Goal: Information Seeking & Learning: Learn about a topic

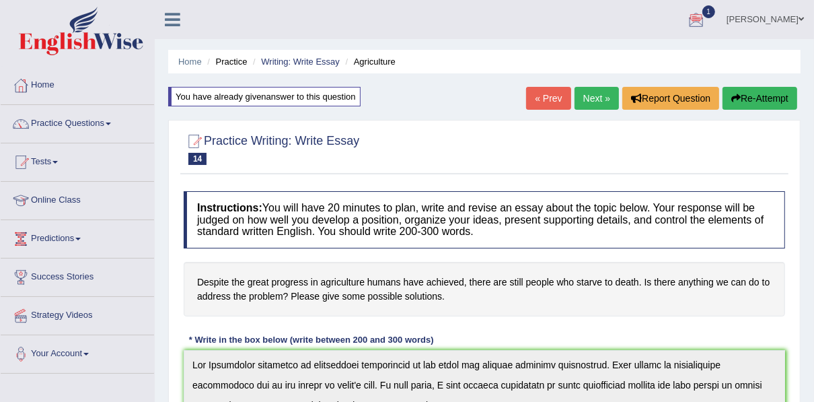
scroll to position [182, 0]
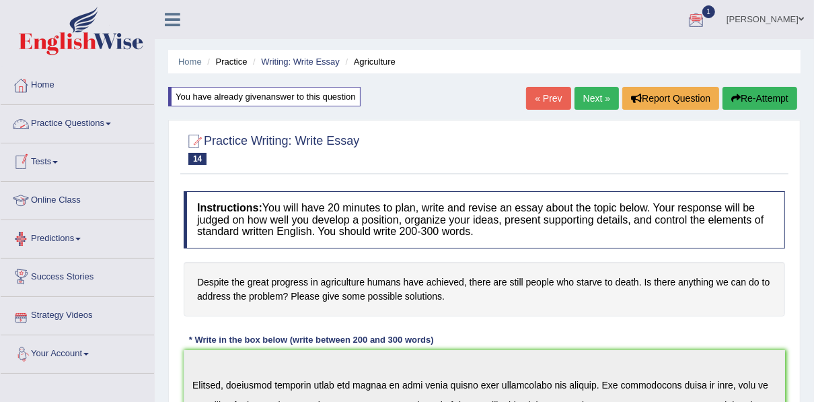
click at [75, 124] on link "Practice Questions" at bounding box center [77, 122] width 153 height 34
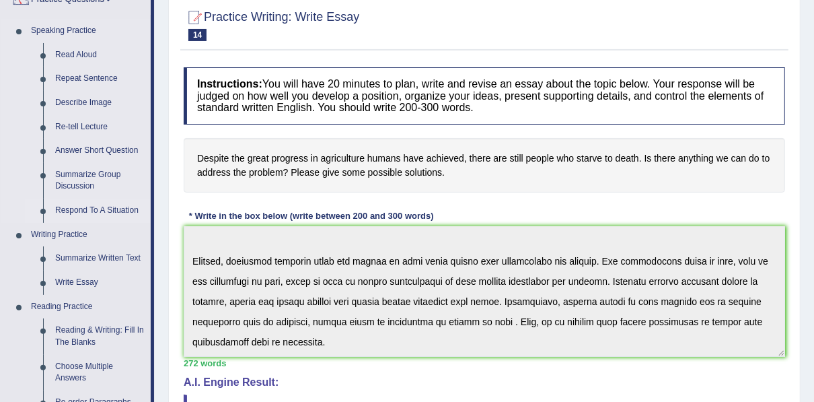
scroll to position [108, 0]
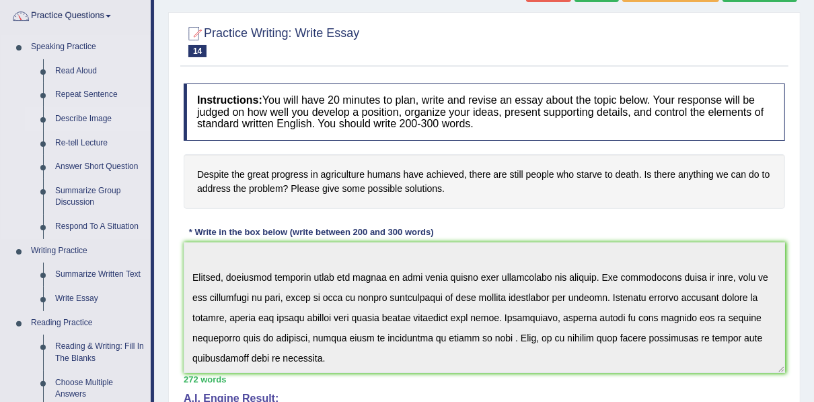
click at [73, 115] on link "Describe Image" at bounding box center [100, 119] width 102 height 24
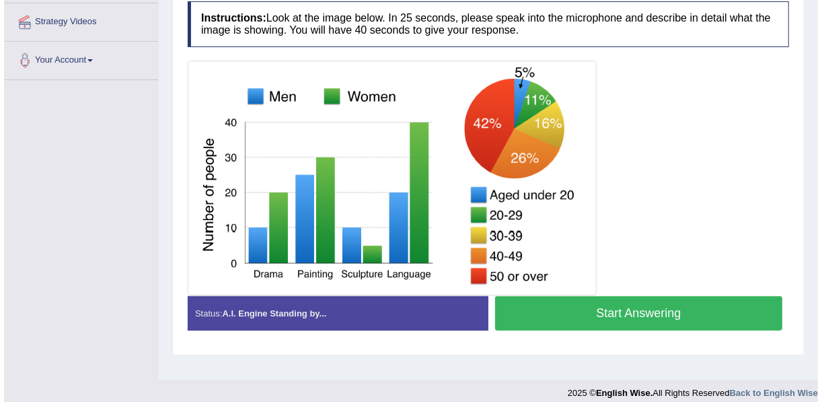
scroll to position [305, 0]
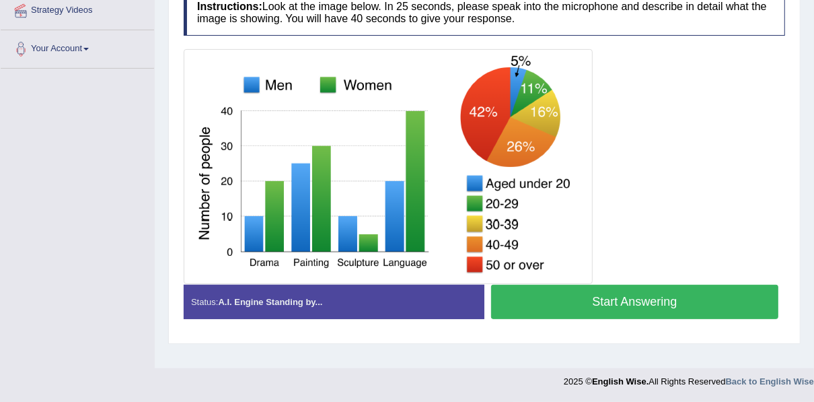
click at [598, 307] on button "Start Answering" at bounding box center [634, 301] width 287 height 34
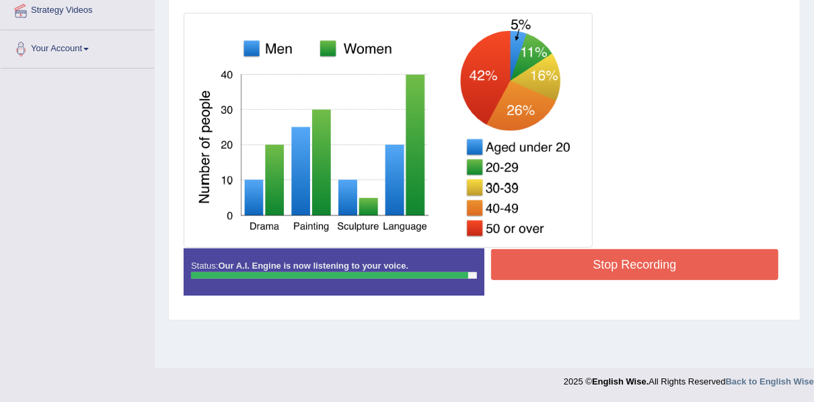
click at [623, 270] on button "Stop Recording" at bounding box center [634, 264] width 287 height 31
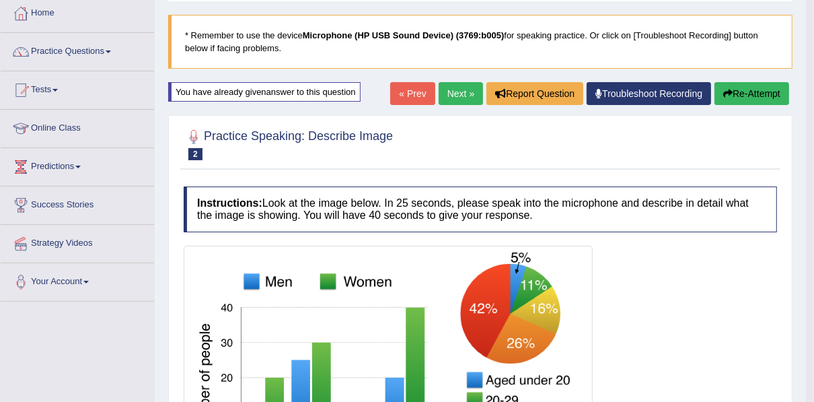
scroll to position [36, 0]
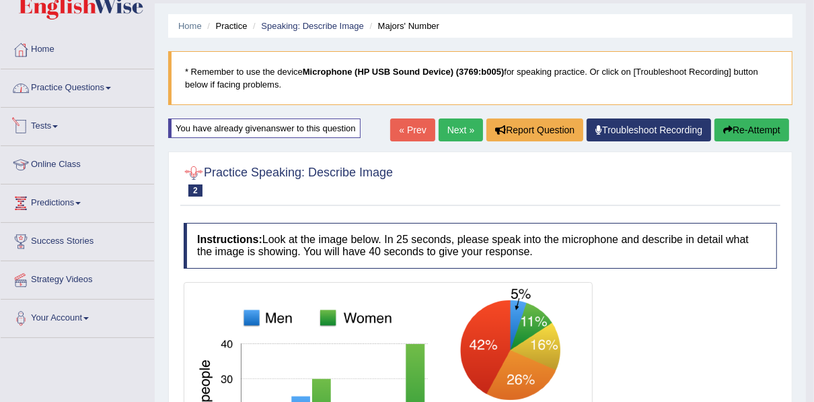
click at [52, 91] on link "Practice Questions" at bounding box center [77, 86] width 153 height 34
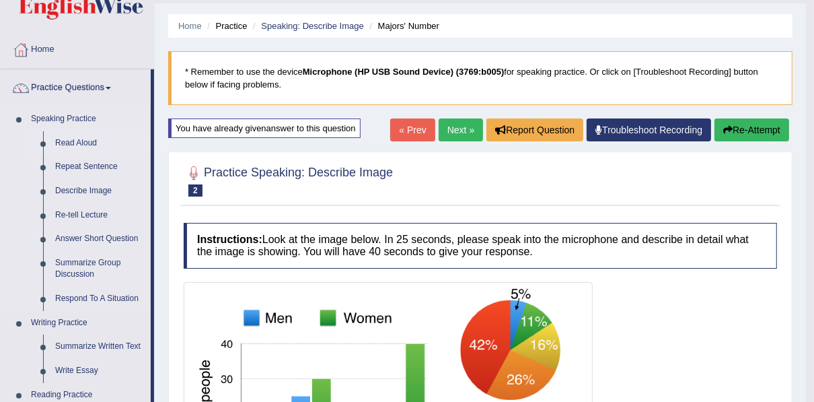
click at [83, 139] on link "Read Aloud" at bounding box center [100, 143] width 102 height 24
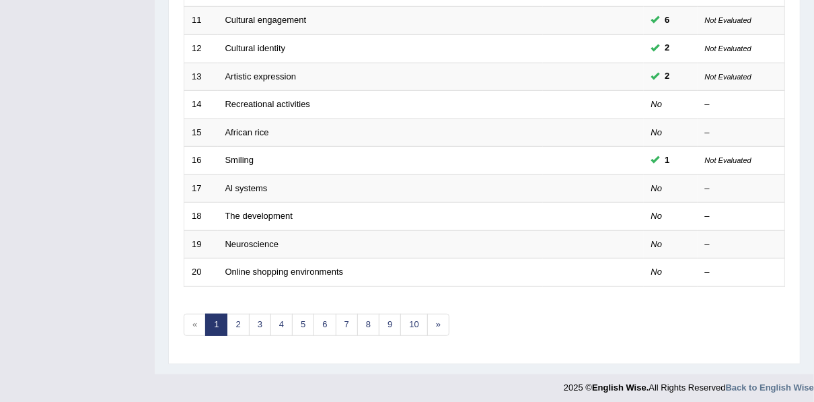
scroll to position [483, 0]
click at [324, 319] on link "6" at bounding box center [324, 324] width 22 height 22
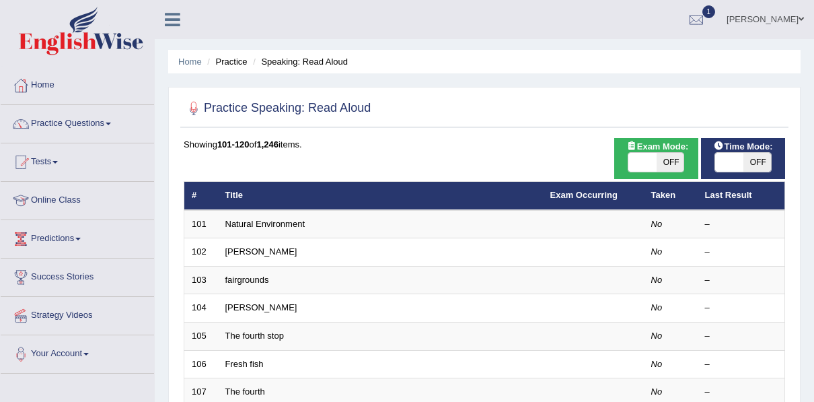
click at [256, 250] on td "[PERSON_NAME]" at bounding box center [380, 252] width 325 height 28
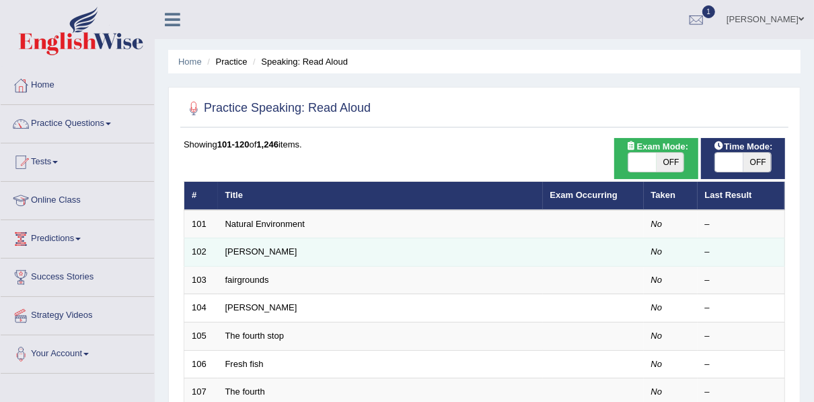
click at [247, 253] on td "[PERSON_NAME]" at bounding box center [380, 252] width 325 height 28
click at [247, 253] on td "Alcott" at bounding box center [380, 252] width 325 height 28
click at [236, 253] on link "Alcott" at bounding box center [261, 251] width 72 height 10
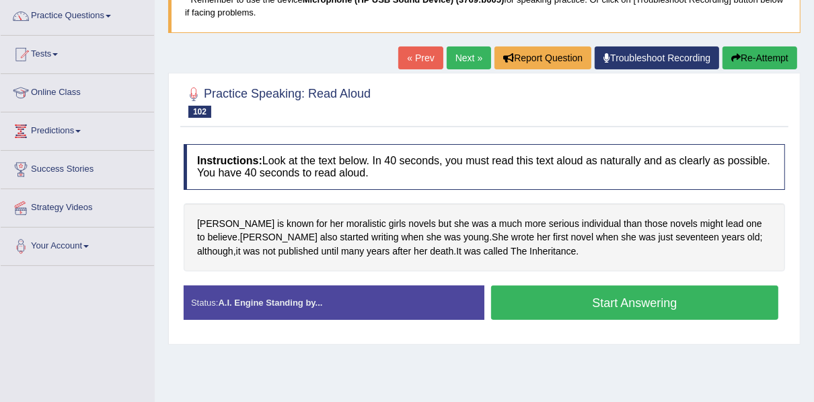
scroll to position [108, 0]
click at [547, 296] on button "Start Answering" at bounding box center [634, 302] width 287 height 34
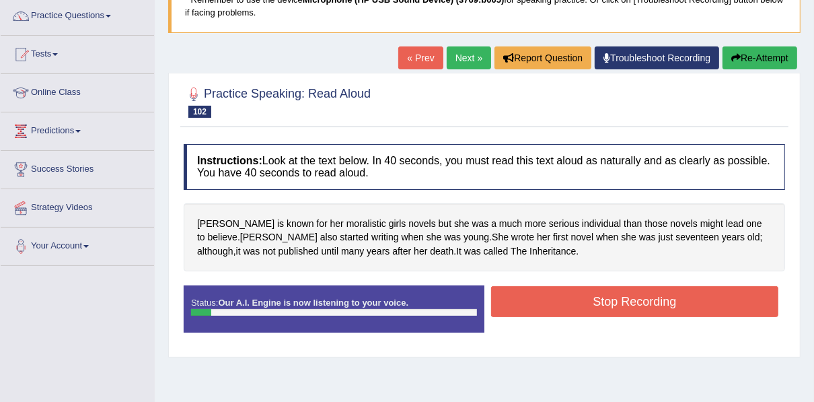
click at [520, 293] on button "Stop Recording" at bounding box center [634, 301] width 287 height 31
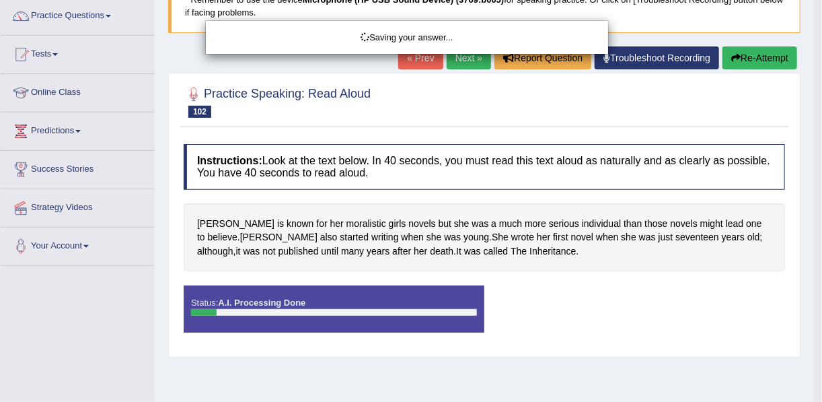
click at [737, 57] on div "Saving your answer..." at bounding box center [411, 201] width 822 height 402
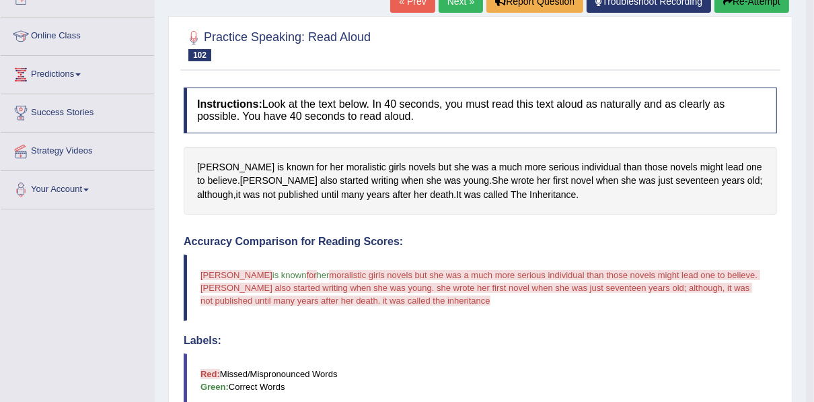
scroll to position [54, 0]
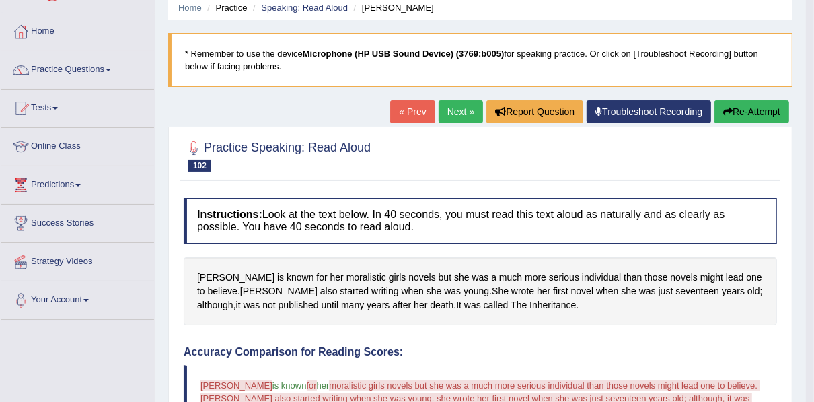
click at [735, 116] on button "Re-Attempt" at bounding box center [751, 111] width 75 height 23
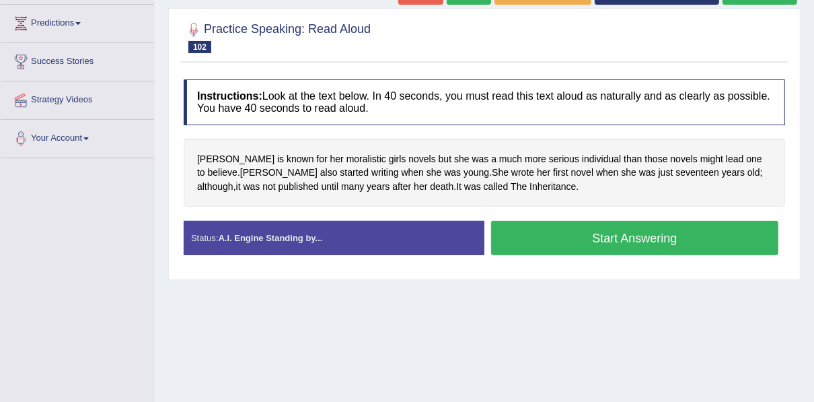
click at [569, 231] on button "Start Answering" at bounding box center [634, 238] width 287 height 34
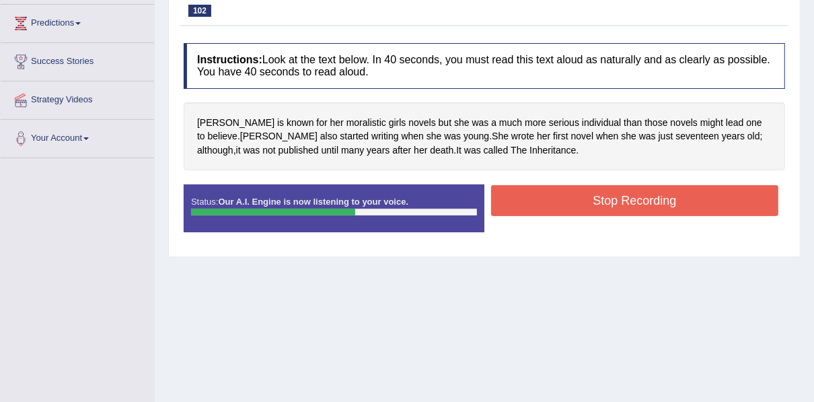
click at [578, 196] on button "Stop Recording" at bounding box center [634, 200] width 287 height 31
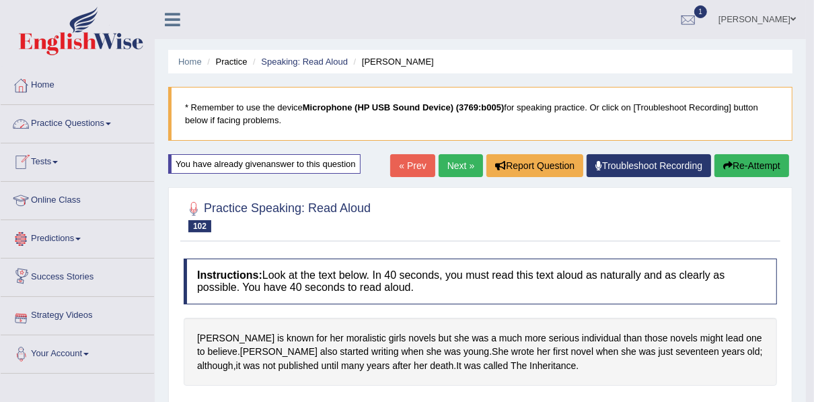
click at [75, 126] on link "Practice Questions" at bounding box center [77, 122] width 153 height 34
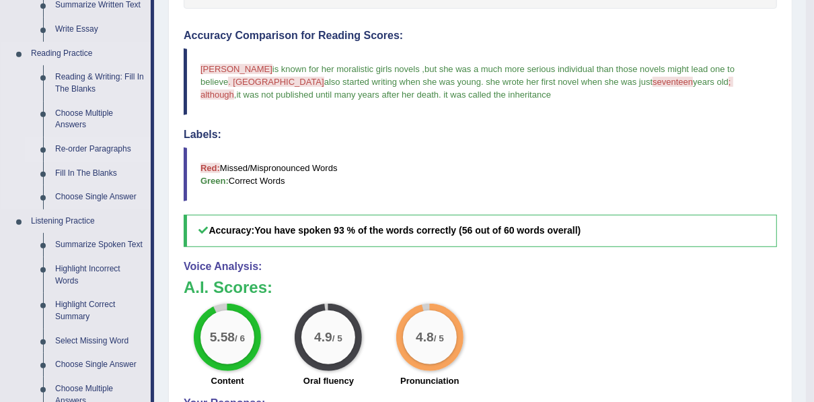
scroll to position [430, 0]
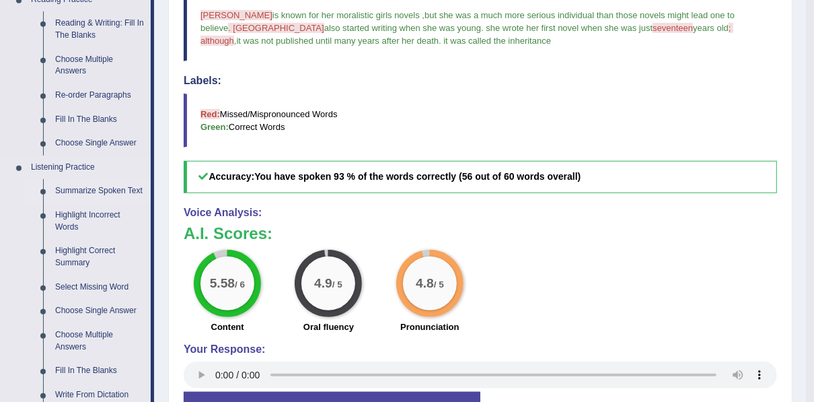
click at [87, 189] on link "Summarize Spoken Text" at bounding box center [100, 191] width 102 height 24
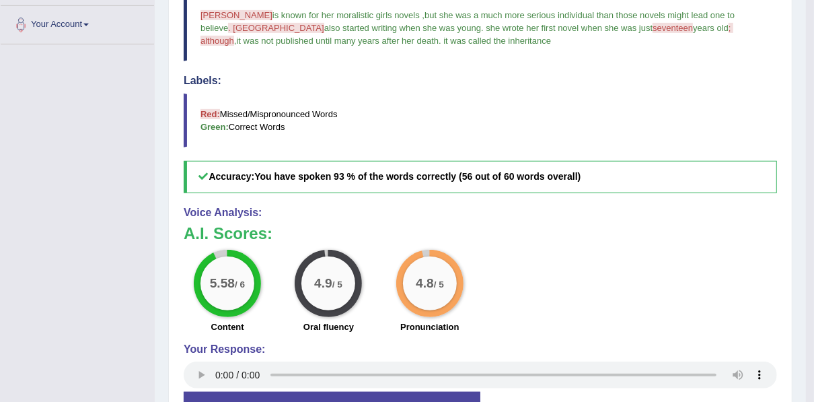
scroll to position [197, 0]
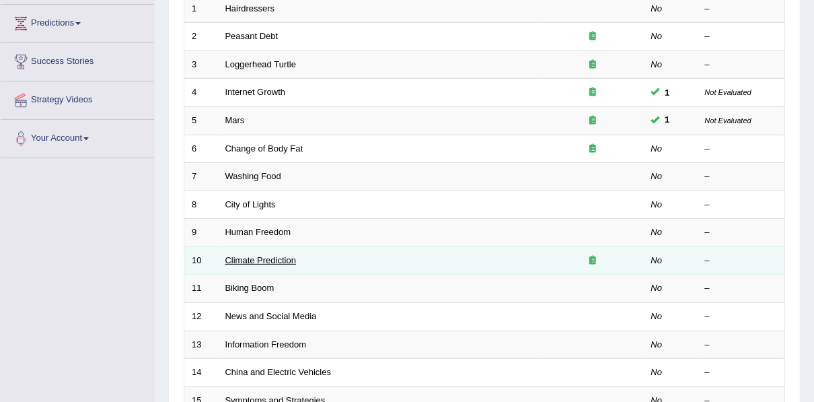
scroll to position [215, 0]
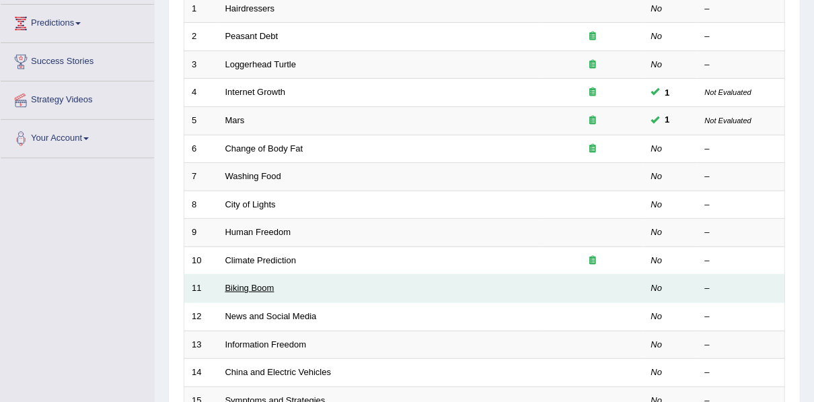
click at [266, 290] on td "Biking Boom" at bounding box center [380, 288] width 325 height 28
click at [256, 283] on link "Biking Boom" at bounding box center [249, 287] width 49 height 10
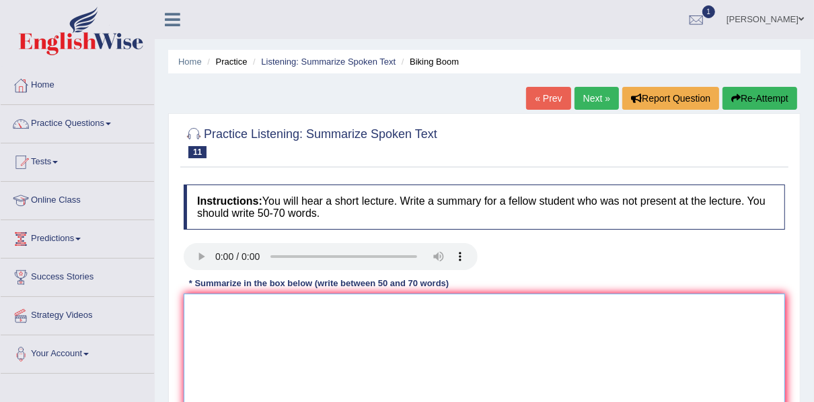
click at [208, 314] on textarea at bounding box center [484, 358] width 601 height 130
type textarea "t"
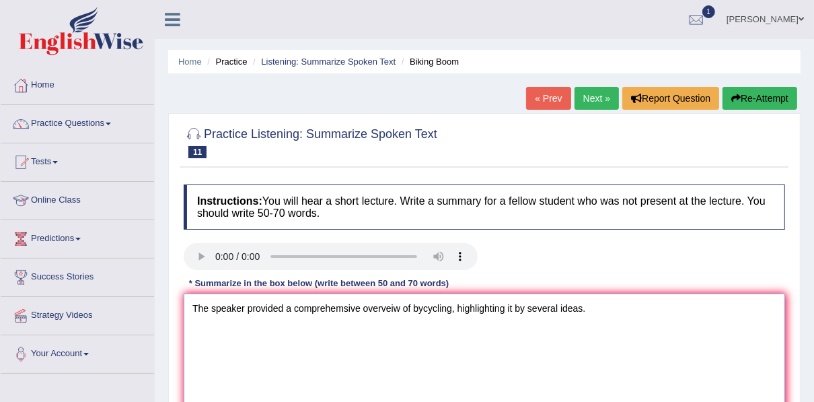
click at [341, 307] on textarea "The speaker provided a comprehemsive overveiw of bycycling, highlighting it by …" at bounding box center [484, 358] width 601 height 130
click at [407, 309] on textarea "The speaker provided a comprehensive overveiw of bycycling, highlighting it by …" at bounding box center [484, 358] width 601 height 130
click at [655, 309] on textarea "The speaker provided a comprehensive overveiw of increasing influence of bycycl…" at bounding box center [484, 358] width 601 height 130
click at [717, 307] on textarea "The speaker provided a comprehensive overveiw of increasing influence of bycycl…" at bounding box center [484, 358] width 601 height 130
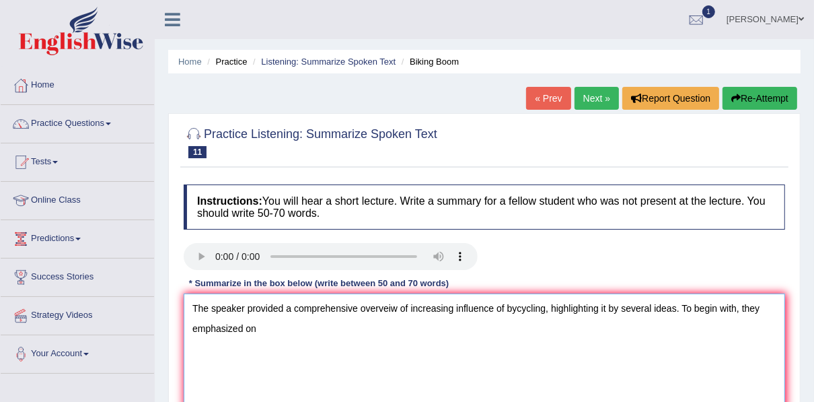
click at [543, 311] on textarea "The speaker provided a comprehensive overveiw of increasing influence of bycycl…" at bounding box center [484, 358] width 601 height 130
click at [328, 328] on textarea "The speaker provided a comprehensive overveiw of increasing influence of bycycl…" at bounding box center [484, 358] width 601 height 130
click at [300, 332] on textarea "The speaker provided a comprehensive overveiw of increasing influence of bycycl…" at bounding box center [484, 358] width 601 height 130
click at [297, 329] on textarea "The speaker provided a comprehensive overveiw of increasing influence of bycycl…" at bounding box center [484, 358] width 601 height 130
click at [493, 330] on textarea "The speaker provided a comprehensive overveiw of increasing influence of bycycl…" at bounding box center [484, 358] width 601 height 130
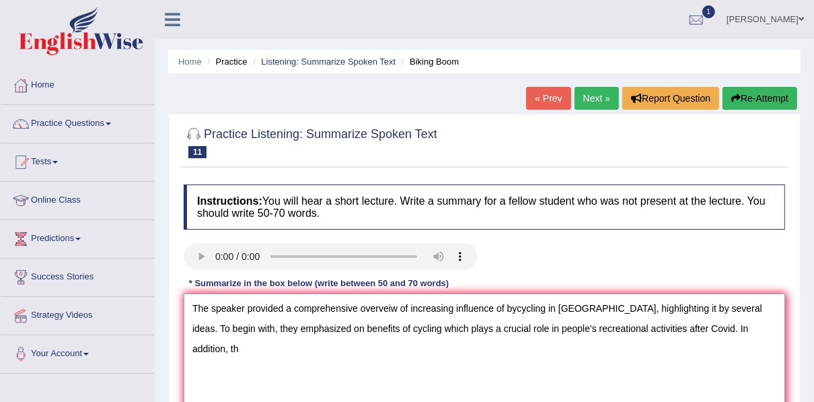
click at [529, 329] on textarea "The speaker provided a comprehensive overveiw of increasing influence of bycycl…" at bounding box center [484, 358] width 601 height 130
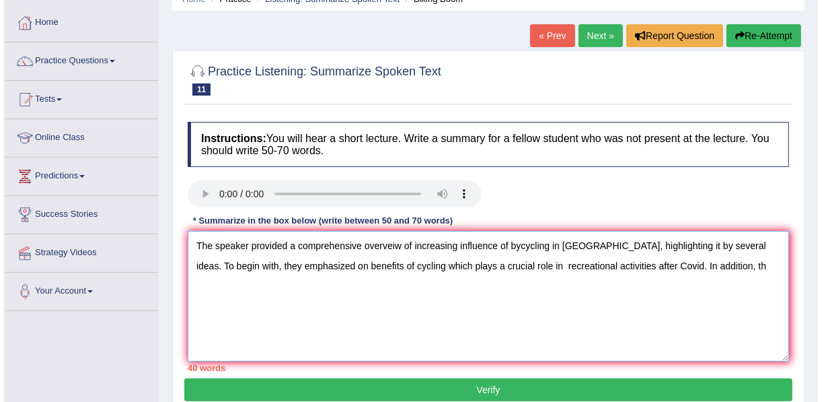
scroll to position [63, 0]
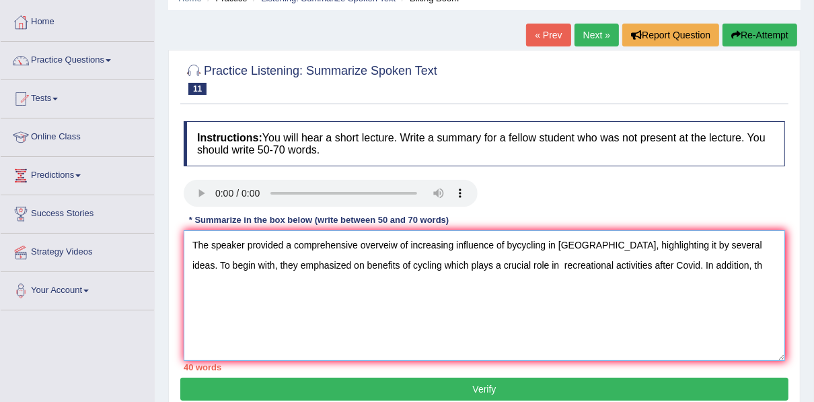
click at [719, 244] on textarea "The speaker provided a comprehensive overveiw of increasing influence of bycycl…" at bounding box center [484, 295] width 601 height 130
click at [354, 266] on textarea "The speaker provided a comprehensive overveiw of increasing influence of bycycl…" at bounding box center [484, 295] width 601 height 130
click at [620, 266] on textarea "The speaker provided a comprehensive overveiw of increasing influence of bycycl…" at bounding box center [484, 295] width 601 height 130
click at [760, 266] on textarea "The speaker provided a comprehensive overveiw of increasing influence of bycycl…" at bounding box center [484, 295] width 601 height 130
type textarea "The speaker provided a comprehensive overveiw of increasing influence of bycycl…"
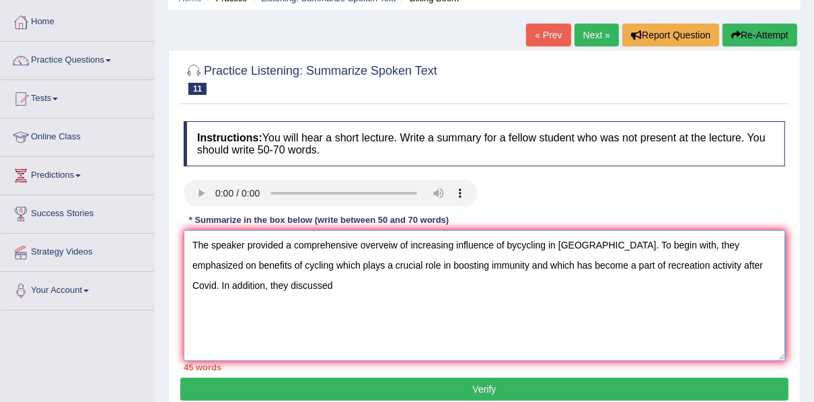
click at [245, 285] on textarea "The speaker provided a comprehensive overveiw of increasing influence of bycycl…" at bounding box center [484, 295] width 601 height 130
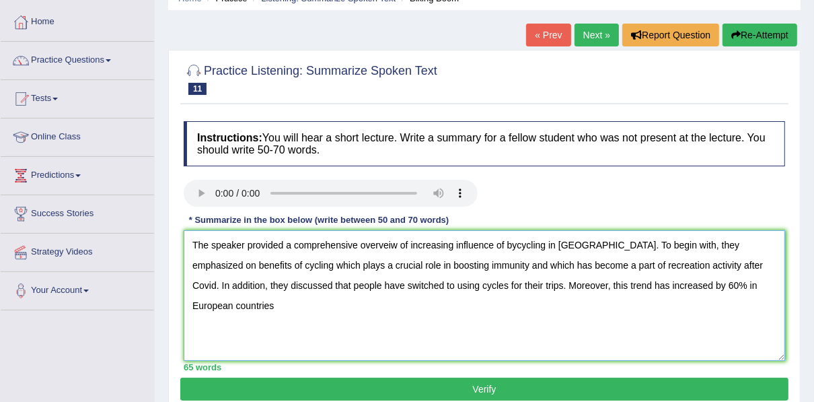
click at [575, 285] on textarea "The speaker provided a comprehensive overveiw of increasing influence of bycycl…" at bounding box center [484, 295] width 601 height 130
click at [764, 284] on textarea "The speaker provided a comprehensive overveiw of increasing influence of bycycl…" at bounding box center [484, 295] width 601 height 130
drag, startPoint x: 356, startPoint y: 286, endPoint x: 287, endPoint y: 284, distance: 69.3
click at [287, 284] on textarea "The speaker provided a comprehensive overveiw of increasing influence of bycycl…" at bounding box center [484, 295] width 601 height 130
click at [724, 289] on textarea "The speaker provided a comprehensive overveiw of increasing influence of bycycl…" at bounding box center [484, 295] width 601 height 130
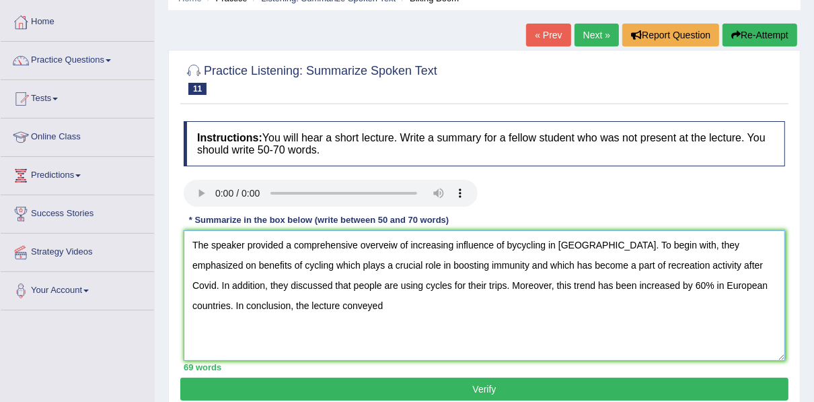
drag, startPoint x: 742, startPoint y: 242, endPoint x: 451, endPoint y: 260, distance: 292.4
click at [451, 260] on textarea "The speaker provided a comprehensive overveiw of increasing influence of bycycl…" at bounding box center [484, 295] width 601 height 130
click at [418, 319] on textarea "The speaker provided a comprehensive overveiw of increasing influence of bycycl…" at bounding box center [484, 295] width 601 height 130
drag, startPoint x: 432, startPoint y: 264, endPoint x: 689, endPoint y: 264, distance: 256.9
click at [689, 264] on textarea "The speaker provided a comprehensive overveiw of increasing influence of bycycl…" at bounding box center [484, 295] width 601 height 130
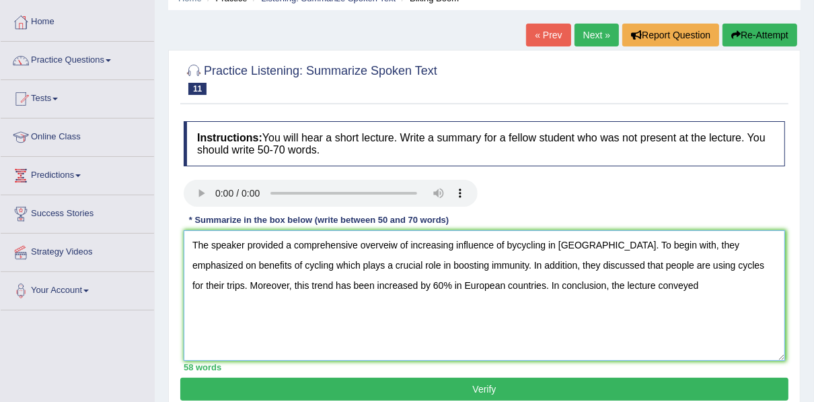
click at [611, 282] on textarea "The speaker provided a comprehensive overveiw of increasing influence of bycycl…" at bounding box center [484, 295] width 601 height 130
paste textarea "and which has become a part of recreation activity after Covid"
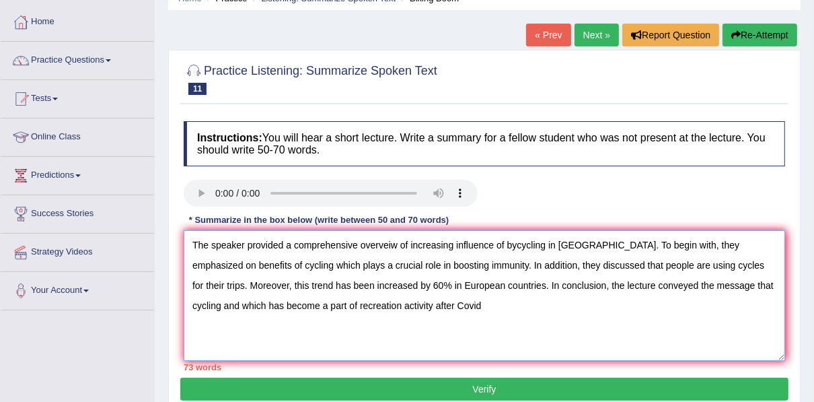
click at [716, 285] on textarea "The speaker provided a comprehensive overveiw of increasing influence of bycycl…" at bounding box center [484, 295] width 601 height 130
click at [191, 308] on textarea "The speaker provided a comprehensive overveiw of increasing influence of bycycl…" at bounding box center [484, 295] width 601 height 130
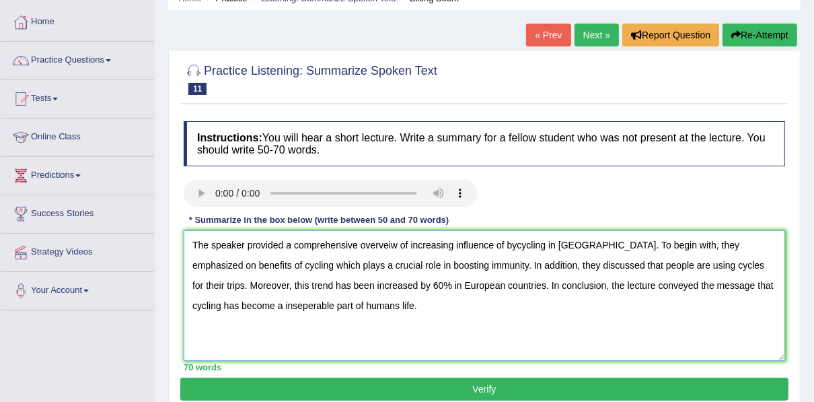
click at [206, 303] on textarea "The speaker provided a comprehensive overveiw of increasing influence of bycycl…" at bounding box center [484, 295] width 601 height 130
click at [284, 305] on textarea "The speaker provided a comprehensive overveiw of increasing influence of bycycl…" at bounding box center [484, 295] width 601 height 130
type textarea "The speaker provided a comprehensive overveiw of increasing influence of bycycl…"
click at [284, 381] on button "Verify" at bounding box center [484, 388] width 608 height 23
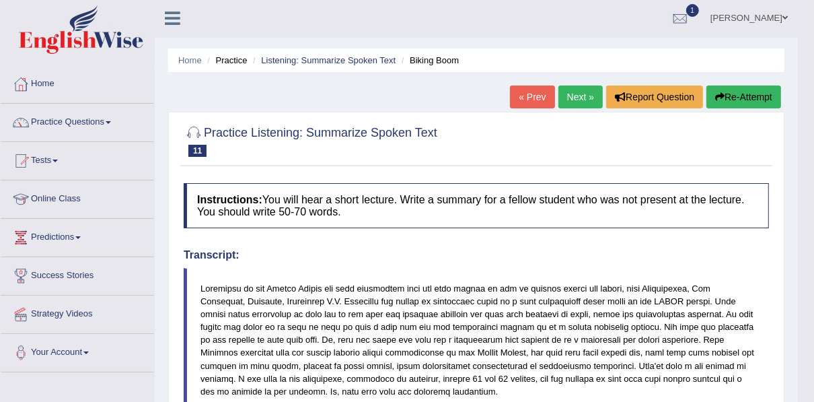
scroll to position [0, 0]
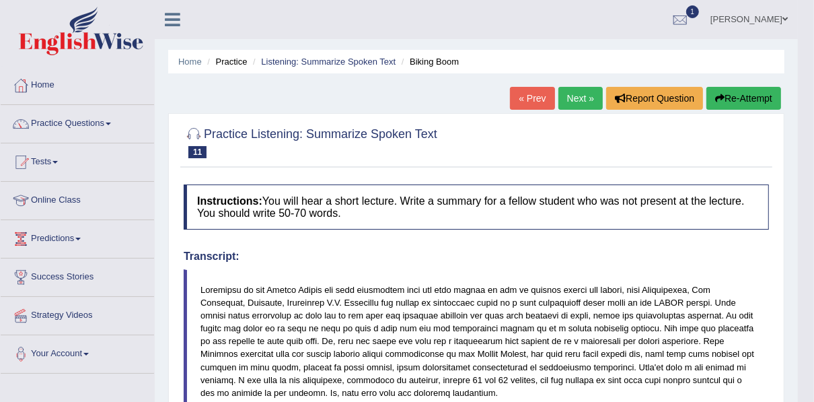
click at [727, 97] on button "Re-Attempt" at bounding box center [743, 98] width 75 height 23
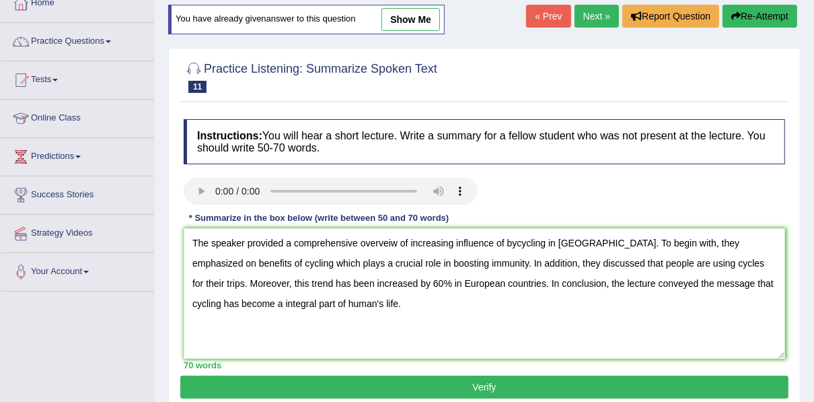
scroll to position [83, 0]
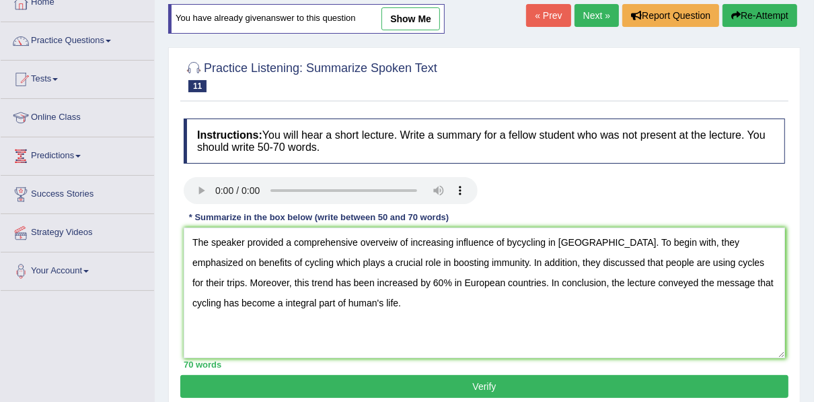
click at [512, 243] on textarea "The speaker provided a comprehensive overveiw of increasing influence of bycycl…" at bounding box center [484, 292] width 601 height 130
click at [387, 241] on textarea "The speaker provided a comprehensive overveiw of increasing influence of bicycl…" at bounding box center [484, 292] width 601 height 130
drag, startPoint x: 739, startPoint y: 241, endPoint x: 233, endPoint y: 262, distance: 506.9
click at [233, 262] on textarea "The speaker provided a comprehensive overview of increasing influence of bicycl…" at bounding box center [484, 292] width 601 height 130
click at [675, 338] on textarea "The speaker provided a comprehensive overview of increasing influence of bicycl…" at bounding box center [484, 292] width 601 height 130
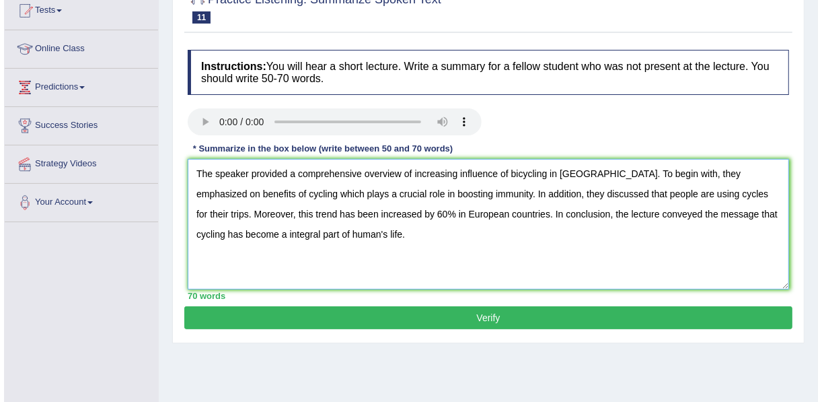
scroll to position [153, 0]
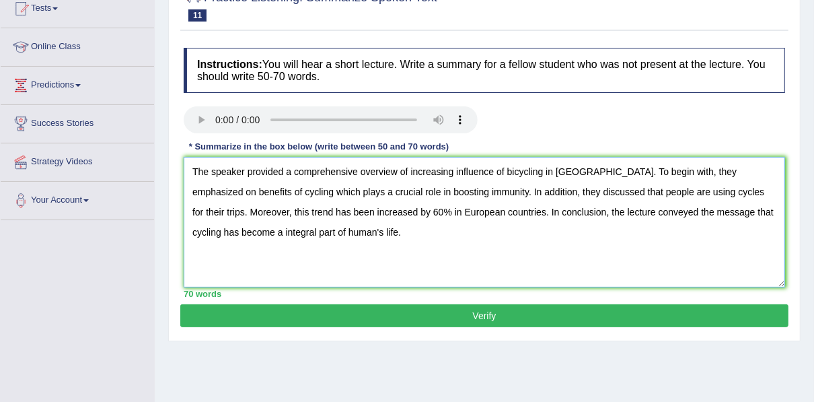
type textarea "The speaker provided a comprehensive overview of increasing influence of bicycl…"
click at [510, 315] on button "Verify" at bounding box center [484, 315] width 608 height 23
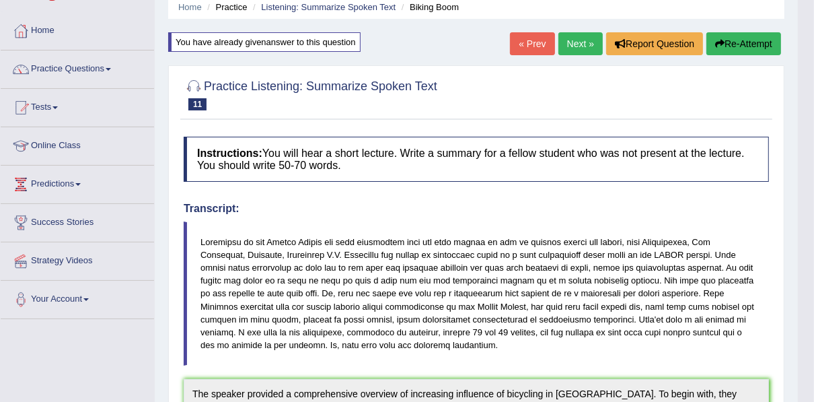
scroll to position [42, 0]
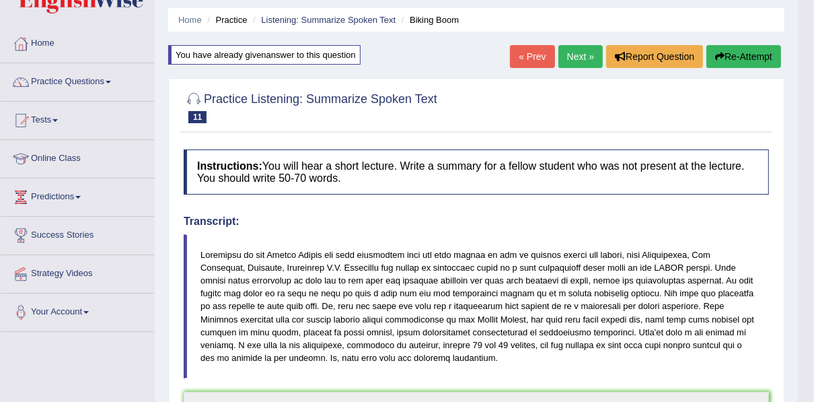
drag, startPoint x: 198, startPoint y: 244, endPoint x: 231, endPoint y: 280, distance: 48.5
click at [231, 280] on blockquote at bounding box center [476, 306] width 585 height 144
drag, startPoint x: 197, startPoint y: 247, endPoint x: 231, endPoint y: 268, distance: 39.6
click at [237, 284] on blockquote at bounding box center [476, 306] width 585 height 144
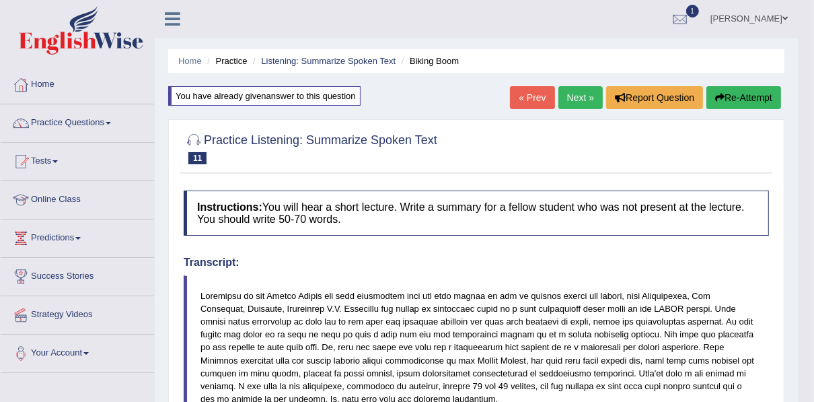
scroll to position [0, 0]
click at [729, 97] on button "Re-Attempt" at bounding box center [743, 98] width 75 height 23
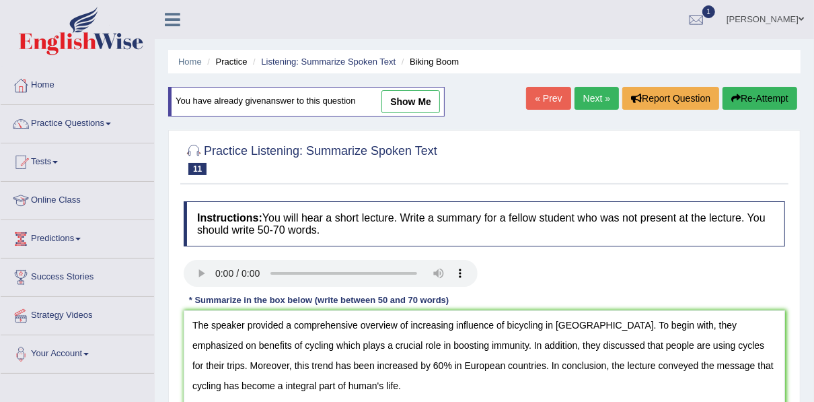
click at [760, 366] on textarea "The speaker provided a comprehensive overview of increasing influence of bicycl…" at bounding box center [484, 375] width 601 height 130
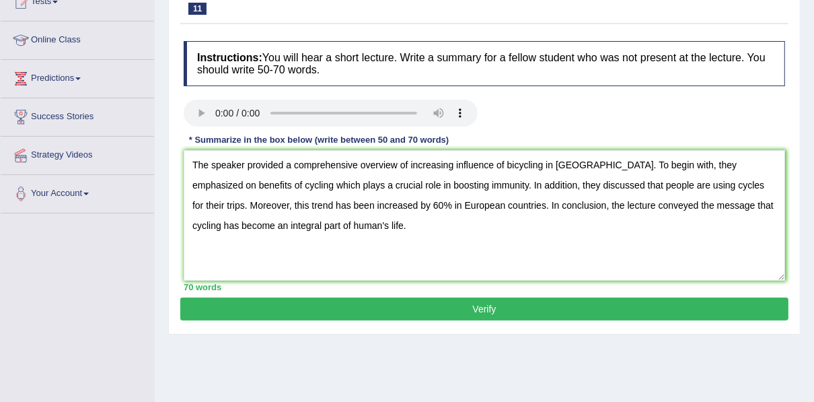
scroll to position [160, 0]
drag, startPoint x: 490, startPoint y: 164, endPoint x: 397, endPoint y: 167, distance: 92.8
click at [397, 167] on textarea "The speaker provided a comprehensive overview of increasing influence of bicycl…" at bounding box center [484, 215] width 601 height 130
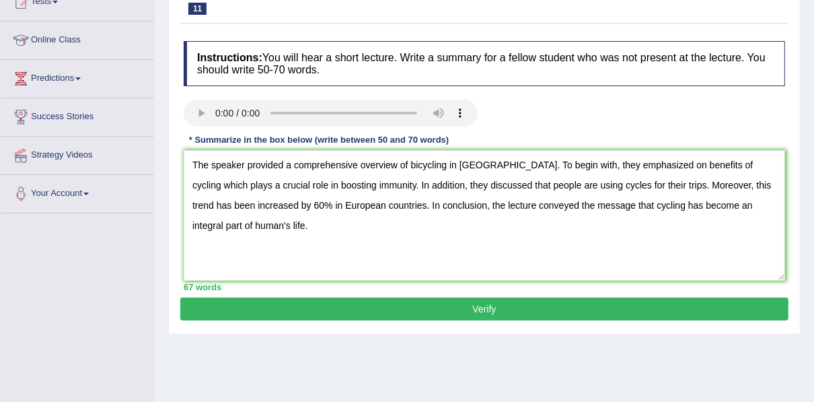
drag, startPoint x: 642, startPoint y: 163, endPoint x: 717, endPoint y: 121, distance: 86.4
click at [717, 121] on div "Instructions: You will hear a short lecture. Write a summary for a fellow stude…" at bounding box center [484, 165] width 608 height 263
click at [650, 164] on textarea "The speaker provided a comprehensive overview of bicycling in [GEOGRAPHIC_DATA]…" at bounding box center [484, 215] width 601 height 130
click at [728, 162] on textarea "The speaker provided a comprehensive overview of bicycling in [GEOGRAPHIC_DATA]…" at bounding box center [484, 215] width 601 height 130
click at [638, 184] on textarea "The speaker provided a comprehensive overview of bicycling in [GEOGRAPHIC_DATA]…" at bounding box center [484, 215] width 601 height 130
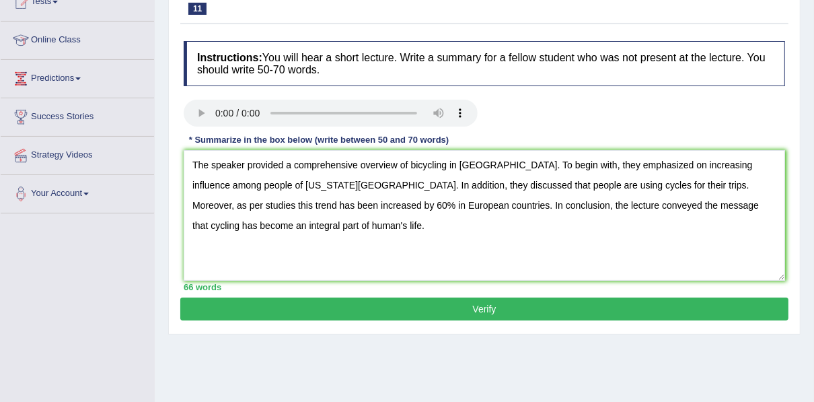
click at [380, 206] on textarea "The speaker provided a comprehensive overview of bicycling in [GEOGRAPHIC_DATA]…" at bounding box center [484, 215] width 601 height 130
type textarea "The speaker provided a comprehensive overview of bicycling in [GEOGRAPHIC_DATA]…"
click at [403, 315] on button "Verify" at bounding box center [484, 308] width 608 height 23
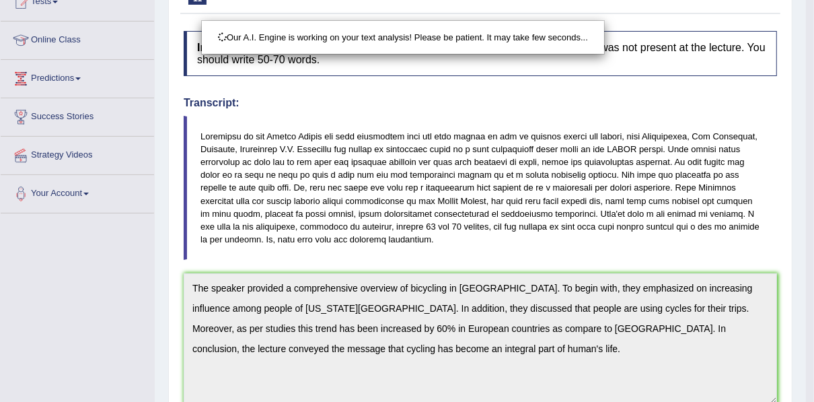
drag, startPoint x: 403, startPoint y: 315, endPoint x: 381, endPoint y: 159, distance: 156.8
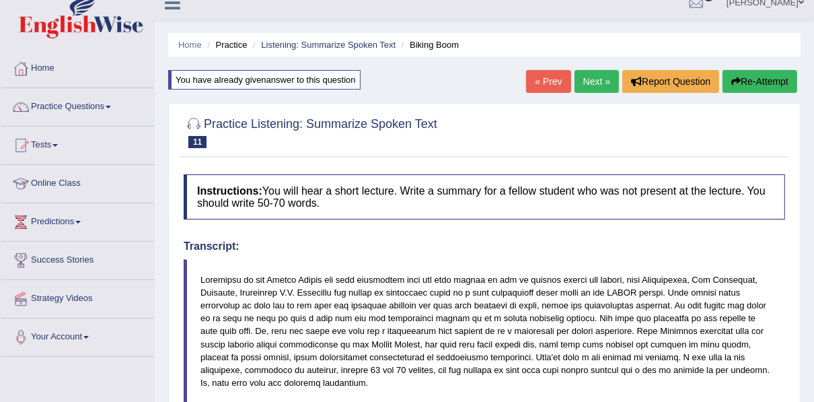
scroll to position [0, 0]
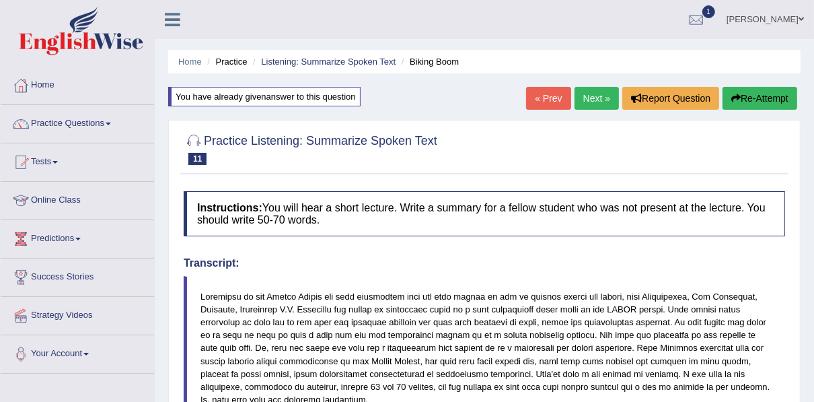
click at [584, 89] on link "Next »" at bounding box center [596, 98] width 44 height 23
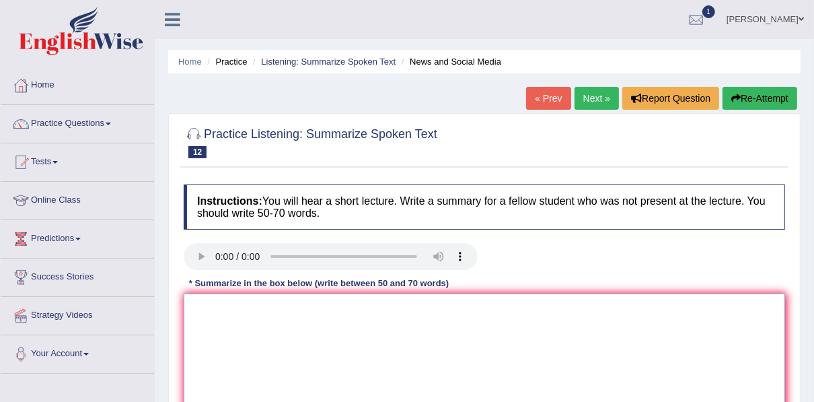
click at [250, 318] on textarea at bounding box center [484, 358] width 601 height 130
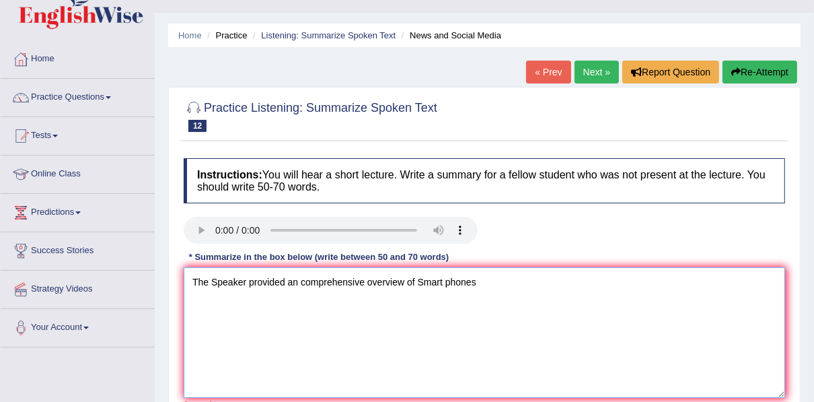
scroll to position [27, 0]
click at [496, 278] on textarea "The Speaker provided an comprehensive overview of Smart phones" at bounding box center [484, 331] width 601 height 130
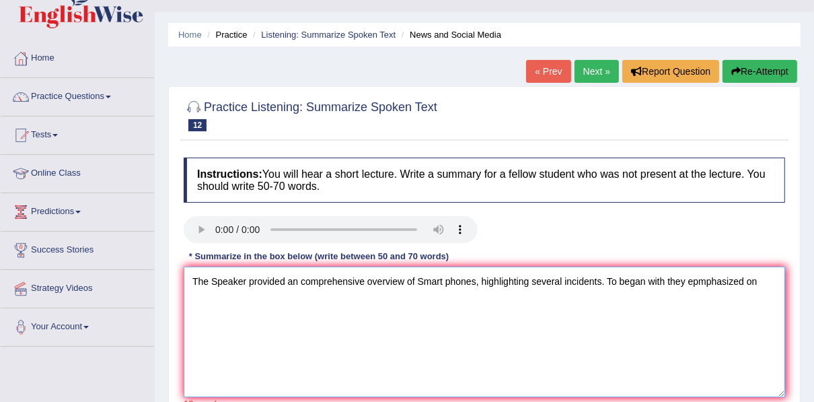
click at [660, 284] on textarea "The Speaker provided an comprehensive overview of Smart phones, highlighting se…" at bounding box center [484, 331] width 601 height 130
click at [699, 282] on textarea "The Speaker provided an comprehensive overview of Smart phones, highlighting se…" at bounding box center [484, 331] width 601 height 130
click at [759, 282] on textarea "The Speaker provided an comprehensive overview of Smart phones, highlighting se…" at bounding box center [484, 331] width 601 height 130
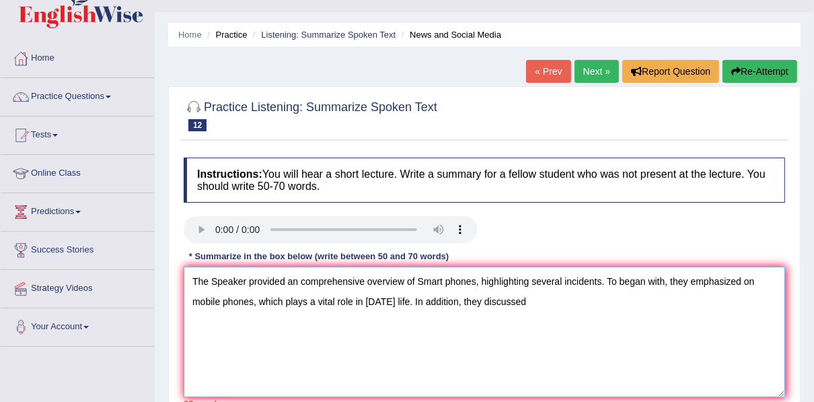
click at [756, 281] on textarea "The Speaker provided an comprehensive overview of Smart phones, highlighting se…" at bounding box center [484, 331] width 601 height 130
click at [538, 304] on textarea "The Speaker provided an comprehensive overview of Smart phones, highlighting se…" at bounding box center [484, 331] width 601 height 130
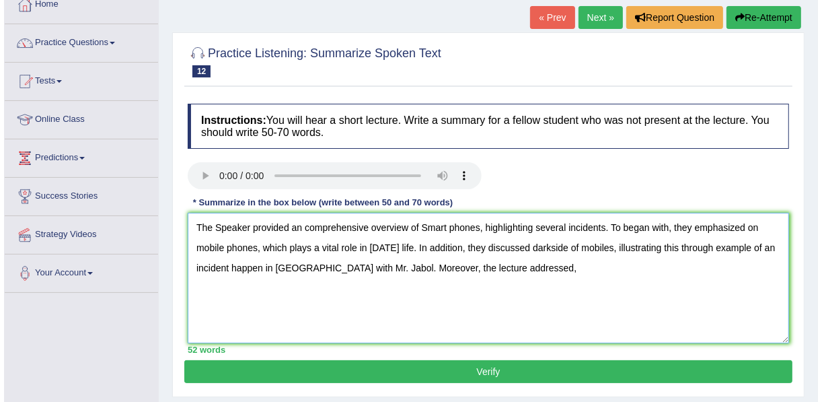
scroll to position [81, 0]
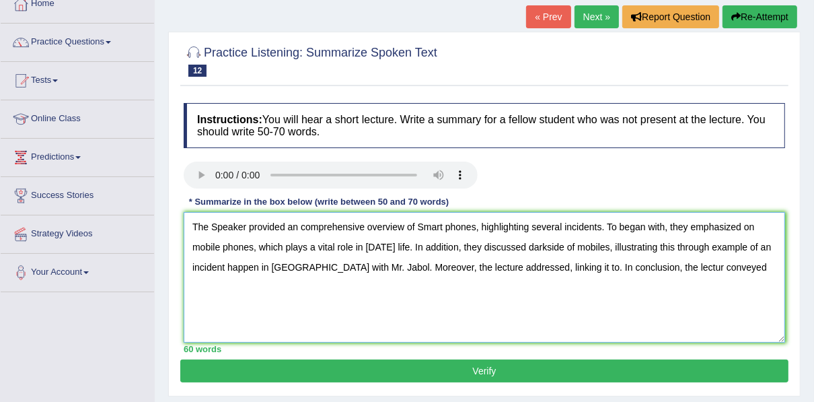
click at [256, 270] on textarea "The Speaker provided an comprehensive overview of Smart phones, highlighting se…" at bounding box center [484, 277] width 601 height 130
click at [517, 269] on textarea "The Speaker provided an comprehensive overview of Smart phones, highlighting se…" at bounding box center [484, 277] width 601 height 130
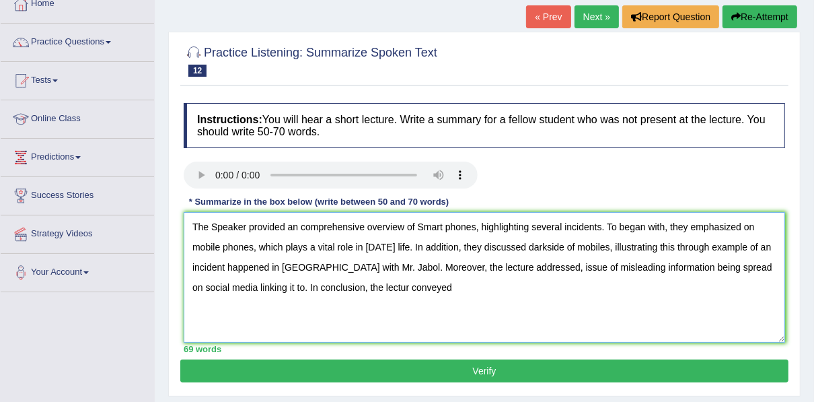
drag, startPoint x: 650, startPoint y: 266, endPoint x: 675, endPoint y: 266, distance: 24.2
click at [675, 266] on textarea "The Speaker provided an comprehensive overview of Smart phones, highlighting se…" at bounding box center [484, 277] width 601 height 130
click at [235, 291] on textarea "The Speaker provided an comprehensive overview of Smart phones, highlighting se…" at bounding box center [484, 277] width 601 height 130
click at [291, 289] on textarea "The Speaker provided an comprehensive overview of Smart phones, highlighting se…" at bounding box center [484, 277] width 601 height 130
click at [344, 287] on textarea "The Speaker provided an comprehensive overview of Smart phones, highlighting se…" at bounding box center [484, 277] width 601 height 130
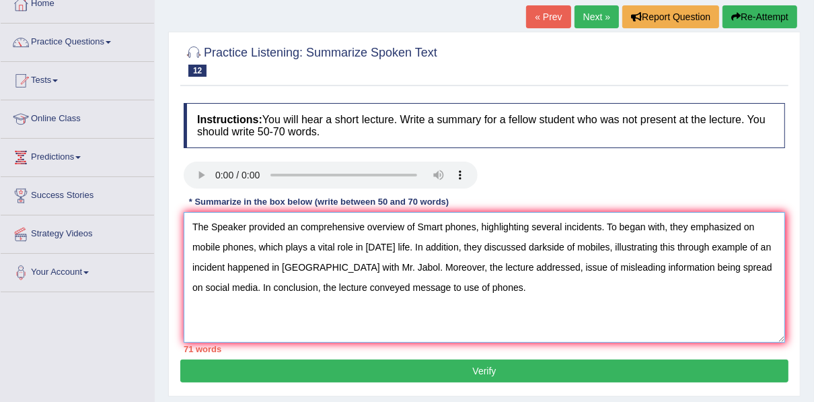
click at [389, 286] on textarea "The Speaker provided an comprehensive overview of Smart phones, highlighting se…" at bounding box center [484, 277] width 601 height 130
click at [303, 268] on textarea "The Speaker provided an comprehensive overview of Smart phones, highlighting se…" at bounding box center [484, 277] width 601 height 130
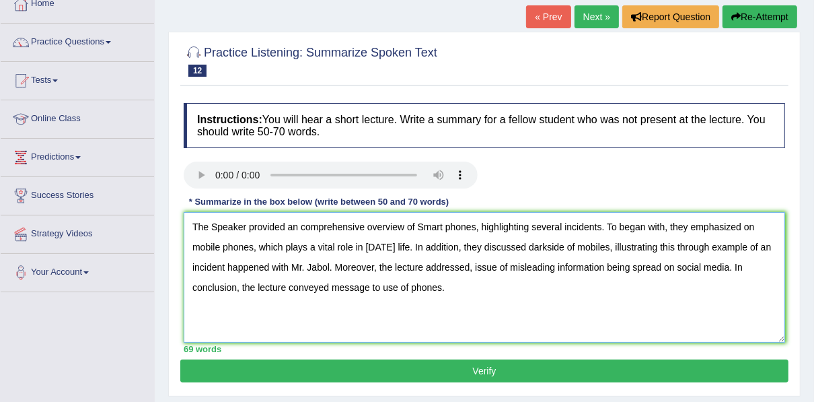
click at [380, 287] on textarea "The Speaker provided an comprehensive overview of Smart phones, highlighting se…" at bounding box center [484, 277] width 601 height 130
click at [462, 287] on textarea "The Speaker provided an comprehensive overview of Smart phones, highlighting se…" at bounding box center [484, 277] width 601 height 130
type textarea "The Speaker provided an comprehensive overview of Smart phones, highlighting se…"
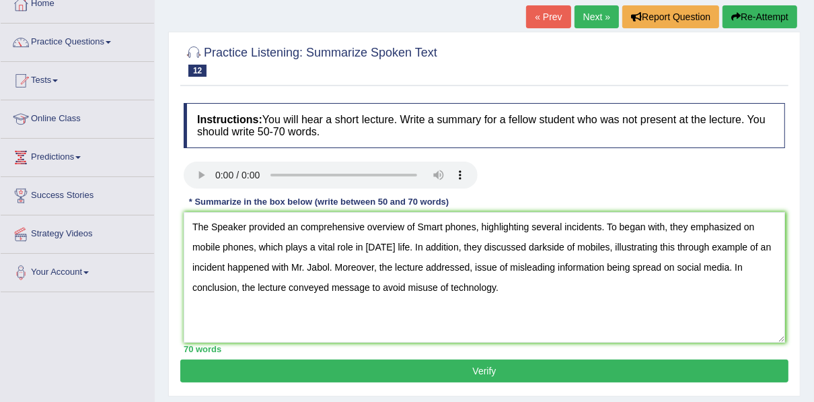
click at [462, 369] on button "Verify" at bounding box center [484, 370] width 608 height 23
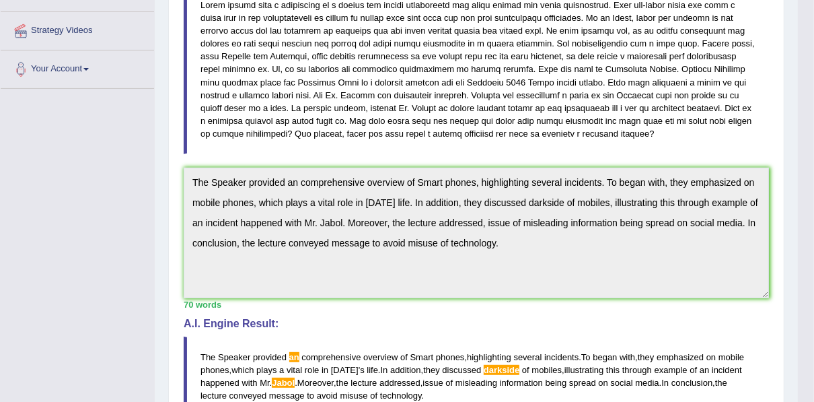
scroll to position [282, 0]
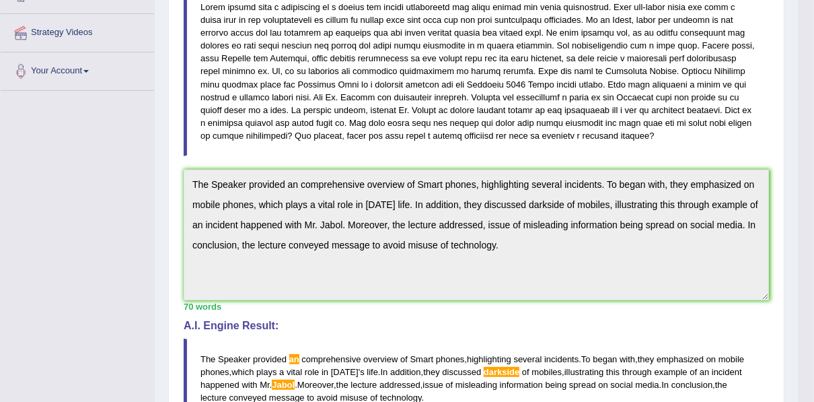
click at [179, 182] on div "Practice Listening: Summarize Spoken Text 12 News and Social Media Instructions…" at bounding box center [476, 230] width 616 height 798
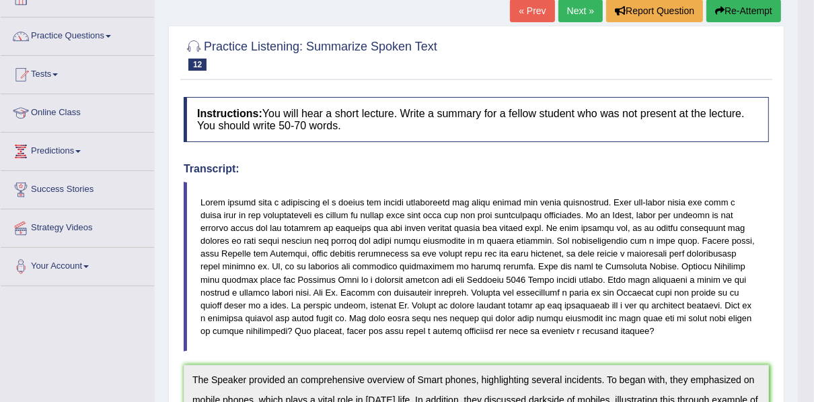
scroll to position [0, 0]
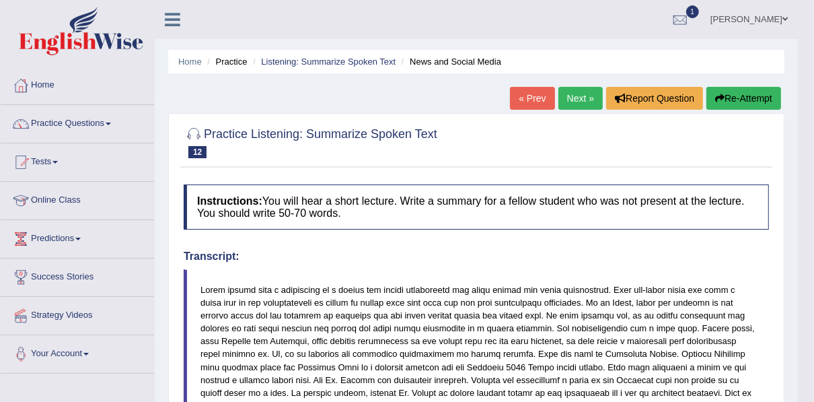
click at [753, 94] on button "Re-Attempt" at bounding box center [743, 98] width 75 height 23
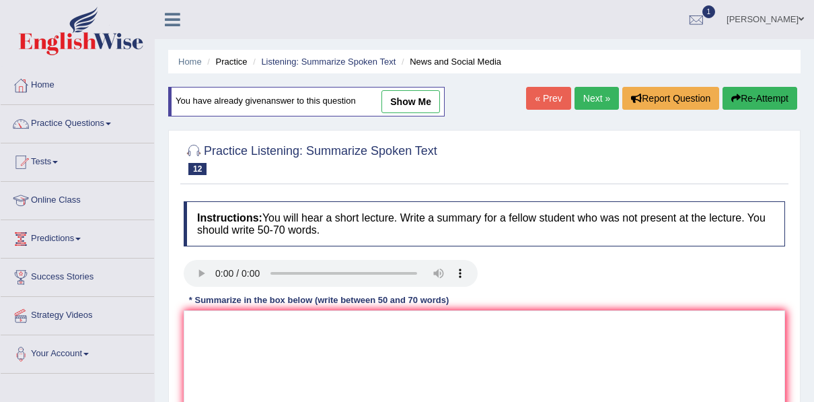
click at [356, 310] on textarea at bounding box center [484, 375] width 601 height 130
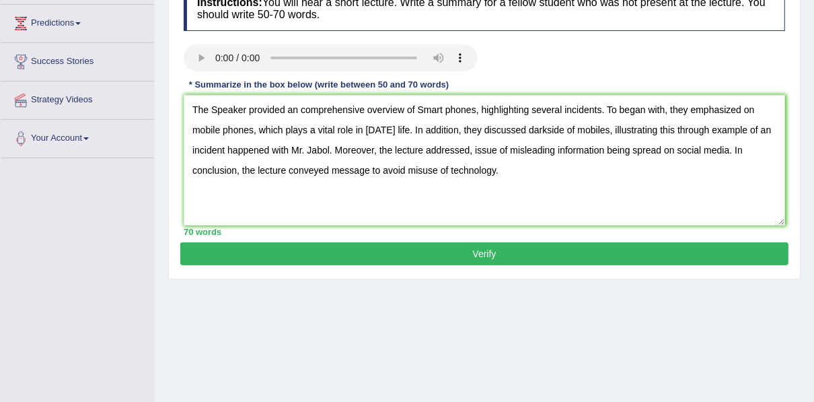
click at [584, 109] on textarea "The Speaker provided an comprehensive overview of Smart phones, highlighting se…" at bounding box center [484, 160] width 601 height 130
click at [625, 172] on textarea "The Speaker provided an comprehensive overview of Smart phones, highlighting se…" at bounding box center [484, 160] width 601 height 130
click at [632, 108] on textarea "The Speaker provided an comprehensive overview of Smart phones, highlighting se…" at bounding box center [484, 160] width 601 height 130
click at [544, 130] on textarea "The Speaker provided an comprehensive overview of Smart phones, highlighting se…" at bounding box center [484, 160] width 601 height 130
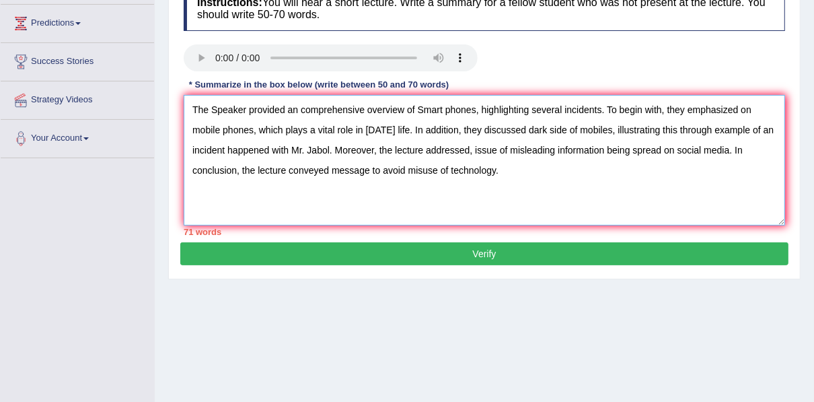
click at [593, 130] on textarea "The Speaker provided an comprehensive overview of Smart phones, highlighting se…" at bounding box center [484, 160] width 601 height 130
click at [406, 196] on textarea "The Speaker provided an comprehensive overview of Smart phones, highlighting se…" at bounding box center [484, 160] width 601 height 130
click at [330, 151] on textarea "The Speaker provided an comprehensive overview of Smart phones, highlighting se…" at bounding box center [484, 160] width 601 height 130
drag, startPoint x: 648, startPoint y: 148, endPoint x: 769, endPoint y: 150, distance: 121.1
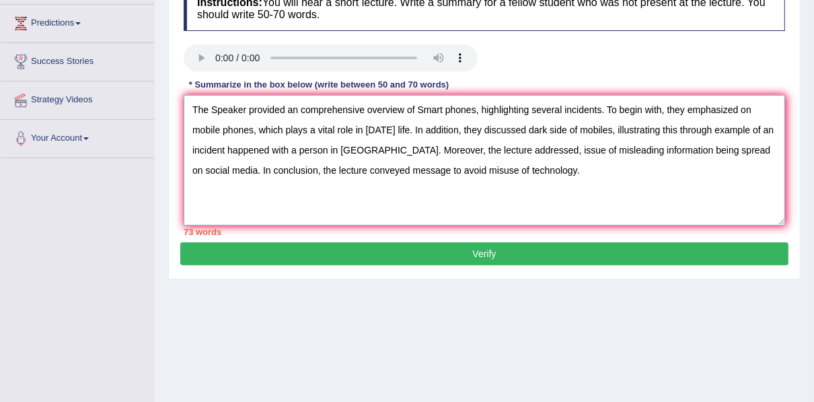
click at [769, 150] on textarea "The Speaker provided an comprehensive overview of Smart phones, highlighting se…" at bounding box center [484, 160] width 601 height 130
click at [597, 110] on textarea "The Speaker provided an comprehensive overview of Smart phones, highlighting se…" at bounding box center [484, 160] width 601 height 130
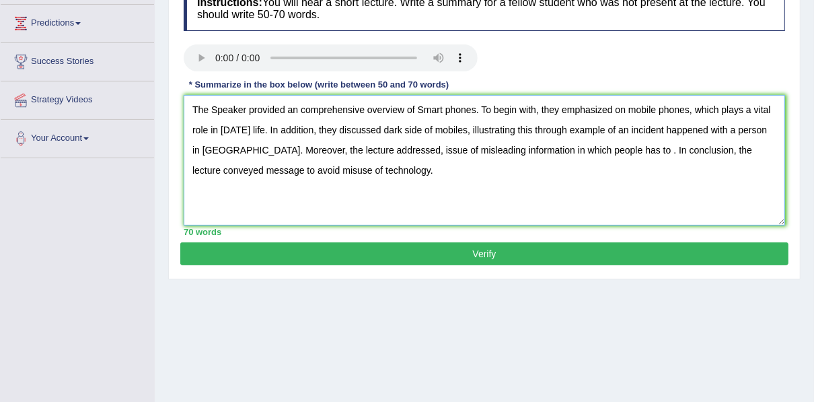
click at [366, 152] on textarea "The Speaker provided an comprehensive overview of Smart phones. To begin with, …" at bounding box center [484, 160] width 601 height 130
click at [386, 150] on textarea "The Speaker provided an comprehensive overview of Smart phones. To begin with, …" at bounding box center [484, 160] width 601 height 130
click at [449, 128] on textarea "The Speaker provided an comprehensive overview of Smart phones. To begin with, …" at bounding box center [484, 160] width 601 height 130
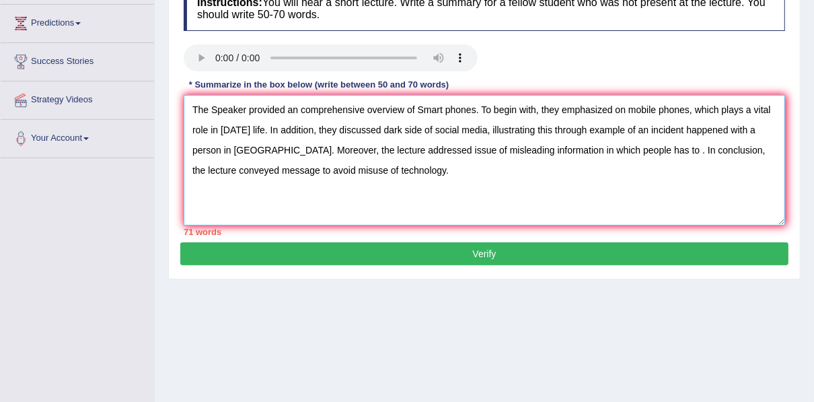
drag, startPoint x: 730, startPoint y: 128, endPoint x: 223, endPoint y: 155, distance: 507.8
click at [223, 155] on textarea "The Speaker provided an comprehensive overview of Smart phones. To begin with, …" at bounding box center [484, 160] width 601 height 130
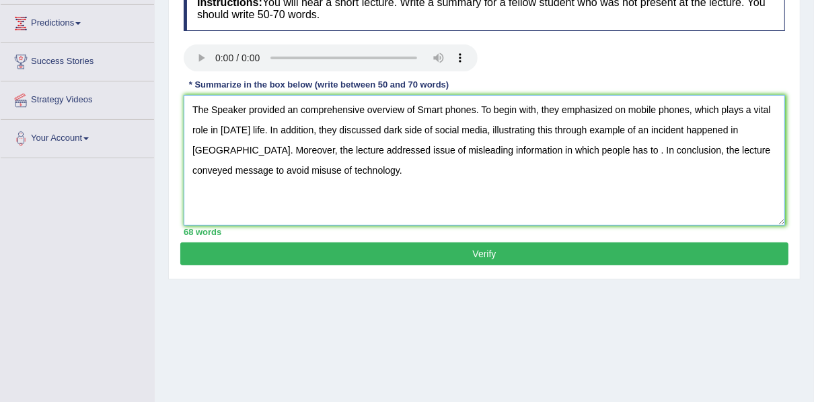
click at [556, 152] on textarea "The Speaker provided an comprehensive overview of Smart phones. To begin with, …" at bounding box center [484, 160] width 601 height 130
click at [580, 151] on textarea "The Speaker provided an comprehensive overview of Smart phones. To begin with, …" at bounding box center [484, 160] width 601 height 130
click at [724, 158] on textarea "The Speaker provided an comprehensive overview of Smart phones. To begin with, …" at bounding box center [484, 160] width 601 height 130
drag, startPoint x: 734, startPoint y: 149, endPoint x: 317, endPoint y: 174, distance: 417.7
click at [317, 174] on textarea "The Speaker provided an comprehensive overview of Smart phones. To begin with, …" at bounding box center [484, 160] width 601 height 130
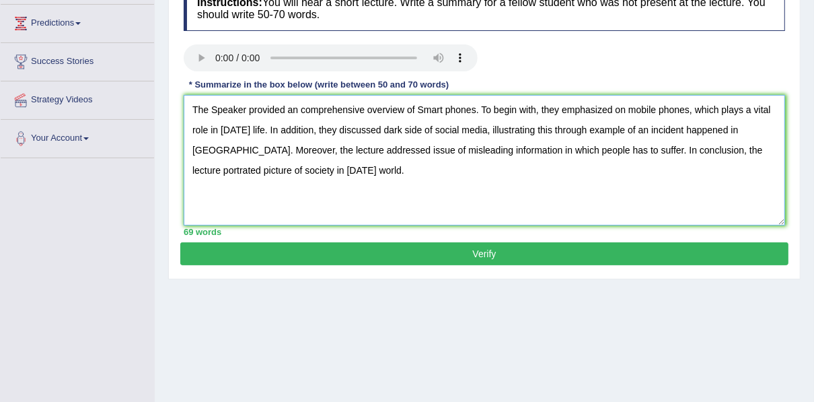
type textarea "The Speaker provided an comprehensive overview of Smart phones. To begin with, …"
click at [393, 256] on button "Verify" at bounding box center [484, 253] width 608 height 23
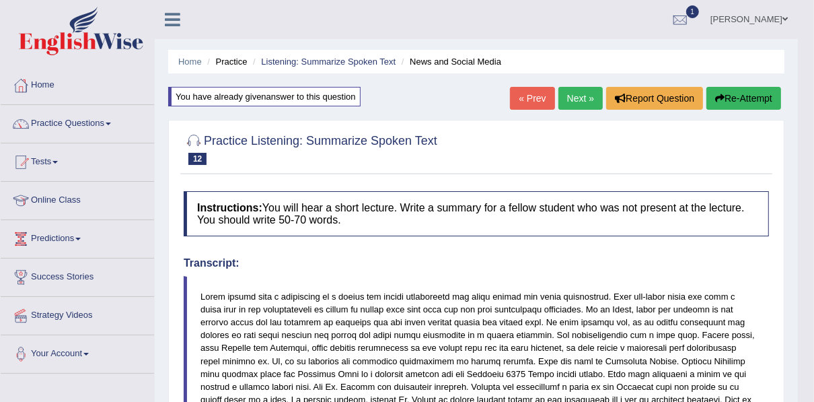
click at [730, 93] on button "Re-Attempt" at bounding box center [743, 98] width 75 height 23
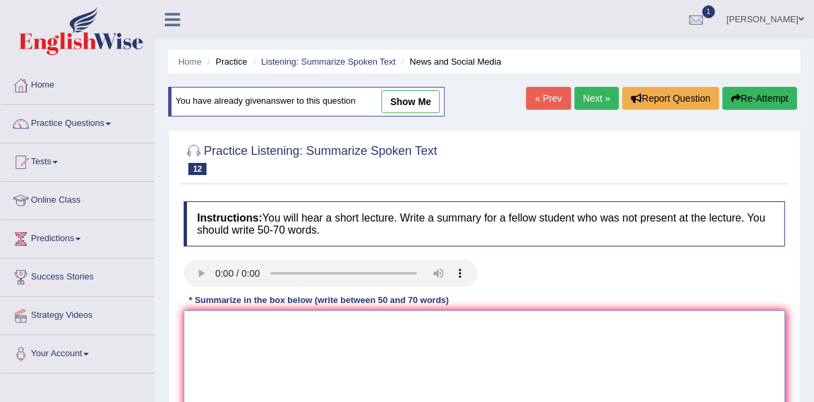
click at [321, 315] on textarea at bounding box center [484, 375] width 601 height 130
paste textarea "The Speaker provided an comprehensive overview of Smart phones. To begin with, …"
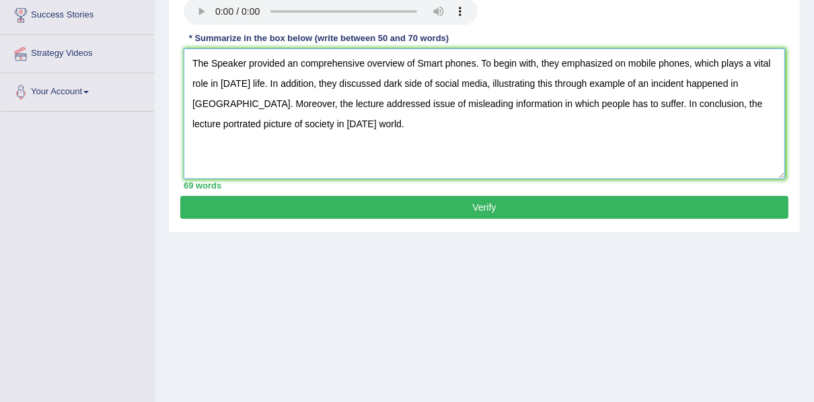
scroll to position [262, 0]
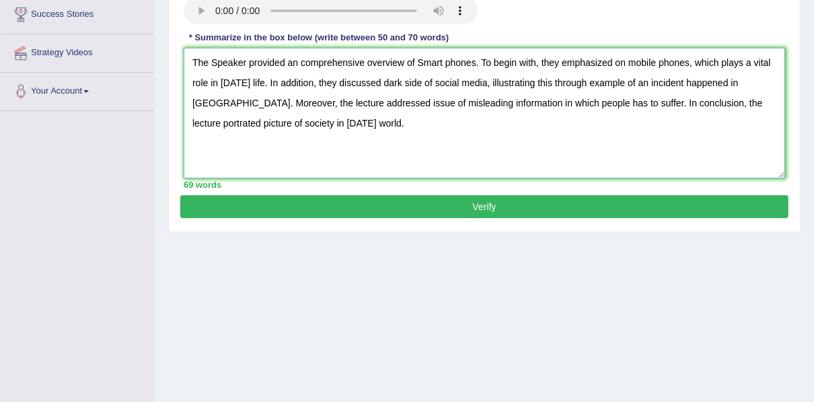
click at [543, 104] on textarea "The Speaker provided an comprehensive overview of Smart phones. To begin with, …" at bounding box center [484, 113] width 601 height 130
click at [722, 100] on textarea "The Speaker provided an comprehensive overview of Smart phones. To begin with, …" at bounding box center [484, 113] width 601 height 130
click at [708, 105] on textarea "The Speaker provided an comprehensive overview of Smart phones. To begin with, …" at bounding box center [484, 113] width 601 height 130
type textarea "The Speaker provided an comprehensive overview of Smart phones. To begin with, …"
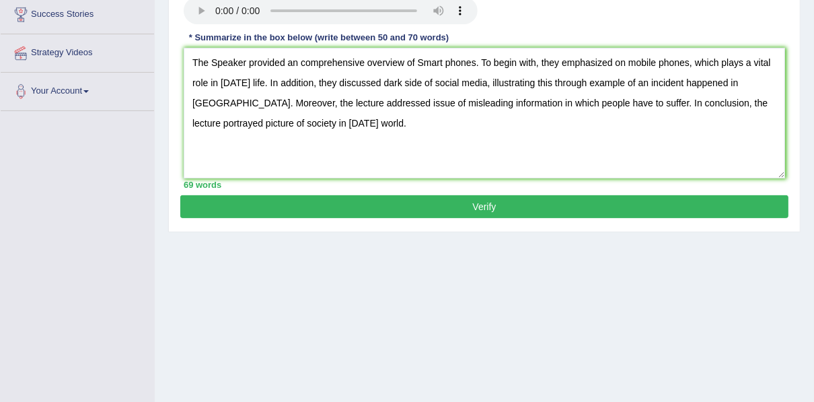
click at [356, 199] on button "Verify" at bounding box center [484, 206] width 608 height 23
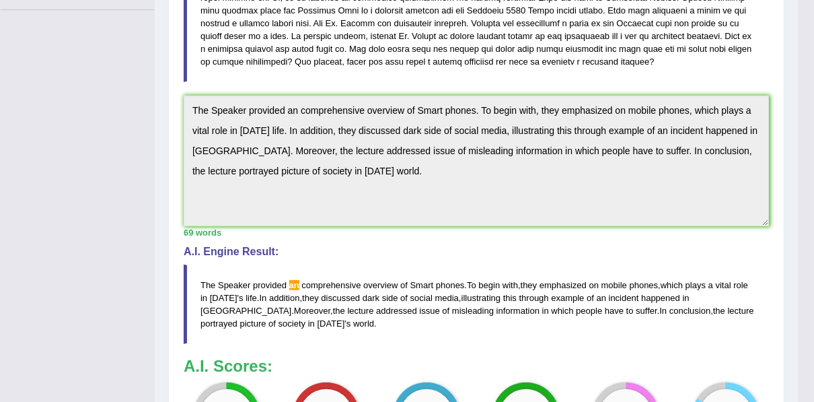
scroll to position [40, 0]
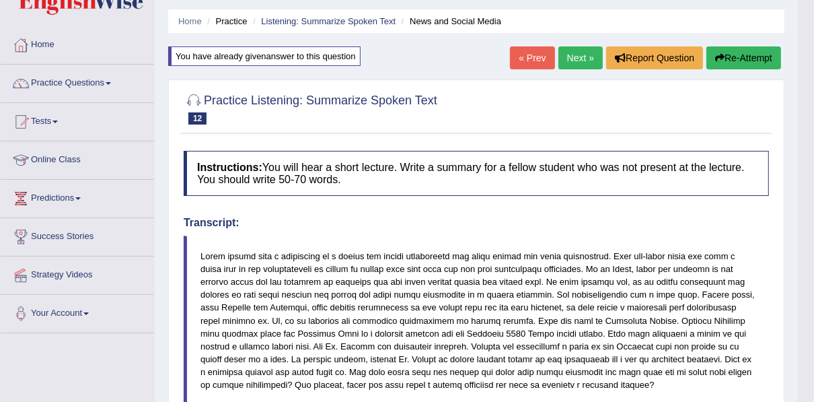
click at [740, 59] on button "Re-Attempt" at bounding box center [743, 57] width 75 height 23
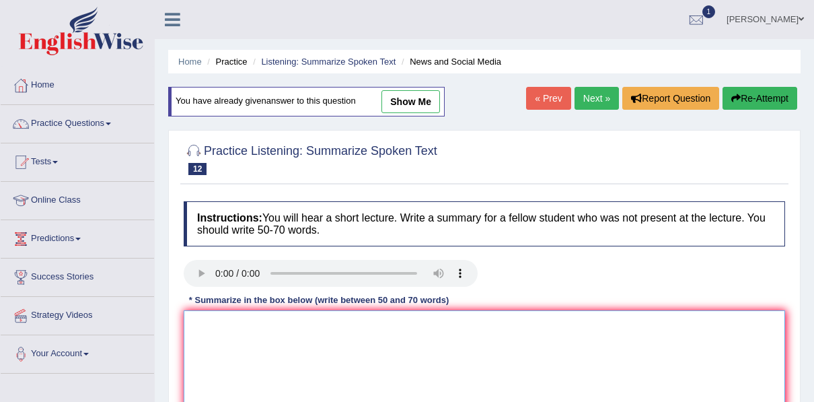
click at [264, 310] on textarea at bounding box center [484, 375] width 601 height 130
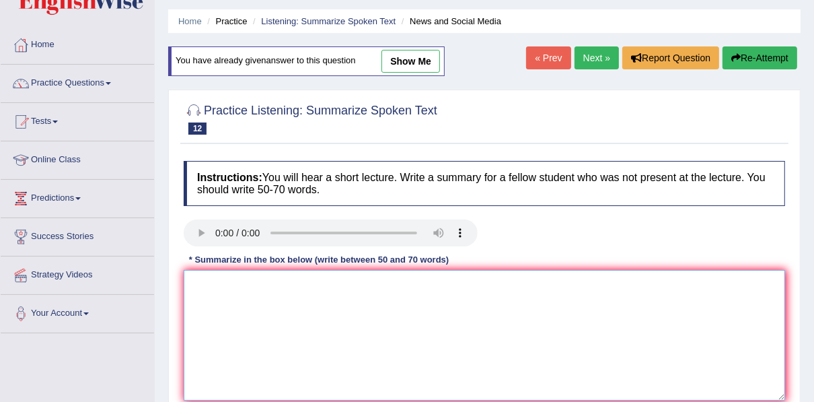
paste textarea "The Speaker provided an comprehensive overview of Smart phones. To begin with, …"
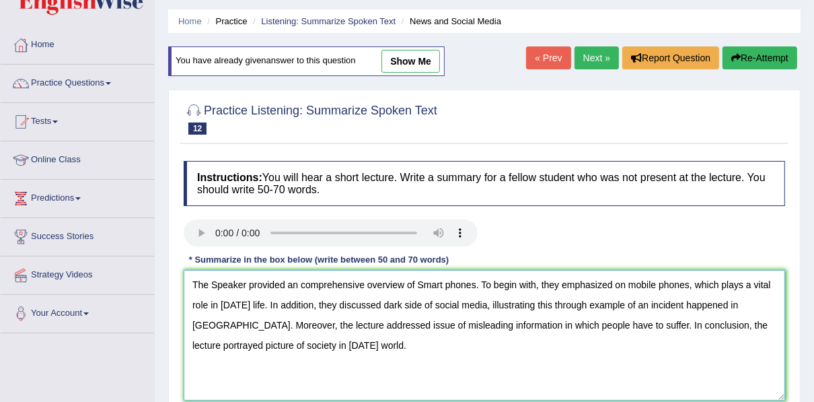
click at [297, 285] on textarea "The Speaker provided an comprehensive overview of Smart phones. To begin with, …" at bounding box center [484, 335] width 601 height 130
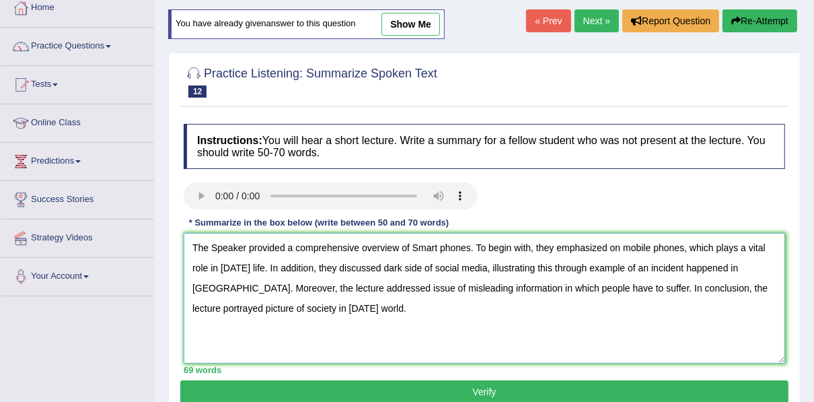
scroll to position [94, 0]
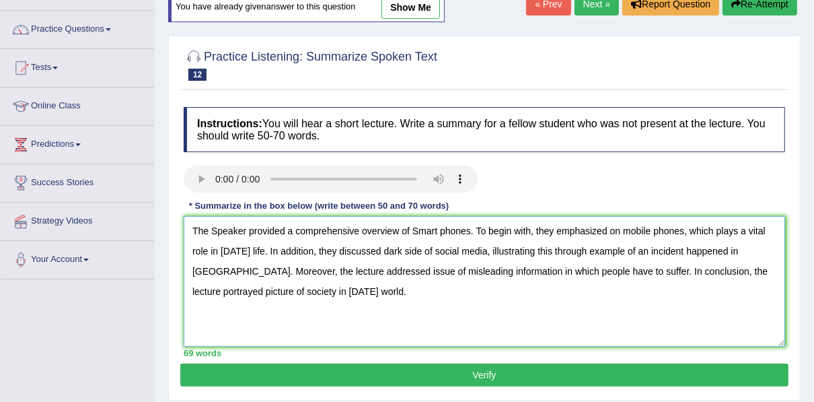
type textarea "The Speaker provided a comprehensive overview of Smart phones. To begin with, t…"
click at [478, 373] on button "Verify" at bounding box center [484, 374] width 608 height 23
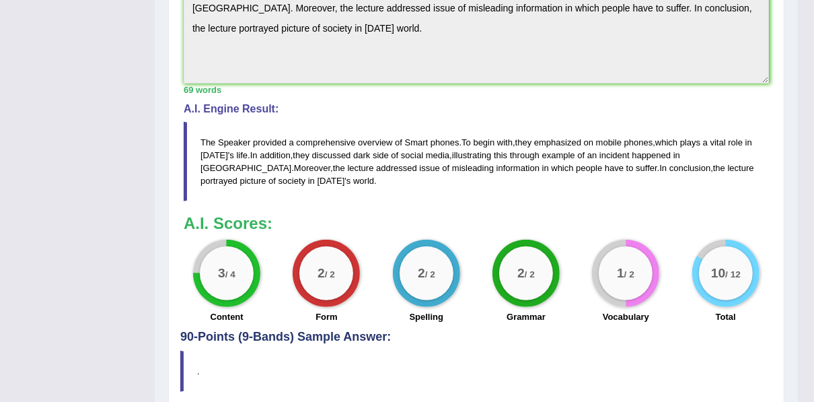
scroll to position [525, 0]
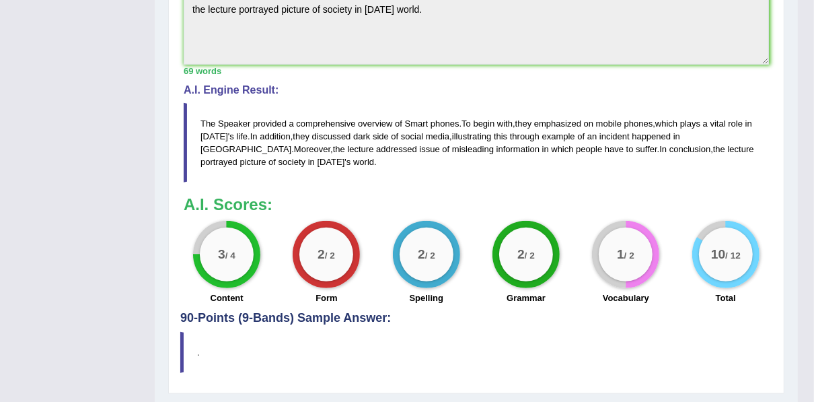
drag, startPoint x: 289, startPoint y: 164, endPoint x: 196, endPoint y: 123, distance: 102.1
click at [196, 123] on blockquote "The Speaker provided a comprehensive overview of Smart phones . To begin with ,…" at bounding box center [476, 142] width 585 height 79
drag, startPoint x: 196, startPoint y: 118, endPoint x: 258, endPoint y: 158, distance: 74.4
click at [246, 158] on blockquote "The Speaker provided a comprehensive overview of Smart phones . To begin with ,…" at bounding box center [476, 142] width 585 height 79
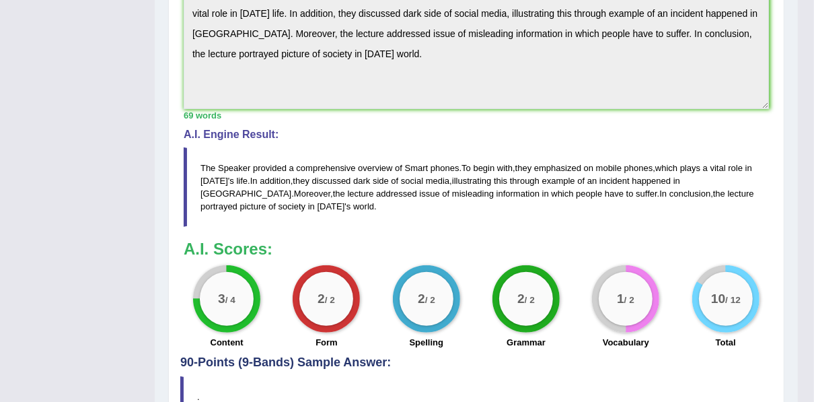
scroll to position [417, 0]
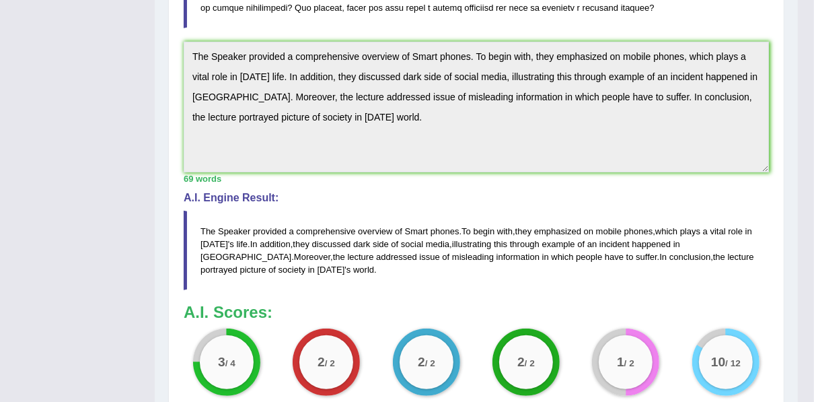
click at [178, 39] on div "Practice Listening: Summarize Spoken Text 12 News and Social Media Instructions…" at bounding box center [476, 102] width 616 height 798
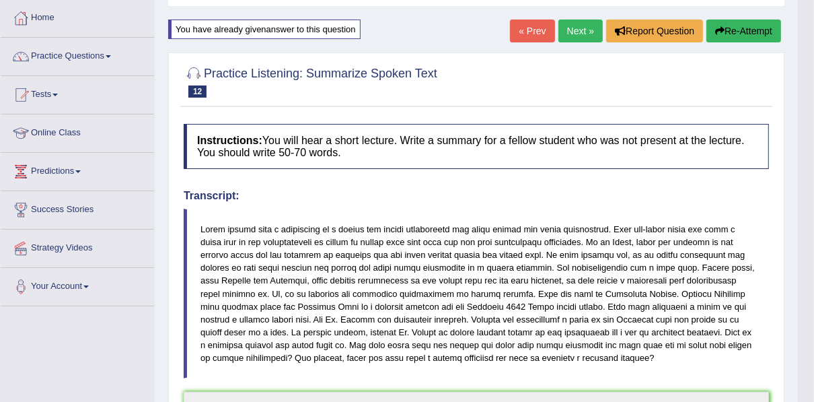
scroll to position [0, 0]
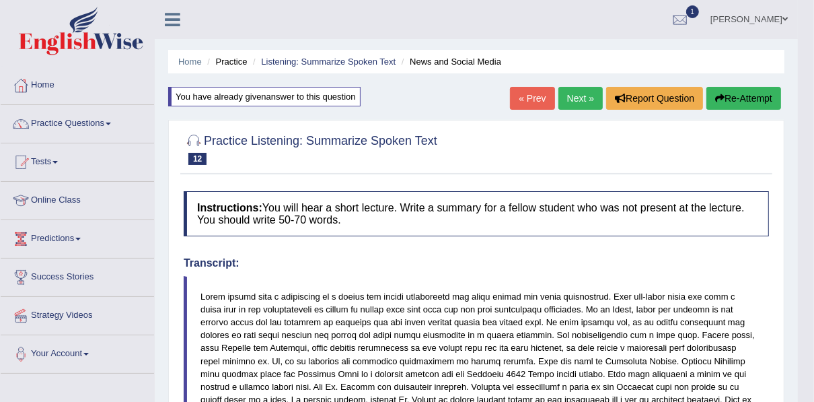
click at [738, 96] on button "Re-Attempt" at bounding box center [743, 98] width 75 height 23
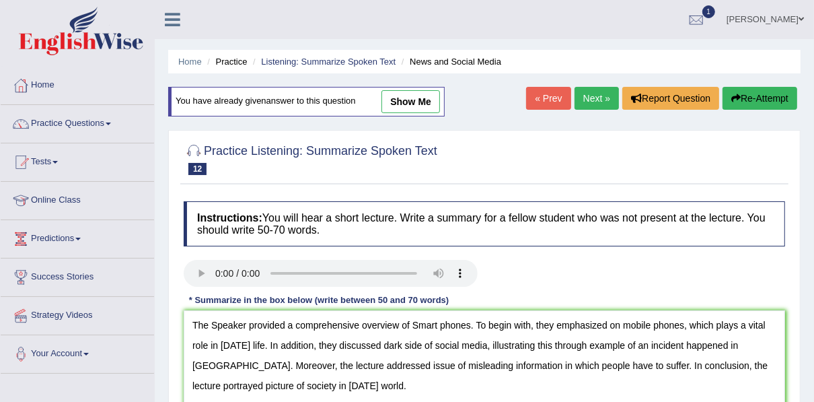
click at [215, 326] on textarea "The Speaker provided a comprehensive overview of Smart phones. To begin with, t…" at bounding box center [484, 375] width 601 height 130
click at [413, 330] on textarea "The speaker provided a comprehensive overview of Smart phones. To begin with, t…" at bounding box center [484, 375] width 601 height 130
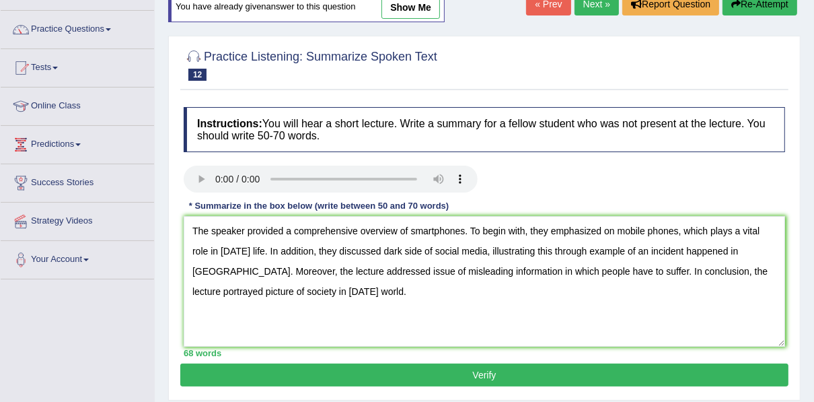
scroll to position [96, 0]
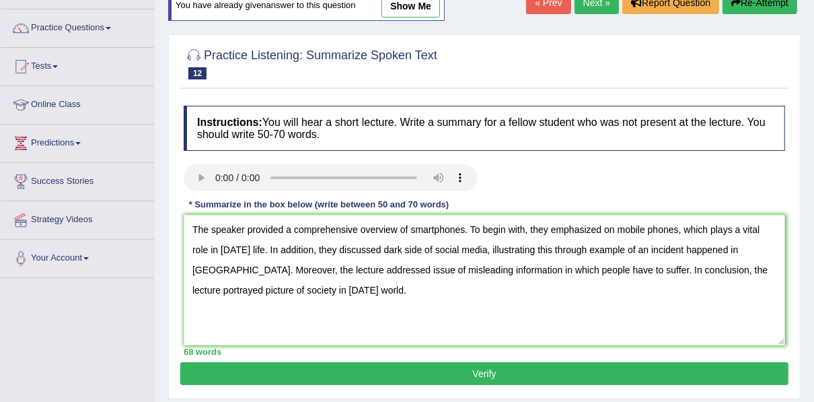
click at [365, 252] on textarea "The speaker provided a comprehensive overview of smartphones. To begin with, th…" at bounding box center [484, 280] width 601 height 130
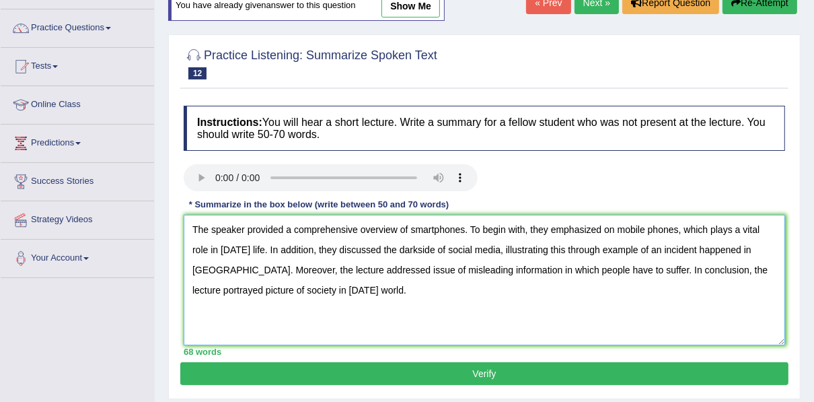
click at [726, 230] on textarea "The speaker provided a comprehensive overview of smartphones. To begin with, th…" at bounding box center [484, 280] width 601 height 130
click at [395, 249] on textarea "The speaker provided a comprehensive overview of smartphones. To begin with, th…" at bounding box center [484, 280] width 601 height 130
click at [586, 249] on textarea "The speaker provided a comprehensive overview of smartphones. To begin with, th…" at bounding box center [484, 280] width 601 height 130
click at [605, 250] on textarea "The speaker provided a comprehensive overview of smartphones. To begin with, th…" at bounding box center [484, 280] width 601 height 130
click at [699, 247] on textarea "The speaker provided a comprehensive overview of smartphones. To begin with, th…" at bounding box center [484, 280] width 601 height 130
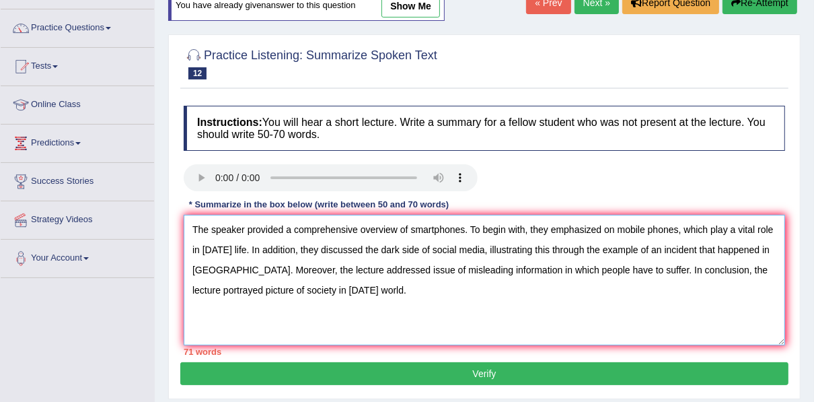
click at [732, 272] on textarea "The speaker provided a comprehensive overview of smartphones. To begin with, th…" at bounding box center [484, 280] width 601 height 130
click at [188, 290] on textarea "The speaker provided a comprehensive overview of smartphones. To begin with, th…" at bounding box center [484, 280] width 601 height 130
drag, startPoint x: 338, startPoint y: 289, endPoint x: 283, endPoint y: 293, distance: 54.6
click at [283, 293] on textarea "The speaker provided a comprehensive overview of smartphones. To begin with, th…" at bounding box center [484, 280] width 601 height 130
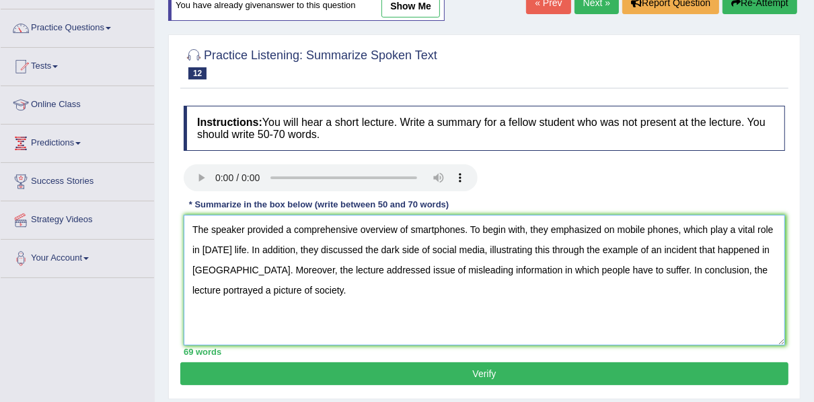
click at [365, 270] on textarea "The speaker provided a comprehensive overview of smartphones. To begin with, th…" at bounding box center [484, 280] width 601 height 130
type textarea "The speaker provided a comprehensive overview of smartphones. To begin with, th…"
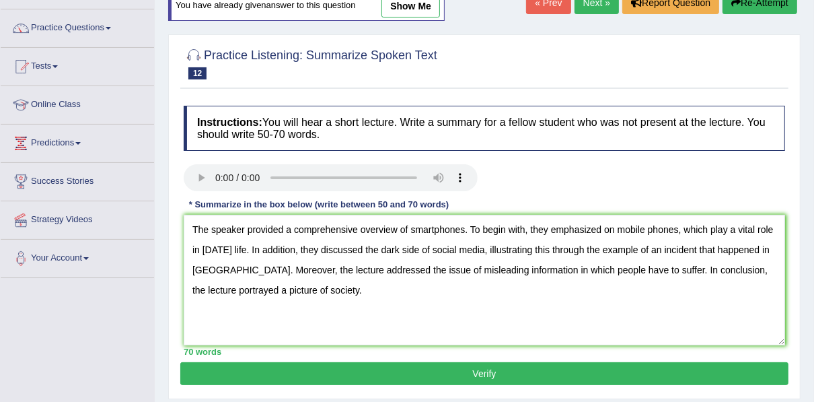
click at [375, 373] on button "Verify" at bounding box center [484, 373] width 608 height 23
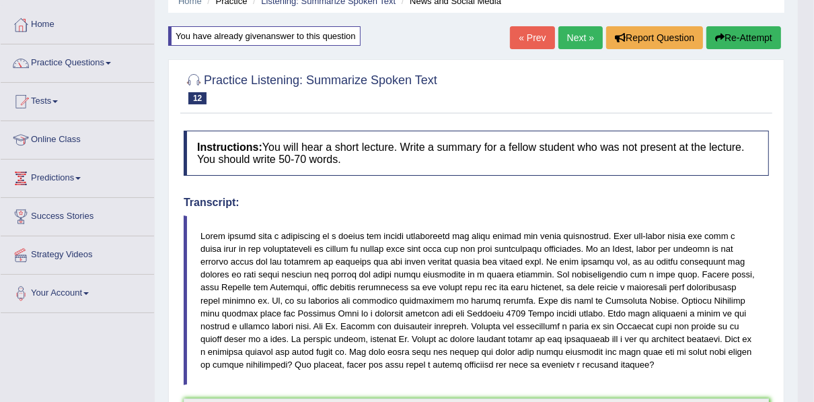
scroll to position [0, 0]
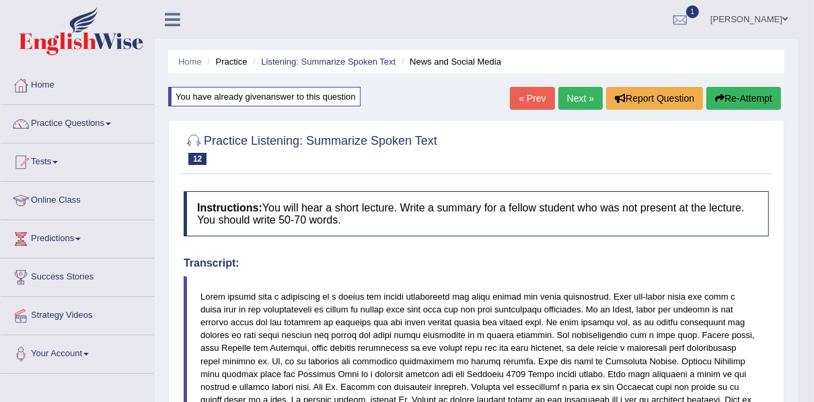
click at [563, 101] on link "Next »" at bounding box center [580, 98] width 44 height 23
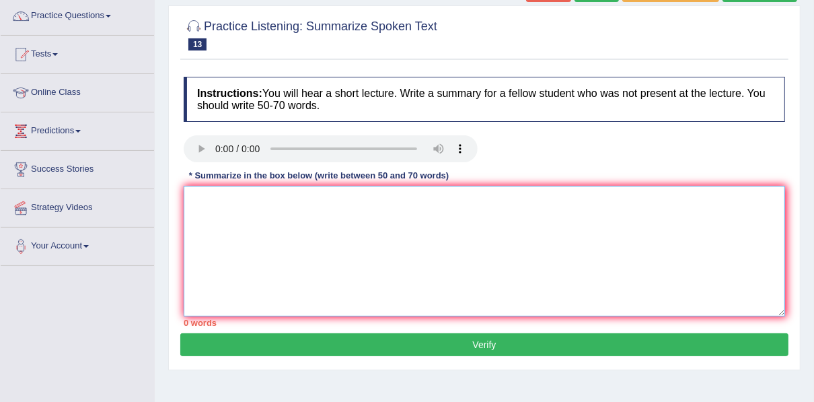
click at [408, 227] on textarea at bounding box center [484, 251] width 601 height 130
click at [210, 193] on textarea at bounding box center [484, 251] width 601 height 130
type textarea "I"
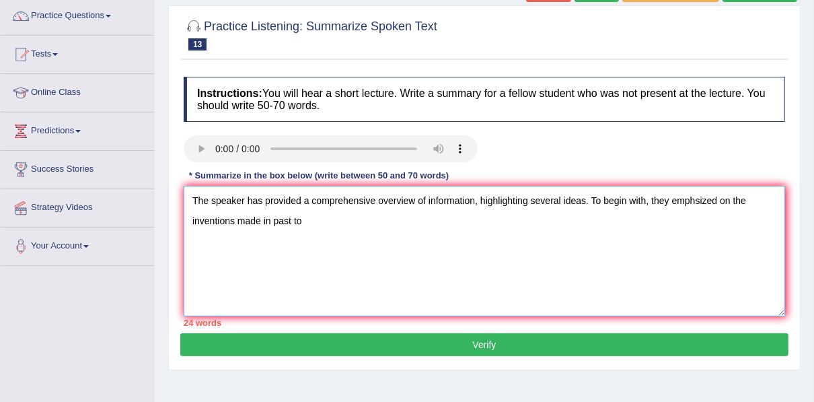
click at [472, 201] on textarea "The speaker has provided a comprehensive overview of information, highlighting …" at bounding box center [484, 251] width 601 height 130
click at [582, 202] on textarea "The speaker has provided a comprehensive overview of innovations in publishing …" at bounding box center [484, 251] width 601 height 130
click at [379, 221] on textarea "The speaker has provided a comprehensive overview of innovations in publishing …" at bounding box center [484, 251] width 601 height 130
click at [337, 221] on textarea "The speaker has provided a comprehensive overview of innovations in publishing …" at bounding box center [484, 251] width 601 height 130
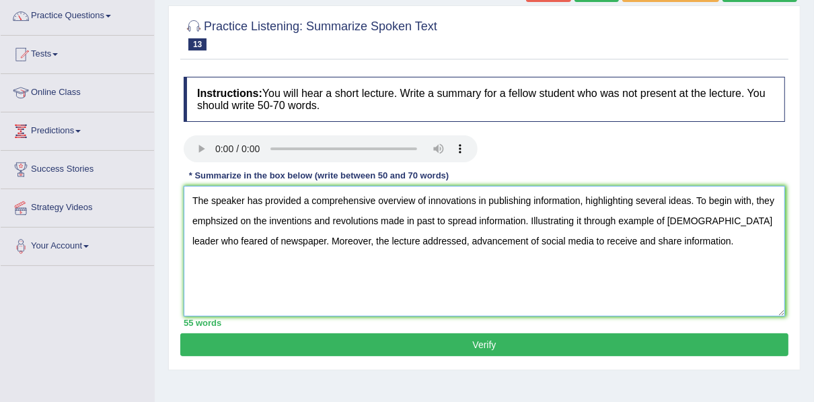
click at [531, 224] on textarea "The speaker has provided a comprehensive overview of innovations in publishing …" at bounding box center [484, 251] width 601 height 130
click at [583, 223] on textarea "The speaker has provided a comprehensive overview of innovations in publishing …" at bounding box center [484, 251] width 601 height 130
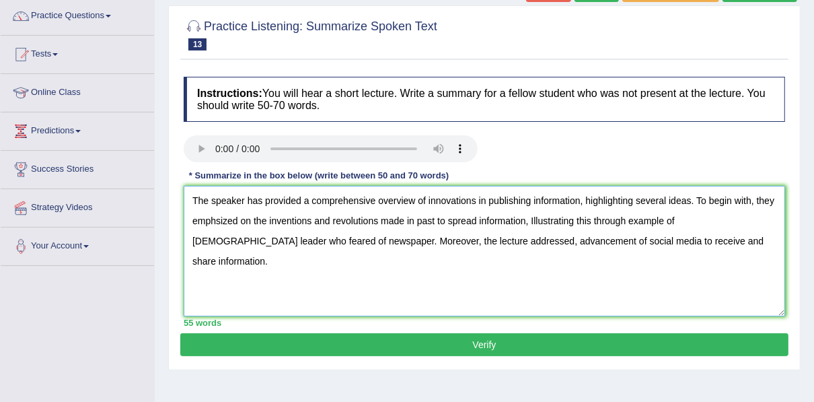
click at [699, 239] on textarea "The speaker has provided a comprehensive overview of innovations in publishing …" at bounding box center [484, 251] width 601 height 130
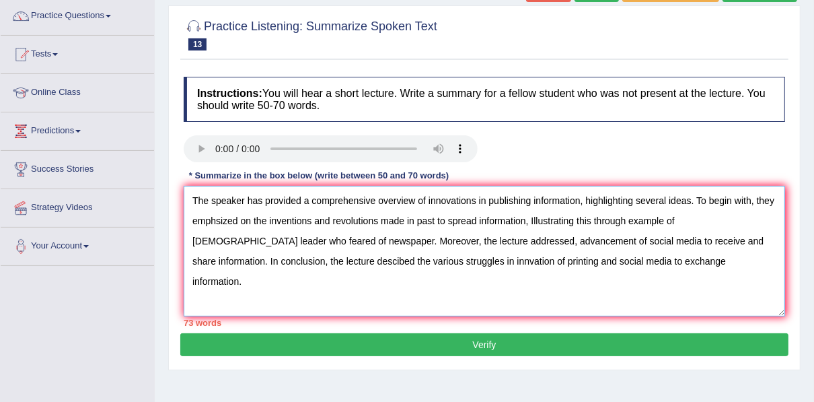
click at [259, 260] on textarea "The speaker has provided a comprehensive overview of innovations in publishing …" at bounding box center [484, 251] width 601 height 130
click at [514, 200] on textarea "The speaker has provided a comprehensive overview of innovations in publishing …" at bounding box center [484, 251] width 601 height 130
drag, startPoint x: 687, startPoint y: 202, endPoint x: 595, endPoint y: 204, distance: 92.8
click at [595, 204] on textarea "The speaker has provided a comprehensive overview of innovations in publishing …" at bounding box center [484, 251] width 601 height 130
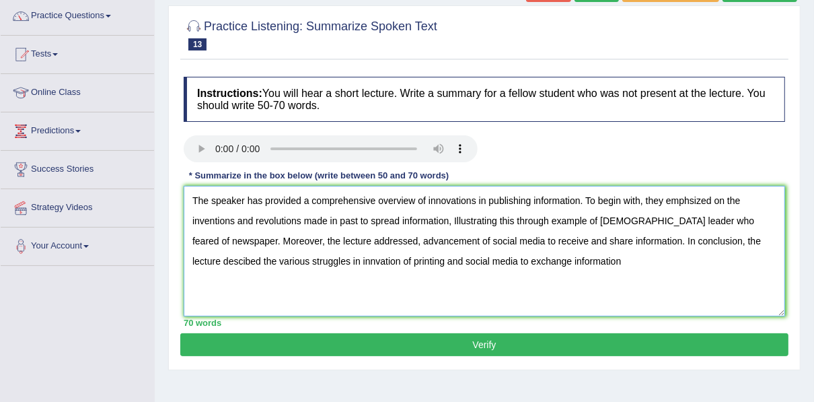
type textarea "The speaker has provided a comprehensive overview of innovations in publishing …"
click at [438, 344] on button "Verify" at bounding box center [484, 344] width 608 height 23
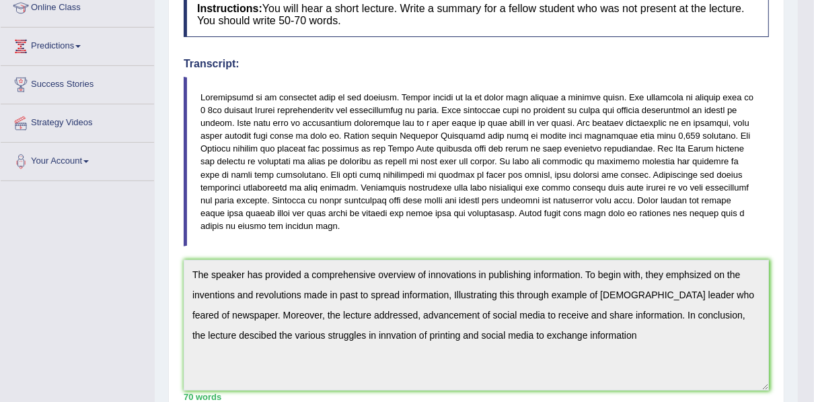
scroll to position [192, 0]
click at [151, 277] on div "Toggle navigation Home Practice Questions Speaking Practice Read Aloud Repeat S…" at bounding box center [399, 282] width 798 height 948
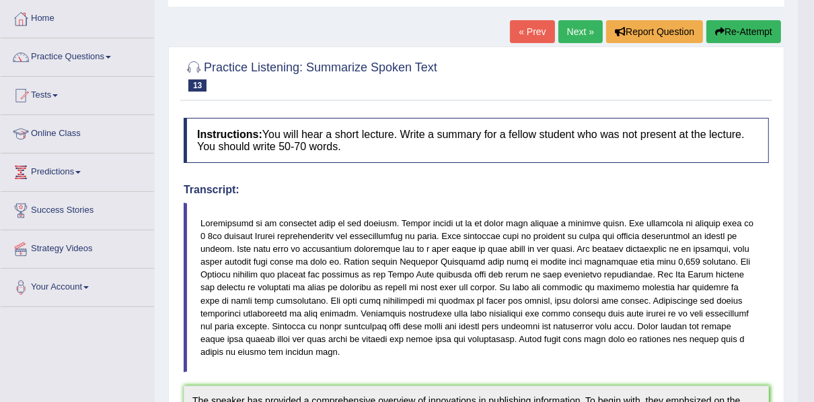
scroll to position [65, 0]
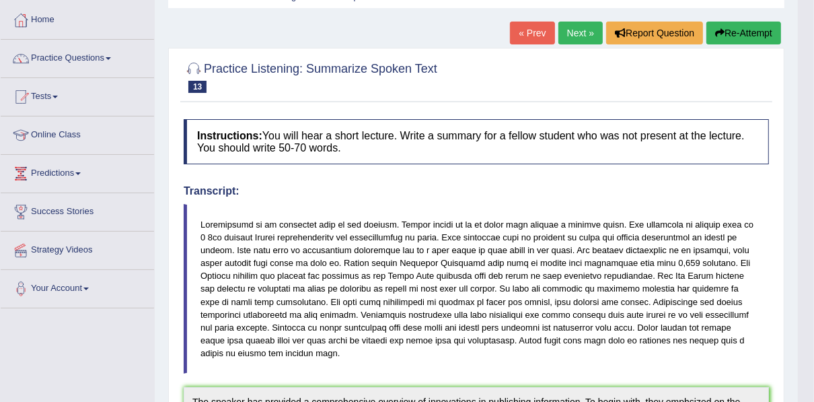
click at [729, 24] on button "Re-Attempt" at bounding box center [743, 33] width 75 height 23
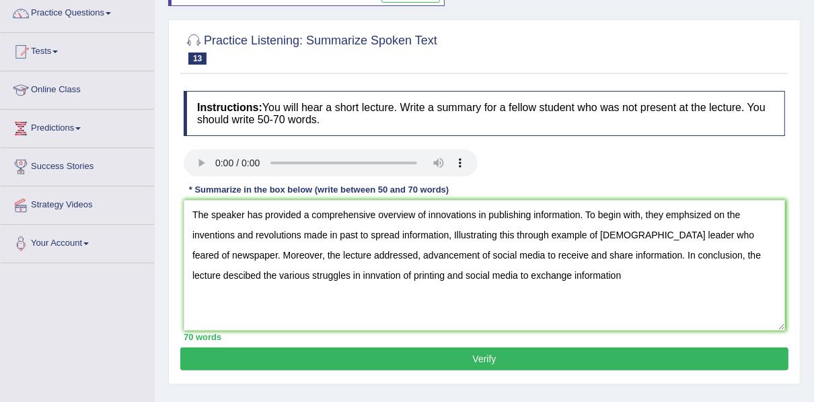
click at [289, 275] on textarea "The speaker has provided a comprehensive overview of innovations in publishing …" at bounding box center [484, 265] width 601 height 130
click at [543, 275] on textarea "The speaker has provided a comprehensive overview of innovations in publishing …" at bounding box center [484, 265] width 601 height 130
click at [686, 216] on textarea "The speaker has provided a comprehensive overview of innovations in publishing …" at bounding box center [484, 265] width 601 height 130
type textarea "The speaker has provided a comprehensive overview of innovations in publishing …"
click at [398, 351] on button "Verify" at bounding box center [484, 358] width 608 height 23
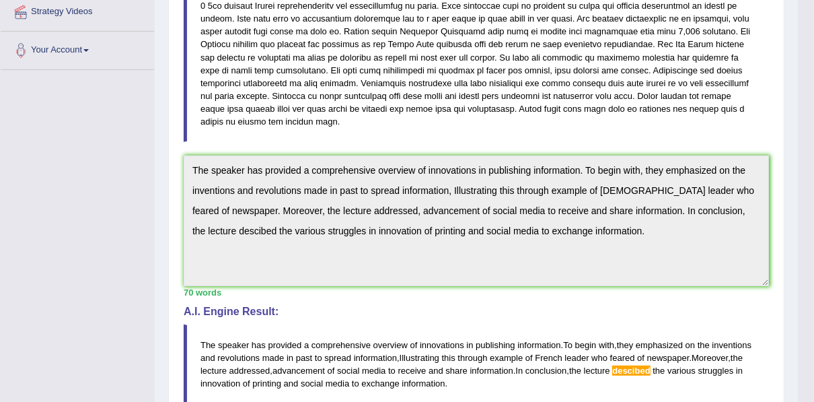
scroll to position [305, 0]
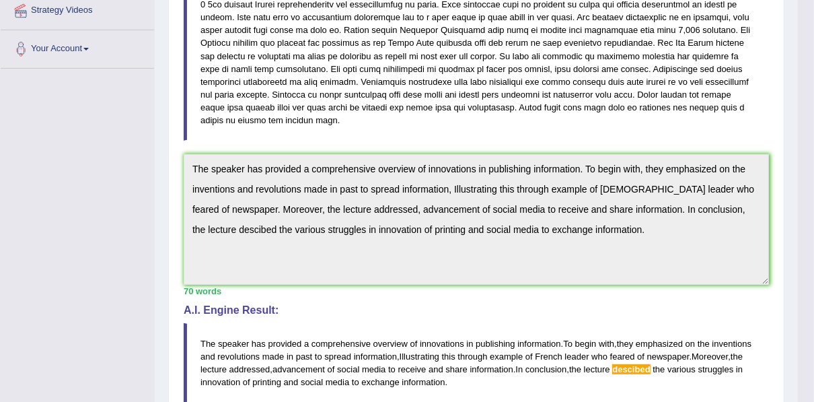
click at [181, 129] on div "Instructions: You will hear a short lecture. Write a summary for a fellow stude…" at bounding box center [476, 206] width 592 height 652
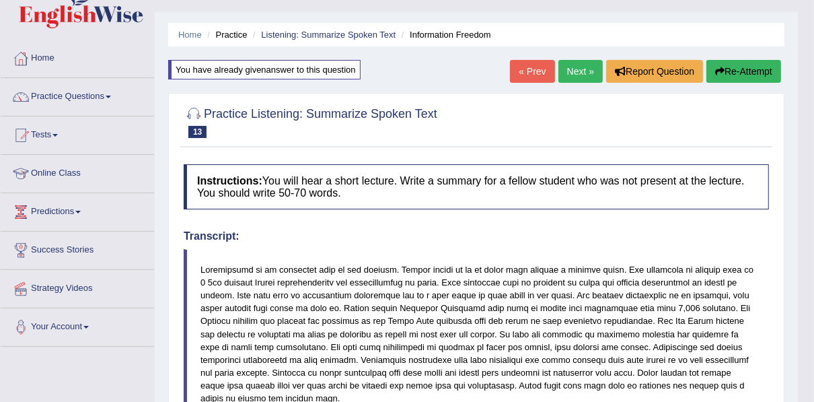
scroll to position [0, 0]
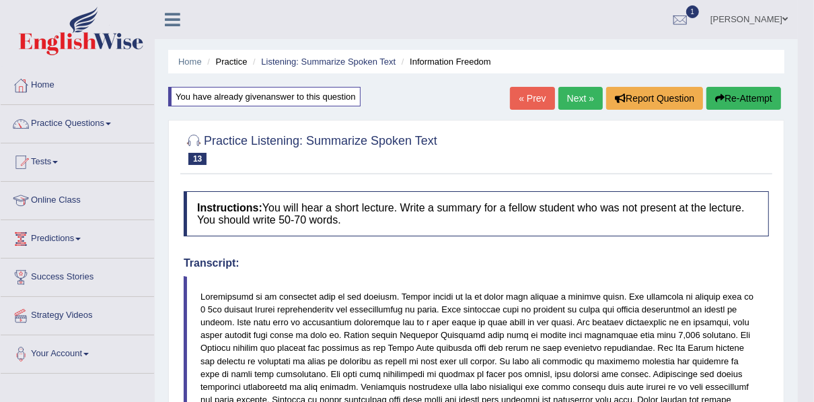
click at [726, 102] on button "Re-Attempt" at bounding box center [743, 98] width 75 height 23
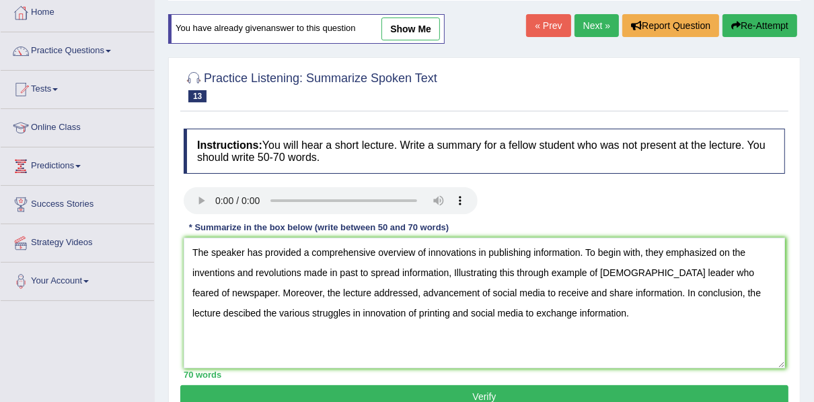
scroll to position [73, 0]
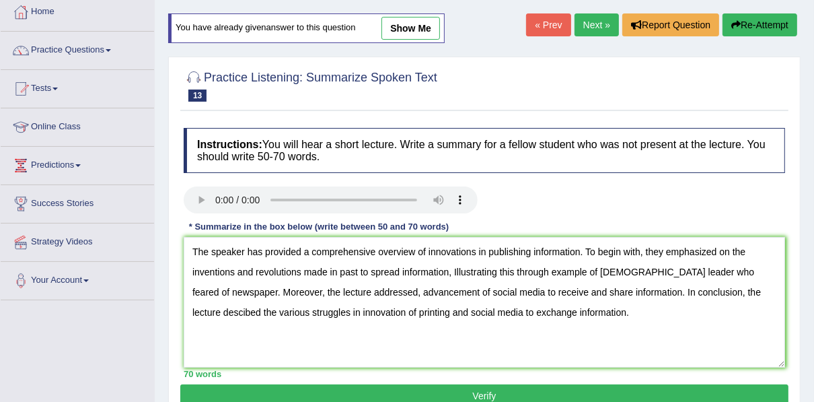
click at [721, 291] on textarea "The speaker has provided a comprehensive overview of innovations in publishing …" at bounding box center [484, 302] width 601 height 130
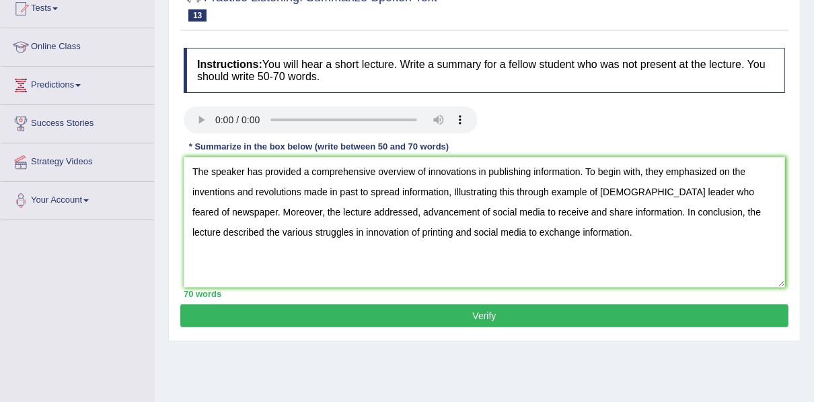
scroll to position [194, 0]
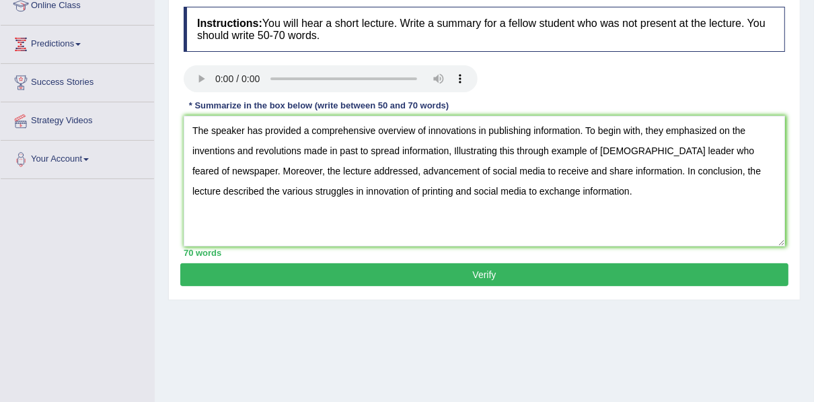
type textarea "The speaker has provided a comprehensive overview of innovations in publishing …"
click at [535, 274] on button "Verify" at bounding box center [484, 274] width 608 height 23
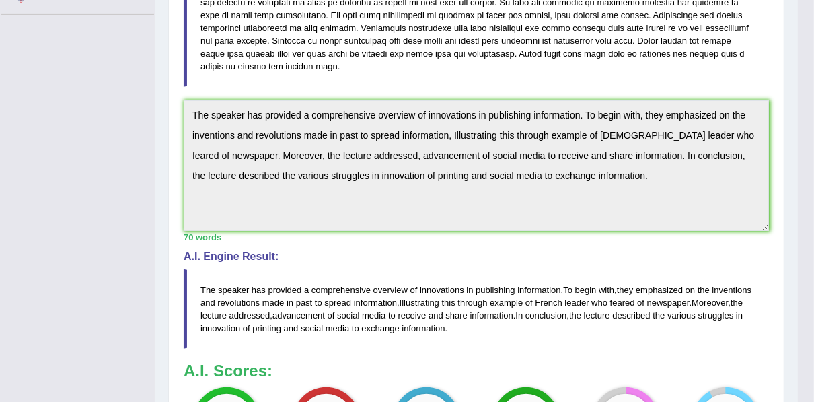
scroll to position [354, 0]
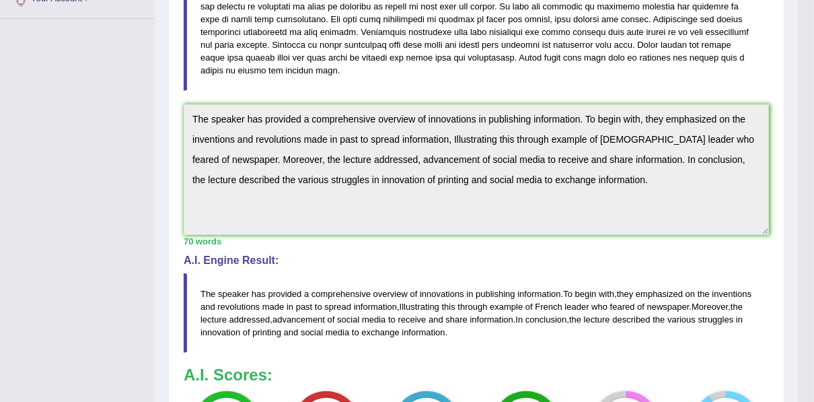
click at [535, 274] on blockquote "The speaker has provided a comprehensive overview of innovations in publishing …" at bounding box center [476, 312] width 585 height 79
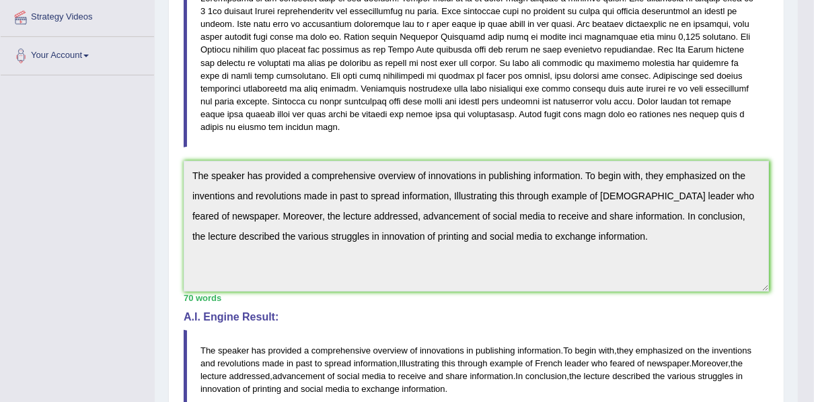
scroll to position [303, 0]
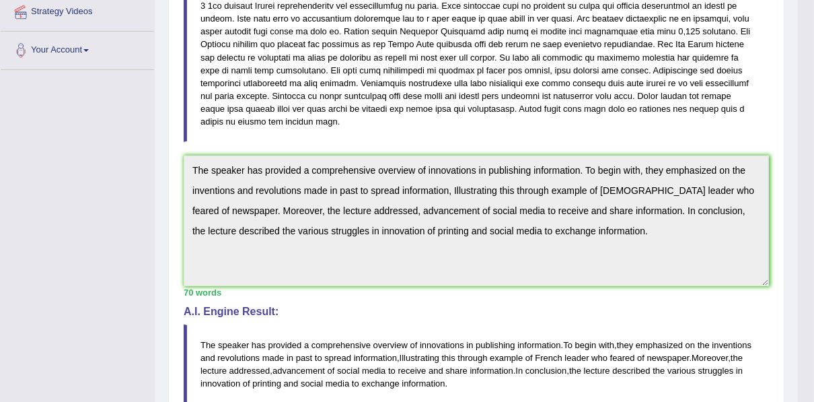
click at [122, 172] on div "Toggle navigation Home Practice Questions Speaking Practice Read Aloud Repeat S…" at bounding box center [399, 174] width 798 height 955
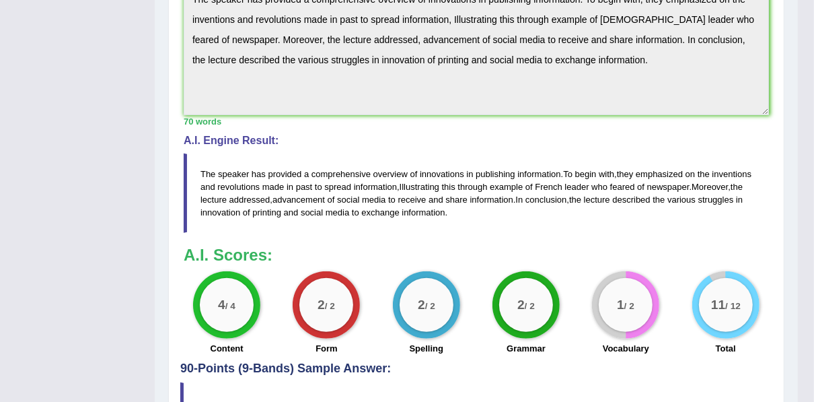
scroll to position [475, 0]
click at [484, 274] on div "2 / 2 Grammar" at bounding box center [526, 313] width 100 height 87
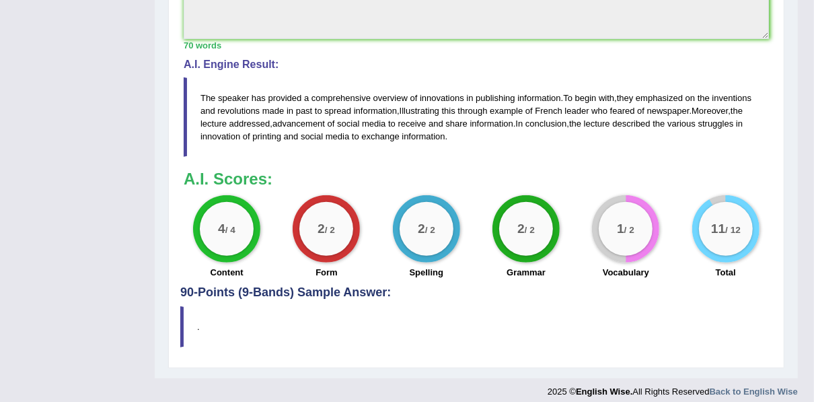
scroll to position [556, 0]
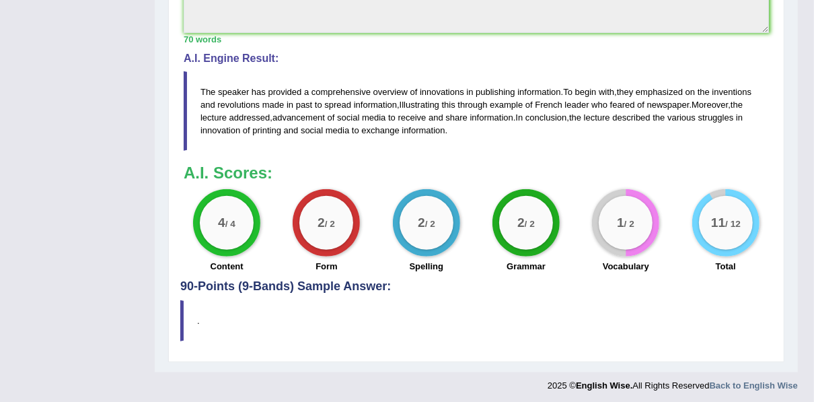
click at [514, 319] on blockquote "." at bounding box center [476, 320] width 592 height 41
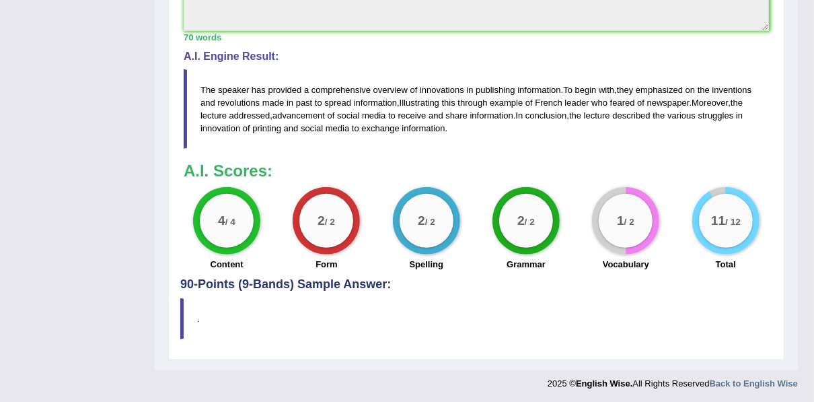
click at [514, 319] on blockquote "." at bounding box center [476, 318] width 592 height 41
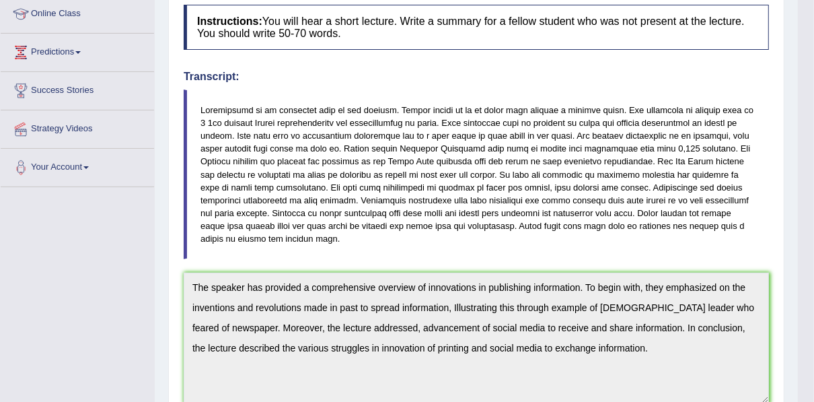
scroll to position [74, 0]
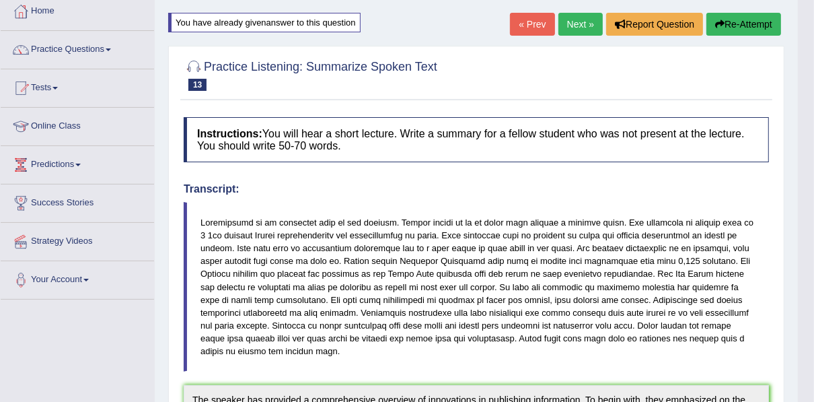
click at [572, 29] on link "Next »" at bounding box center [580, 24] width 44 height 23
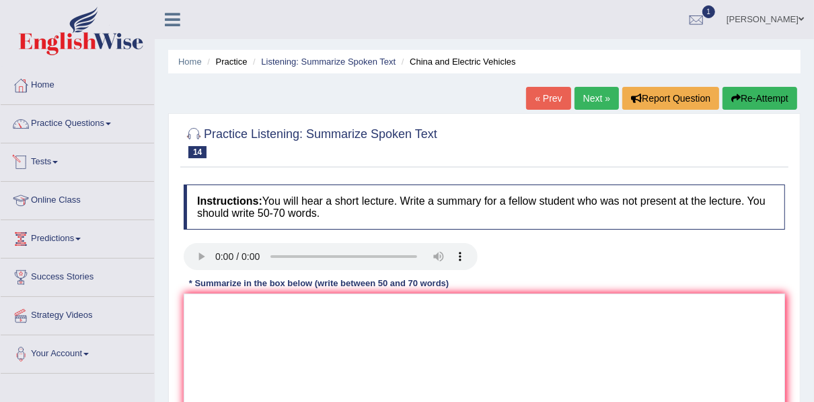
click at [83, 121] on link "Practice Questions" at bounding box center [77, 122] width 153 height 34
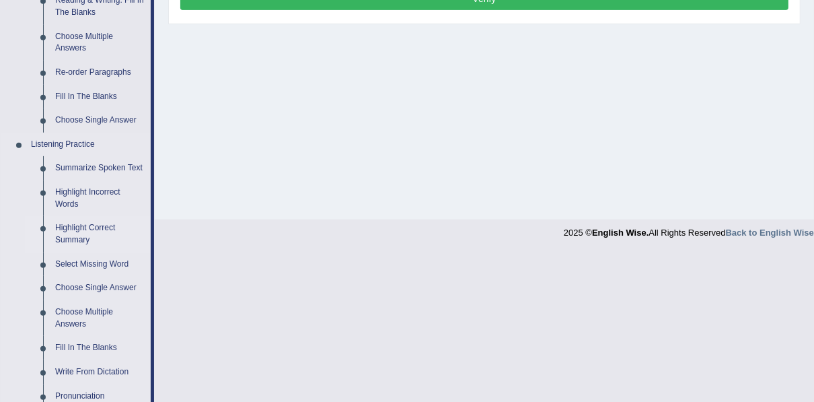
scroll to position [484, 0]
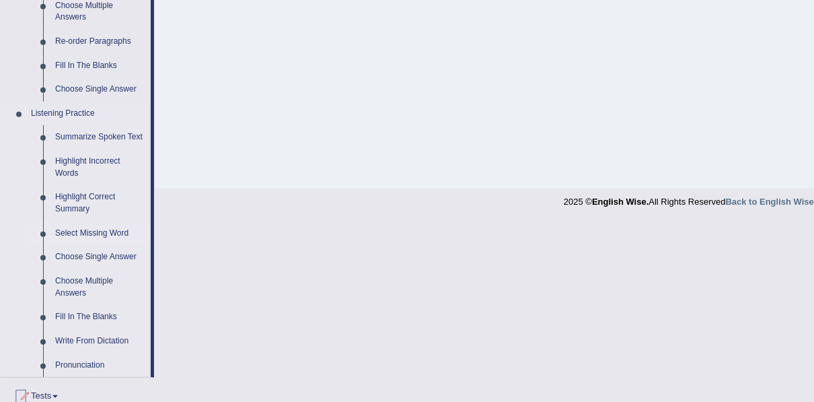
click at [100, 232] on link "Select Missing Word" at bounding box center [100, 233] width 102 height 24
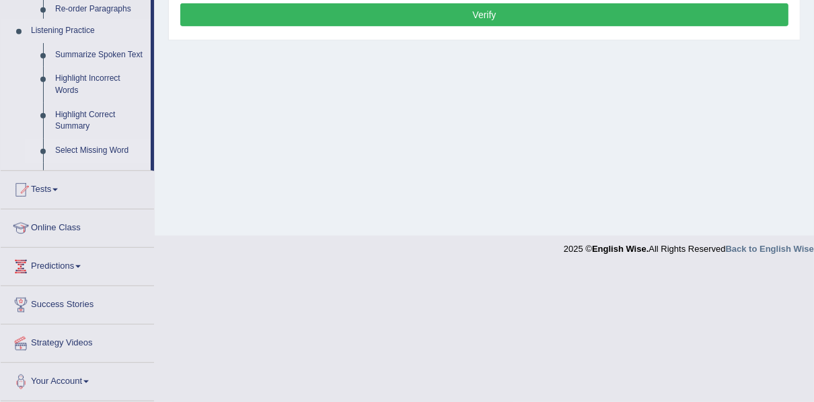
scroll to position [305, 0]
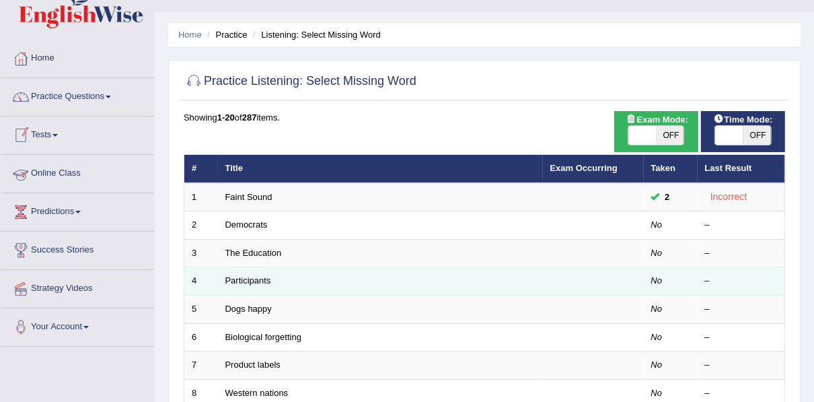
scroll to position [54, 0]
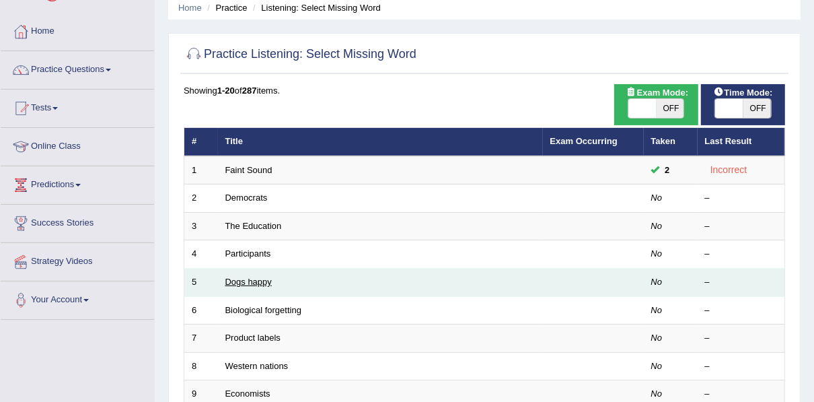
click at [258, 276] on link "Dogs happy" at bounding box center [248, 281] width 46 height 10
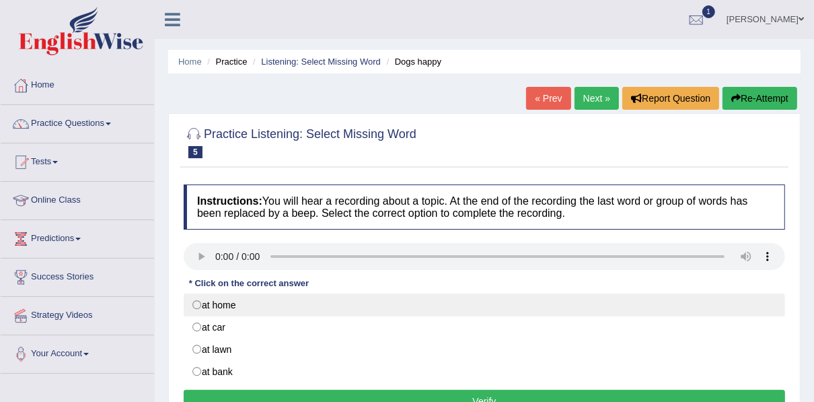
click at [232, 303] on label "at home" at bounding box center [484, 304] width 601 height 23
radio input "true"
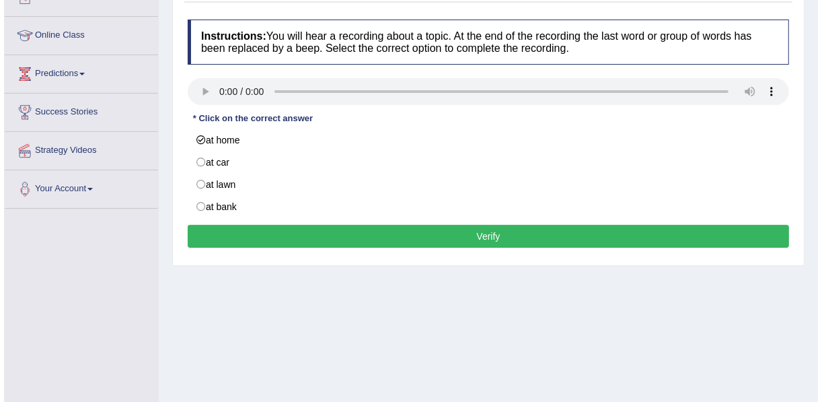
scroll to position [215, 0]
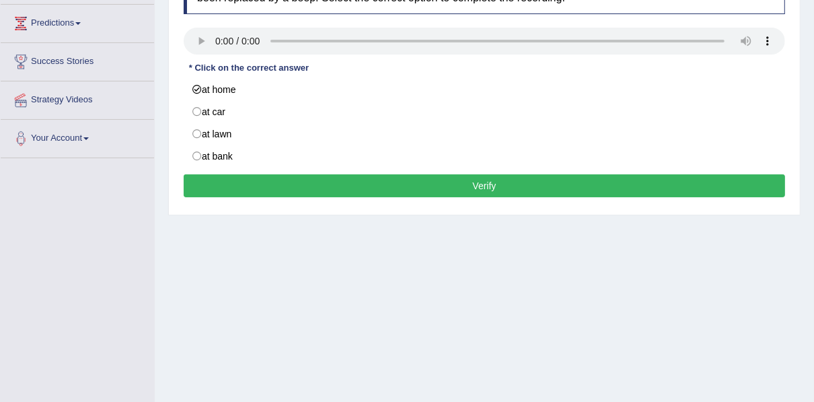
click at [237, 176] on button "Verify" at bounding box center [484, 185] width 601 height 23
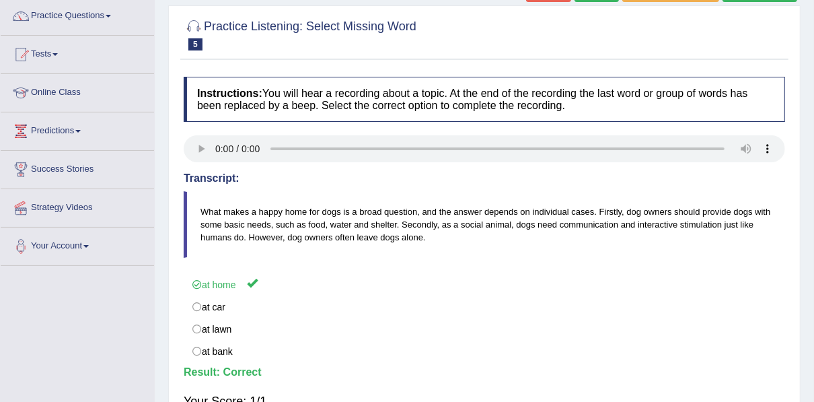
scroll to position [0, 0]
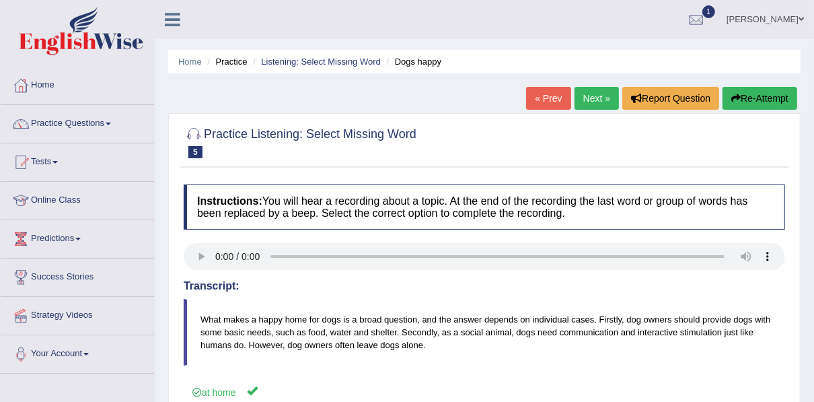
click at [588, 100] on link "Next »" at bounding box center [596, 98] width 44 height 23
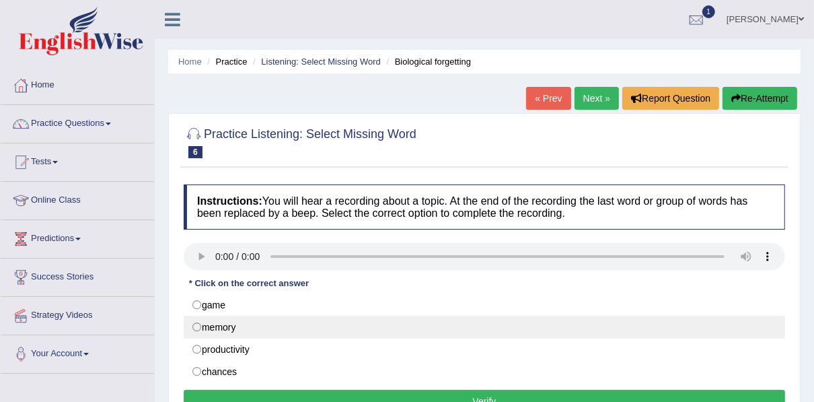
click at [221, 321] on label "memory" at bounding box center [484, 326] width 601 height 23
radio input "true"
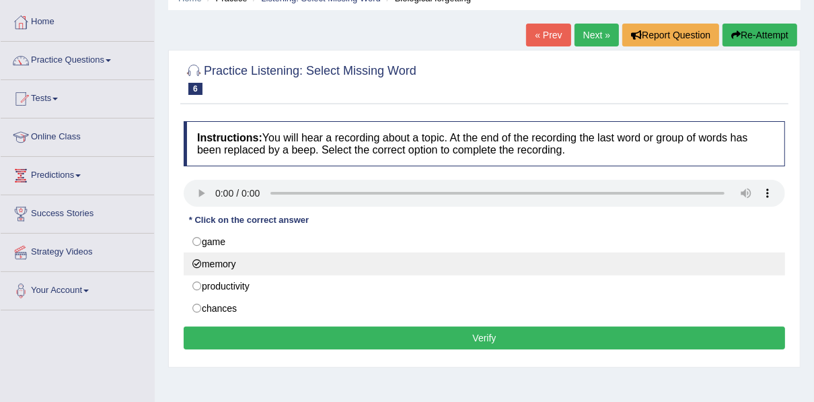
scroll to position [108, 0]
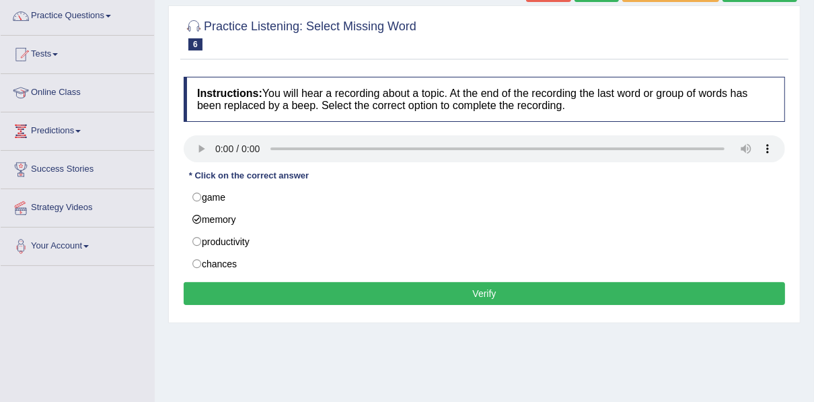
click at [235, 292] on button "Verify" at bounding box center [484, 293] width 601 height 23
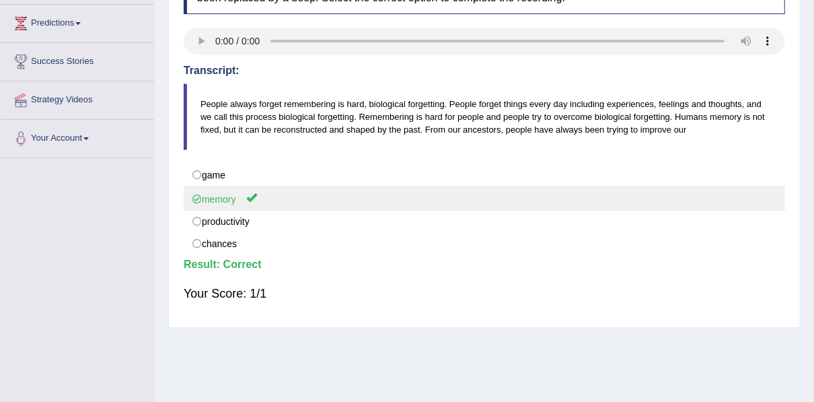
scroll to position [54, 0]
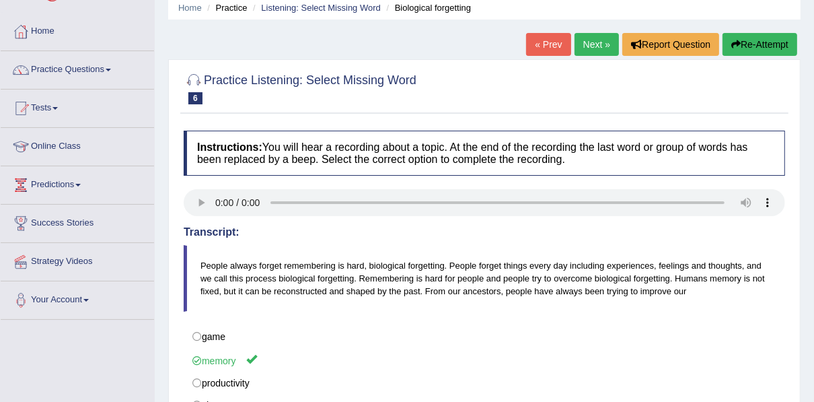
click at [599, 39] on link "Next »" at bounding box center [596, 44] width 44 height 23
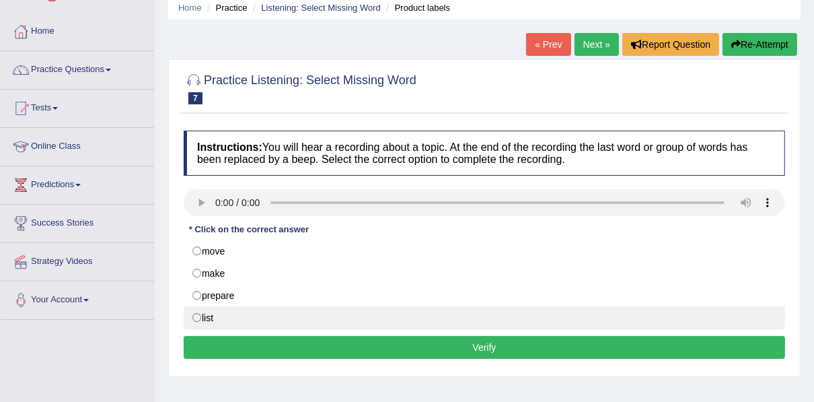
click at [240, 316] on label "list" at bounding box center [484, 317] width 601 height 23
radio input "true"
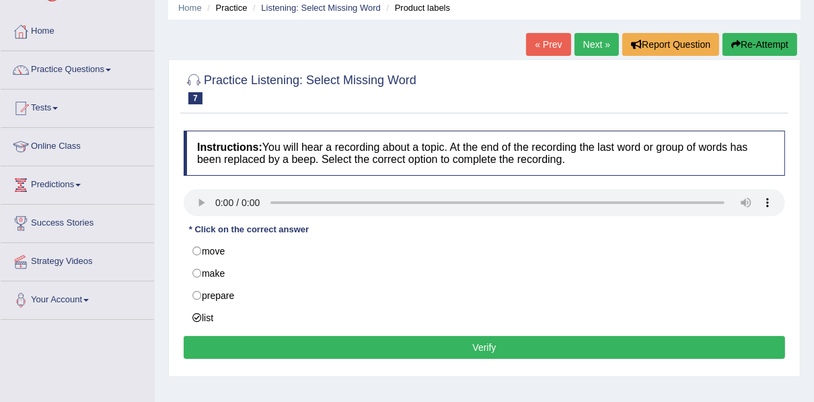
click at [243, 344] on button "Verify" at bounding box center [484, 347] width 601 height 23
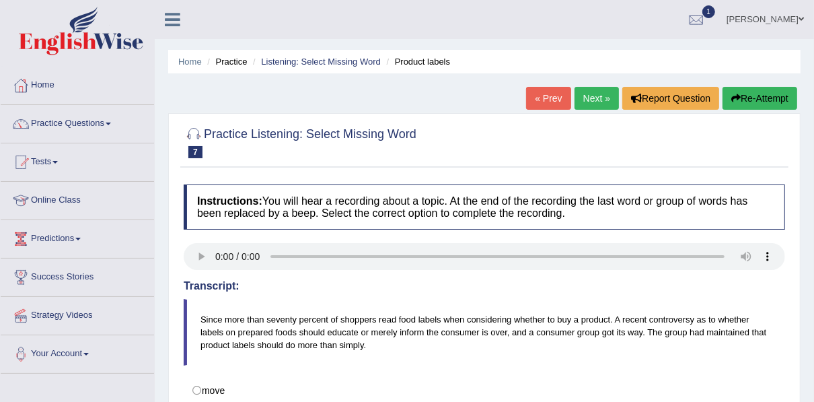
click at [595, 96] on link "Next »" at bounding box center [596, 98] width 44 height 23
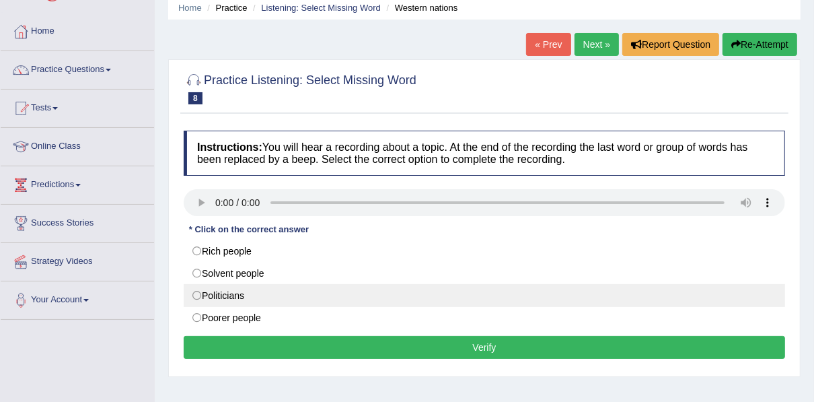
click at [259, 289] on label "Politicians" at bounding box center [484, 295] width 601 height 23
radio input "true"
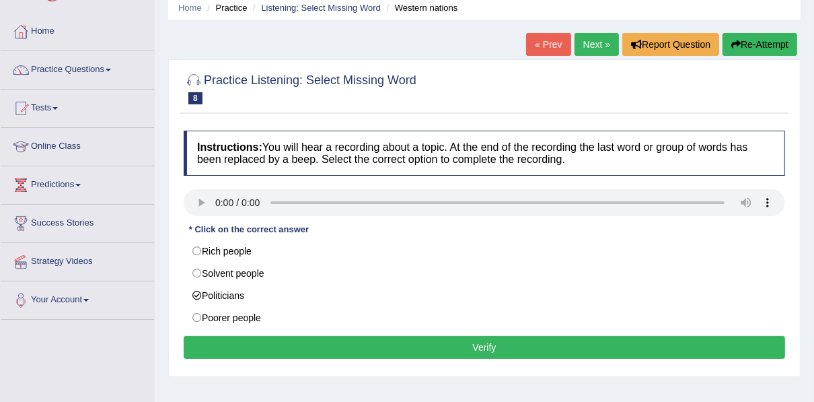
click at [256, 338] on button "Verify" at bounding box center [484, 347] width 601 height 23
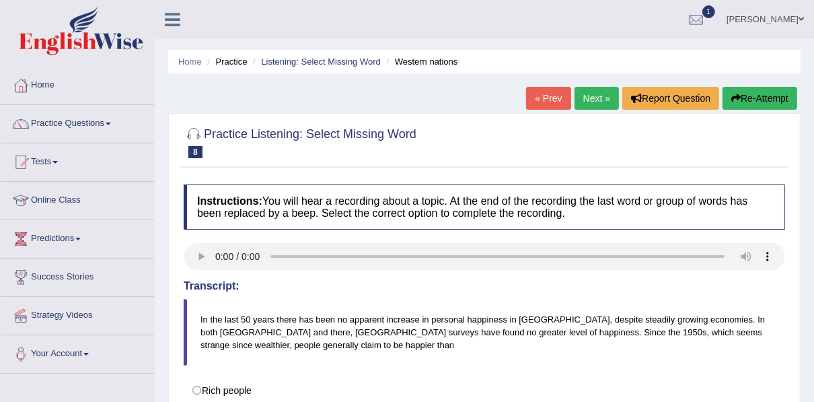
click at [590, 92] on link "Next »" at bounding box center [596, 98] width 44 height 23
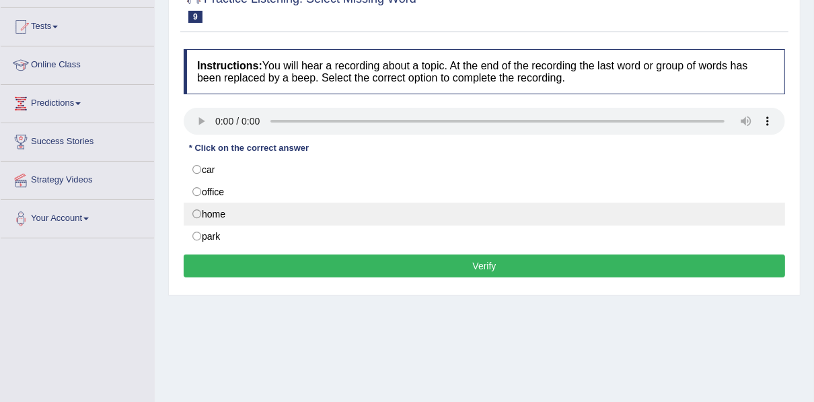
scroll to position [161, 0]
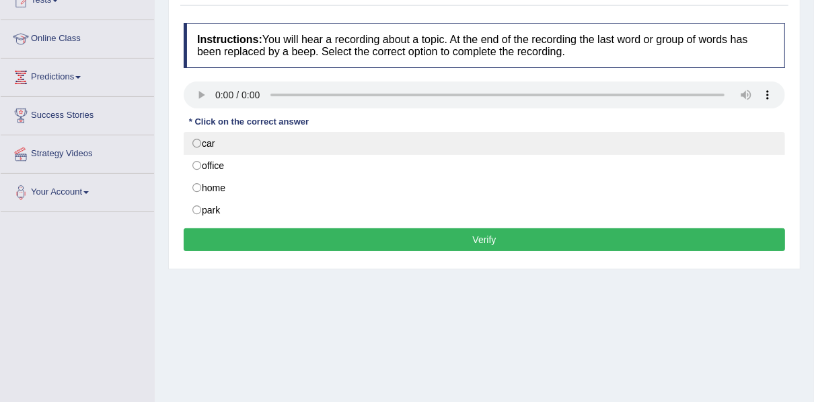
click at [257, 142] on label "car" at bounding box center [484, 143] width 601 height 23
radio input "true"
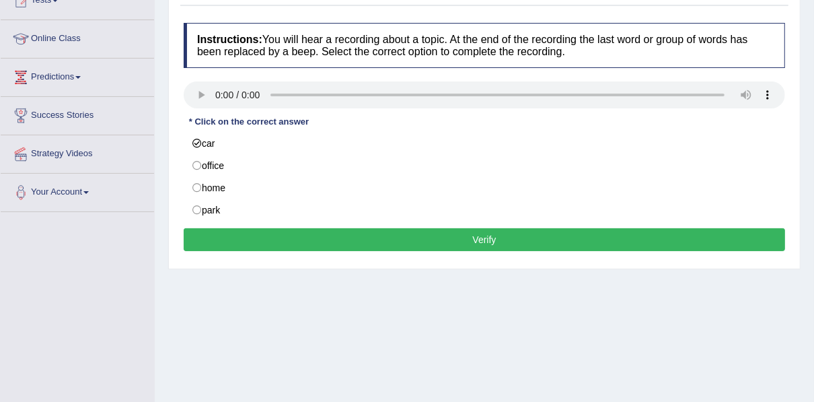
click at [294, 232] on button "Verify" at bounding box center [484, 239] width 601 height 23
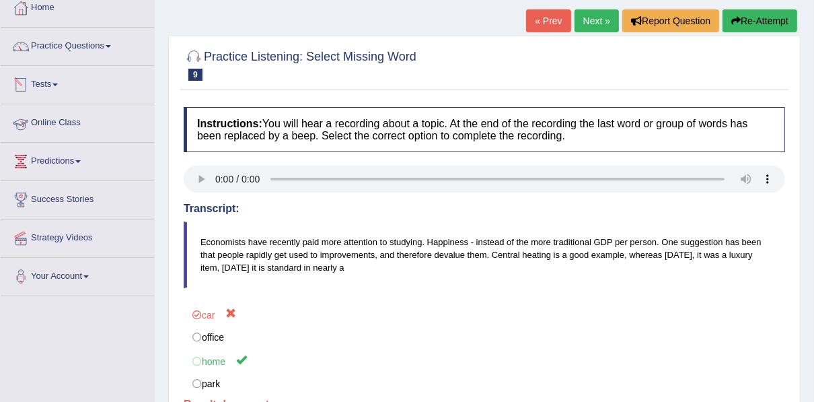
scroll to position [54, 0]
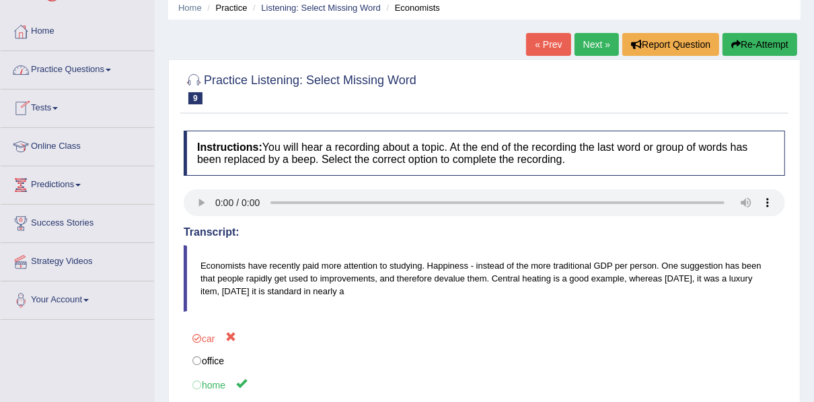
click at [50, 78] on link "Practice Questions" at bounding box center [77, 68] width 153 height 34
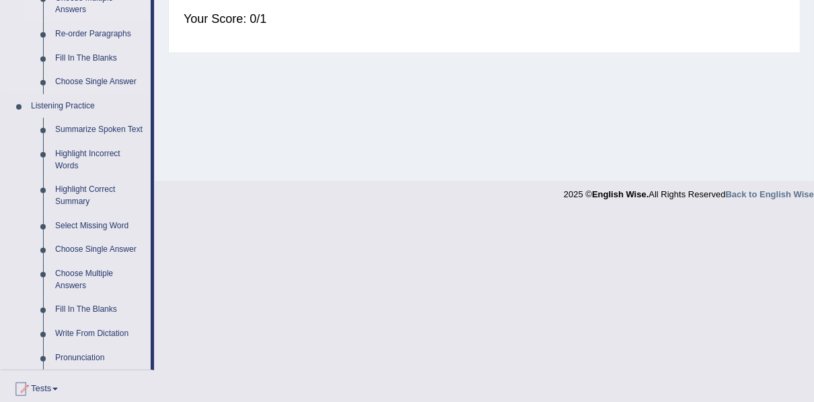
scroll to position [538, 0]
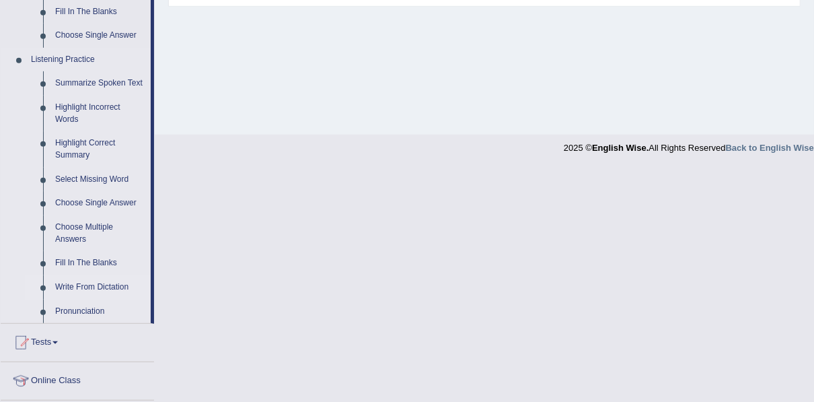
click at [85, 285] on link "Write From Dictation" at bounding box center [100, 287] width 102 height 24
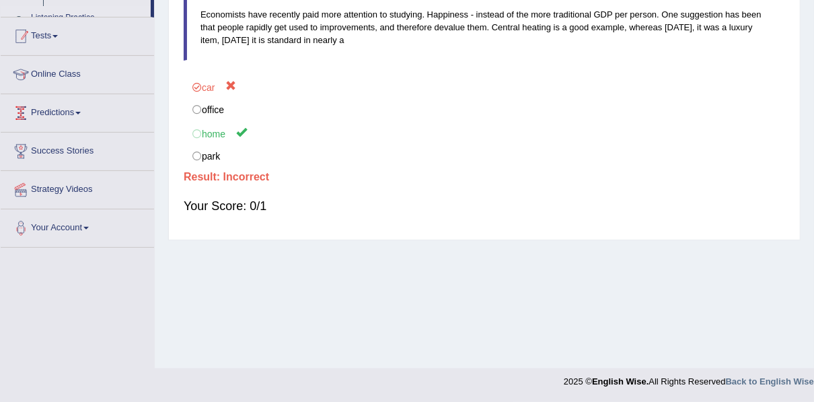
scroll to position [185, 0]
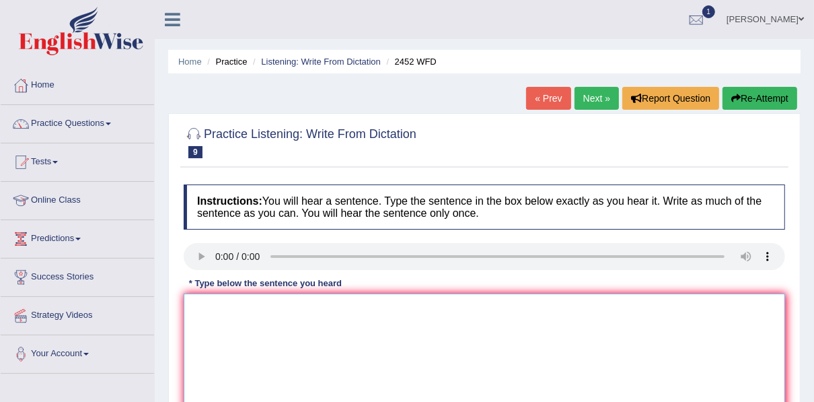
click at [227, 307] on textarea at bounding box center [484, 358] width 601 height 130
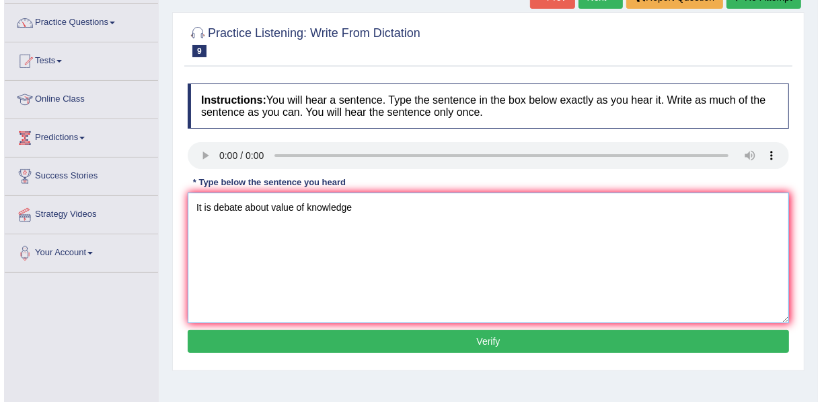
scroll to position [108, 0]
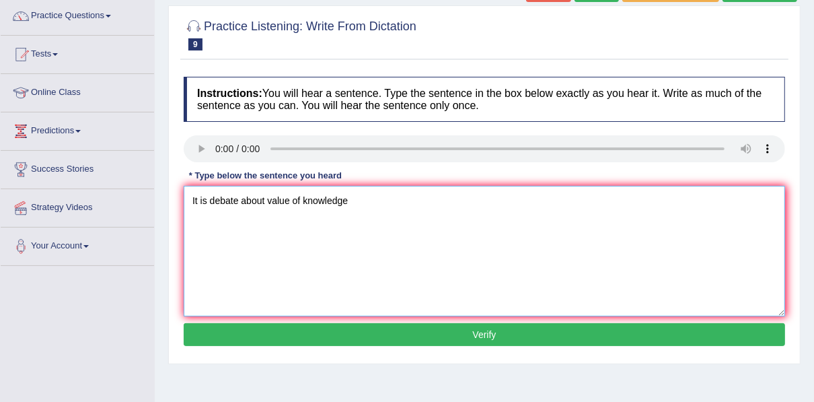
click at [208, 204] on textarea "It is debate about value of knowledge" at bounding box center [484, 251] width 601 height 130
type textarea "It is a debate about value of knowledge"
click at [338, 323] on button "Verify" at bounding box center [484, 334] width 601 height 23
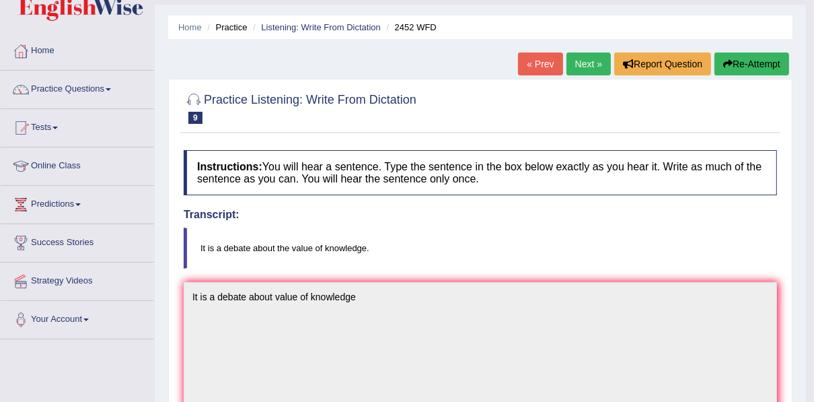
scroll to position [0, 0]
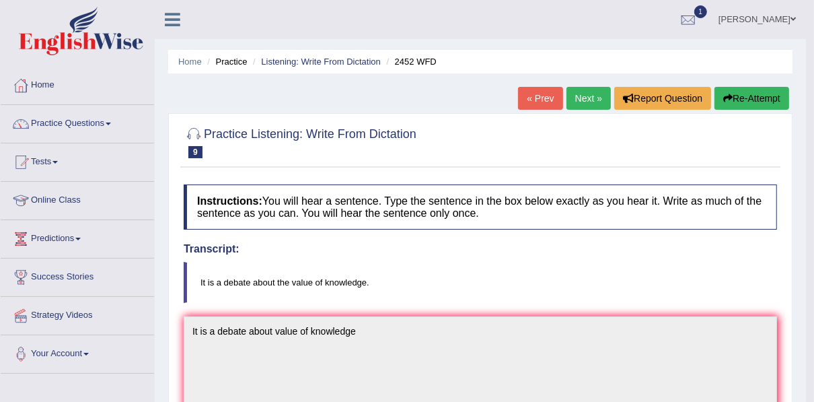
click at [586, 96] on link "Next »" at bounding box center [588, 98] width 44 height 23
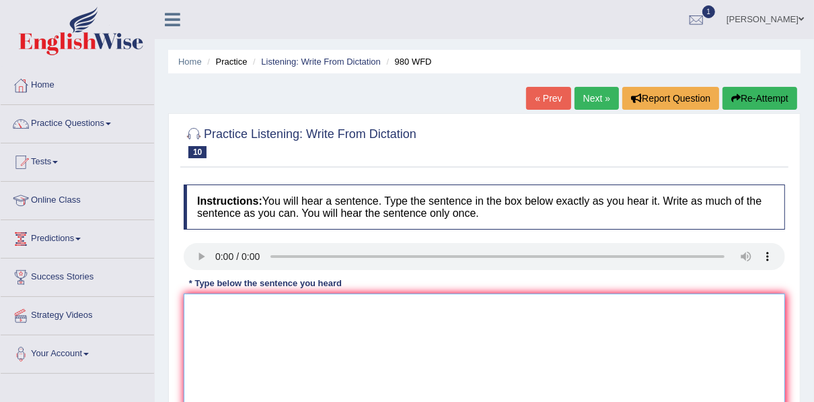
click at [262, 319] on textarea at bounding box center [484, 358] width 601 height 130
click at [252, 314] on textarea "Your ideas has been discussed in debates and tutorials" at bounding box center [484, 358] width 601 height 130
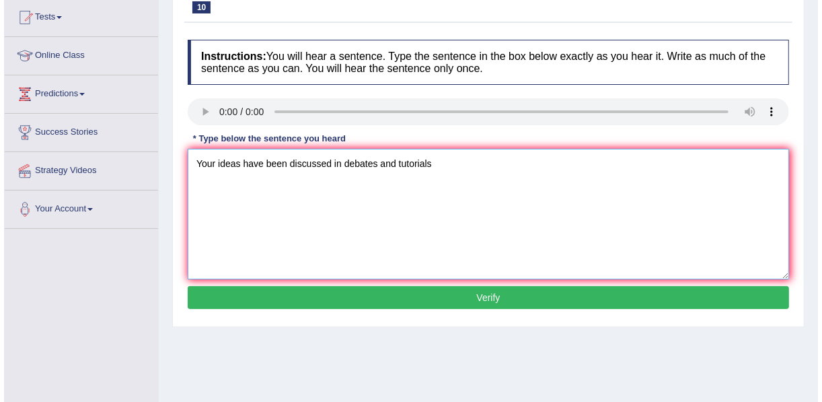
scroll to position [147, 0]
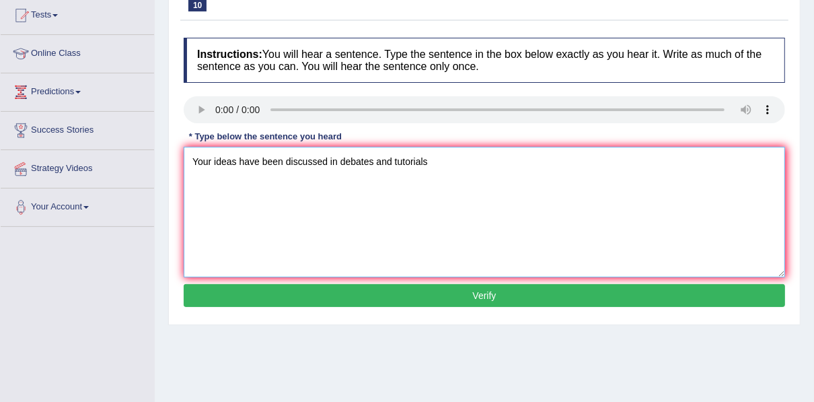
type textarea "Your ideas have been discussed in debates and tutorials"
click at [420, 297] on button "Verify" at bounding box center [484, 295] width 601 height 23
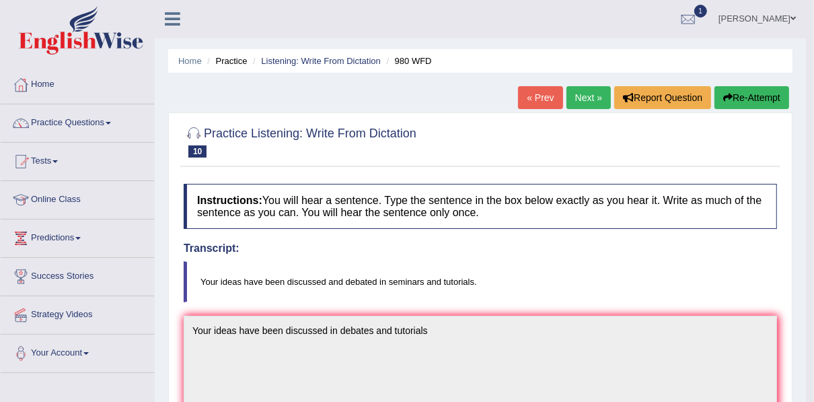
scroll to position [0, 0]
click at [594, 91] on link "Next »" at bounding box center [588, 98] width 44 height 23
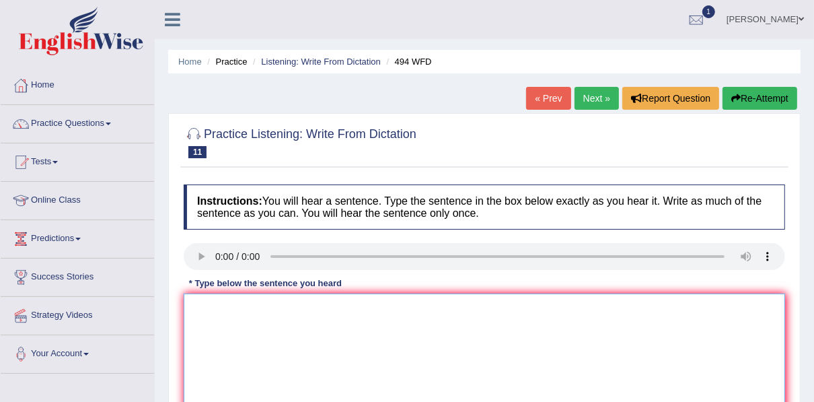
click at [244, 304] on textarea at bounding box center [484, 358] width 601 height 130
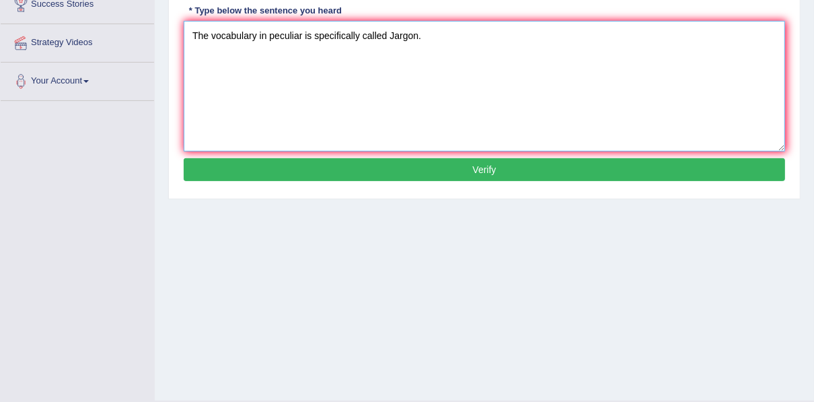
scroll to position [283, 0]
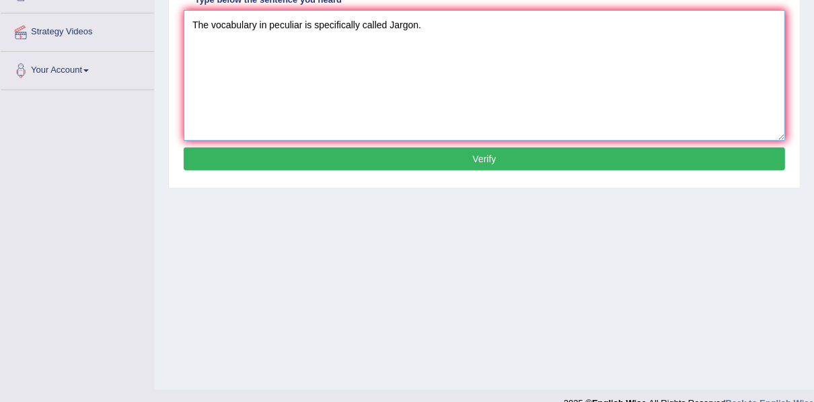
type textarea "The vocabulary in peculiar is specifically called Jargon."
click at [520, 161] on button "Verify" at bounding box center [484, 158] width 601 height 23
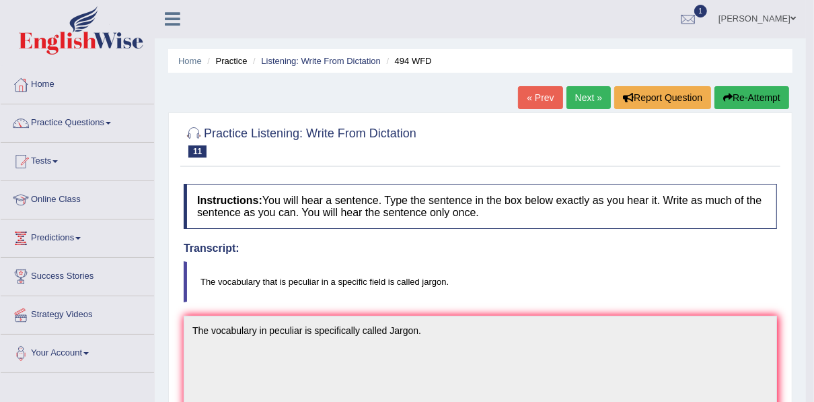
scroll to position [0, 0]
click at [587, 90] on link "Next »" at bounding box center [588, 98] width 44 height 23
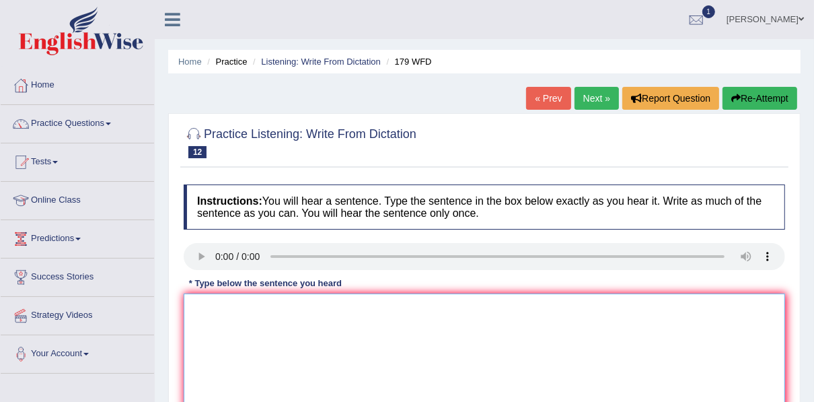
click at [291, 312] on textarea at bounding box center [484, 358] width 601 height 130
click at [337, 309] on textarea "Lectures are the oldest and best for of teaching in the University." at bounding box center [484, 358] width 601 height 130
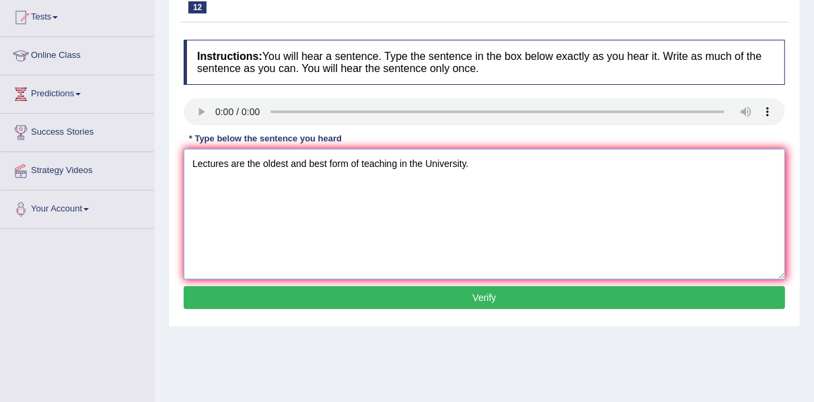
scroll to position [215, 0]
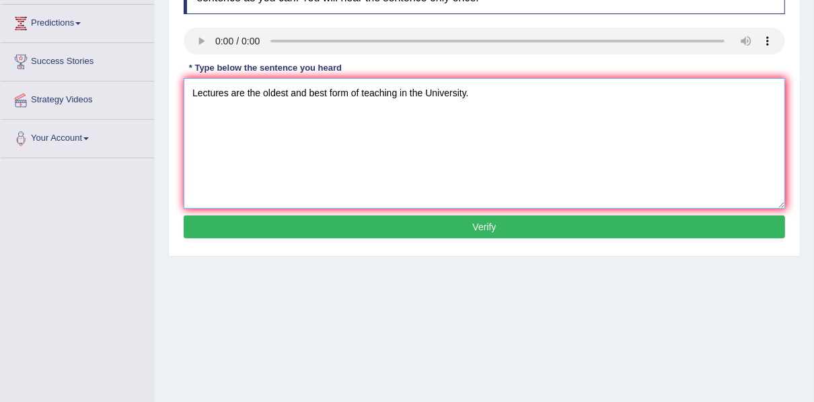
click at [414, 94] on textarea "Lectures are the oldest and best form of teaching in the University." at bounding box center [484, 143] width 601 height 130
type textarea "Lectures are the oldest and best form of teaching in University."
click at [423, 230] on button "Verify" at bounding box center [484, 226] width 601 height 23
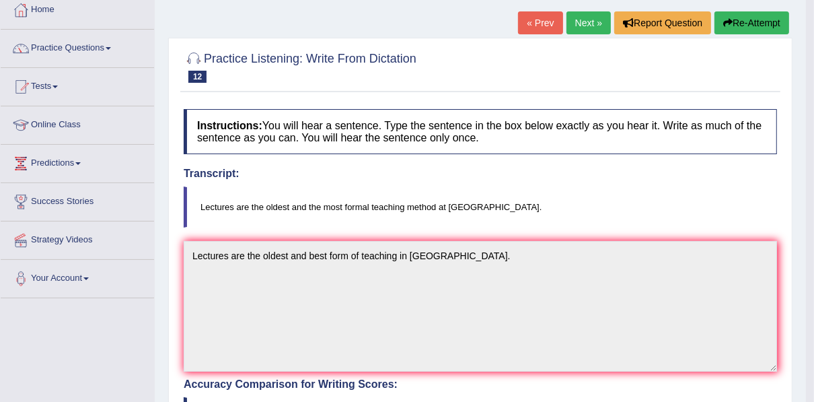
scroll to position [0, 0]
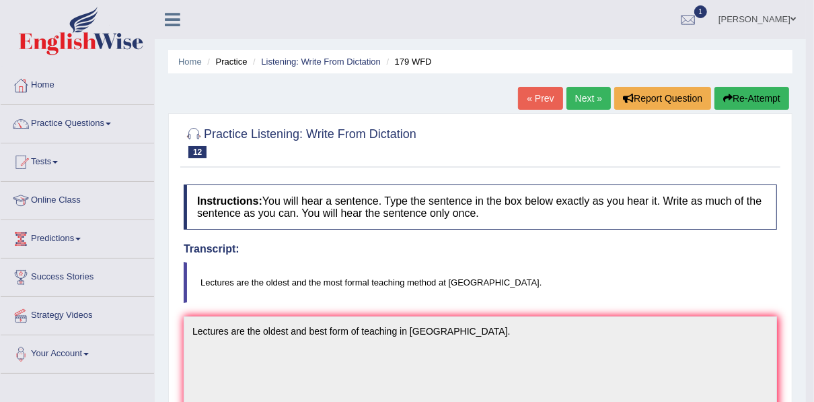
click at [584, 104] on link "Next »" at bounding box center [588, 98] width 44 height 23
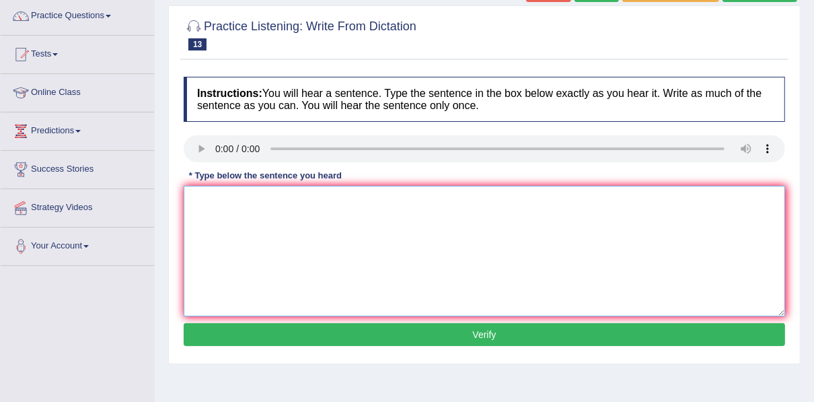
click at [247, 200] on textarea at bounding box center [484, 251] width 601 height 130
type textarea "University degree is a requirement to enter many professions."
click at [365, 334] on button "Verify" at bounding box center [484, 334] width 601 height 23
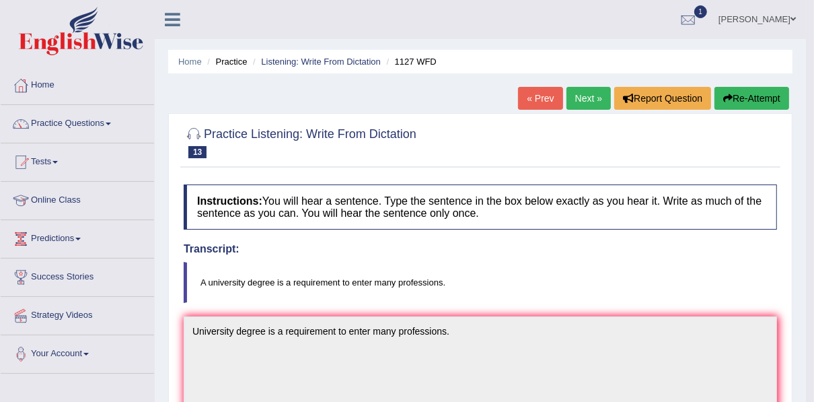
click at [583, 100] on link "Next »" at bounding box center [588, 98] width 44 height 23
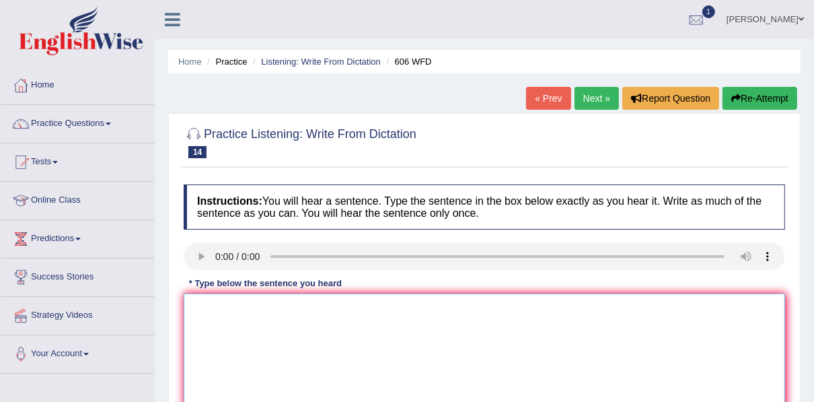
click at [303, 315] on textarea at bounding box center [484, 358] width 601 height 130
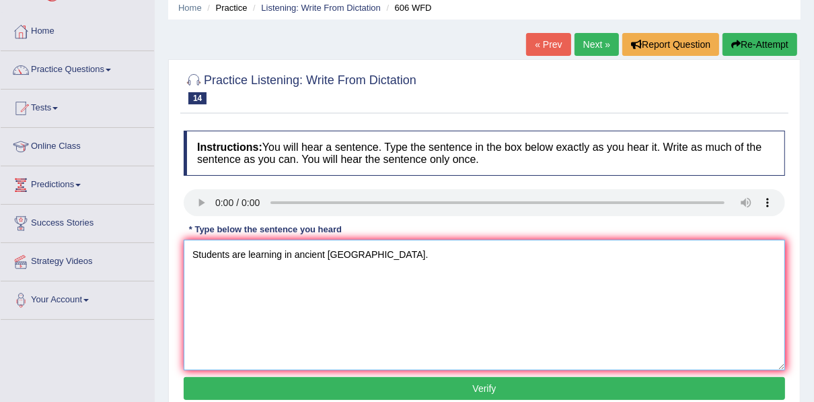
type textarea "Students are learning in ancient [GEOGRAPHIC_DATA]."
click at [477, 377] on button "Verify" at bounding box center [484, 388] width 601 height 23
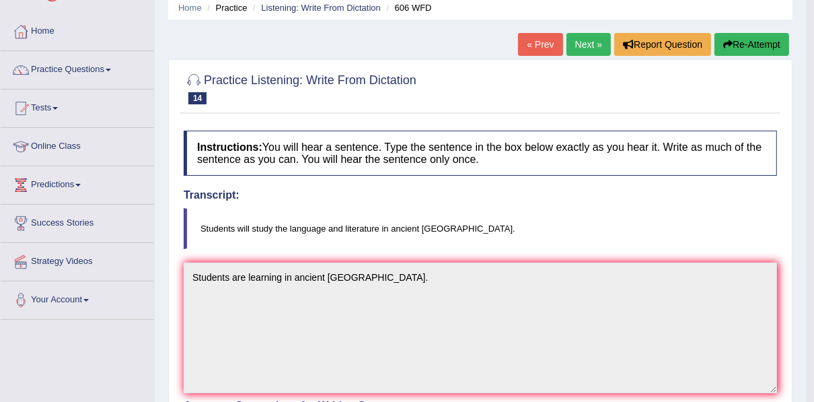
scroll to position [0, 0]
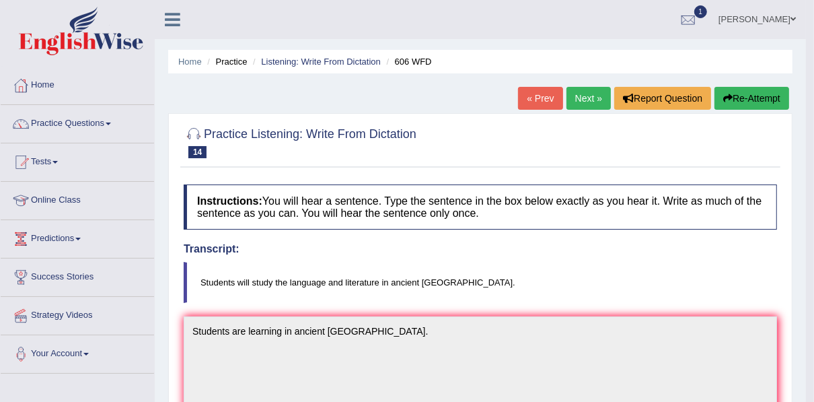
click at [736, 98] on button "Re-Attempt" at bounding box center [751, 98] width 75 height 23
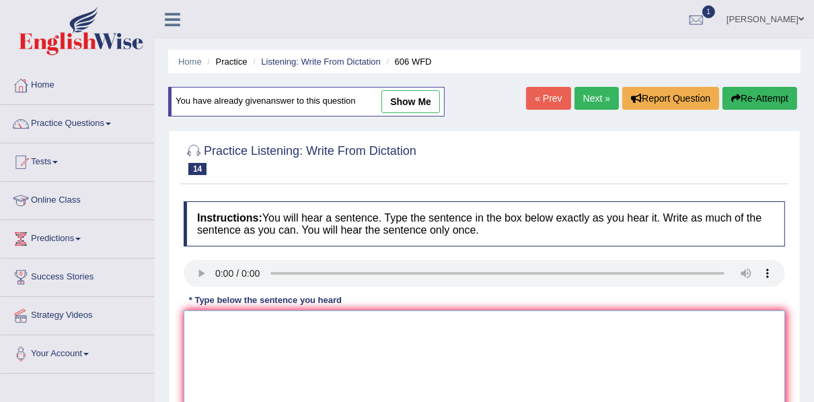
click at [229, 322] on textarea at bounding box center [484, 375] width 601 height 130
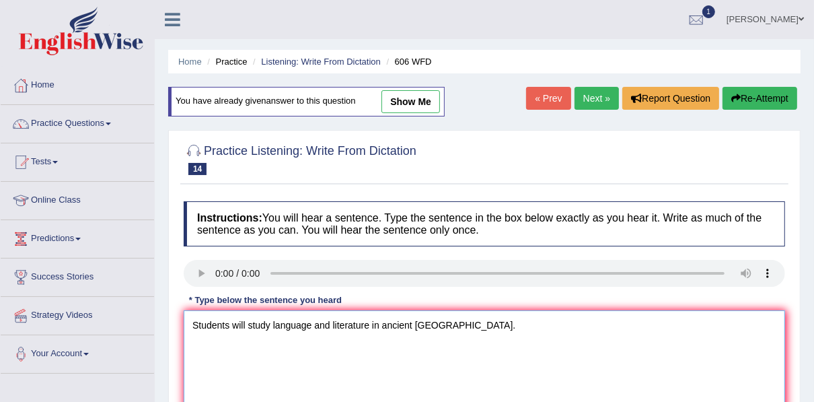
click at [274, 325] on textarea "Students will study language and literature in ancient greece." at bounding box center [484, 375] width 601 height 130
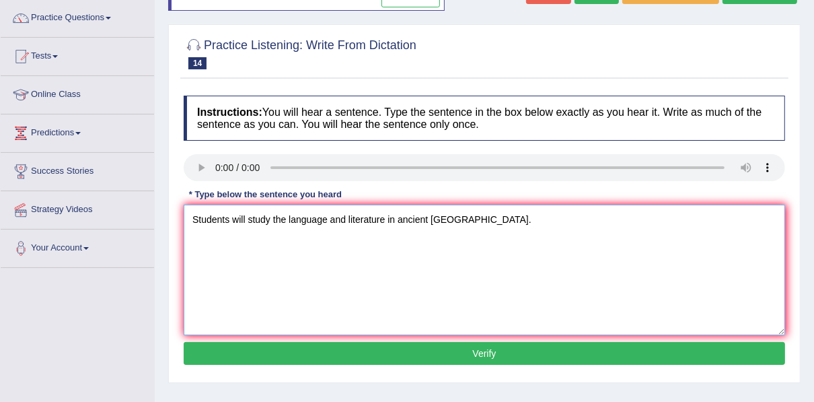
scroll to position [108, 0]
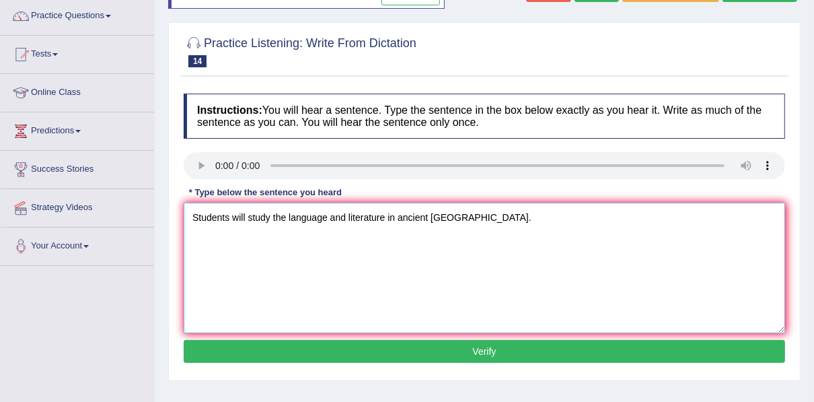
type textarea "Students will study the language and literature in ancient greece."
click at [475, 348] on button "Verify" at bounding box center [484, 351] width 601 height 23
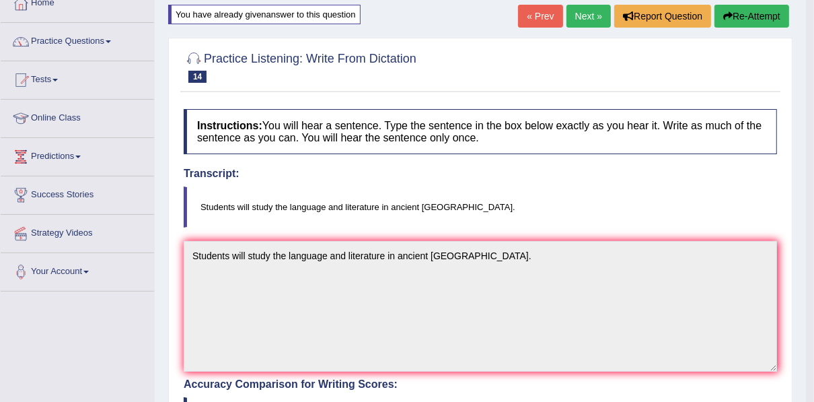
scroll to position [54, 0]
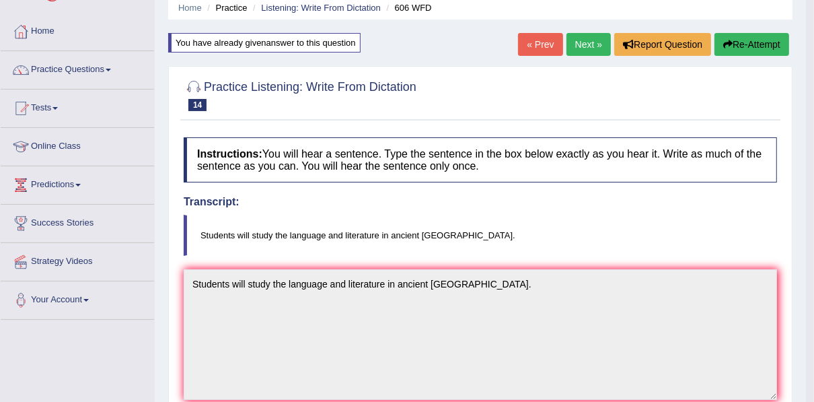
click at [573, 45] on link "Next »" at bounding box center [588, 44] width 44 height 23
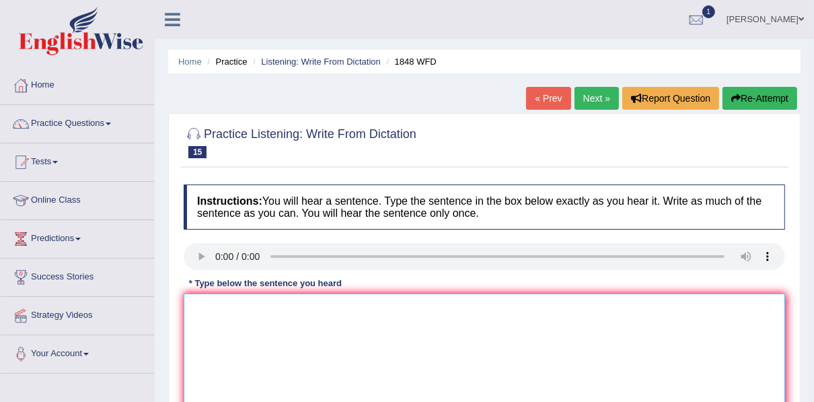
click at [262, 303] on textarea at bounding box center [484, 358] width 601 height 130
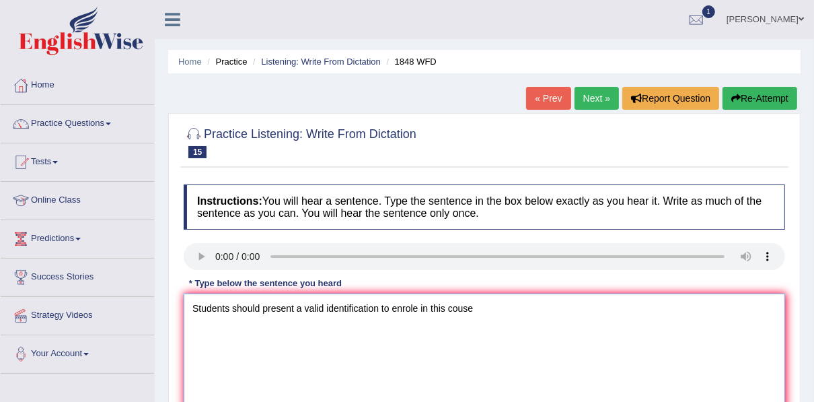
click at [480, 310] on textarea "Students should present a valid identification to enrole in this couse" at bounding box center [484, 358] width 601 height 130
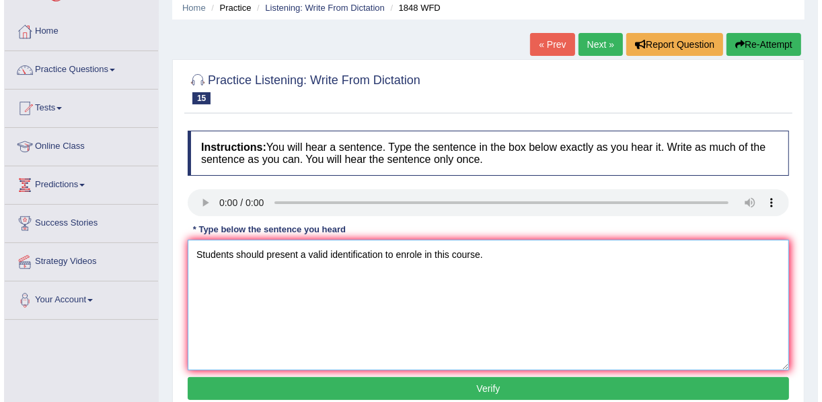
scroll to position [108, 0]
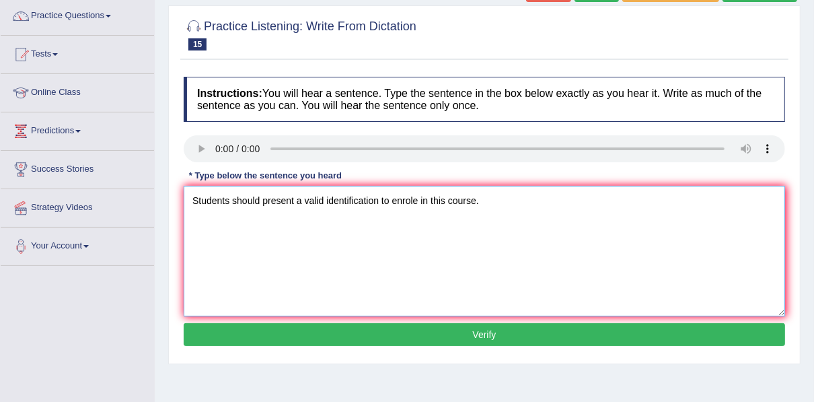
type textarea "Students should present a valid identification to enrole in this course."
click at [455, 333] on button "Verify" at bounding box center [484, 334] width 601 height 23
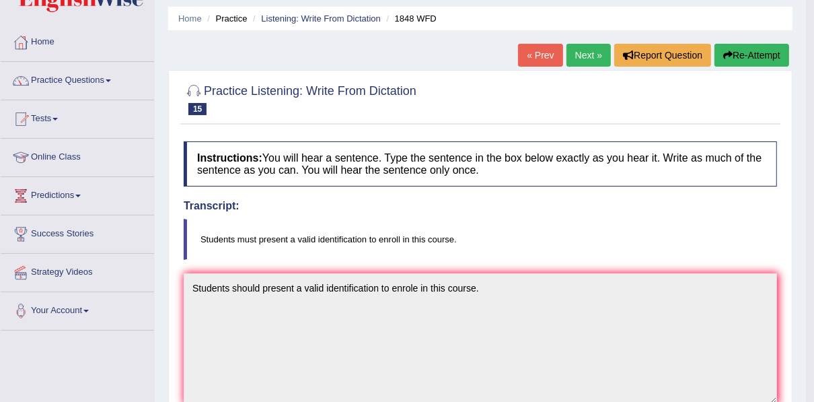
scroll to position [0, 0]
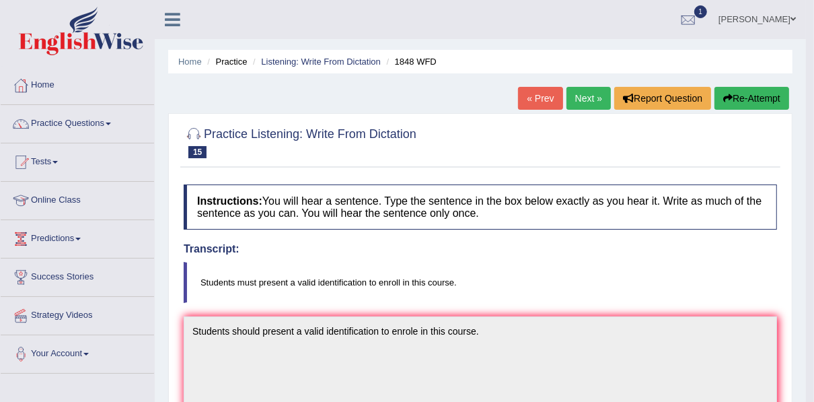
drag, startPoint x: 586, startPoint y: 86, endPoint x: 586, endPoint y: 96, distance: 10.1
click at [586, 97] on link "Next »" at bounding box center [588, 98] width 44 height 23
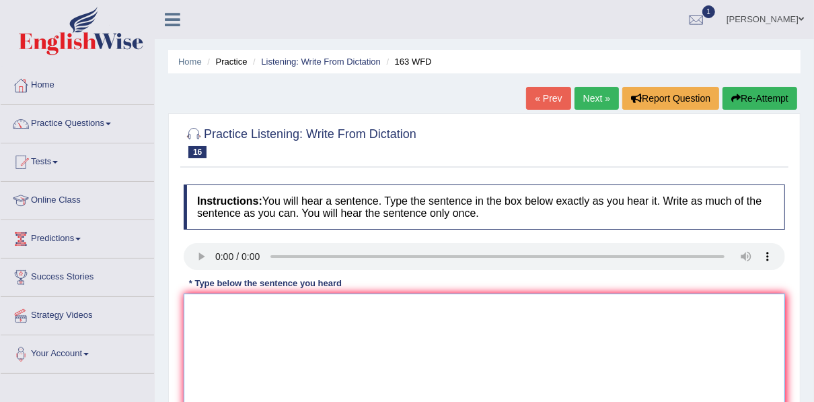
click at [326, 319] on textarea at bounding box center [484, 358] width 601 height 130
click at [289, 307] on textarea "A number of assignem to the confernce" at bounding box center [484, 358] width 601 height 130
click at [287, 309] on textarea "A number of assignem should be submmited to the confernce" at bounding box center [484, 358] width 601 height 130
click at [360, 313] on textarea "A number of assignments should be submmited to the confernce" at bounding box center [484, 358] width 601 height 130
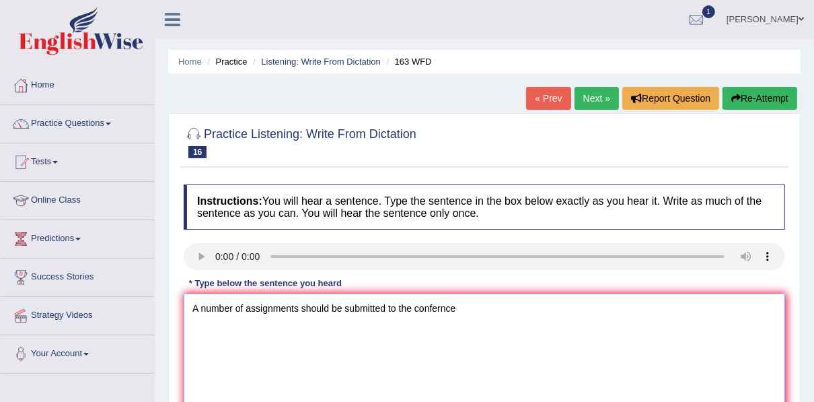
click at [466, 312] on textarea "A number of assignments should be submitted to the confernce" at bounding box center [484, 358] width 601 height 130
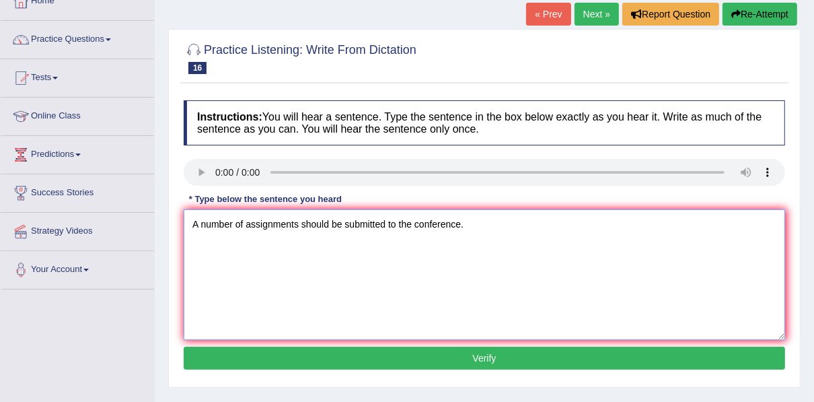
scroll to position [108, 0]
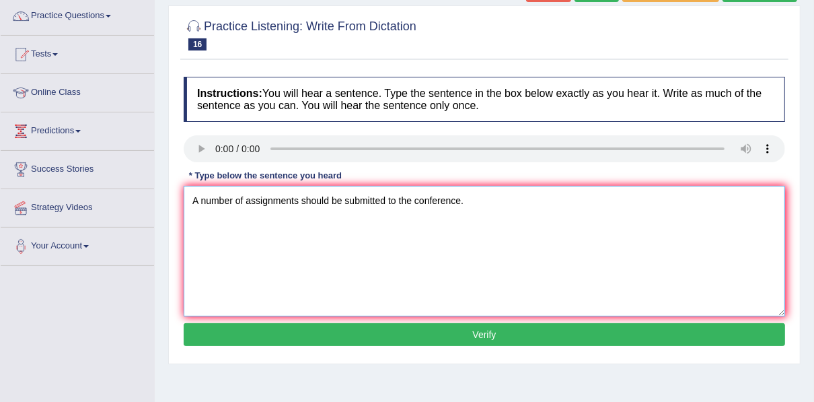
type textarea "A number of assignments should be submitted to the conference."
click at [459, 339] on button "Verify" at bounding box center [484, 334] width 601 height 23
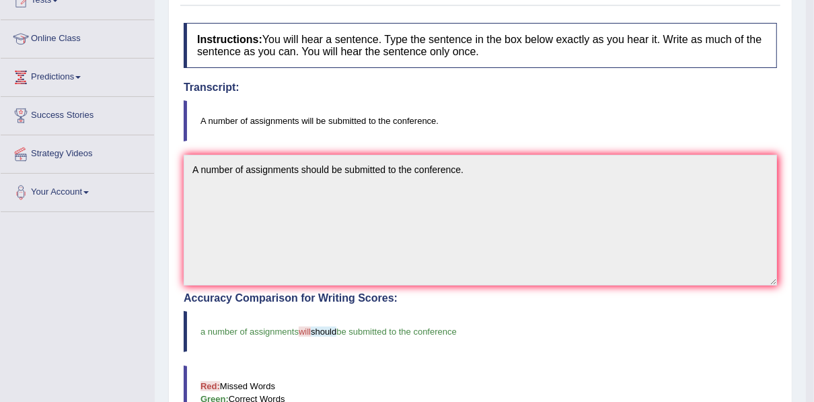
scroll to position [0, 0]
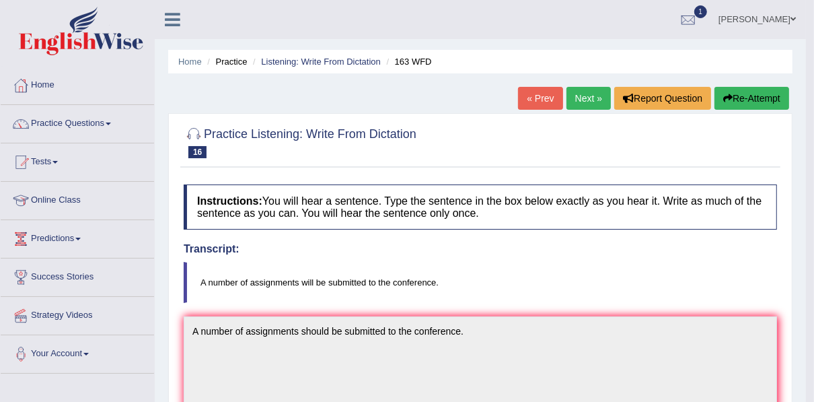
click at [574, 96] on link "Next »" at bounding box center [588, 98] width 44 height 23
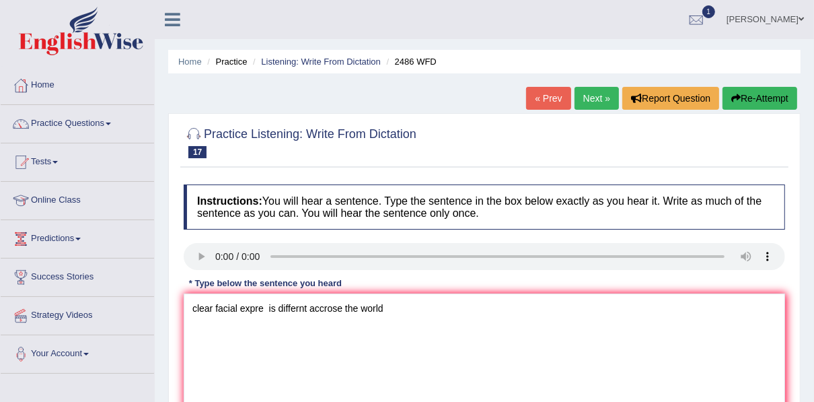
click at [192, 310] on textarea "clear facial expre is differnt accrose the world" at bounding box center [484, 358] width 601 height 130
click at [509, 313] on textarea "It is quite clear that our facial expressions are different across the world" at bounding box center [484, 358] width 601 height 130
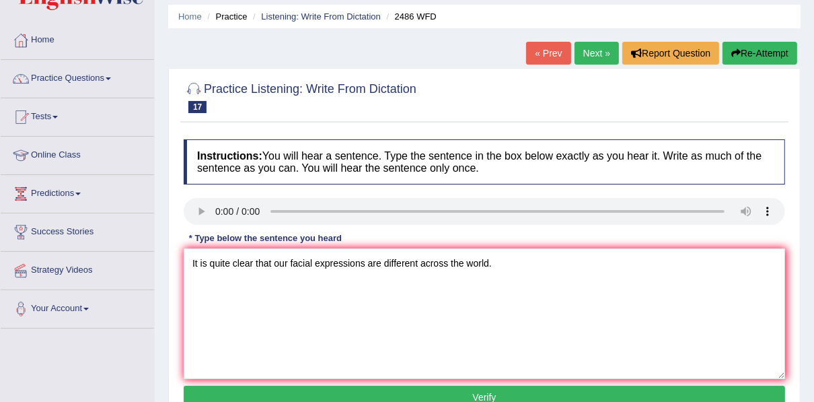
scroll to position [108, 0]
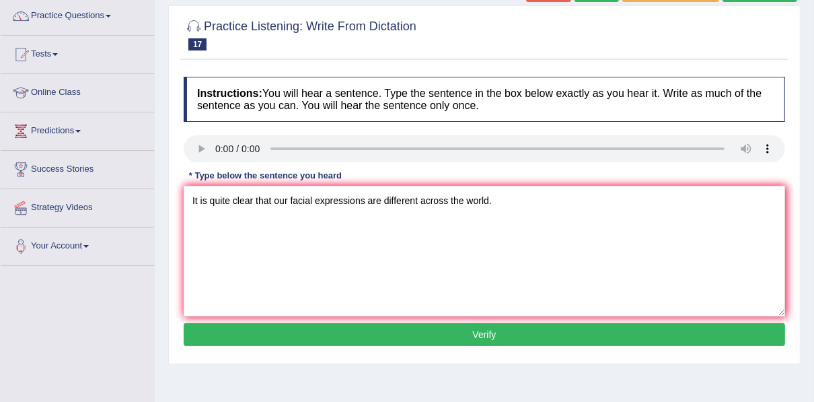
type textarea "It is quite clear that our facial expressions are different across the world."
click at [490, 330] on button "Verify" at bounding box center [484, 334] width 601 height 23
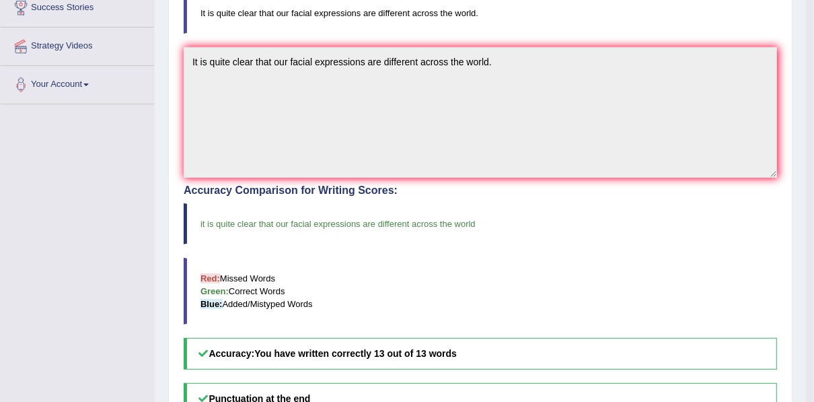
scroll to position [0, 0]
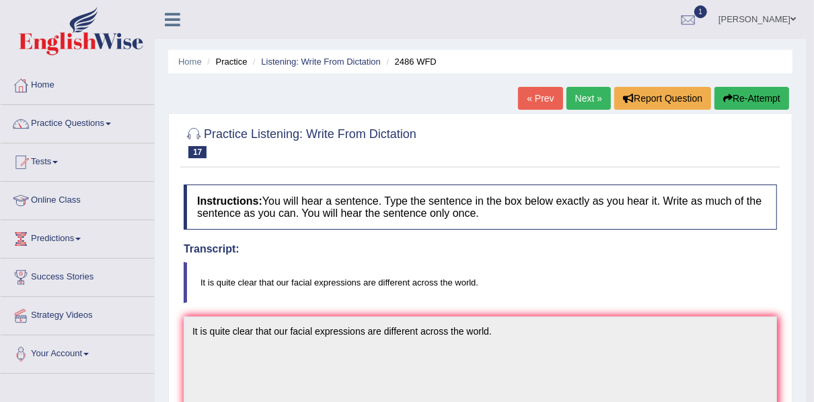
click at [585, 99] on link "Next »" at bounding box center [588, 98] width 44 height 23
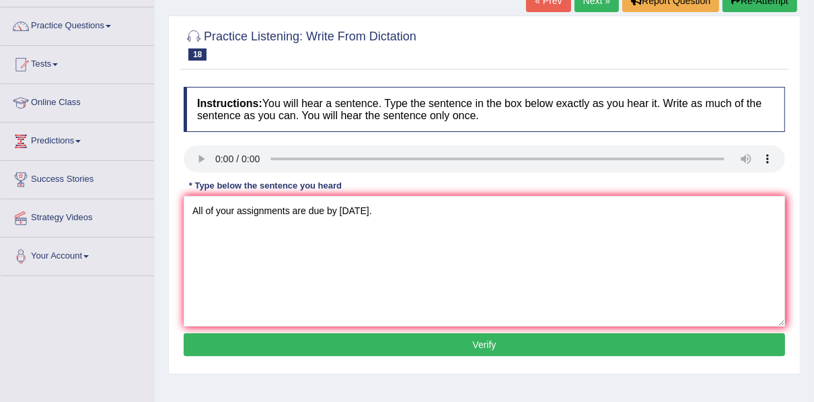
scroll to position [108, 0]
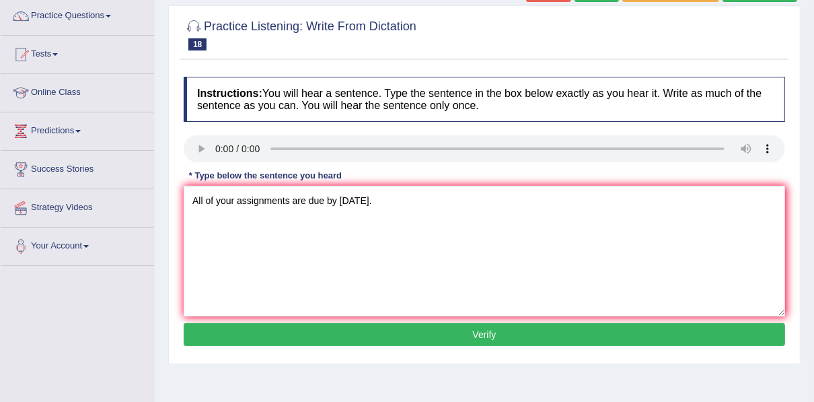
type textarea "All of your assignments are due by [DATE]."
click at [377, 330] on button "Verify" at bounding box center [484, 334] width 601 height 23
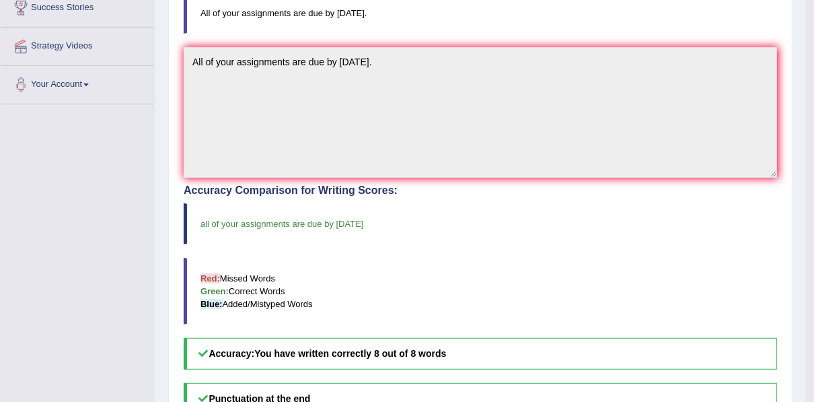
scroll to position [54, 0]
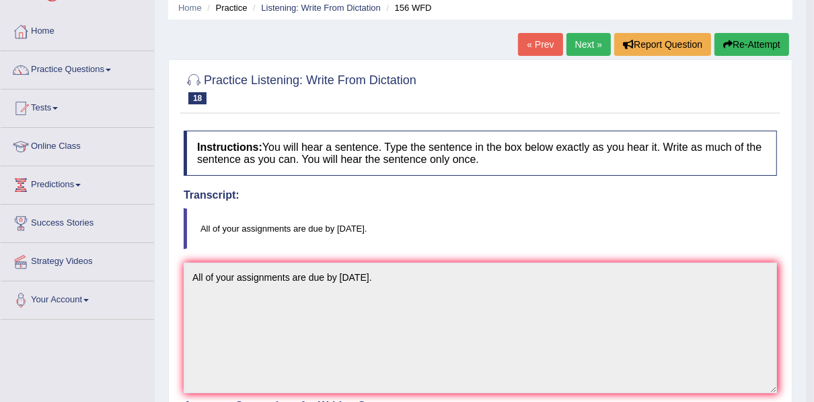
click at [578, 47] on link "Next »" at bounding box center [588, 44] width 44 height 23
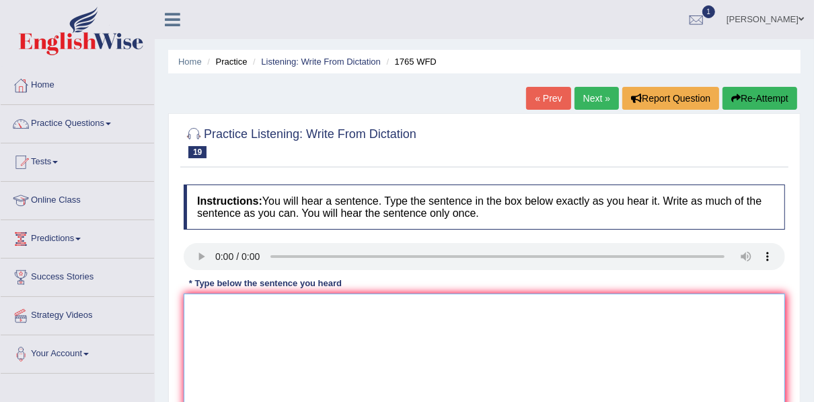
click at [276, 313] on textarea at bounding box center [484, 358] width 601 height 130
click at [193, 305] on textarea "loac for sharing acco must be 2 months in advance" at bounding box center [484, 358] width 601 height 130
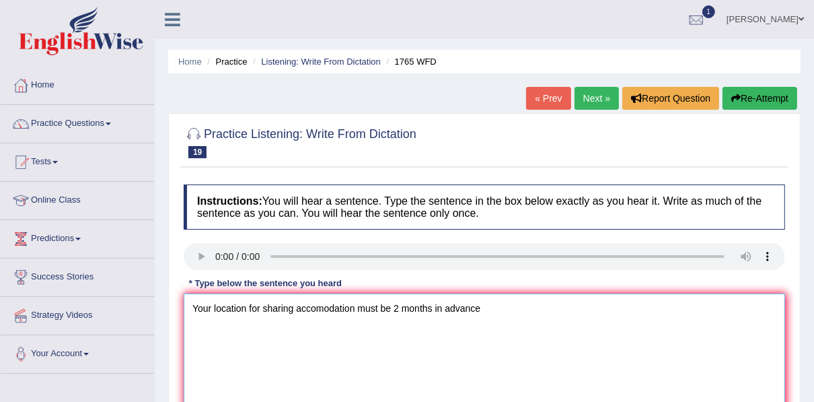
click at [402, 309] on textarea "Your location for sharing accomodation must be 2 months in advance" at bounding box center [484, 358] width 601 height 130
click at [517, 307] on textarea "Your location for sharing accomodation must be two months in advance" at bounding box center [484, 358] width 601 height 130
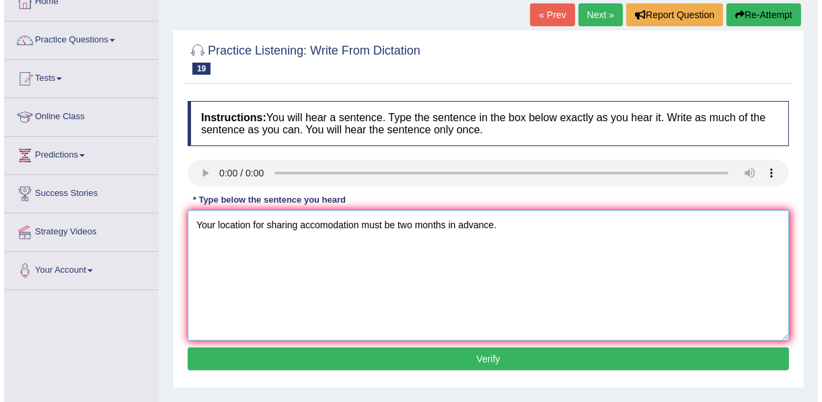
scroll to position [108, 0]
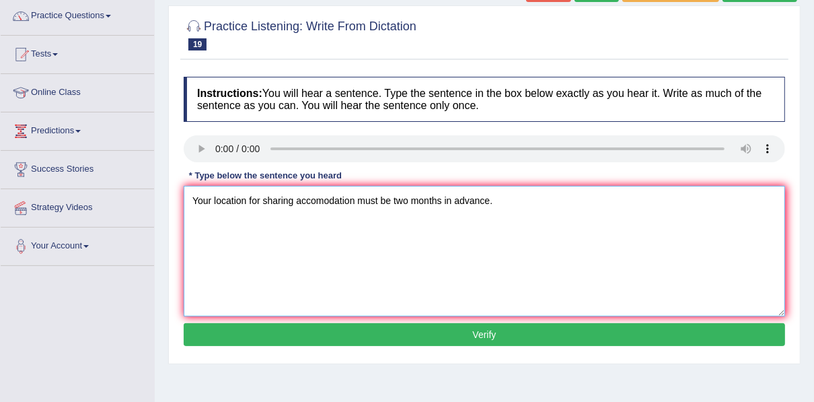
type textarea "Your location for sharing accomodation must be two months in advance."
click at [438, 328] on button "Verify" at bounding box center [484, 334] width 601 height 23
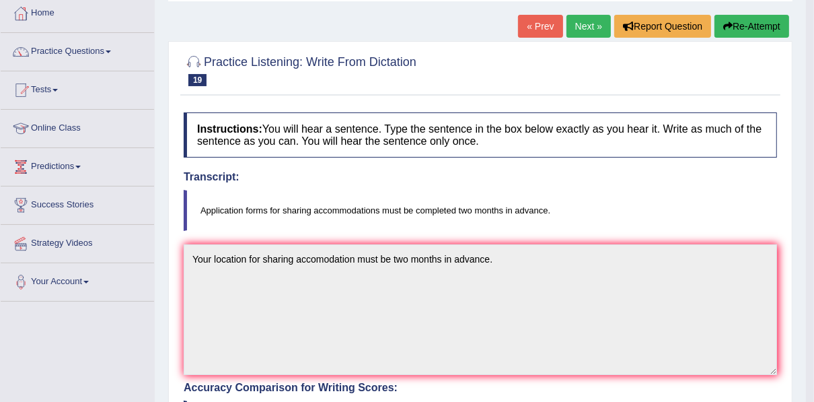
scroll to position [0, 0]
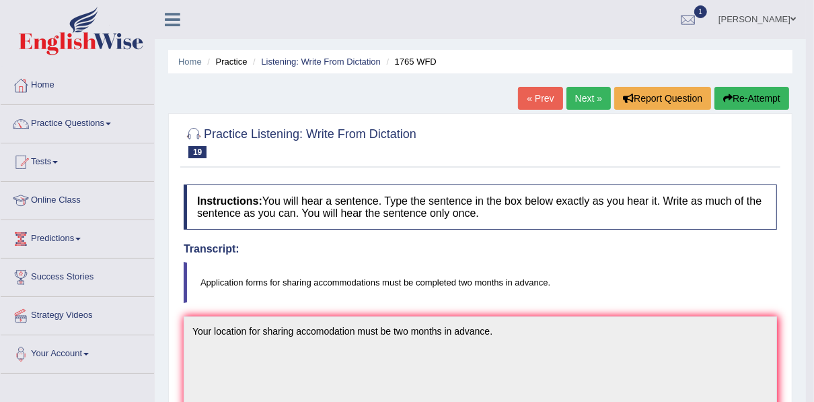
click at [720, 106] on button "Re-Attempt" at bounding box center [751, 98] width 75 height 23
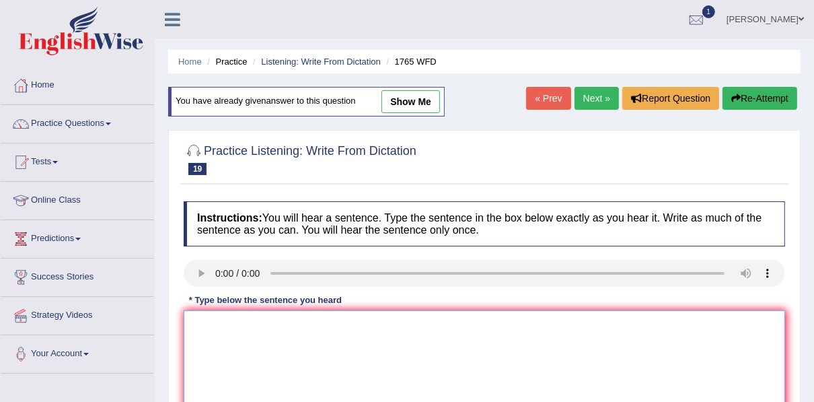
click at [320, 346] on textarea at bounding box center [484, 375] width 601 height 130
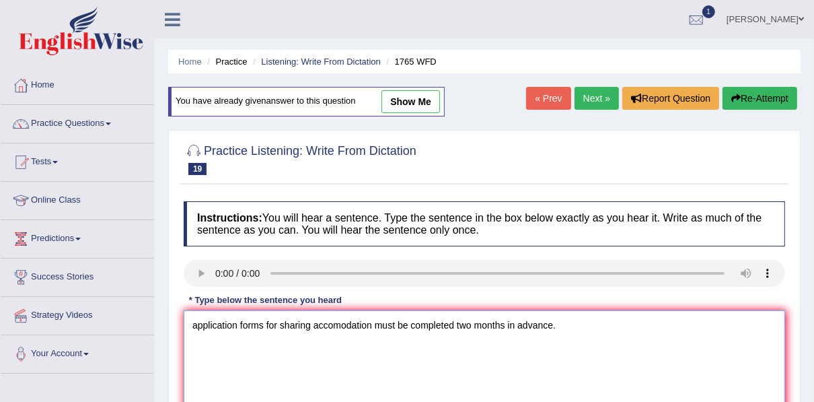
click at [196, 324] on textarea "application forms for sharing accomodation must be completed two months in adva…" at bounding box center [484, 375] width 601 height 130
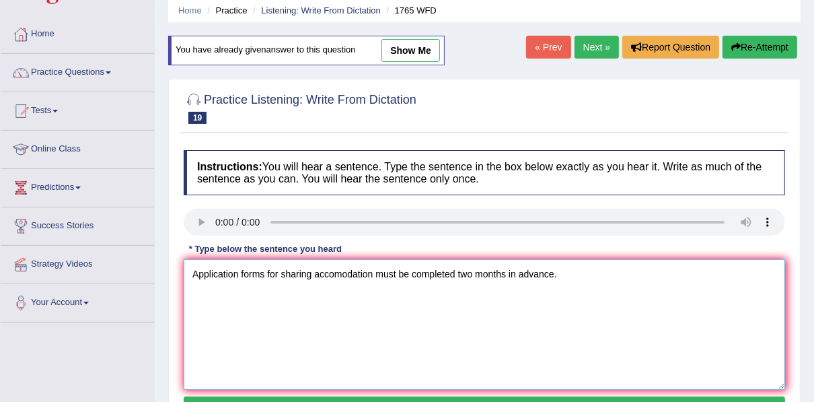
scroll to position [51, 0]
click at [461, 274] on textarea "Application forms for sharing accomodation must be completed two months in adva…" at bounding box center [484, 324] width 601 height 130
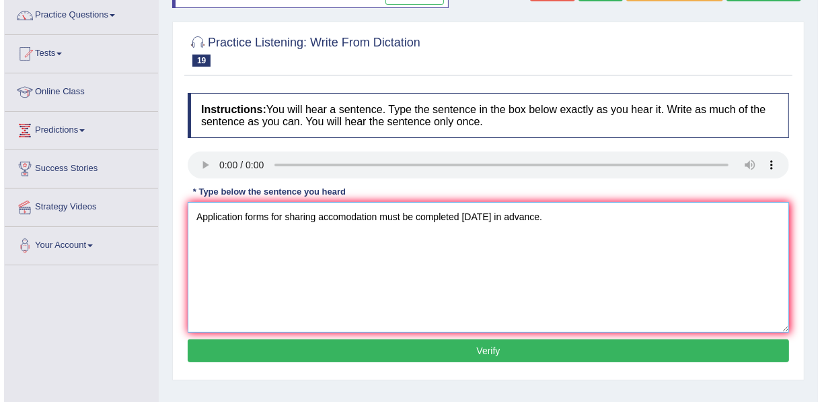
scroll to position [111, 0]
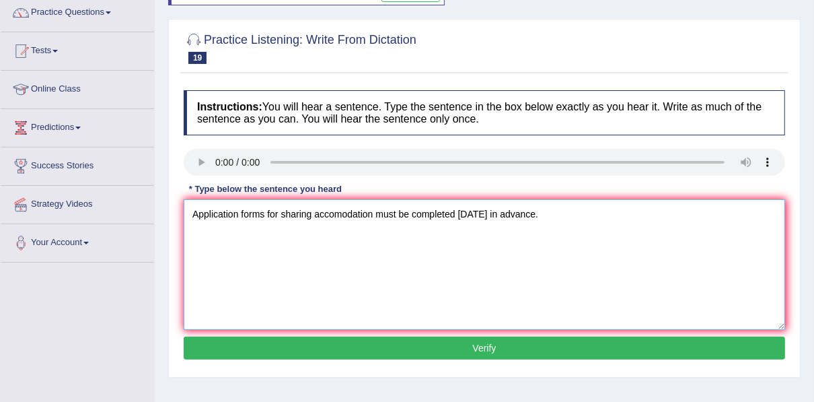
type textarea "Application forms for sharing accomodation must be completed [DATE] in advance."
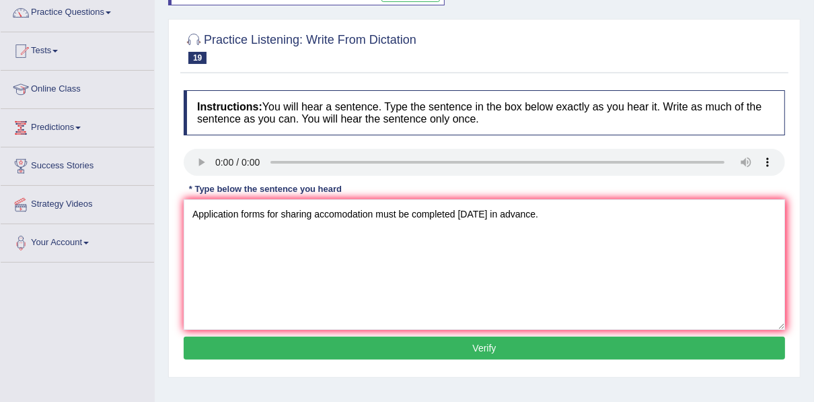
click at [509, 339] on button "Verify" at bounding box center [484, 347] width 601 height 23
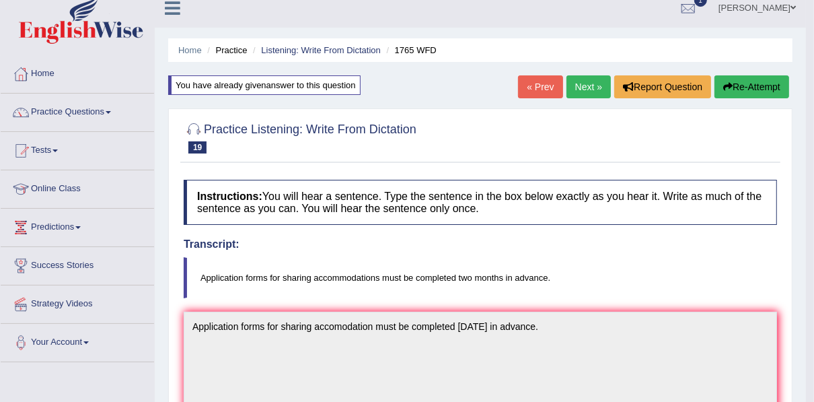
scroll to position [0, 0]
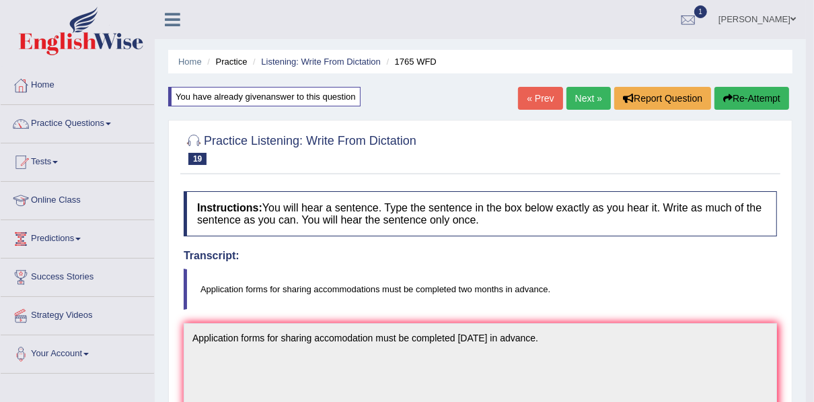
click at [579, 102] on link "Next »" at bounding box center [588, 98] width 44 height 23
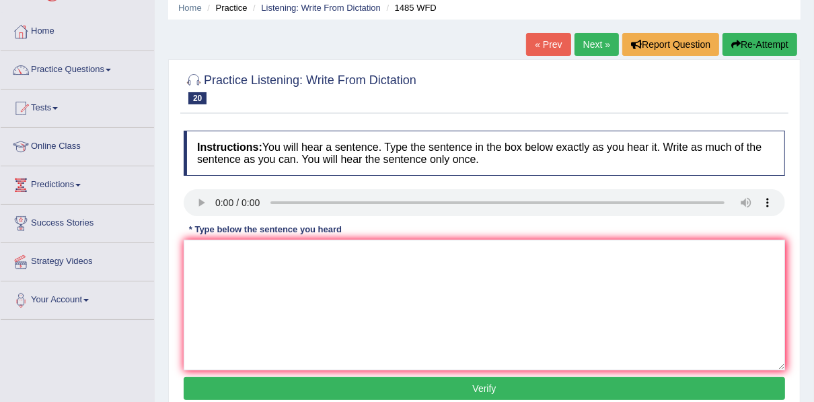
scroll to position [54, 0]
click at [241, 251] on textarea at bounding box center [484, 304] width 601 height 130
click at [366, 254] on textarea "Sports give student a chamce to thorough subject" at bounding box center [484, 304] width 601 height 130
click at [272, 258] on textarea "Sports give student a chamce to thoroughly subject" at bounding box center [484, 304] width 601 height 130
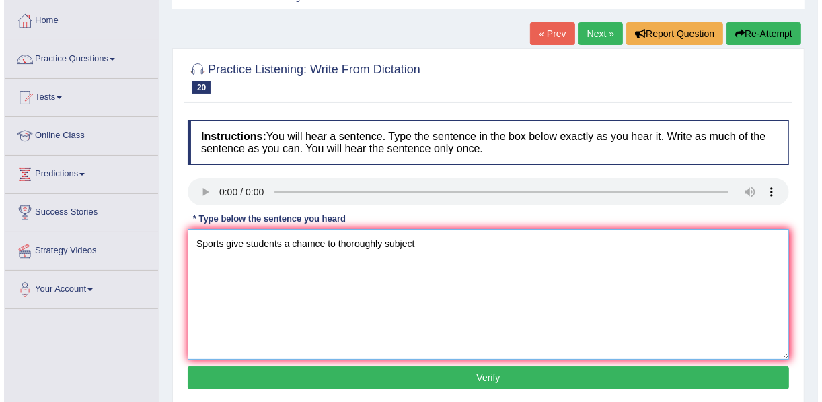
scroll to position [69, 0]
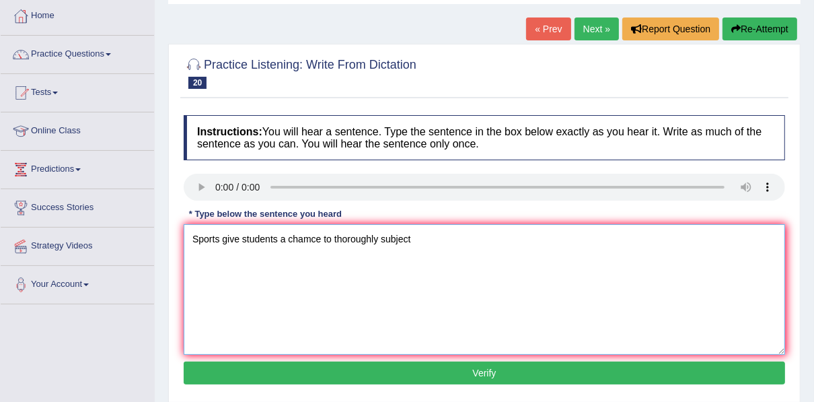
click at [310, 243] on textarea "Sports give students a chamce to thoroughly subject" at bounding box center [484, 289] width 601 height 130
type textarea "Sports give students a chance to thoroughly subject"
click at [407, 361] on button "Verify" at bounding box center [484, 372] width 601 height 23
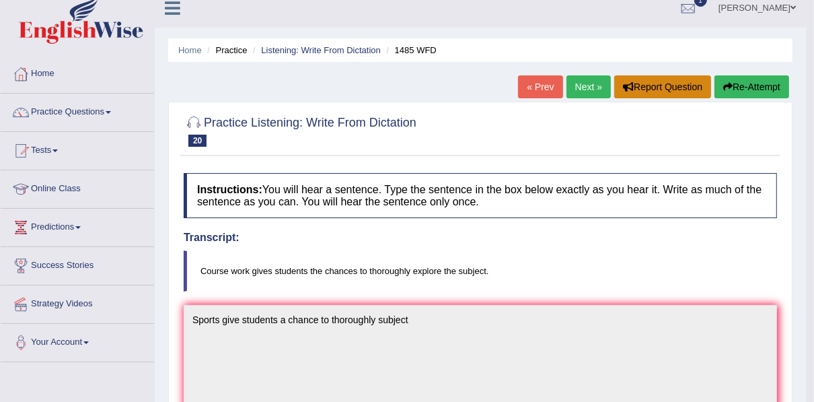
scroll to position [7, 0]
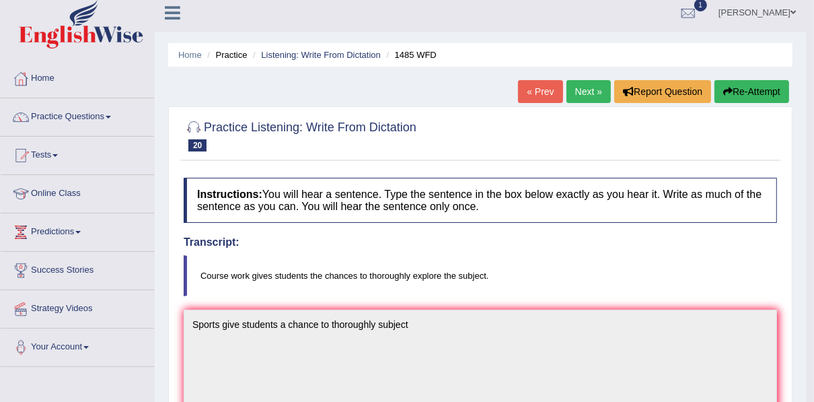
click at [726, 97] on button "Re-Attempt" at bounding box center [751, 91] width 75 height 23
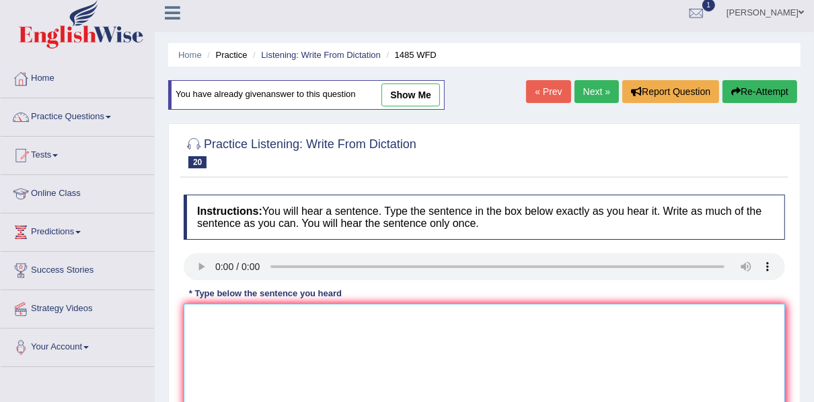
click at [258, 308] on textarea at bounding box center [484, 368] width 601 height 130
click at [271, 319] on textarea "course" at bounding box center [484, 368] width 601 height 130
click at [243, 320] on textarea "course" at bounding box center [484, 368] width 601 height 130
click at [331, 319] on textarea "course the chan to thorough;y ecplore the subject" at bounding box center [484, 368] width 601 height 130
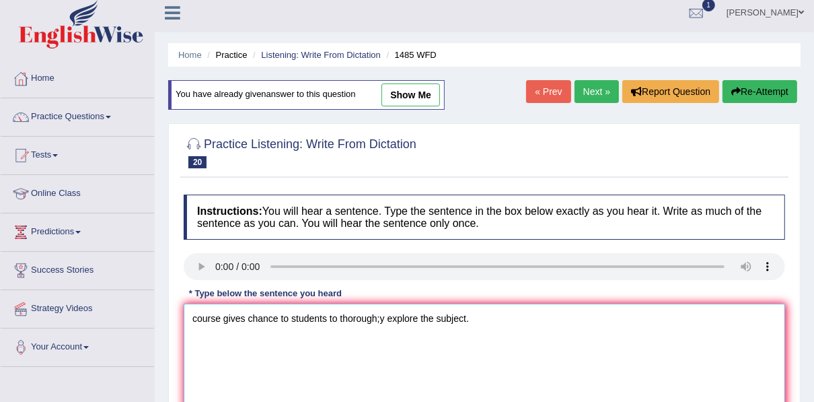
click at [378, 321] on textarea "course gives chance to students to thorough;y explore the subject." at bounding box center [484, 368] width 601 height 130
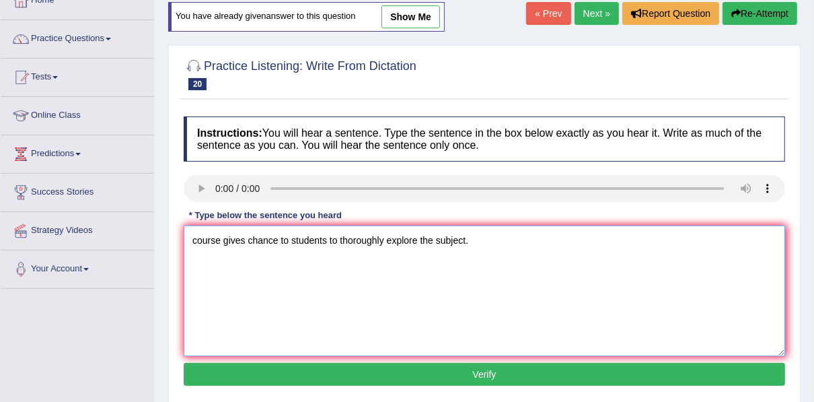
scroll to position [85, 0]
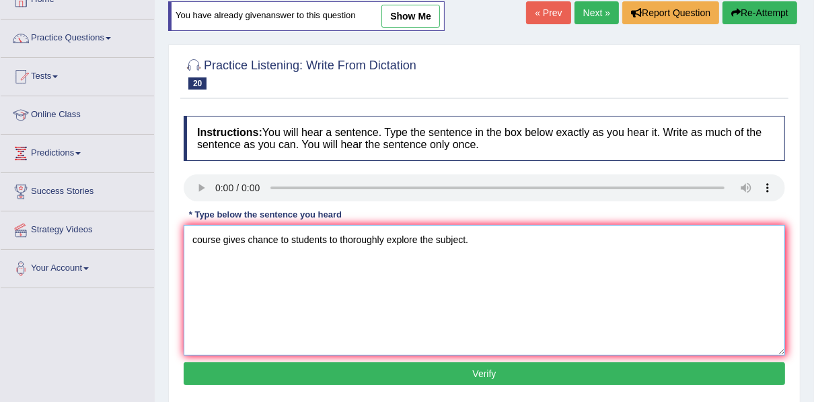
click at [289, 237] on textarea "course gives chance to students to thoroughly explore the subject." at bounding box center [484, 290] width 601 height 130
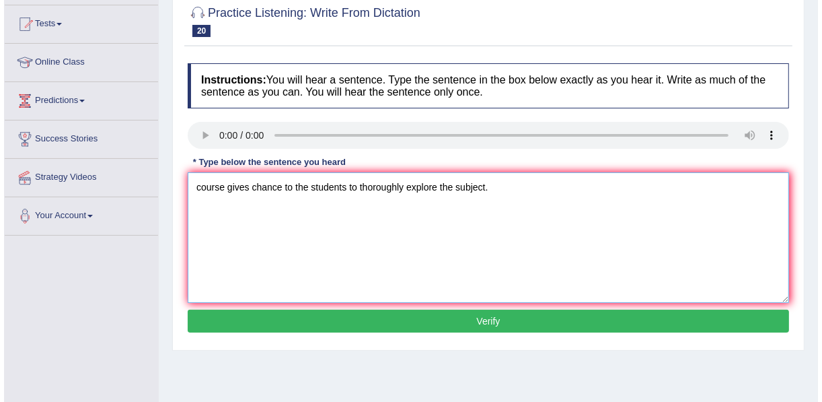
scroll to position [166, 0]
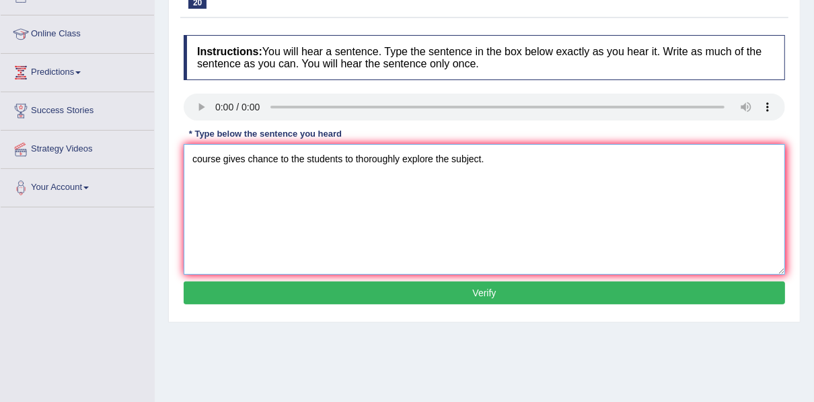
type textarea "course gives chance to the students to thoroughly explore the subject."
click at [378, 301] on button "Verify" at bounding box center [484, 292] width 601 height 23
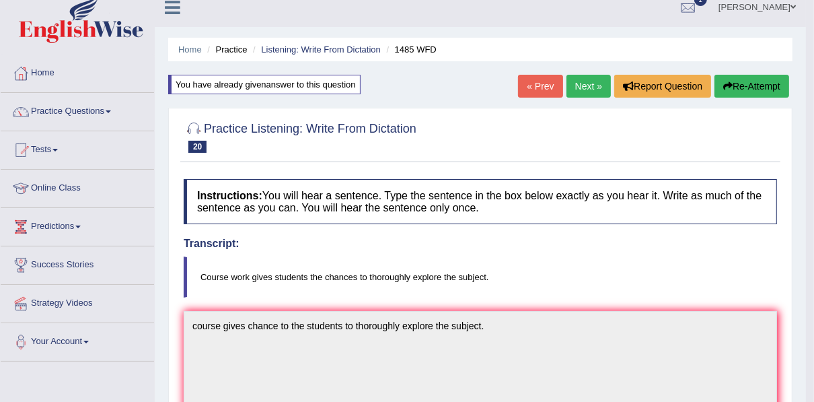
scroll to position [0, 0]
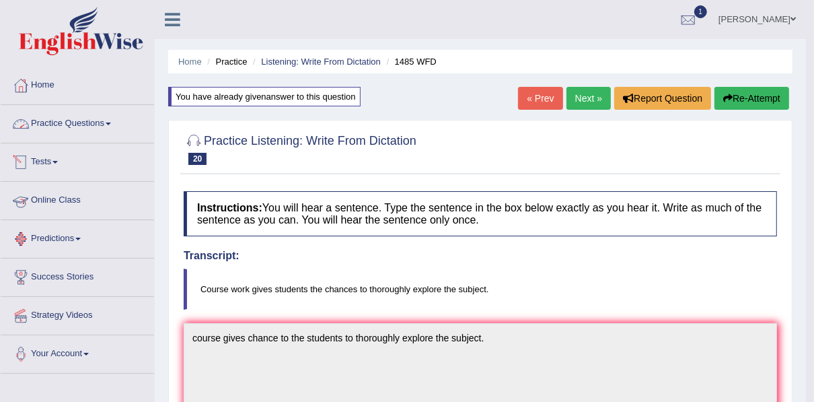
click at [79, 126] on link "Practice Questions" at bounding box center [77, 122] width 153 height 34
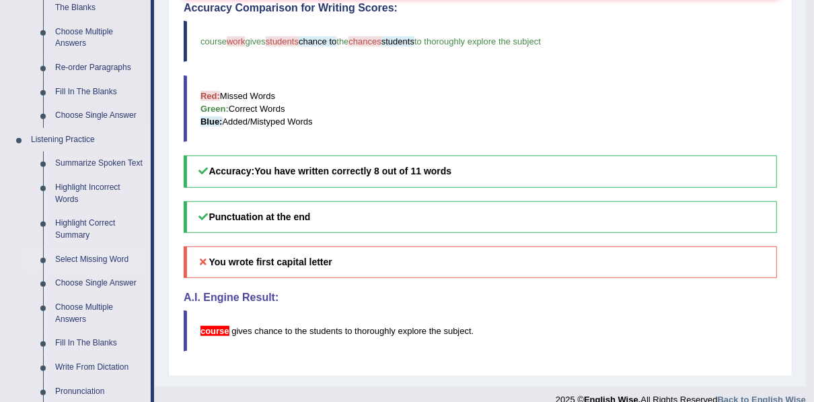
scroll to position [484, 0]
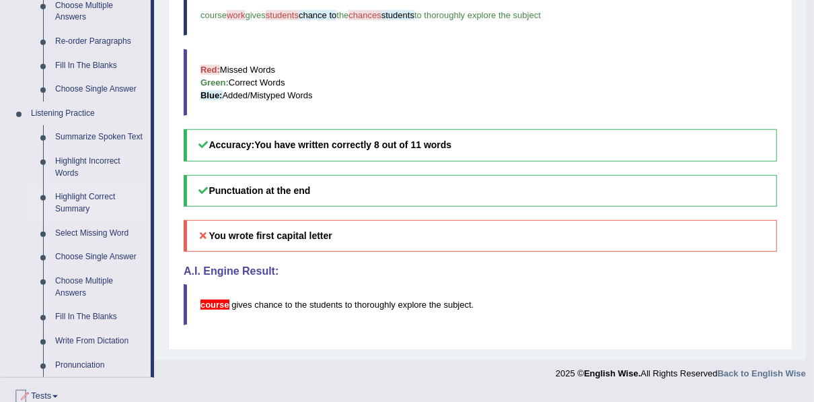
click at [94, 190] on link "Highlight Correct Summary" at bounding box center [100, 203] width 102 height 36
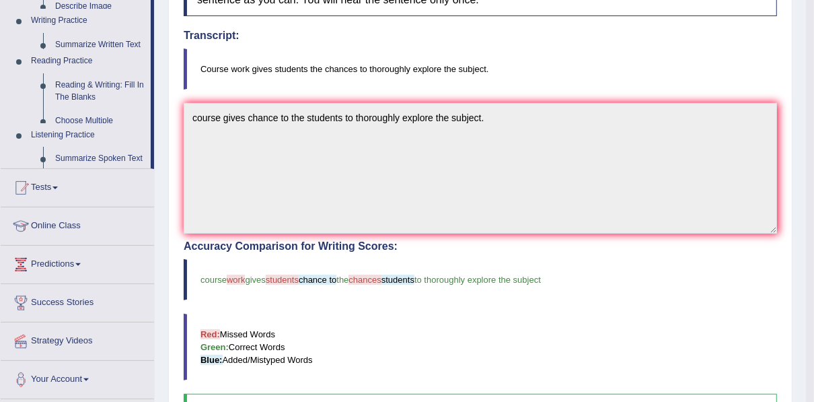
scroll to position [162, 0]
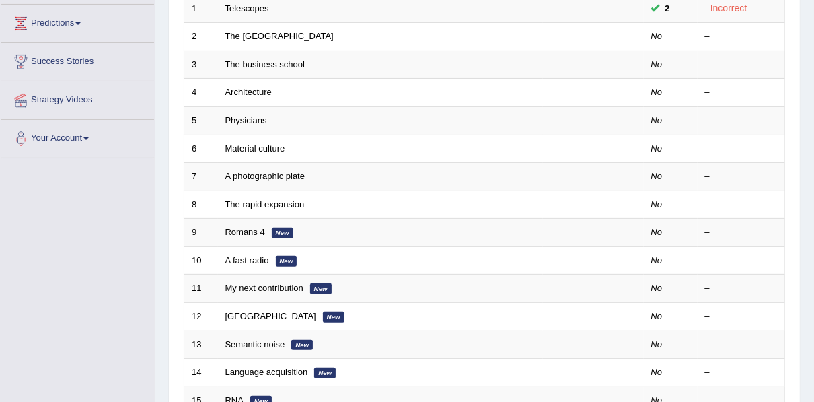
click at [242, 227] on link "Romans 4" at bounding box center [245, 232] width 40 height 10
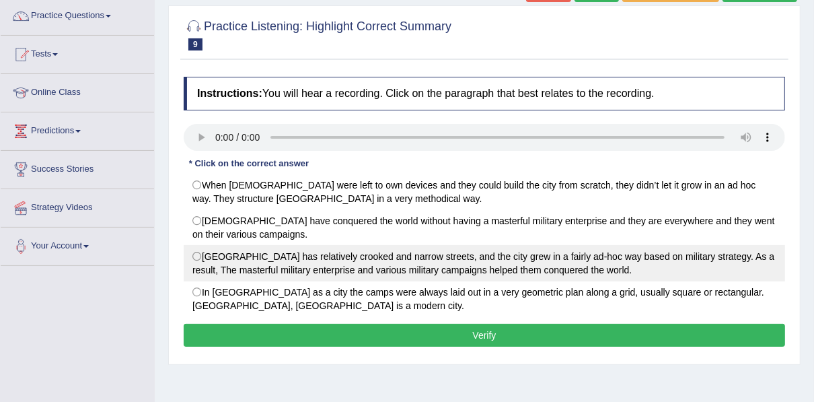
click at [199, 257] on label "[GEOGRAPHIC_DATA] has relatively crooked and narrow streets, and the city grew …" at bounding box center [484, 263] width 601 height 36
radio input "true"
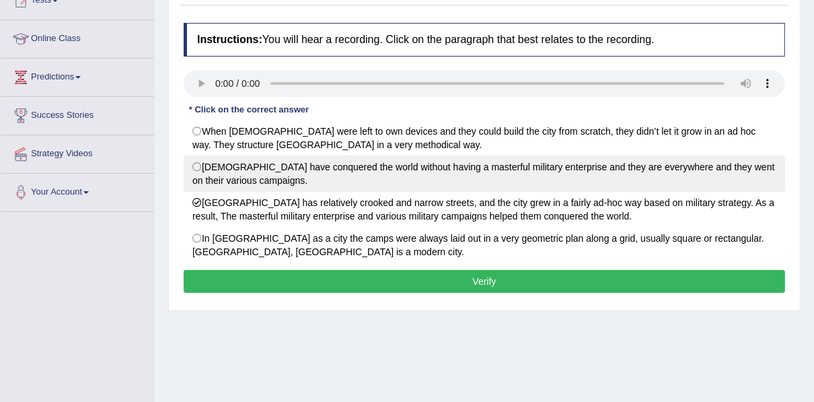
click at [230, 170] on label "[DEMOGRAPHIC_DATA] have conquered the world without having a masterful military…" at bounding box center [484, 173] width 601 height 36
radio input "true"
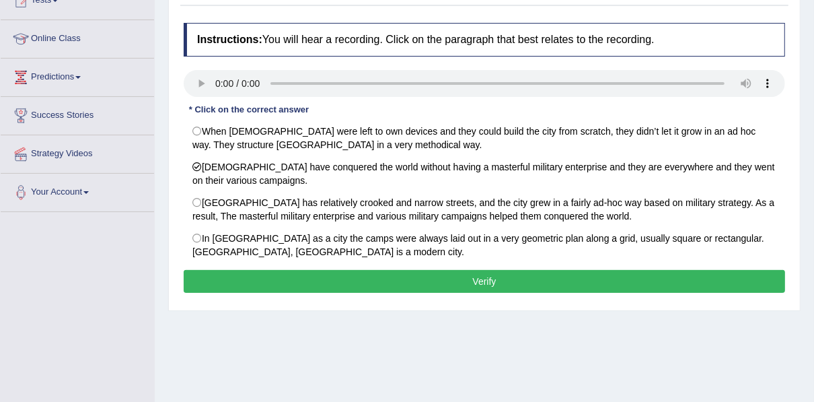
click at [363, 284] on button "Verify" at bounding box center [484, 281] width 601 height 23
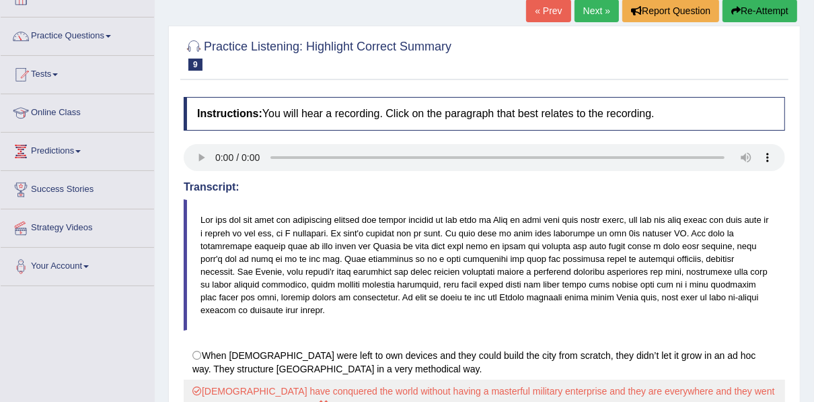
scroll to position [0, 0]
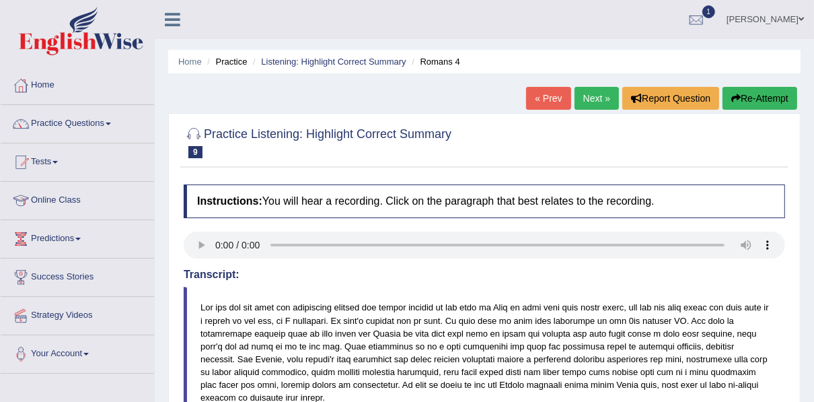
click at [589, 96] on link "Next »" at bounding box center [596, 98] width 44 height 23
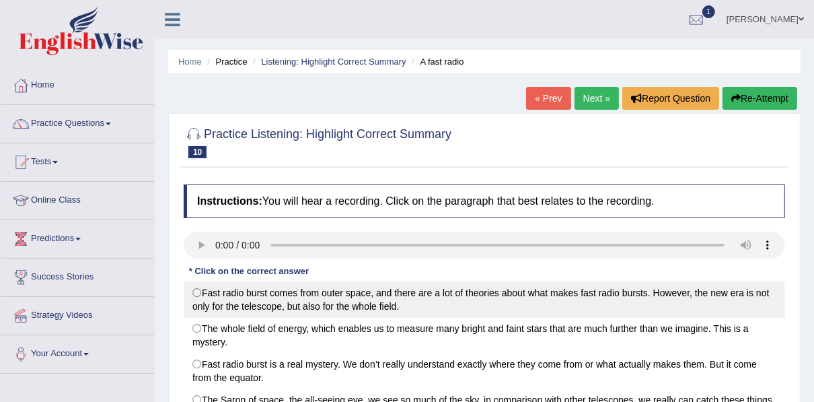
scroll to position [54, 0]
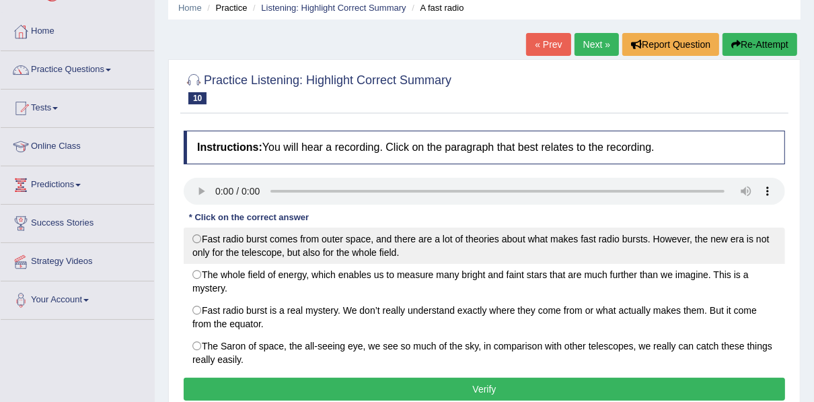
click at [200, 237] on label "Fast radio burst comes from outer space, and there are a lot of theories about …" at bounding box center [484, 245] width 601 height 36
radio input "true"
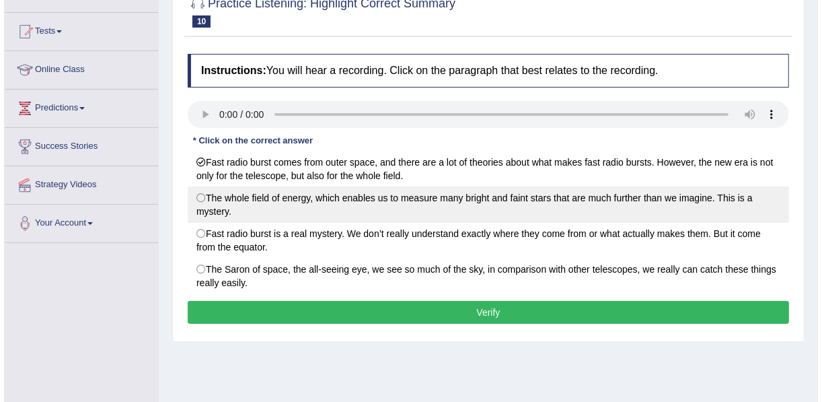
scroll to position [108, 0]
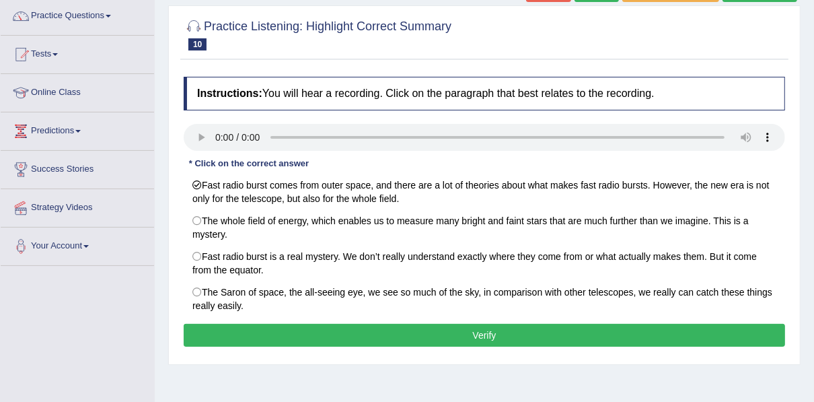
click at [395, 330] on button "Verify" at bounding box center [484, 334] width 601 height 23
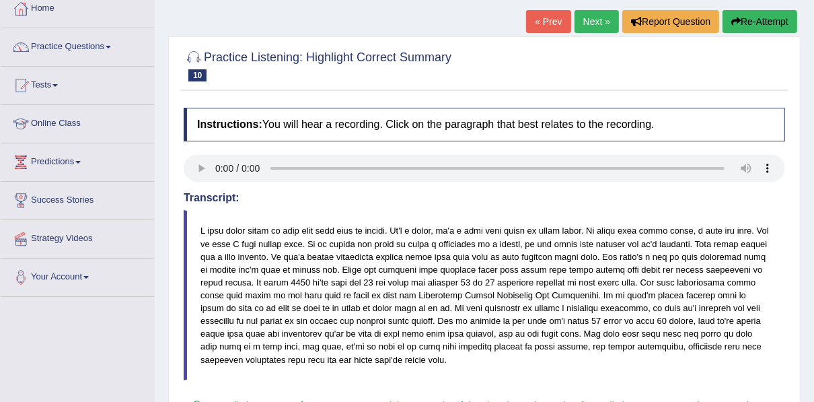
scroll to position [0, 0]
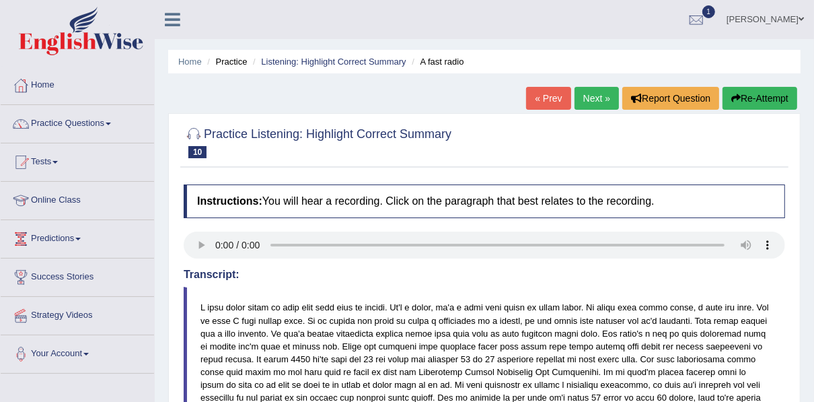
drag, startPoint x: 590, startPoint y: 95, endPoint x: 595, endPoint y: 108, distance: 14.0
click at [590, 95] on link "Next »" at bounding box center [596, 98] width 44 height 23
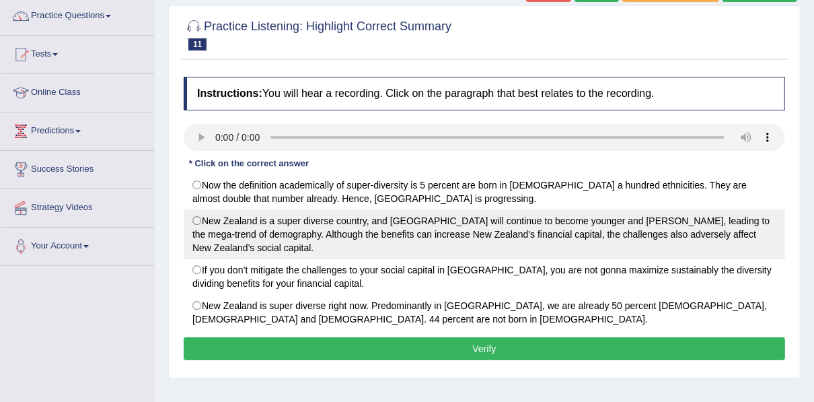
click at [198, 219] on label "New Zealand is a super diverse country, and [GEOGRAPHIC_DATA] will continue to …" at bounding box center [484, 234] width 601 height 50
radio input "true"
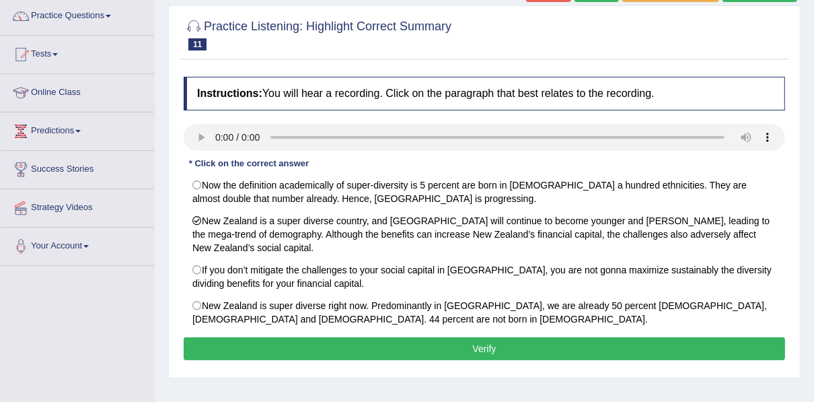
click at [294, 344] on button "Verify" at bounding box center [484, 348] width 601 height 23
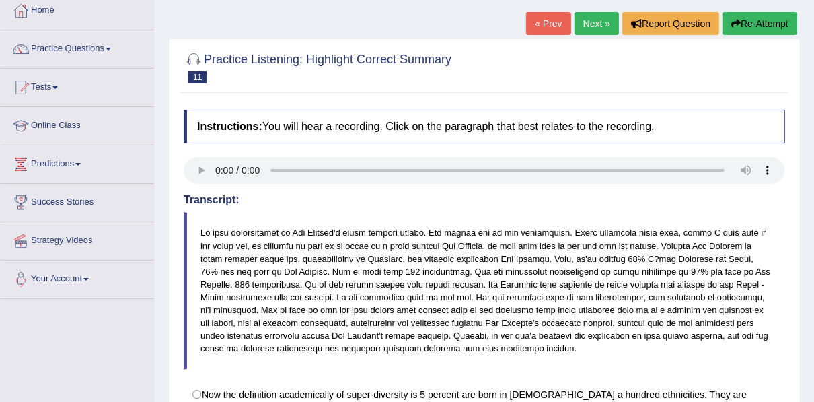
scroll to position [59, 0]
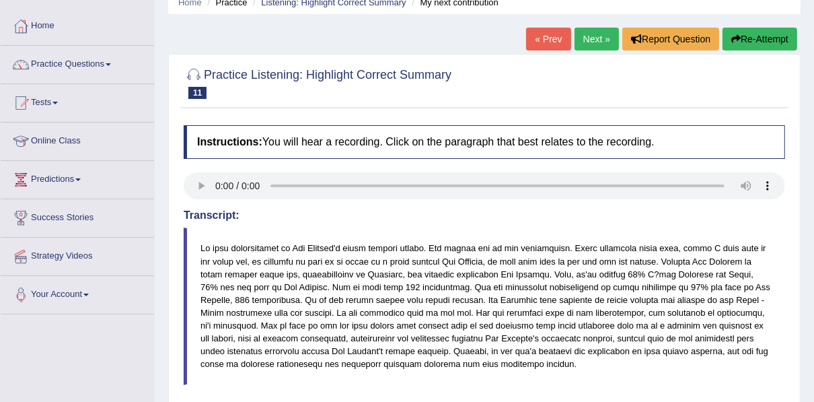
drag, startPoint x: 604, startPoint y: 40, endPoint x: 597, endPoint y: 58, distance: 19.6
click at [604, 40] on link "Next »" at bounding box center [596, 39] width 44 height 23
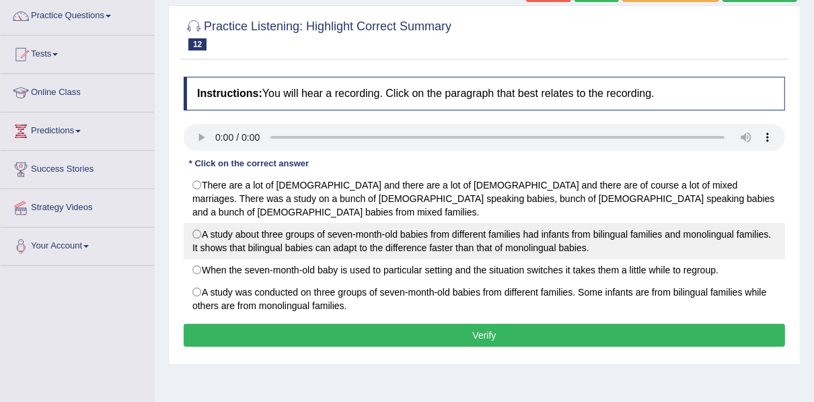
click at [346, 228] on label "A study about three groups of seven-month-old babies from different families ha…" at bounding box center [484, 241] width 601 height 36
radio input "true"
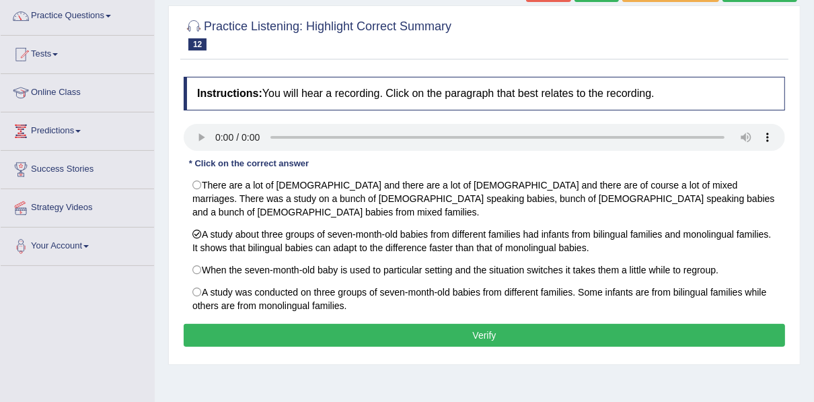
click at [570, 323] on button "Verify" at bounding box center [484, 334] width 601 height 23
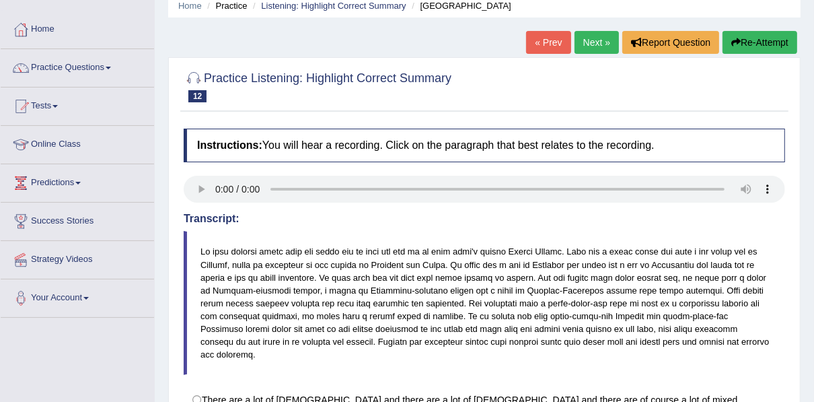
scroll to position [54, 0]
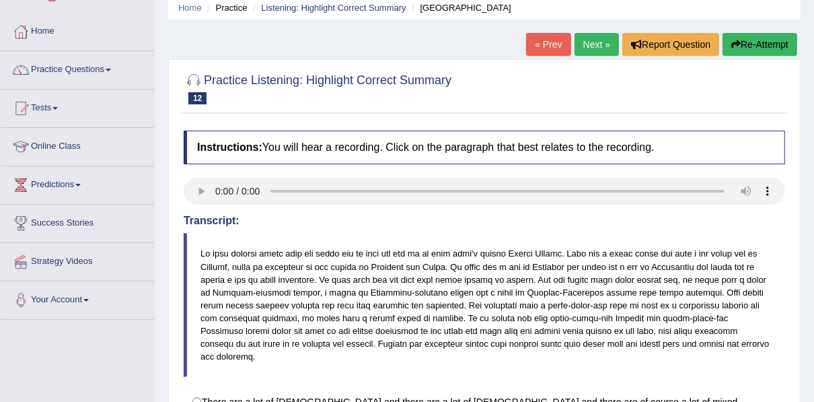
click at [576, 46] on link "Next »" at bounding box center [596, 44] width 44 height 23
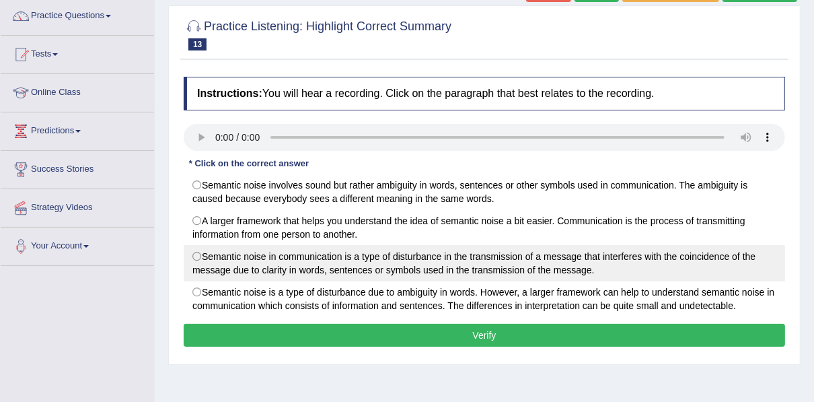
click at [346, 272] on label "Semantic noise in communication is a type of disturbance in the transmission of…" at bounding box center [484, 263] width 601 height 36
radio input "true"
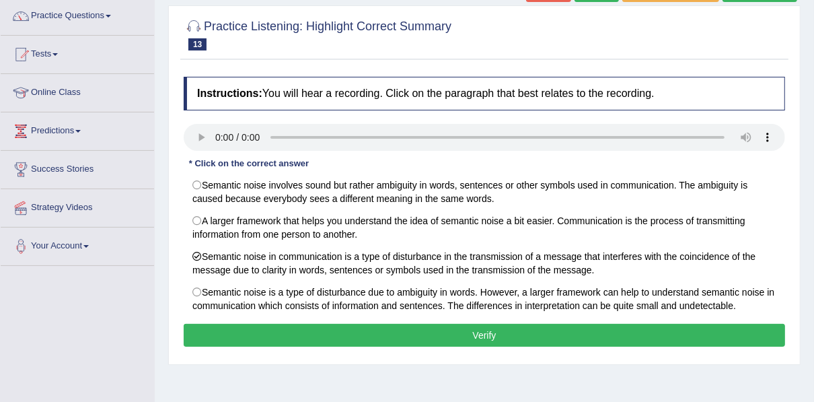
click at [549, 326] on button "Verify" at bounding box center [484, 334] width 601 height 23
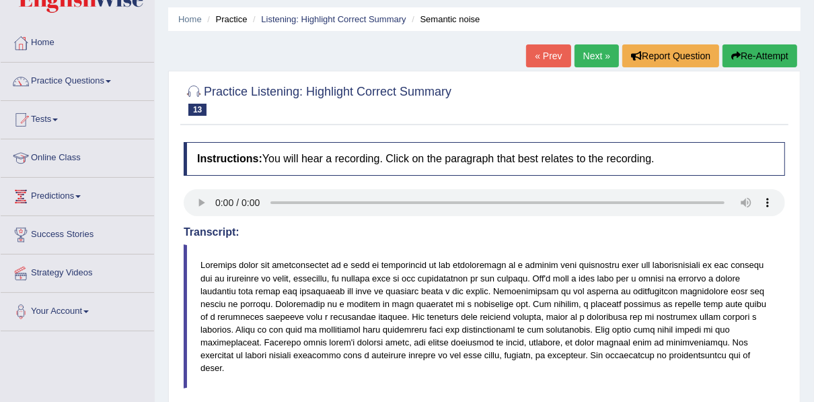
scroll to position [36, 0]
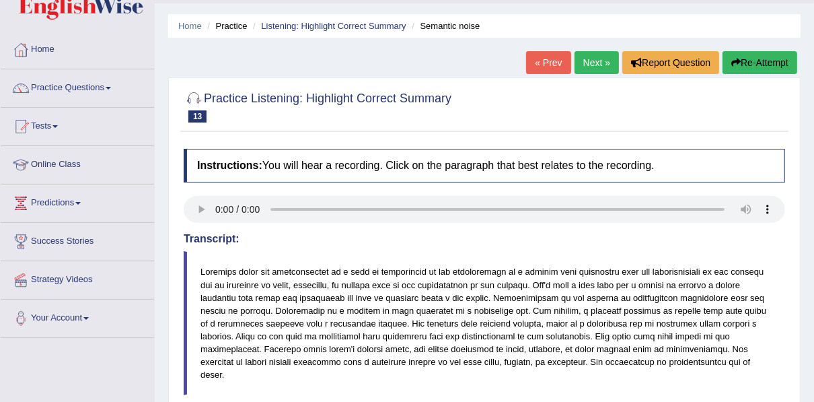
click at [595, 52] on link "Next »" at bounding box center [596, 62] width 44 height 23
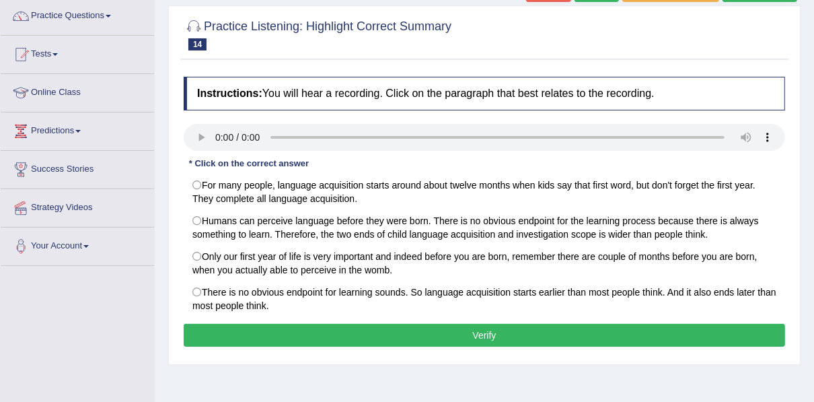
scroll to position [108, 0]
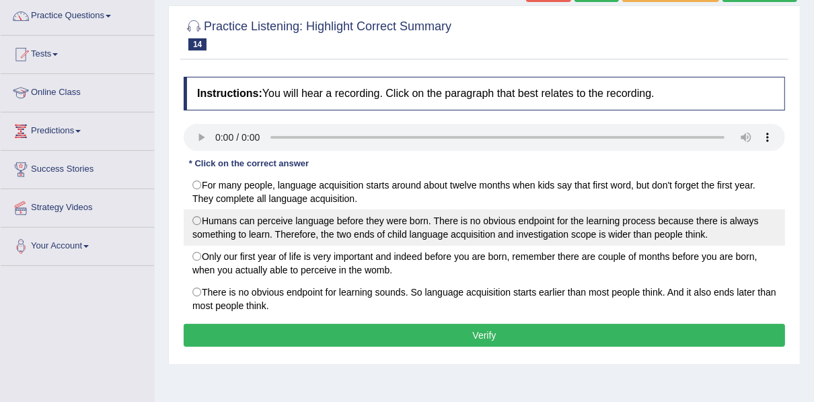
click at [246, 221] on label "Humans can perceive language before they were born. There is no obvious endpoin…" at bounding box center [484, 227] width 601 height 36
radio input "true"
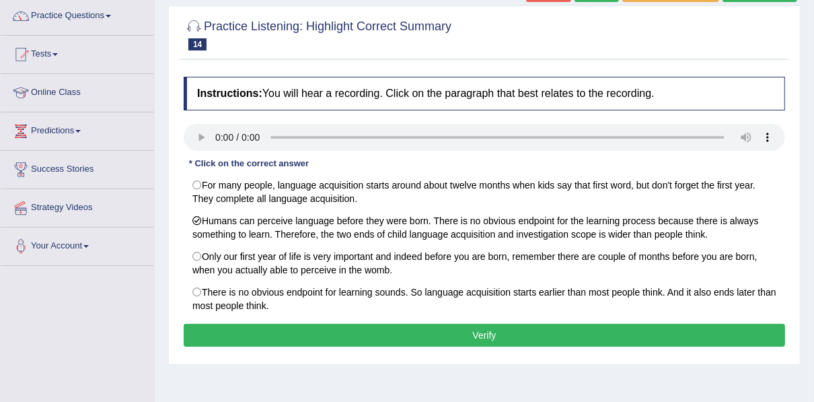
click at [288, 327] on button "Verify" at bounding box center [484, 334] width 601 height 23
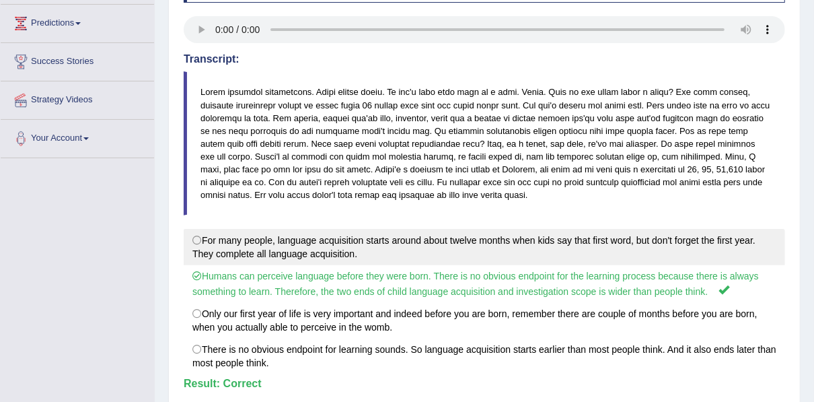
scroll to position [0, 0]
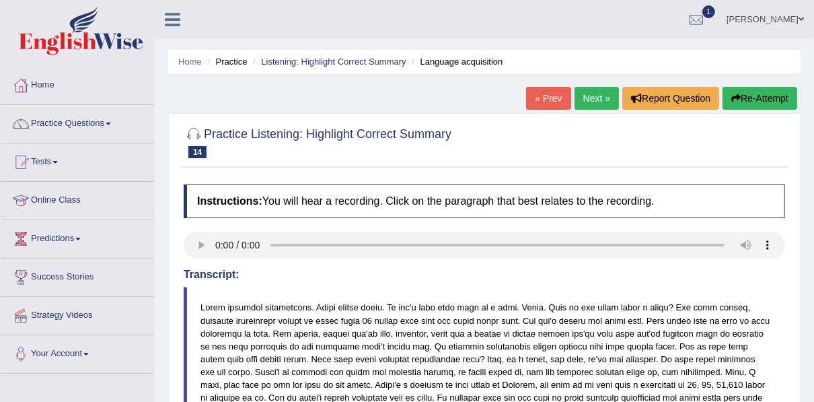
click at [595, 95] on link "Next »" at bounding box center [596, 98] width 44 height 23
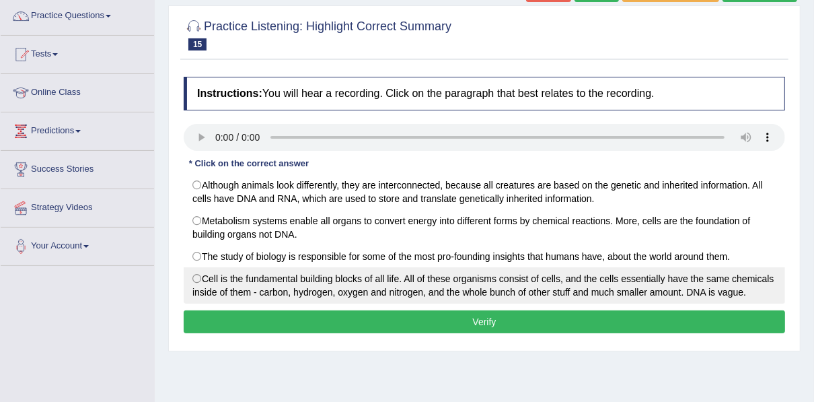
click at [245, 291] on label "Cell is the fundamental building blocks of all life. All of these organisms con…" at bounding box center [484, 285] width 601 height 36
radio input "true"
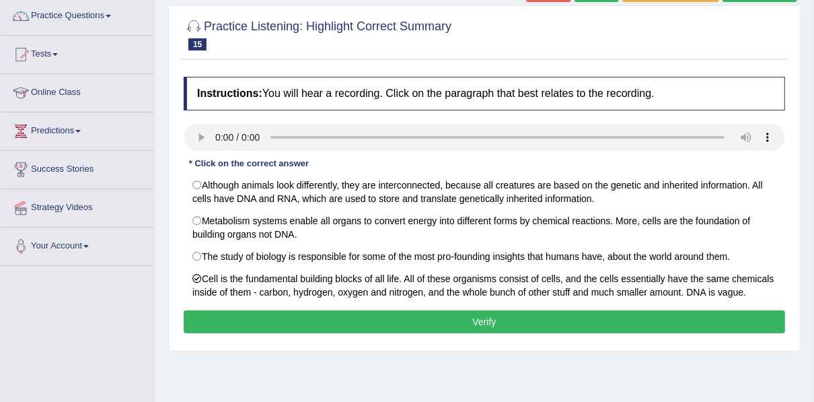
click at [280, 324] on button "Verify" at bounding box center [484, 321] width 601 height 23
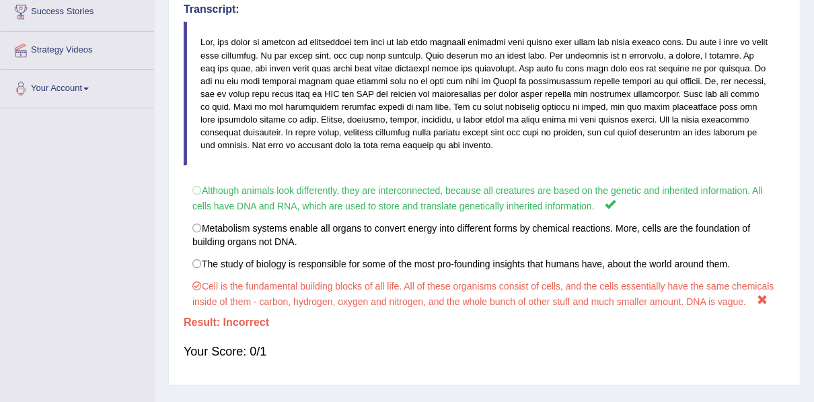
scroll to position [305, 0]
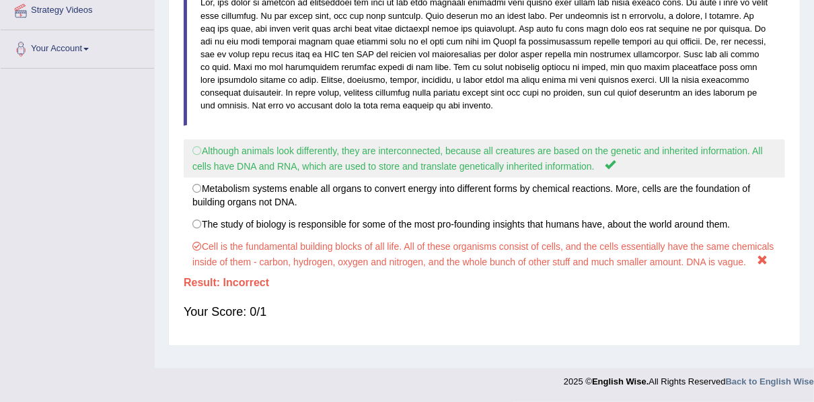
click at [244, 149] on label "Although animals look differently, they are interconnected, because all creatur…" at bounding box center [484, 158] width 601 height 38
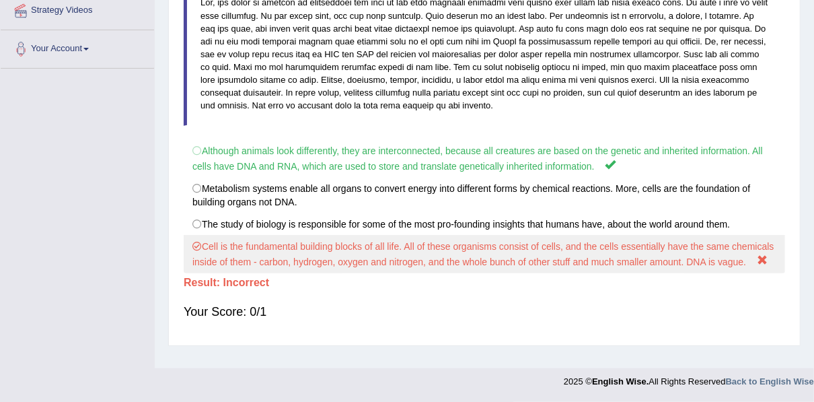
scroll to position [89, 0]
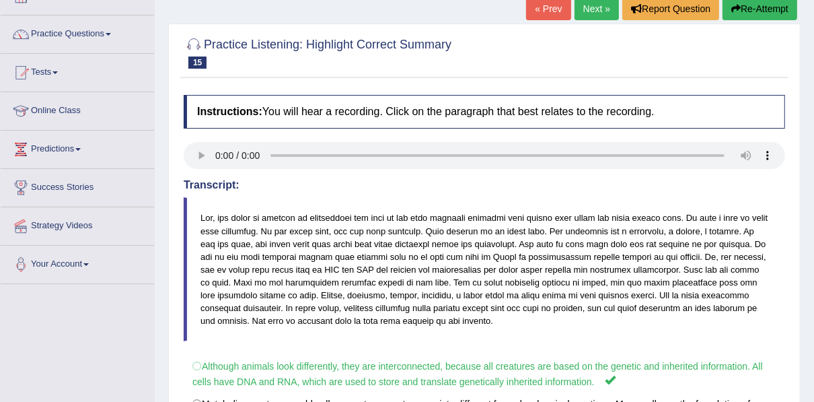
click at [595, 15] on link "Next »" at bounding box center [596, 8] width 44 height 23
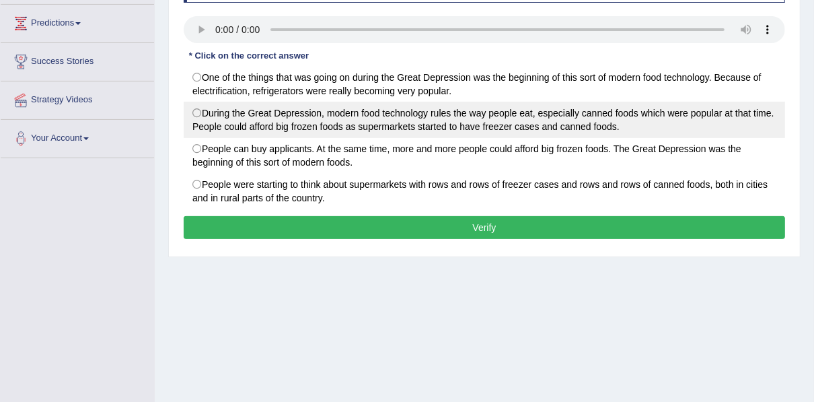
click at [255, 116] on label "During the Great Depression, modern food technology rules the way people eat, e…" at bounding box center [484, 120] width 601 height 36
radio input "true"
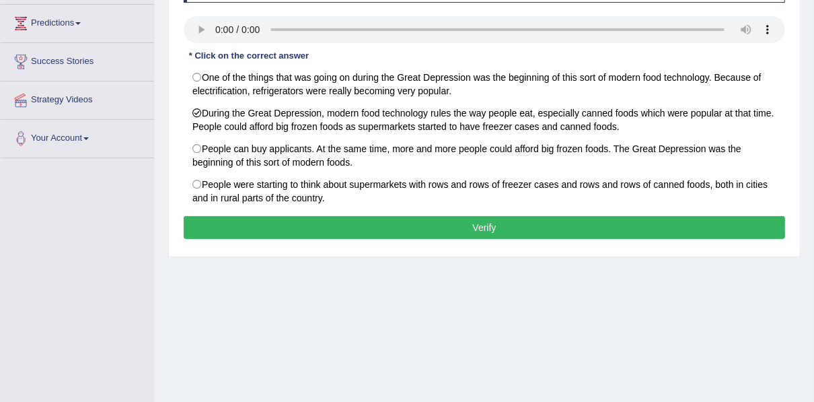
click at [473, 230] on button "Verify" at bounding box center [484, 227] width 601 height 23
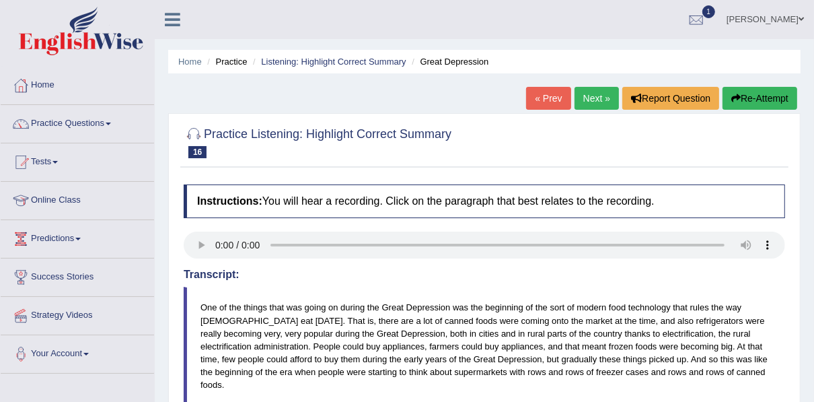
click at [584, 102] on link "Next »" at bounding box center [596, 98] width 44 height 23
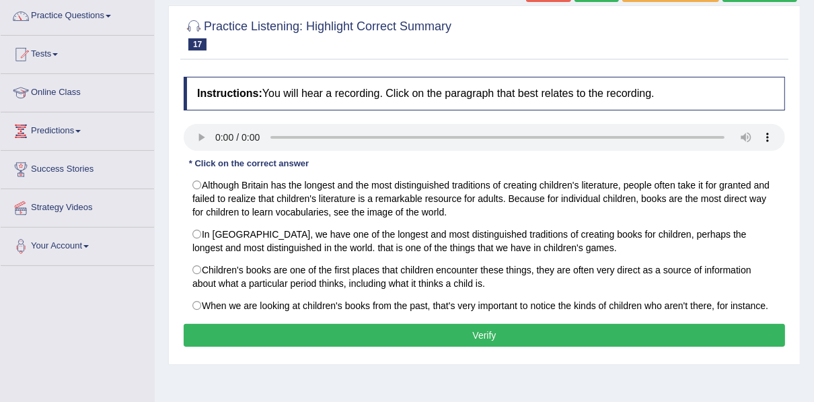
scroll to position [108, 0]
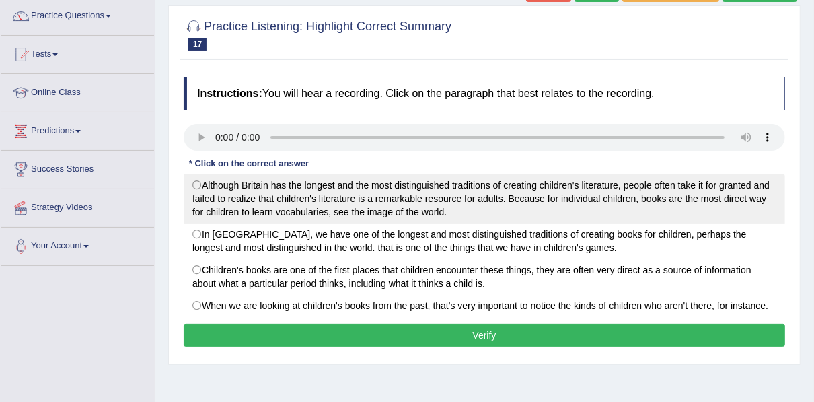
click at [279, 194] on label "Although Britain has the longest and the most distinguished traditions of creat…" at bounding box center [484, 199] width 601 height 50
radio input "true"
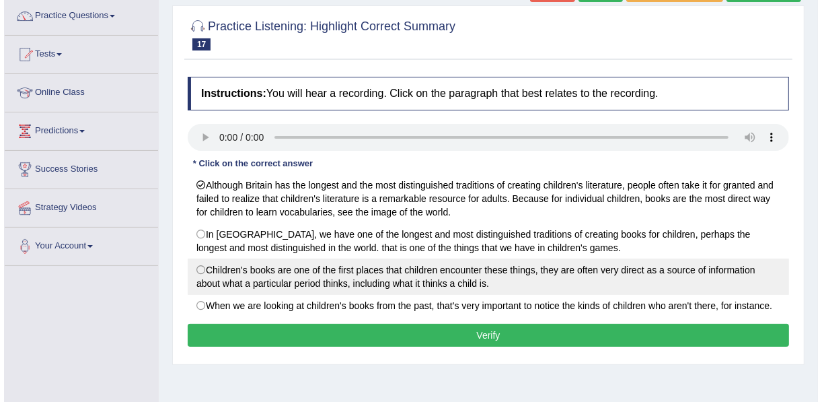
scroll to position [161, 0]
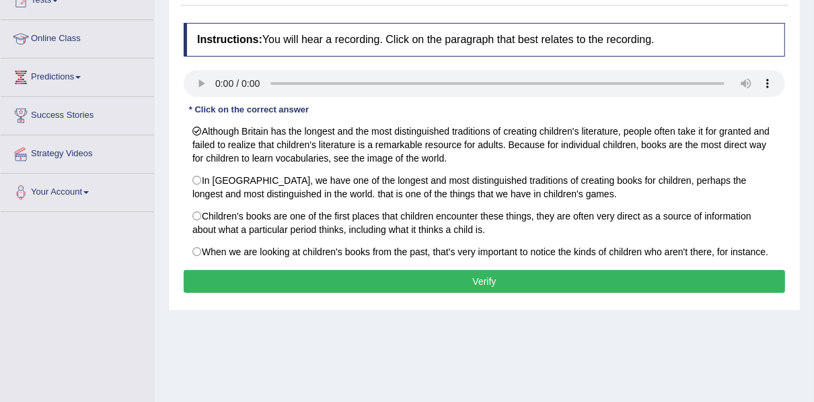
click at [317, 277] on button "Verify" at bounding box center [484, 281] width 601 height 23
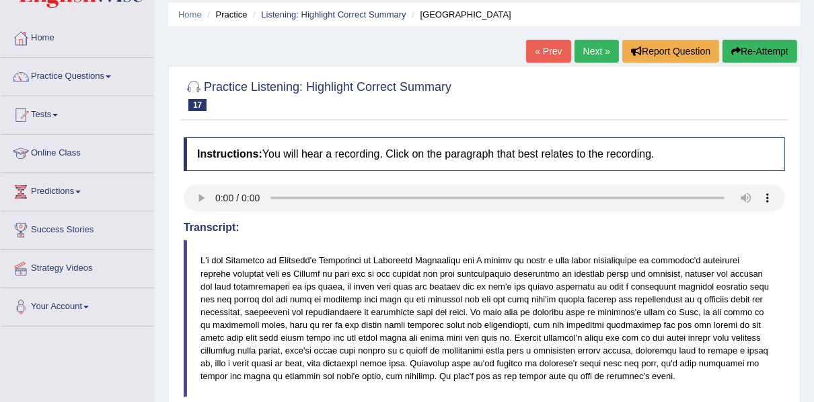
scroll to position [0, 0]
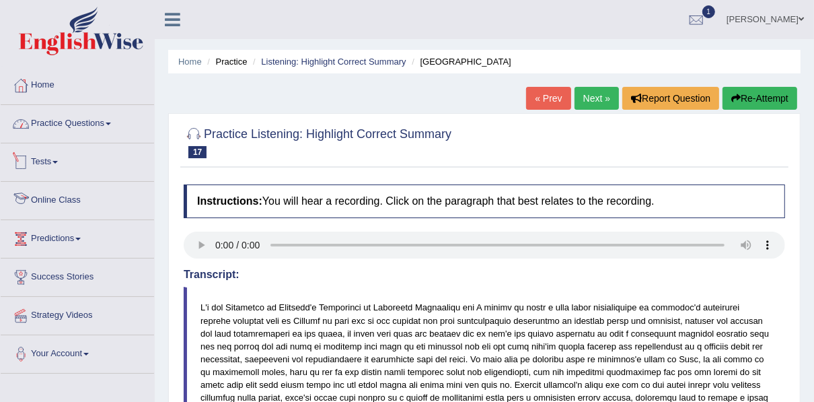
click at [84, 118] on link "Practice Questions" at bounding box center [77, 122] width 153 height 34
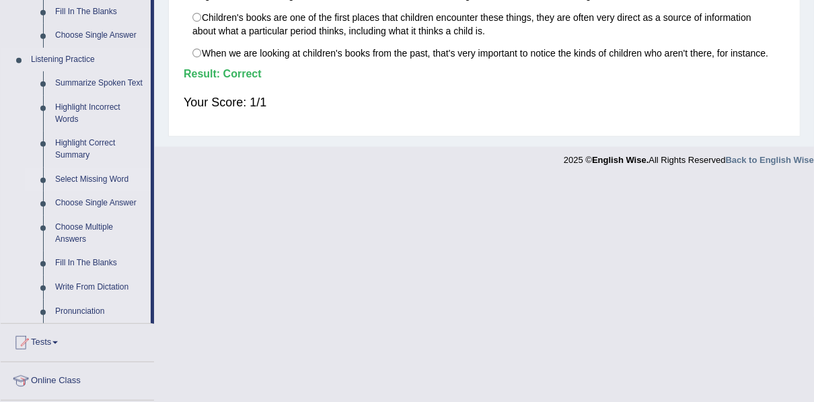
click at [91, 181] on link "Select Missing Word" at bounding box center [100, 179] width 102 height 24
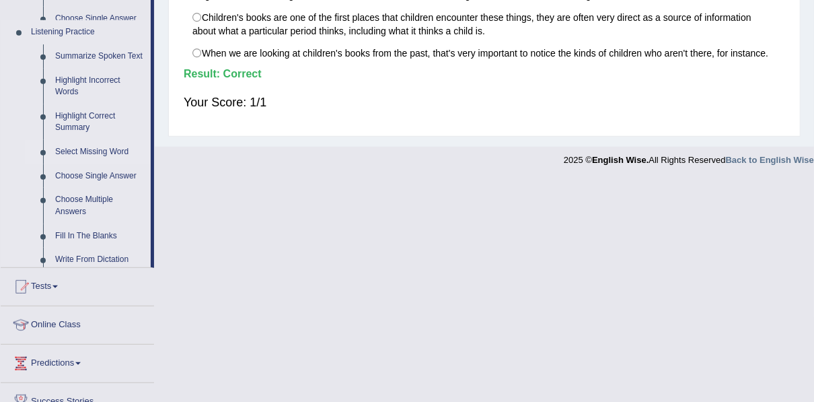
scroll to position [315, 0]
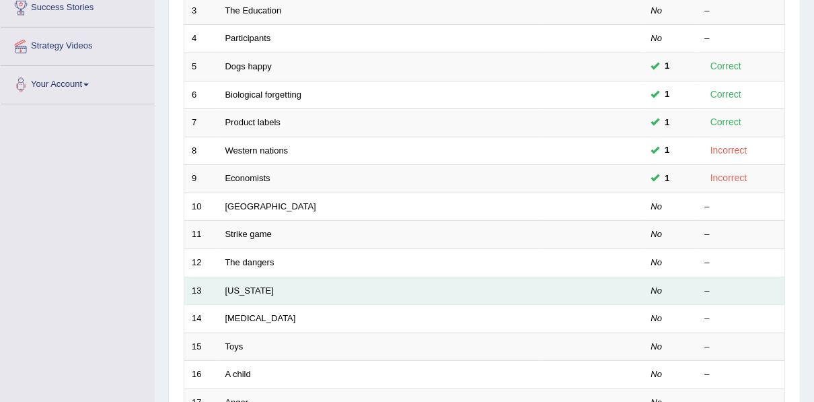
scroll to position [483, 0]
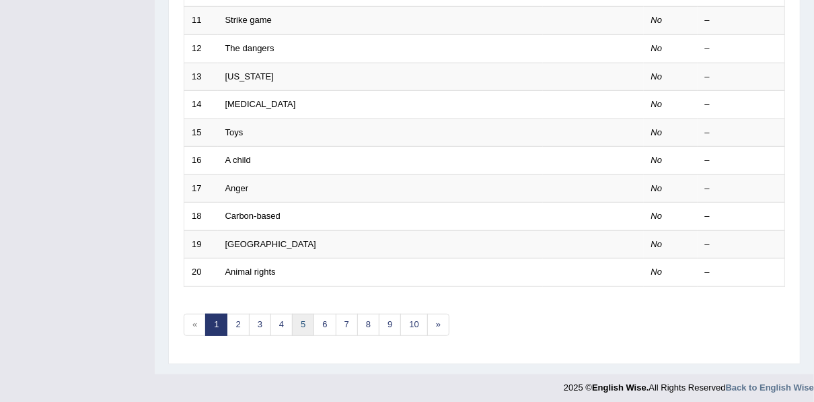
click at [301, 315] on link "5" at bounding box center [303, 324] width 22 height 22
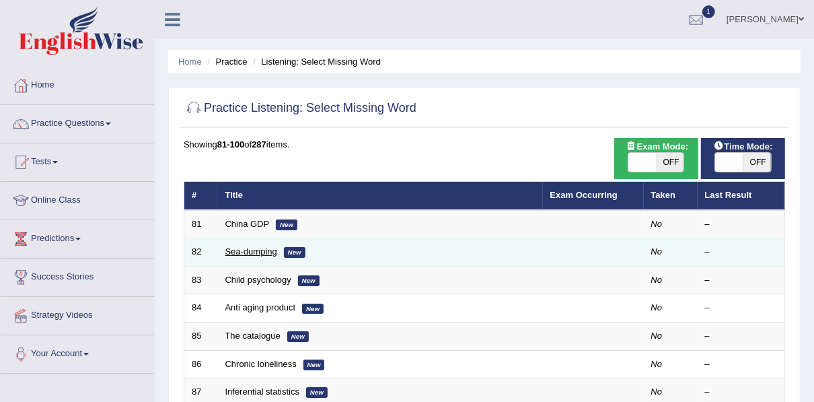
click at [247, 247] on link "Sea-dumping" at bounding box center [251, 251] width 52 height 10
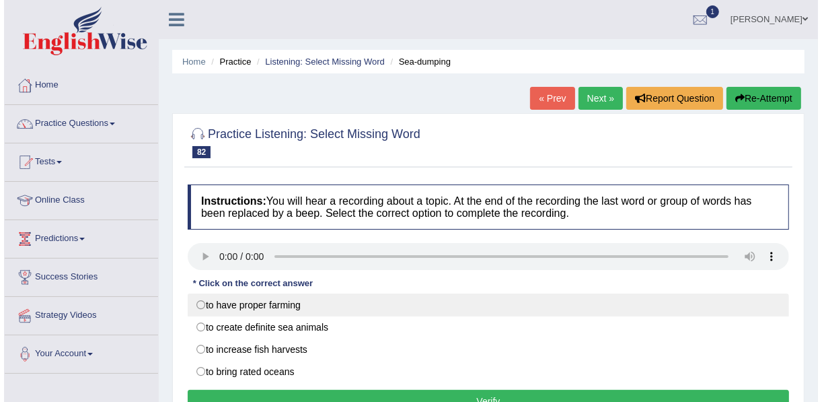
scroll to position [54, 0]
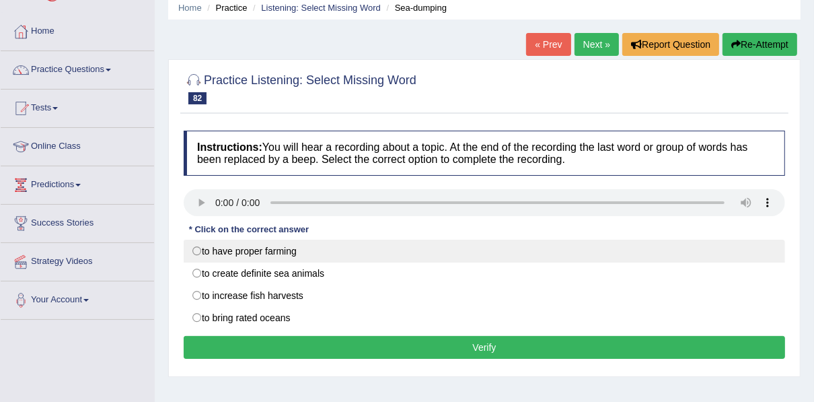
click at [264, 253] on label "to have proper farming" at bounding box center [484, 250] width 601 height 23
radio input "true"
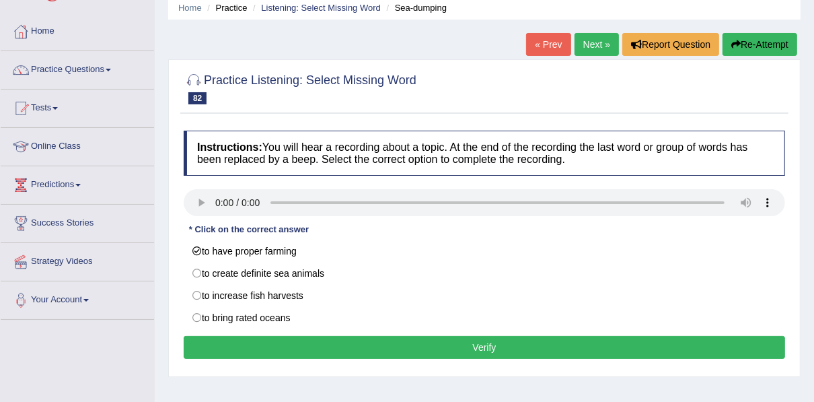
click at [277, 342] on button "Verify" at bounding box center [484, 347] width 601 height 23
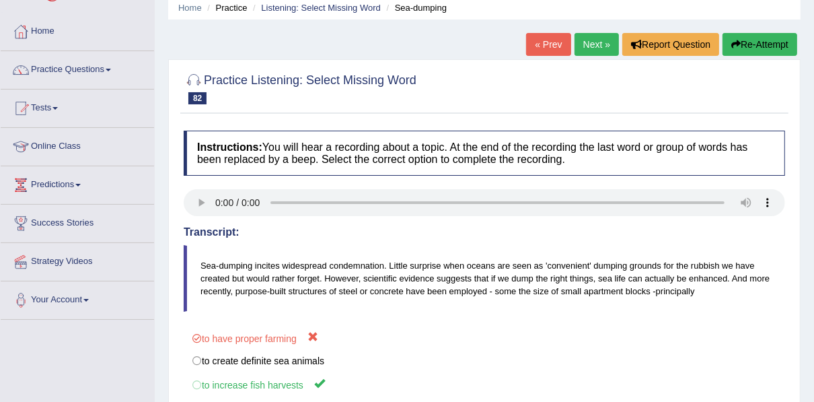
click at [77, 73] on link "Practice Questions" at bounding box center [77, 68] width 153 height 34
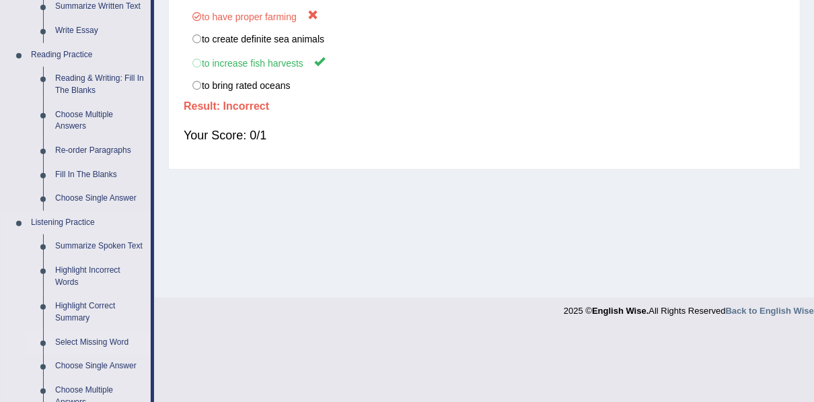
scroll to position [484, 0]
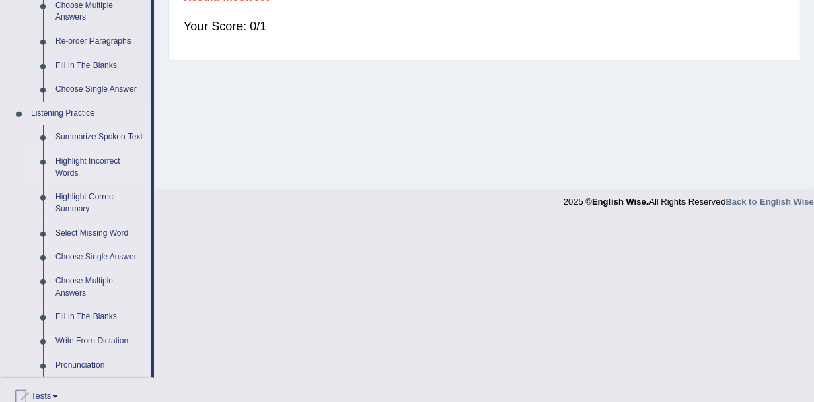
click at [83, 159] on link "Highlight Incorrect Words" at bounding box center [100, 167] width 102 height 36
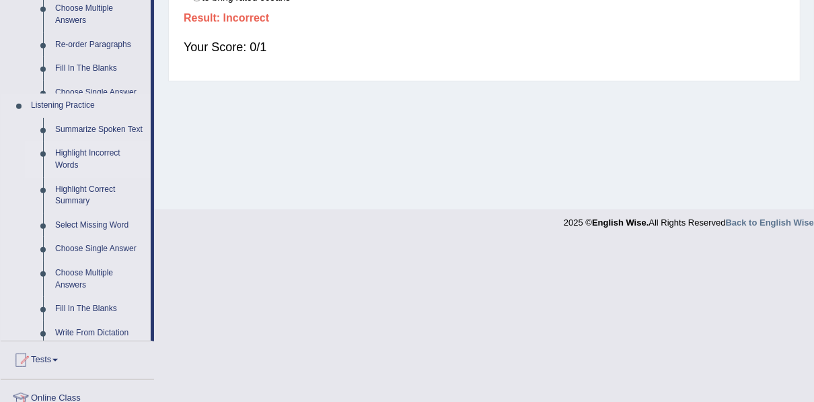
scroll to position [305, 0]
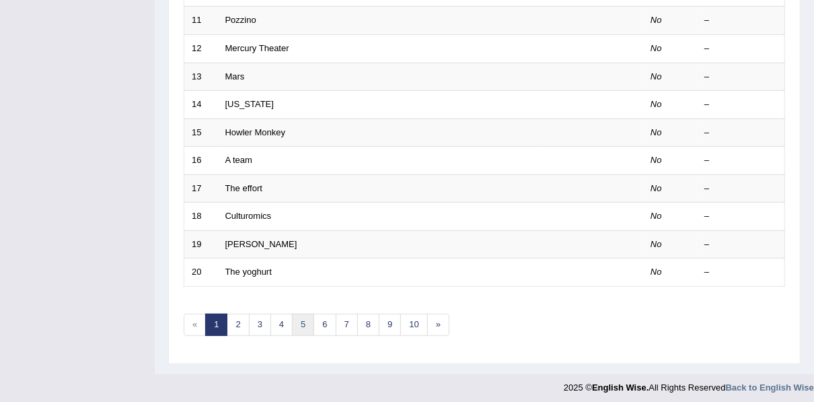
click at [297, 321] on link "5" at bounding box center [303, 324] width 22 height 22
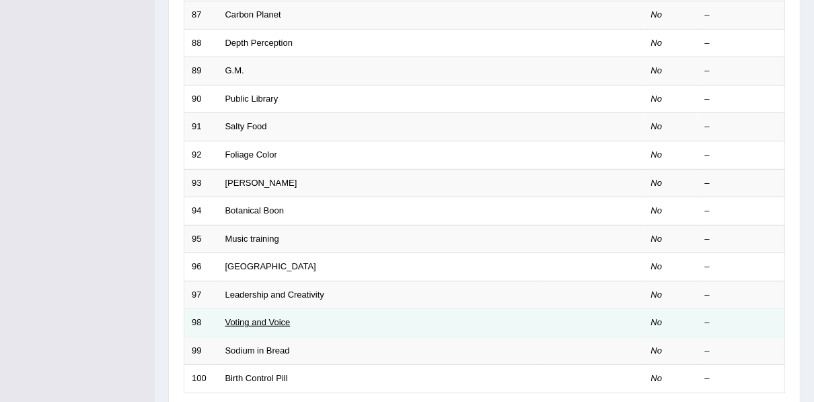
scroll to position [377, 0]
click at [232, 317] on link "Voting and Voice" at bounding box center [257, 322] width 65 height 10
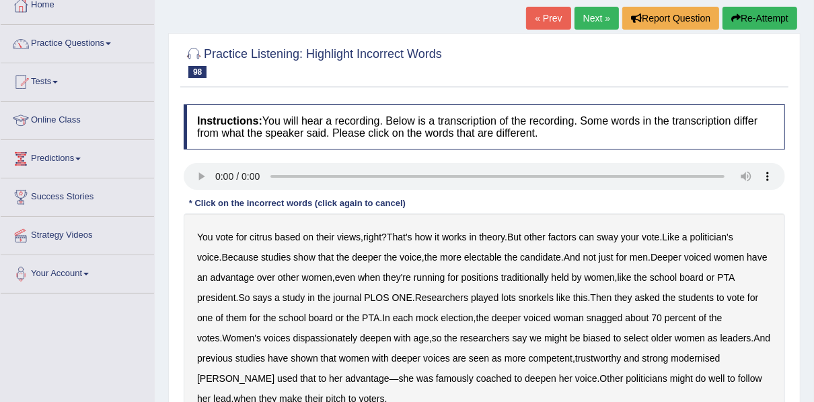
scroll to position [108, 0]
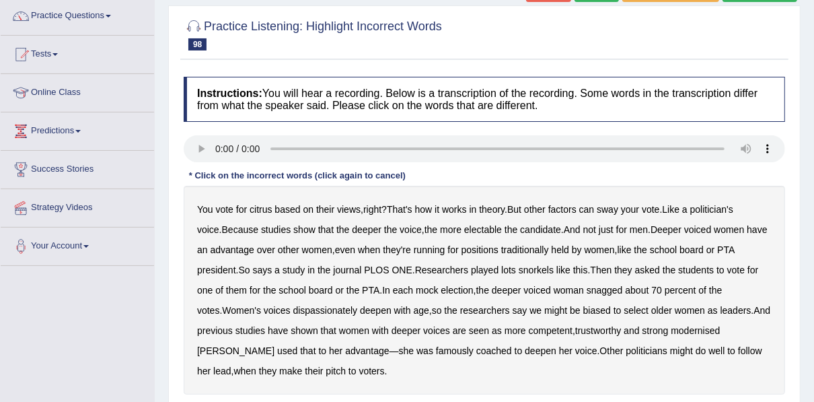
click at [252, 209] on b "citrus" at bounding box center [261, 209] width 22 height 11
click at [501, 272] on b "lots" at bounding box center [508, 269] width 15 height 11
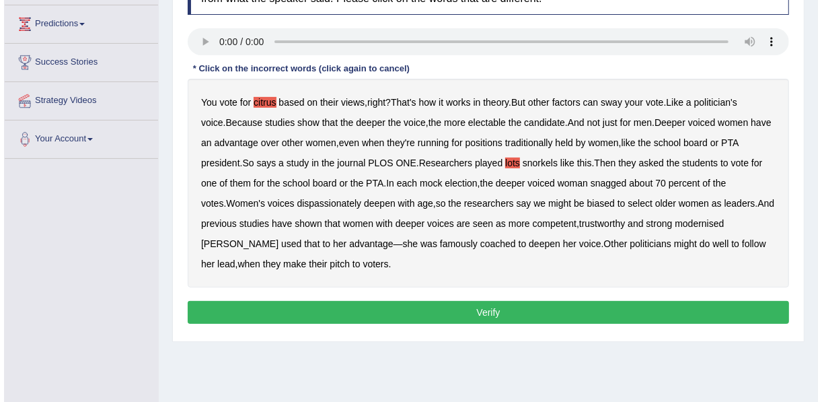
scroll to position [215, 0]
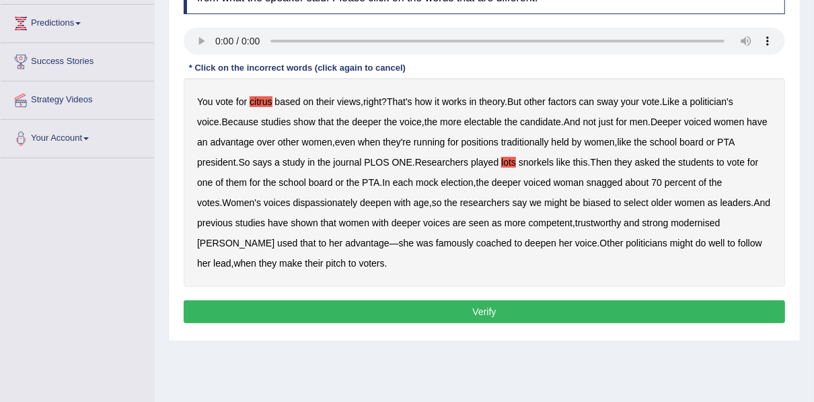
click at [293, 204] on b "dispassionately" at bounding box center [325, 202] width 65 height 11
click at [671, 221] on b "modernised" at bounding box center [695, 222] width 49 height 11
click at [515, 313] on button "Verify" at bounding box center [484, 311] width 601 height 23
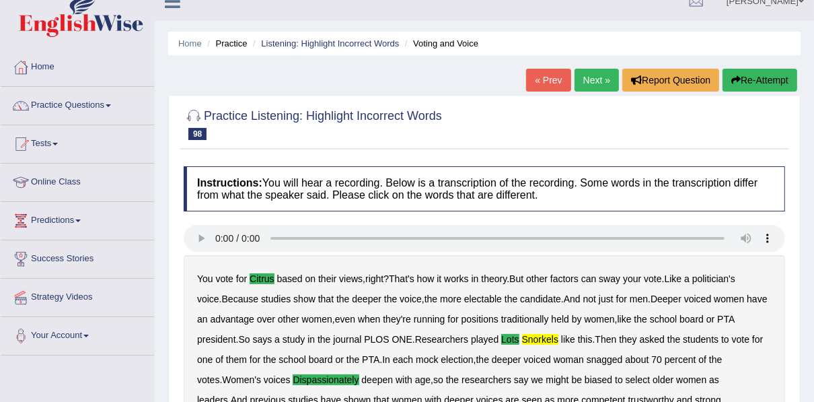
scroll to position [13, 0]
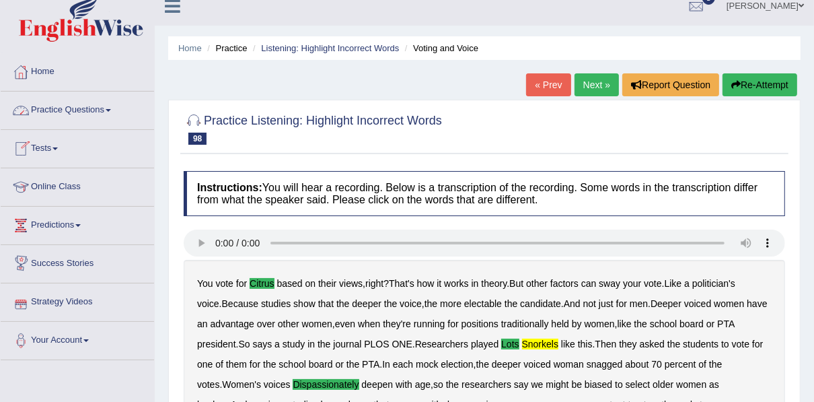
click at [592, 86] on link "Next »" at bounding box center [596, 84] width 44 height 23
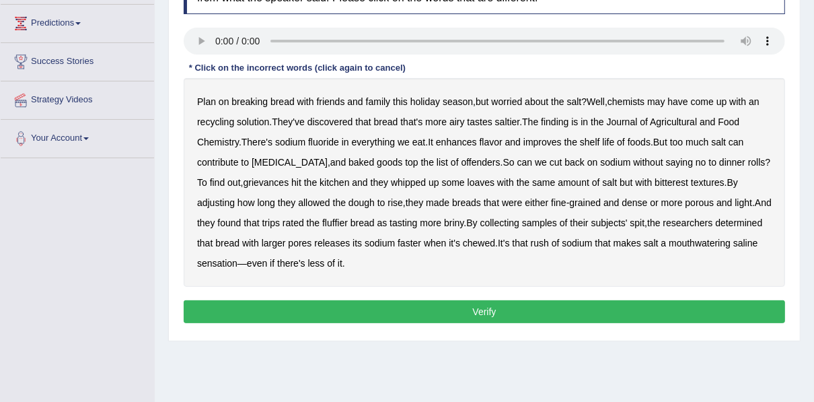
click at [215, 124] on b "recycling" at bounding box center [215, 121] width 37 height 11
click at [337, 144] on b "fluoride" at bounding box center [323, 142] width 31 height 11
drag, startPoint x: 251, startPoint y: 182, endPoint x: 264, endPoint y: 180, distance: 13.6
click at [251, 181] on b "grievances" at bounding box center [266, 182] width 46 height 11
click at [262, 224] on b "trips" at bounding box center [270, 222] width 17 height 11
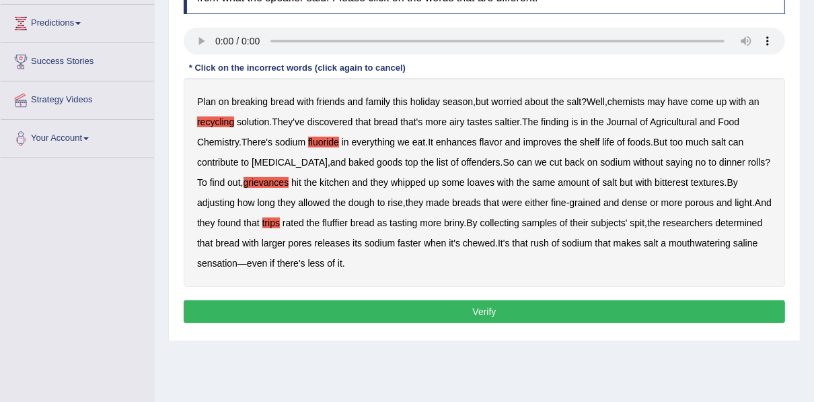
click at [674, 239] on b "mouthwatering" at bounding box center [700, 242] width 62 height 11
click at [328, 303] on button "Verify" at bounding box center [484, 311] width 601 height 23
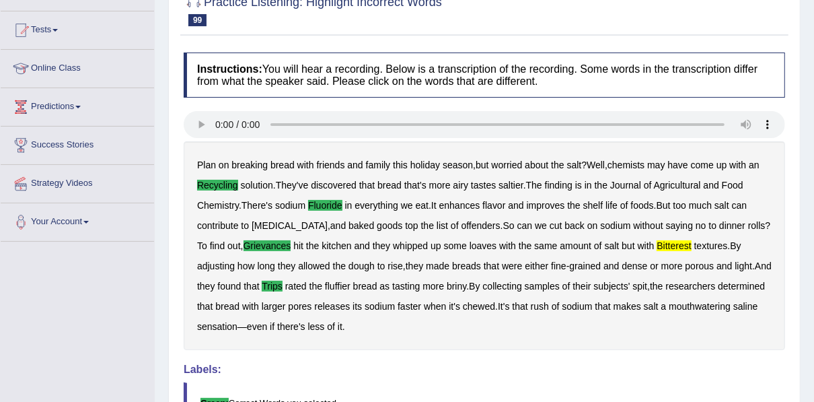
scroll to position [67, 0]
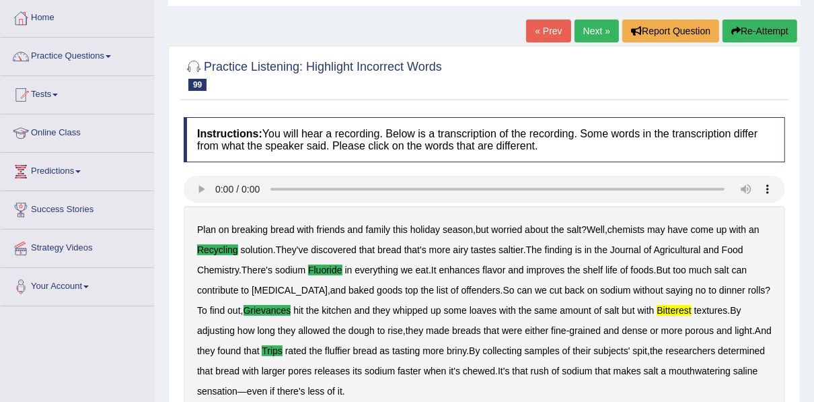
click at [593, 26] on link "Next »" at bounding box center [596, 31] width 44 height 23
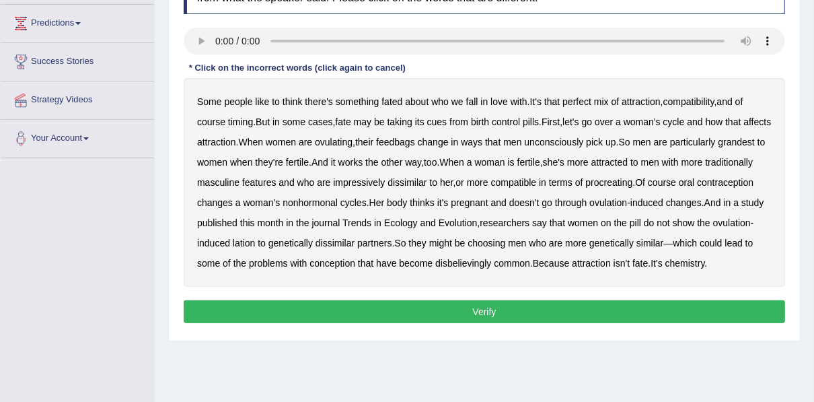
scroll to position [215, 0]
click at [415, 137] on b "feedbags" at bounding box center [395, 142] width 39 height 11
click at [194, 159] on div "Some people like to think there's something fated about who we fall in love wit…" at bounding box center [484, 182] width 601 height 208
click at [718, 147] on b "grandest" at bounding box center [736, 142] width 36 height 11
click at [491, 264] on b "disbelievingly" at bounding box center [463, 263] width 56 height 11
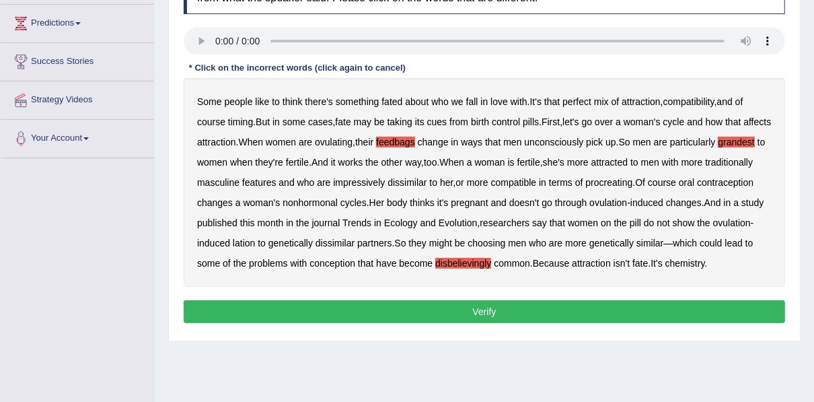
click at [562, 311] on button "Verify" at bounding box center [484, 311] width 601 height 23
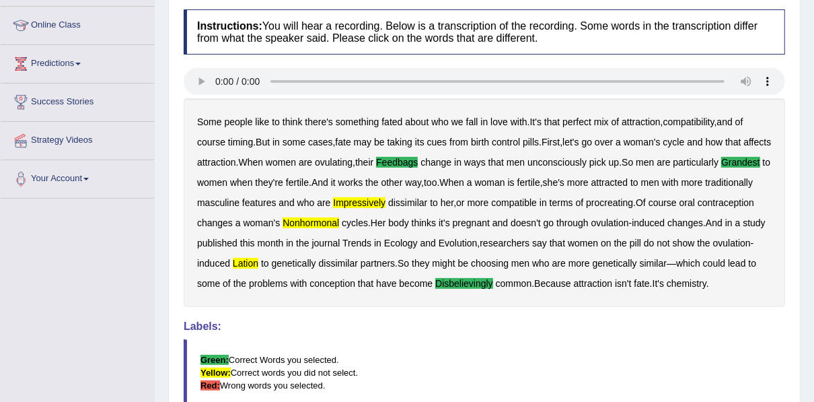
scroll to position [13, 0]
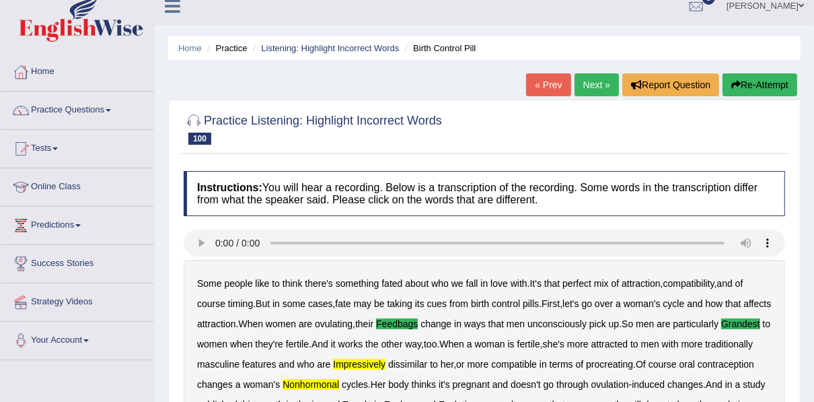
click at [736, 83] on icon "button" at bounding box center [735, 84] width 9 height 9
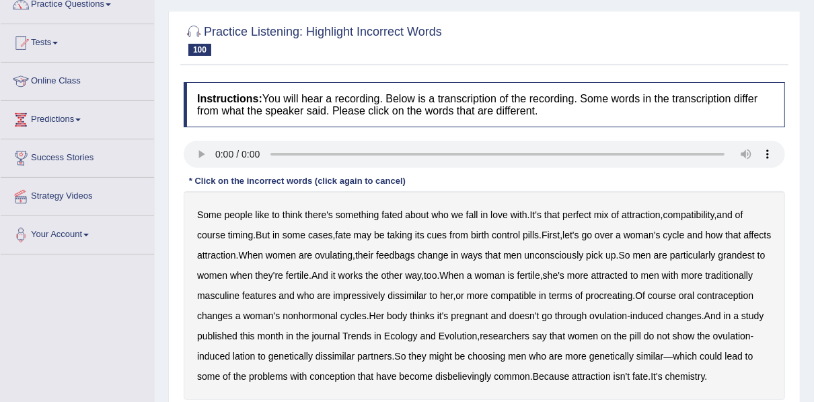
scroll to position [229, 0]
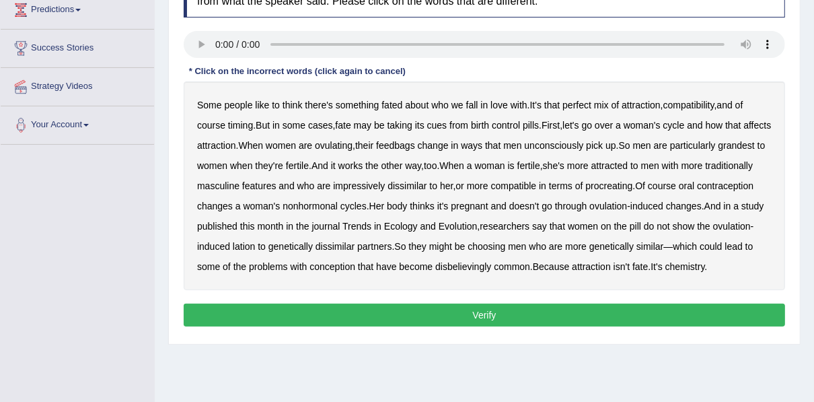
click at [415, 146] on b "feedbags" at bounding box center [395, 145] width 39 height 11
click at [718, 151] on b "grandest" at bounding box center [736, 145] width 36 height 11
click at [239, 187] on b "masculine" at bounding box center [218, 185] width 42 height 11
drag, startPoint x: 253, startPoint y: 187, endPoint x: 317, endPoint y: 184, distance: 64.6
click at [239, 187] on b "masculine" at bounding box center [218, 185] width 42 height 11
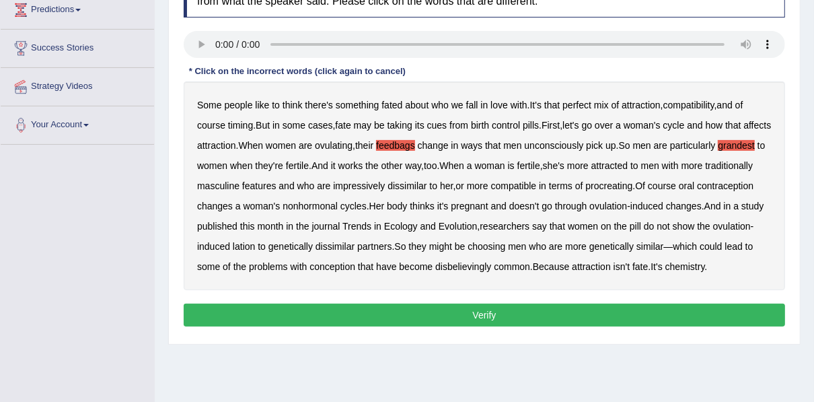
click at [385, 182] on b "impressively" at bounding box center [359, 185] width 52 height 11
drag, startPoint x: 375, startPoint y: 245, endPoint x: 383, endPoint y: 245, distance: 7.4
click at [354, 245] on b "dissimilar" at bounding box center [334, 246] width 39 height 11
click at [354, 243] on b "dissimilar" at bounding box center [334, 246] width 39 height 11
click at [491, 267] on b "disbelievingly" at bounding box center [463, 266] width 56 height 11
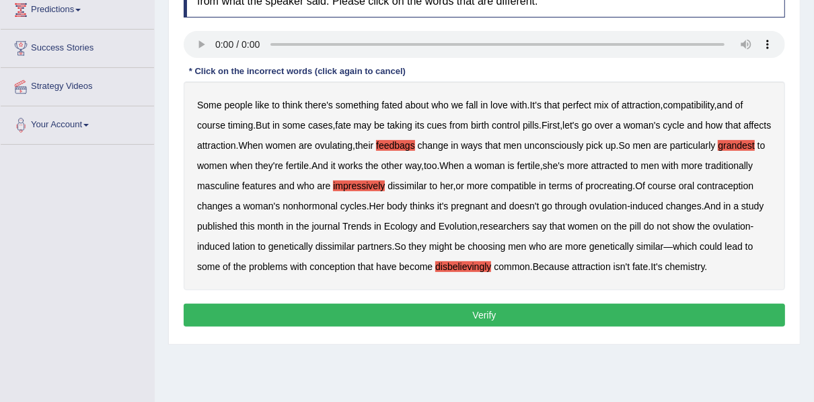
click at [379, 309] on button "Verify" at bounding box center [484, 314] width 601 height 23
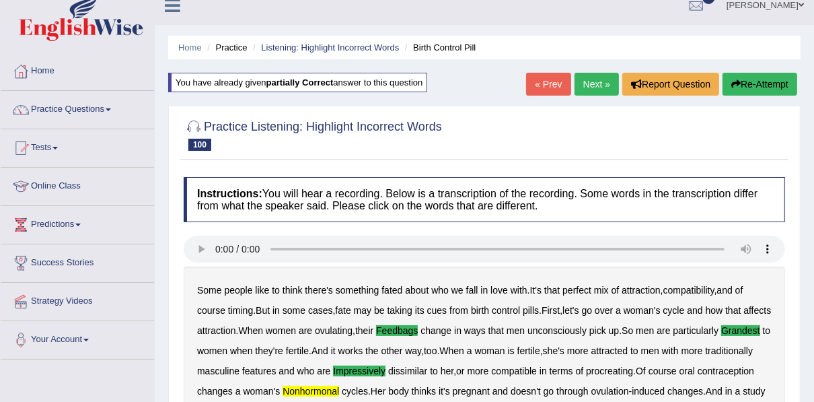
scroll to position [13, 0]
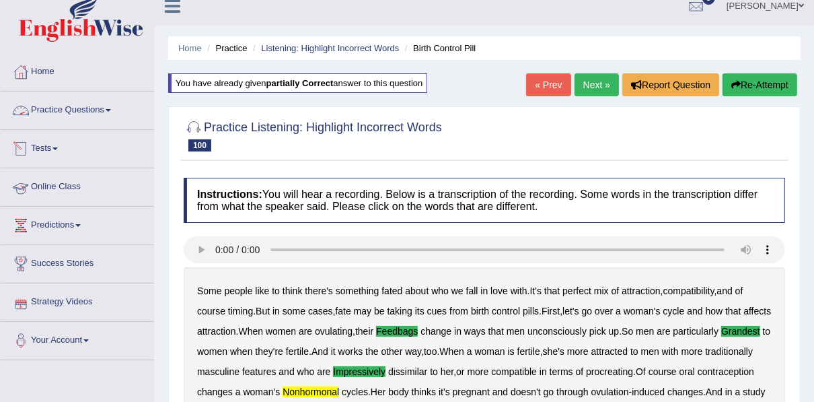
click at [39, 116] on link "Practice Questions" at bounding box center [77, 108] width 153 height 34
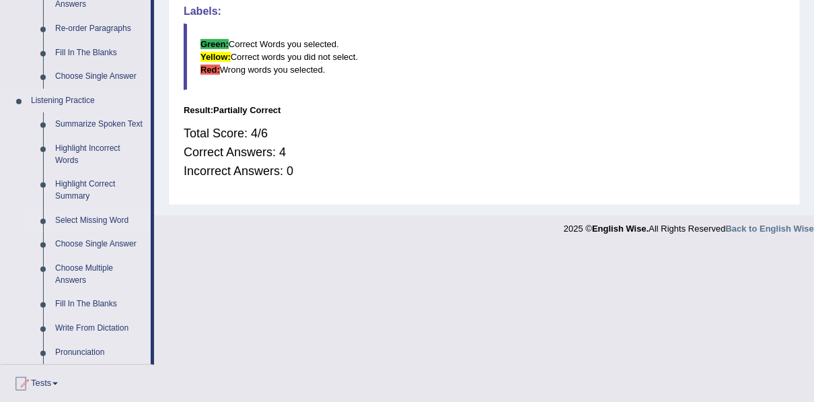
scroll to position [498, 0]
click at [91, 301] on link "Fill In The Blanks" at bounding box center [100, 303] width 102 height 24
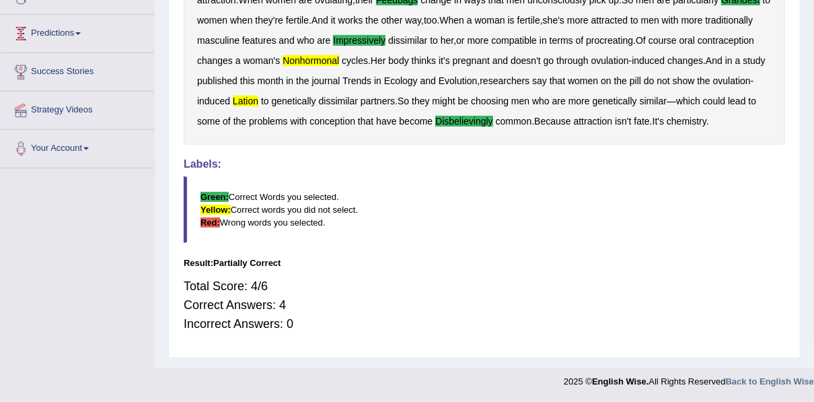
scroll to position [225, 0]
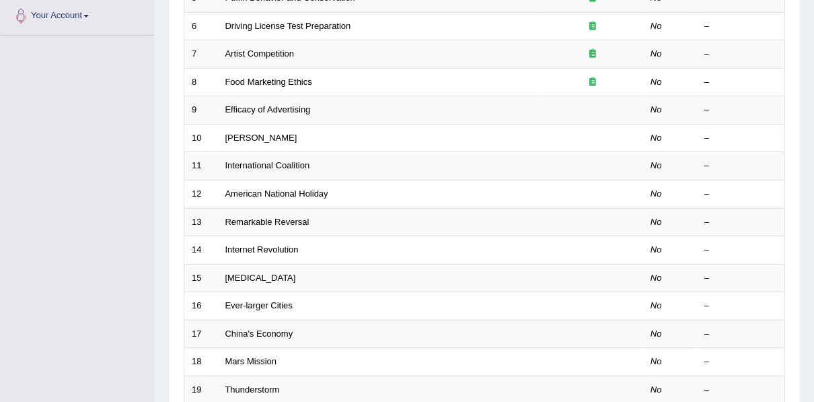
scroll to position [430, 0]
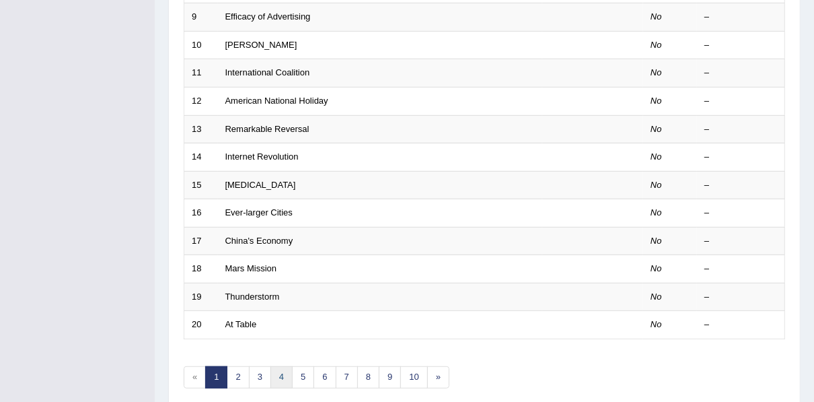
click at [276, 371] on link "4" at bounding box center [281, 377] width 22 height 22
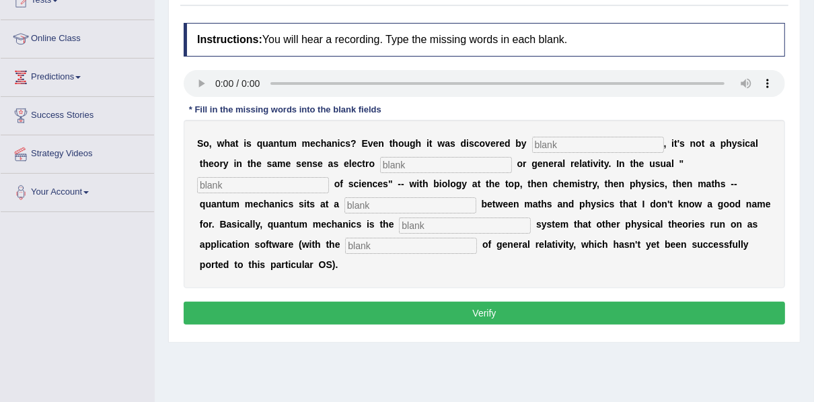
click at [537, 140] on input "text" at bounding box center [598, 145] width 132 height 16
type input "physicis"
click at [380, 164] on input "text" at bounding box center [446, 165] width 132 height 16
type input "magnisim"
click at [329, 177] on input "text" at bounding box center [263, 185] width 132 height 16
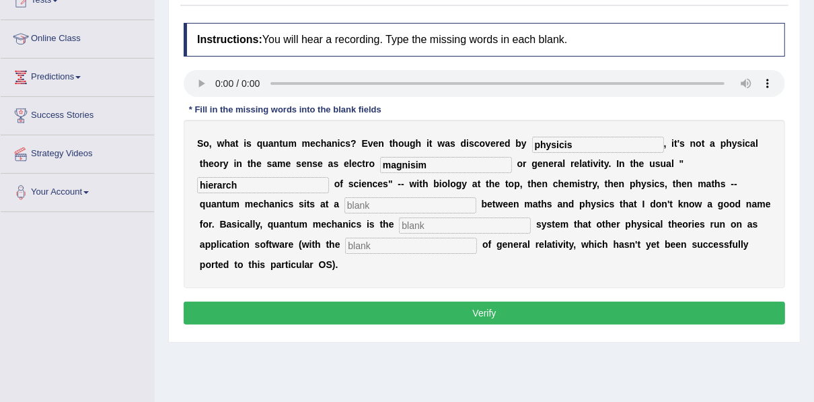
type input "hierarch"
click at [476, 197] on input "text" at bounding box center [410, 205] width 132 height 16
type input "level"
click at [399, 229] on input "text" at bounding box center [465, 225] width 132 height 16
type input "operating"
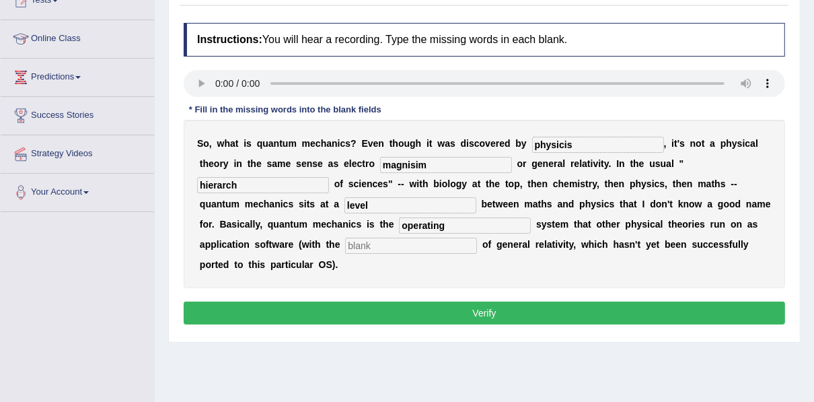
click at [345, 244] on input "text" at bounding box center [411, 245] width 132 height 16
type input "exception"
click at [380, 161] on input "magnisim" at bounding box center [446, 165] width 132 height 16
click at [549, 146] on input "physicis" at bounding box center [598, 145] width 132 height 16
type input "physicist"
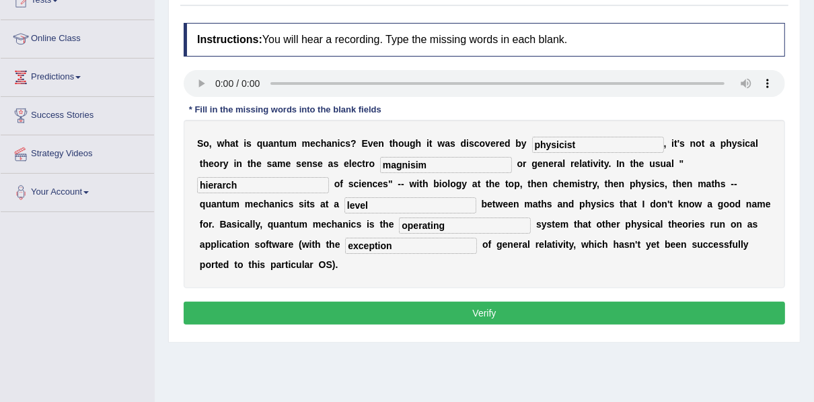
click at [329, 177] on input "hierarch" at bounding box center [263, 185] width 132 height 16
type input "hierarchy"
click at [365, 301] on button "Verify" at bounding box center [484, 312] width 601 height 23
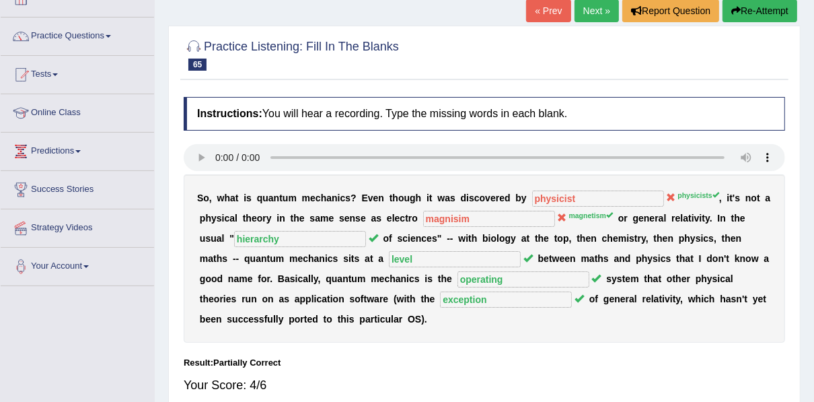
scroll to position [7, 0]
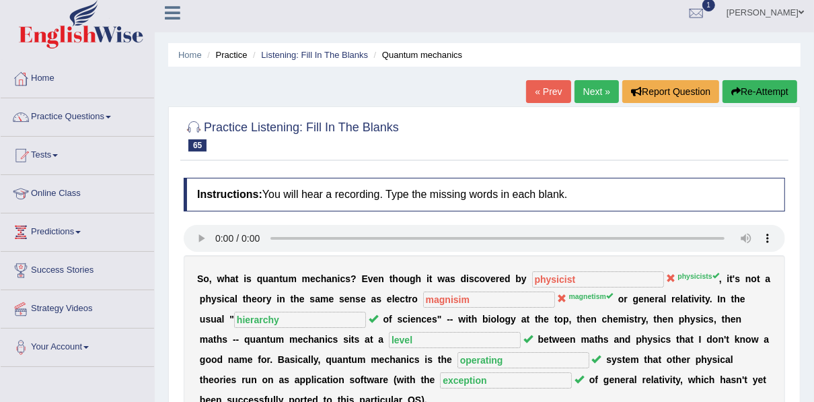
click at [589, 89] on link "Next »" at bounding box center [596, 91] width 44 height 23
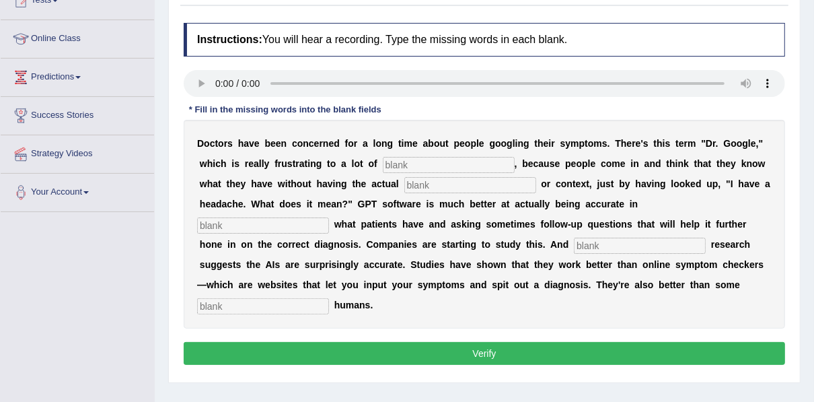
click at [392, 167] on input "text" at bounding box center [449, 165] width 132 height 16
type input "physicians"
click at [404, 186] on input "text" at bounding box center [470, 185] width 132 height 16
type input "expertize"
click at [329, 217] on input "text" at bounding box center [263, 225] width 132 height 16
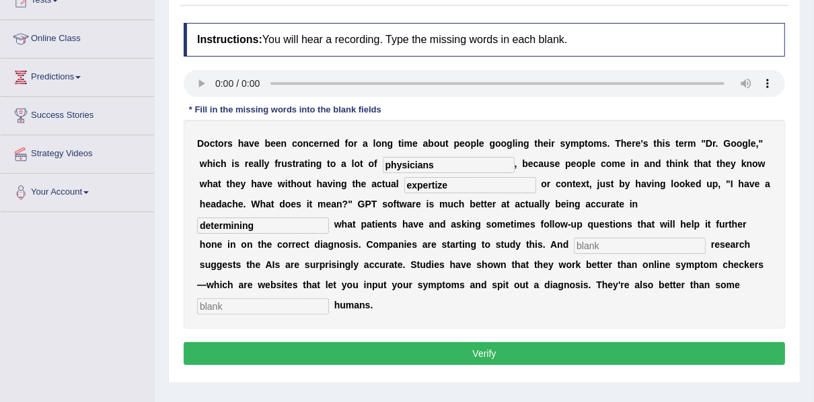
type input "determining"
click at [574, 250] on input "text" at bounding box center [640, 245] width 132 height 16
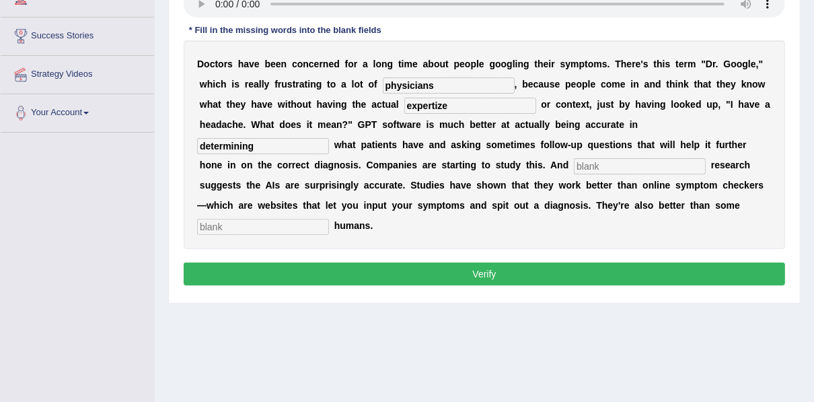
scroll to position [243, 0]
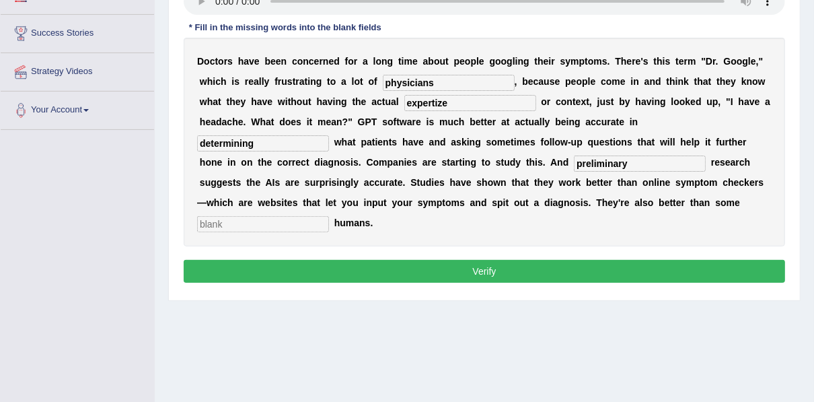
type input "preliminary"
click at [329, 216] on input "text" at bounding box center [263, 224] width 132 height 16
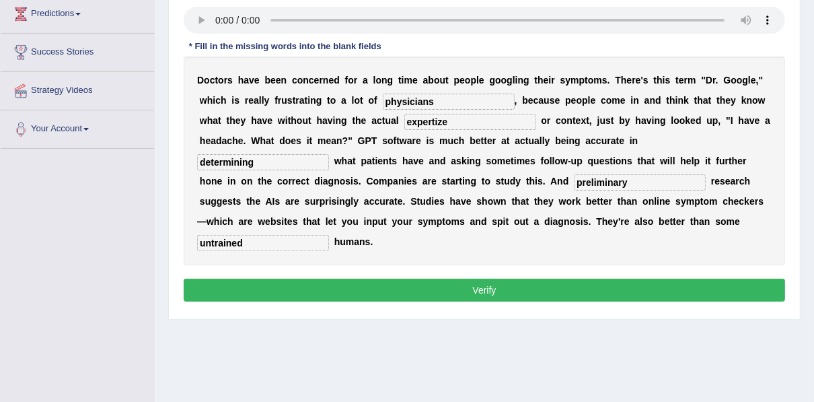
scroll to position [225, 0]
type input "untrained"
click at [402, 278] on button "Verify" at bounding box center [484, 289] width 601 height 23
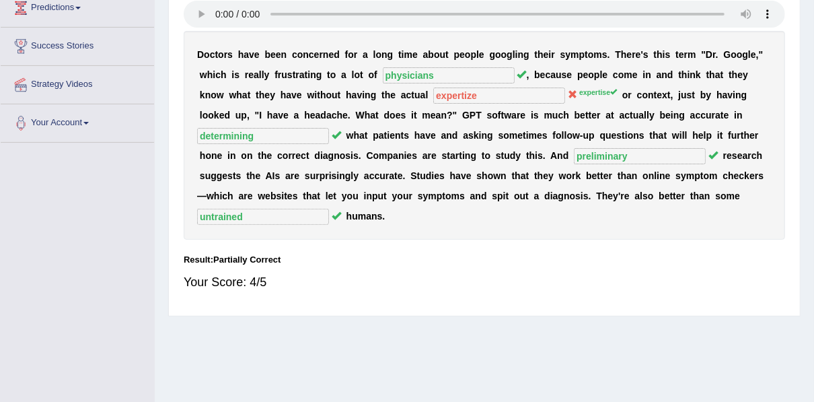
scroll to position [15, 0]
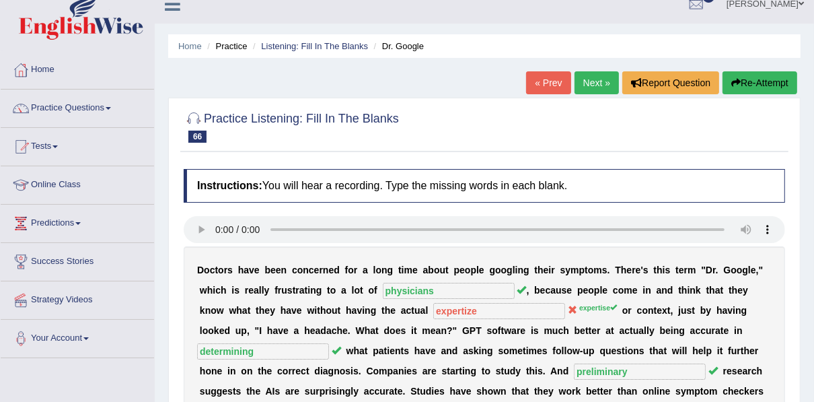
click at [597, 89] on link "Next »" at bounding box center [596, 82] width 44 height 23
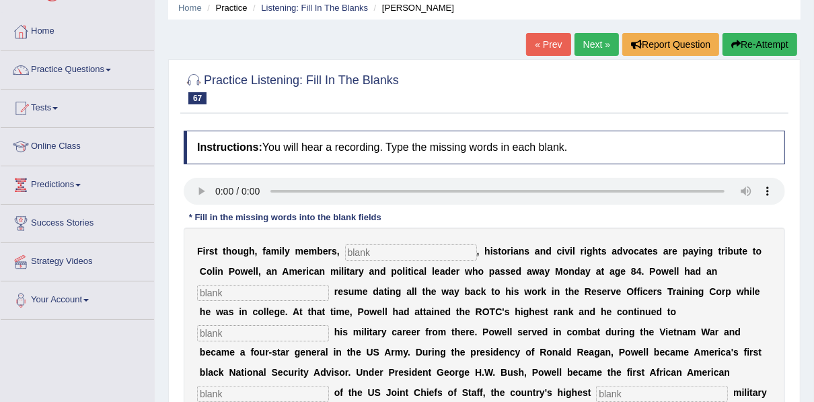
click at [363, 252] on input "text" at bounding box center [411, 252] width 132 height 16
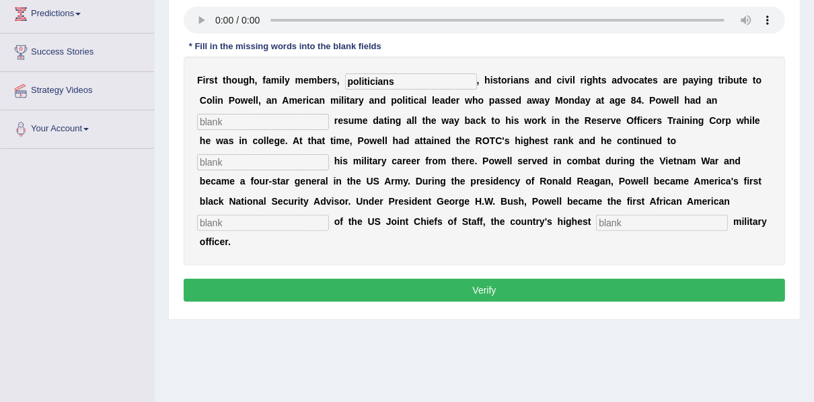
scroll to position [225, 0]
type input "politicians"
click at [265, 124] on input "text" at bounding box center [263, 122] width 132 height 16
type input "ordinary"
click at [329, 154] on input "text" at bounding box center [263, 162] width 132 height 16
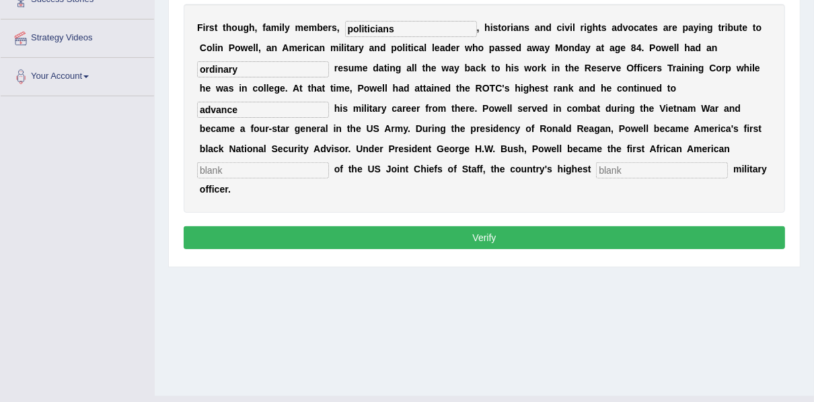
scroll to position [278, 0]
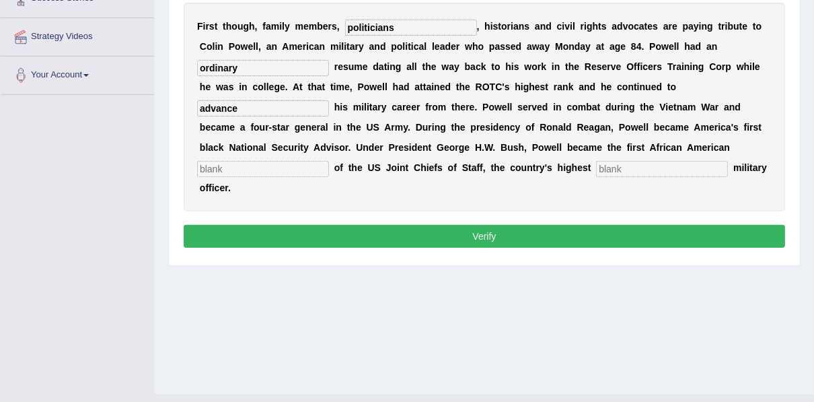
type input "advance"
click at [329, 161] on input "text" at bounding box center [263, 169] width 132 height 16
type input "chairman"
click at [596, 168] on input "text" at bounding box center [662, 169] width 132 height 16
type input "ranking"
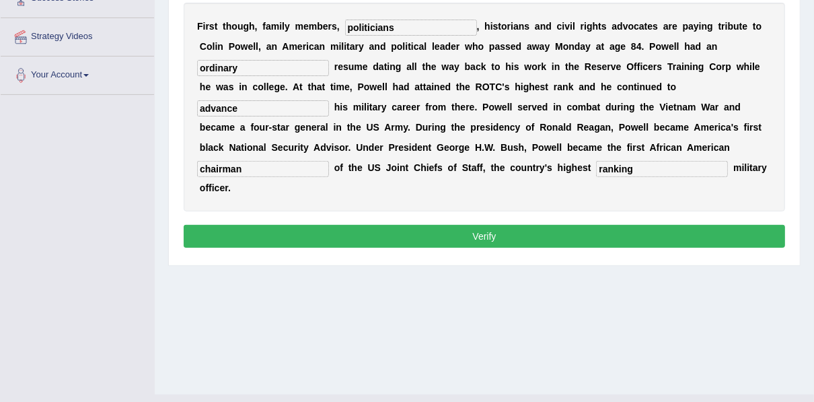
click at [480, 225] on button "Verify" at bounding box center [484, 236] width 601 height 23
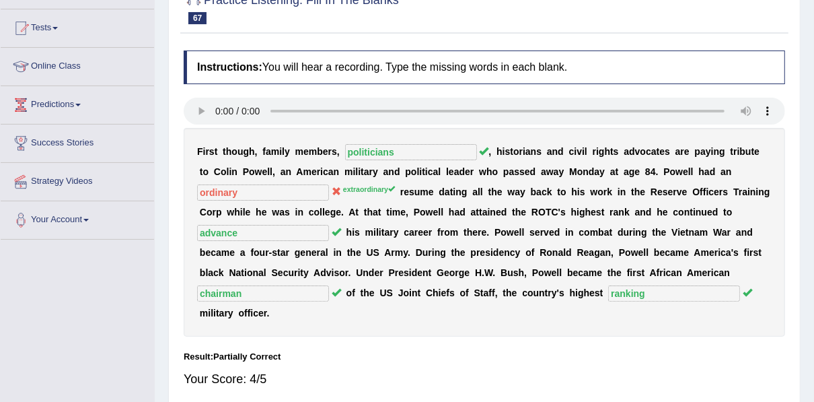
scroll to position [9, 0]
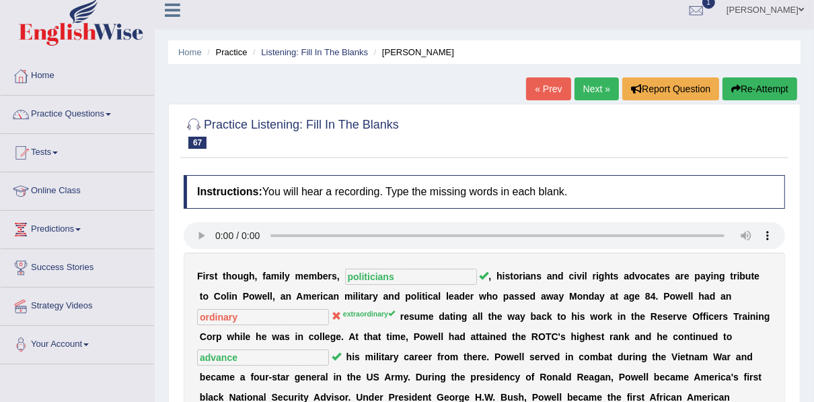
click at [590, 85] on link "Next »" at bounding box center [596, 88] width 44 height 23
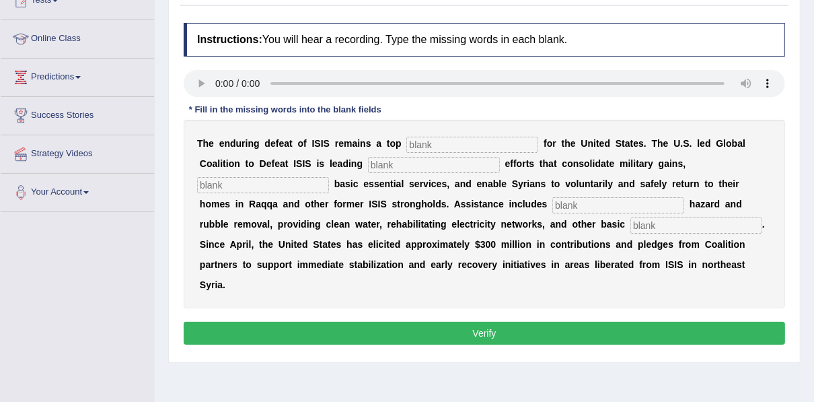
scroll to position [161, 0]
click at [430, 144] on input "text" at bounding box center [472, 145] width 132 height 16
type input "prioitit"
click at [379, 168] on input "text" at bounding box center [434, 165] width 132 height 16
type input "g"
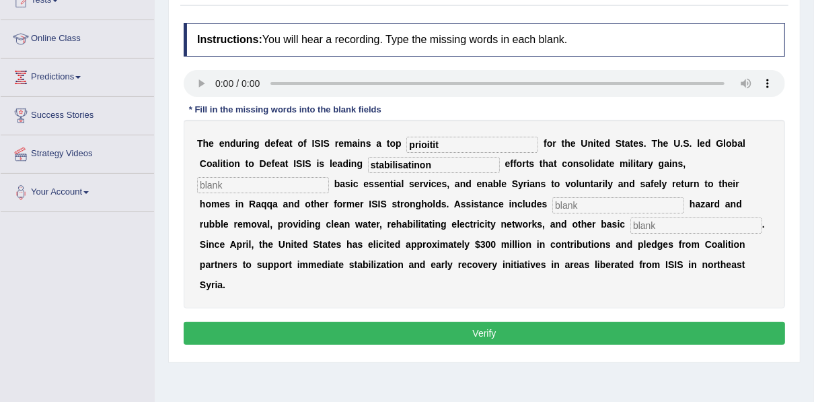
type input "stabilisatinon"
click at [329, 177] on input "text" at bounding box center [263, 185] width 132 height 16
type input "restored"
click at [552, 207] on input "text" at bounding box center [618, 205] width 132 height 16
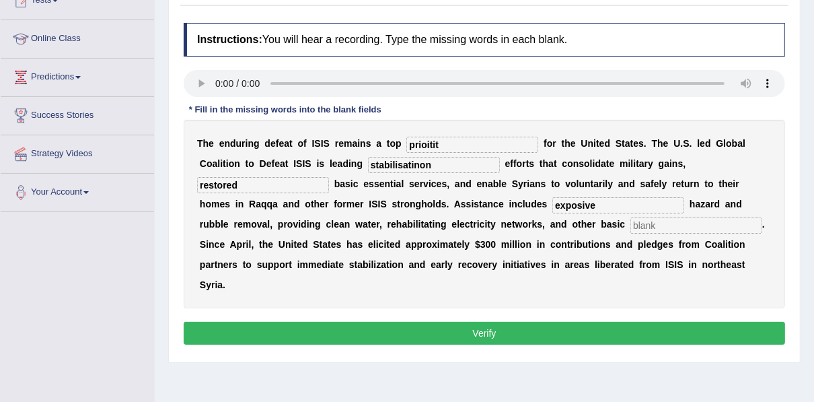
type input "exposive"
click at [630, 223] on input "text" at bounding box center [696, 225] width 132 height 16
type input "necesseties"
click at [380, 164] on input "stabilisatinon" at bounding box center [434, 165] width 132 height 16
type input "stabilisation"
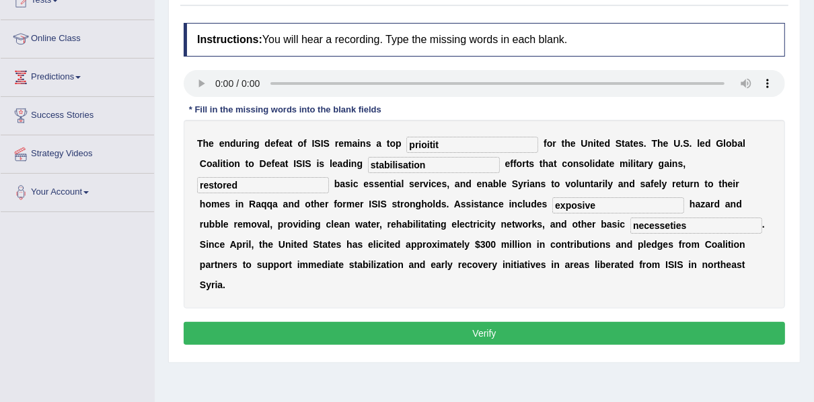
click at [445, 141] on input "prioitit" at bounding box center [472, 145] width 132 height 16
type input "priority"
click at [552, 204] on input "exposive" at bounding box center [618, 205] width 132 height 16
type input "explosive"
click at [402, 321] on button "Verify" at bounding box center [484, 332] width 601 height 23
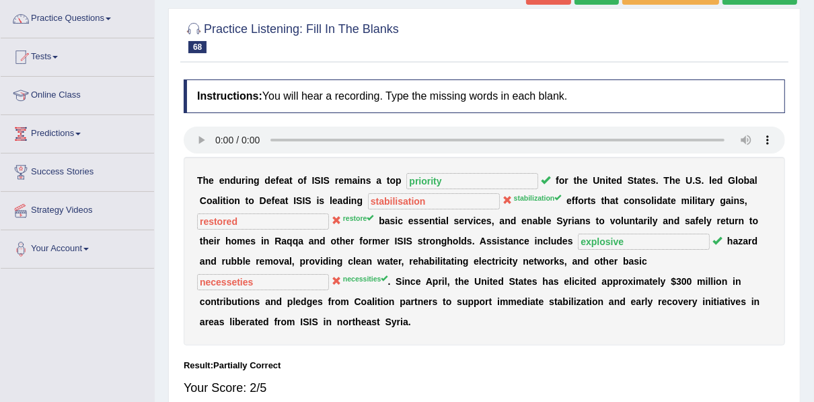
scroll to position [0, 0]
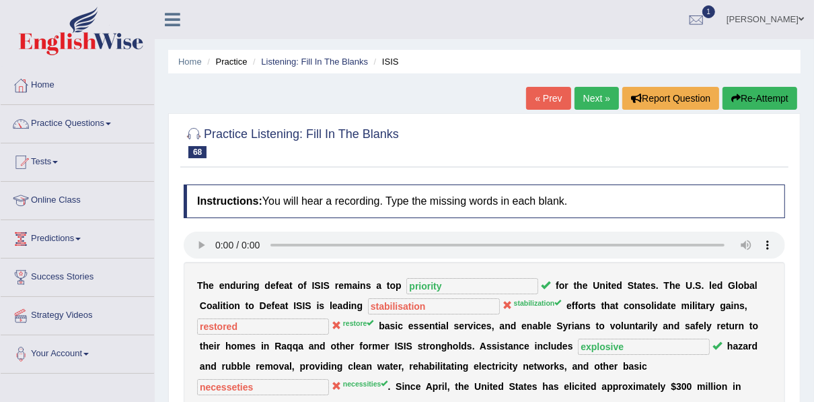
click at [592, 100] on link "Next »" at bounding box center [596, 98] width 44 height 23
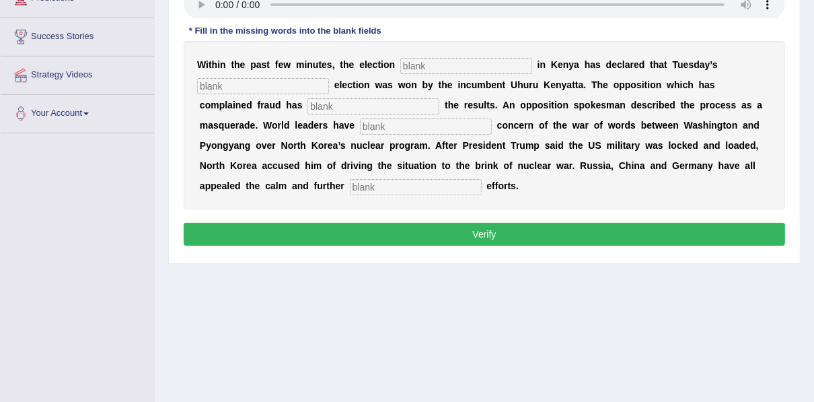
click at [414, 69] on input "text" at bounding box center [466, 66] width 132 height 16
type input "coominin"
click at [284, 87] on input "text" at bounding box center [263, 86] width 132 height 16
type input "preside"
click at [307, 112] on input "text" at bounding box center [373, 106] width 132 height 16
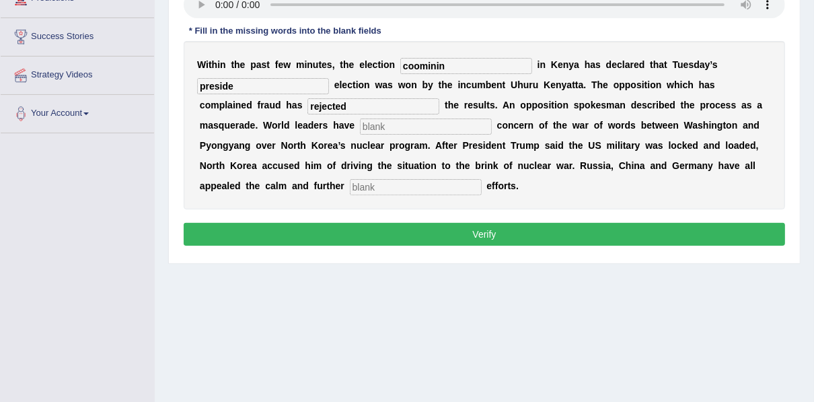
type input "rejected"
click at [360, 126] on input "text" at bounding box center [426, 126] width 132 height 16
type input "expressed"
click at [482, 179] on input "text" at bounding box center [416, 187] width 132 height 16
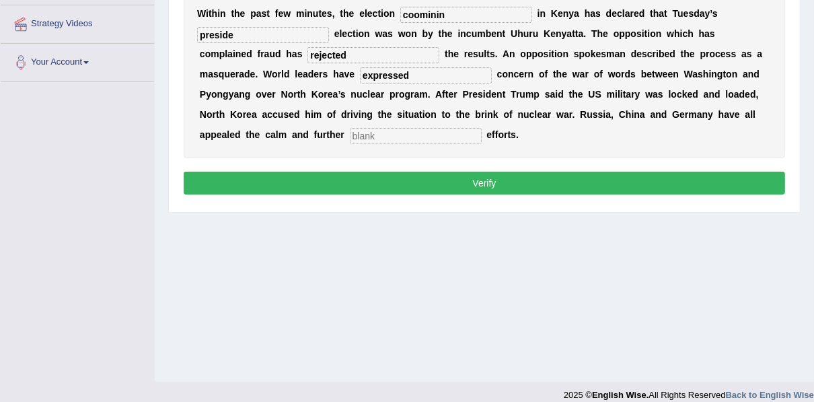
scroll to position [293, 0]
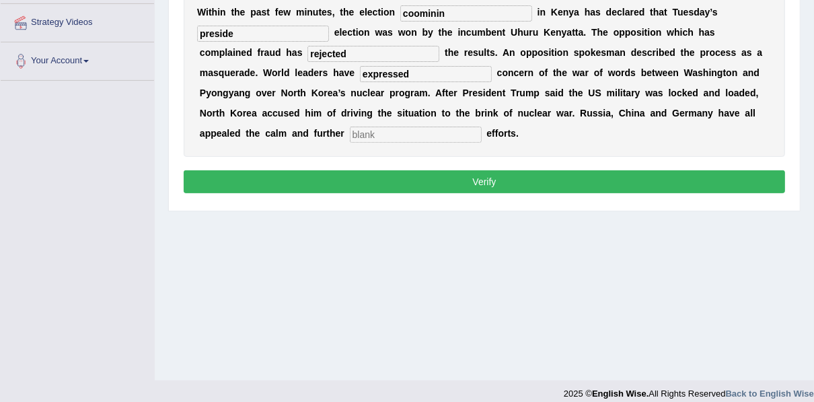
click at [482, 126] on input "text" at bounding box center [416, 134] width 132 height 16
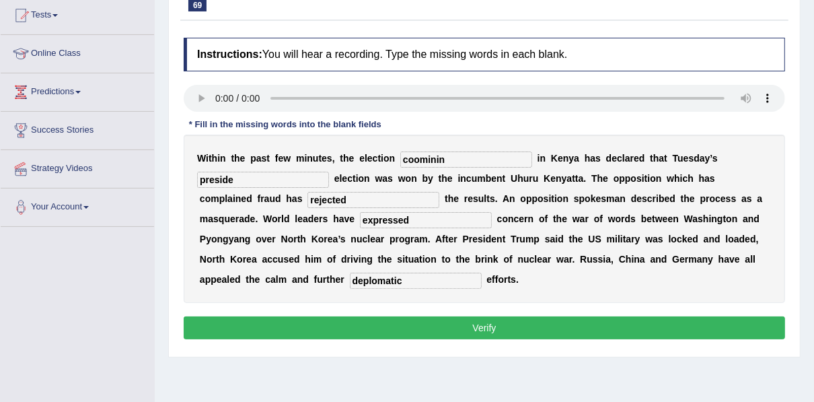
scroll to position [98, 0]
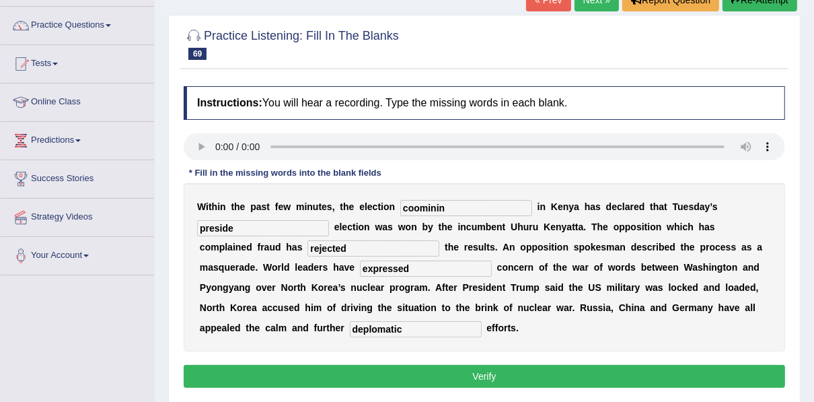
type input "deplomatic"
click at [441, 210] on input "coominin" at bounding box center [466, 208] width 132 height 16
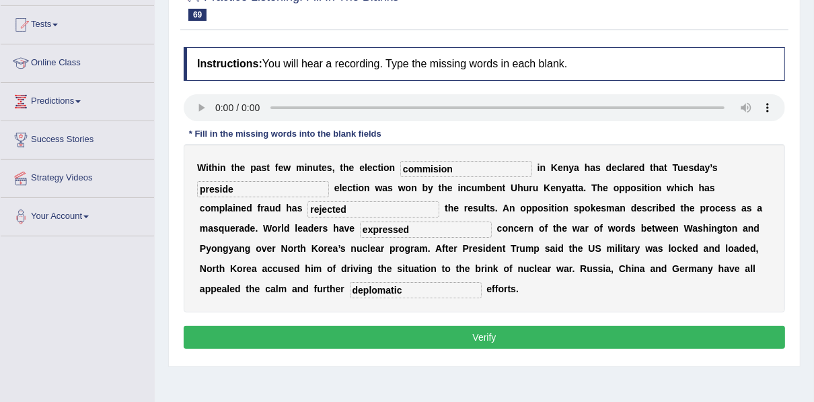
scroll to position [139, 0]
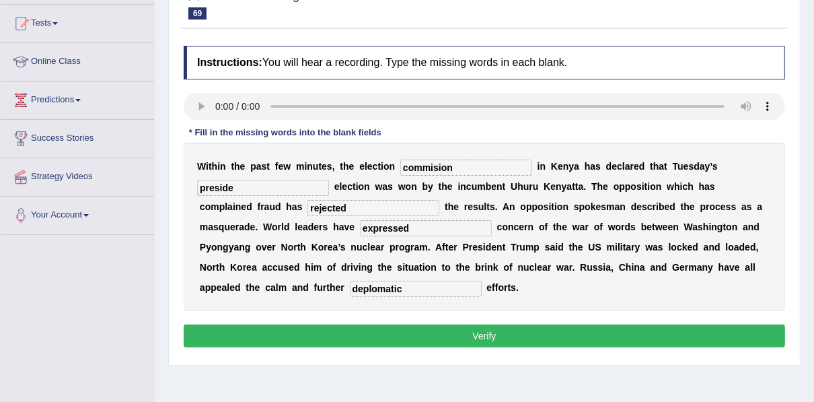
type input "commision"
click at [231, 189] on input "preside" at bounding box center [263, 188] width 132 height 16
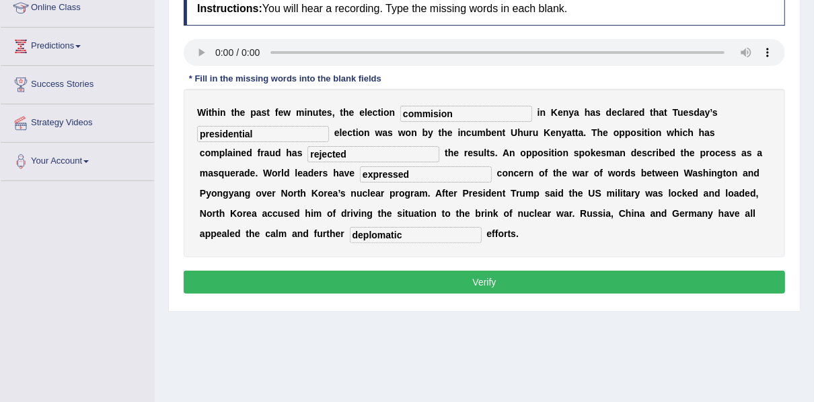
scroll to position [193, 0]
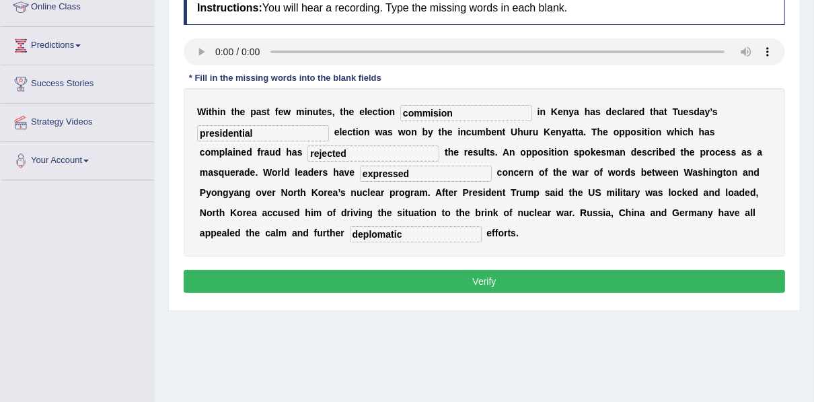
type input "presidential"
click at [442, 276] on button "Verify" at bounding box center [484, 281] width 601 height 23
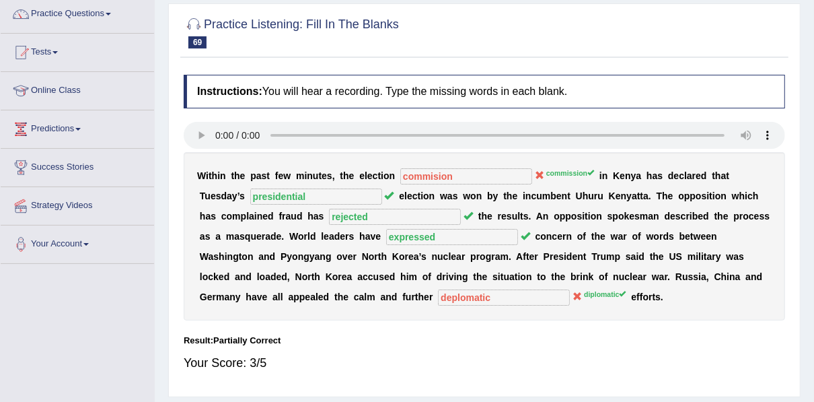
scroll to position [0, 0]
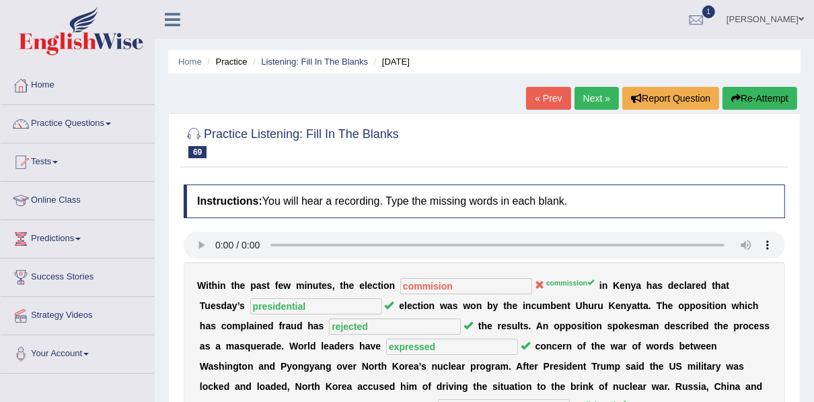
click at [580, 95] on link "Next »" at bounding box center [596, 98] width 44 height 23
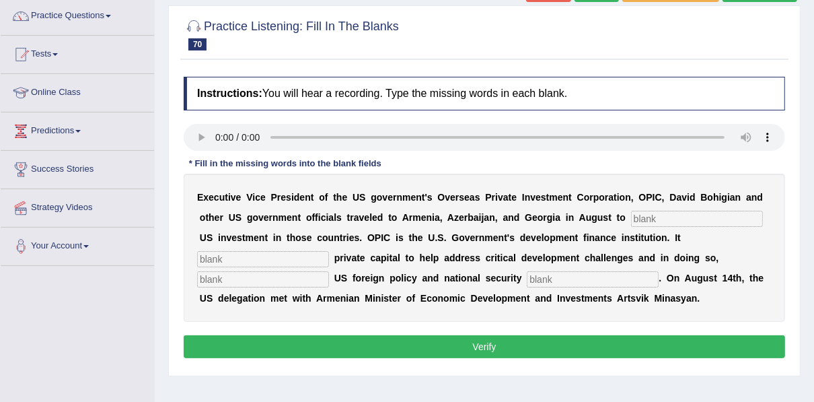
click at [631, 219] on input "text" at bounding box center [697, 219] width 132 height 16
type input "promote"
click at [329, 251] on input "text" at bounding box center [263, 259] width 132 height 16
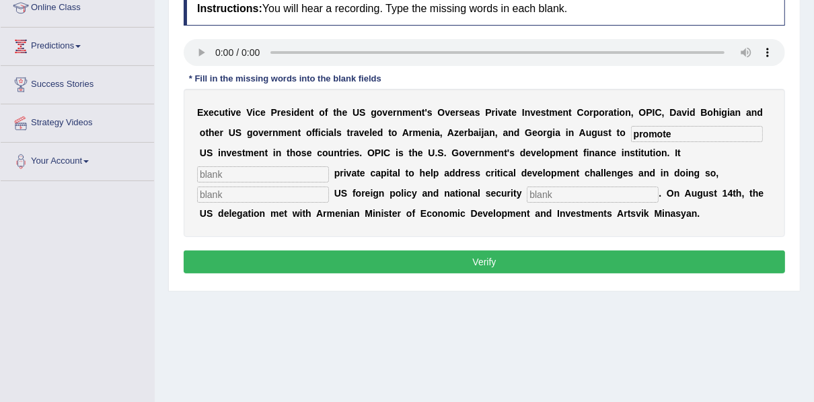
scroll to position [194, 0]
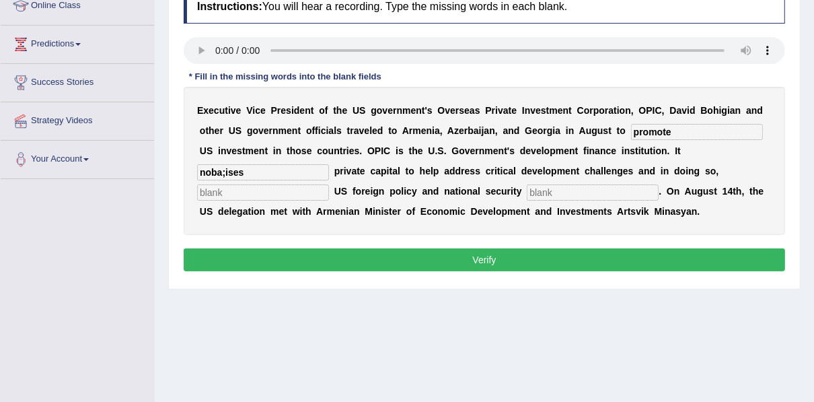
type input "noba;ises"
click at [329, 184] on input "text" at bounding box center [263, 192] width 132 height 16
type input "advance"
click at [527, 192] on input "text" at bounding box center [593, 192] width 132 height 16
type input "priority"
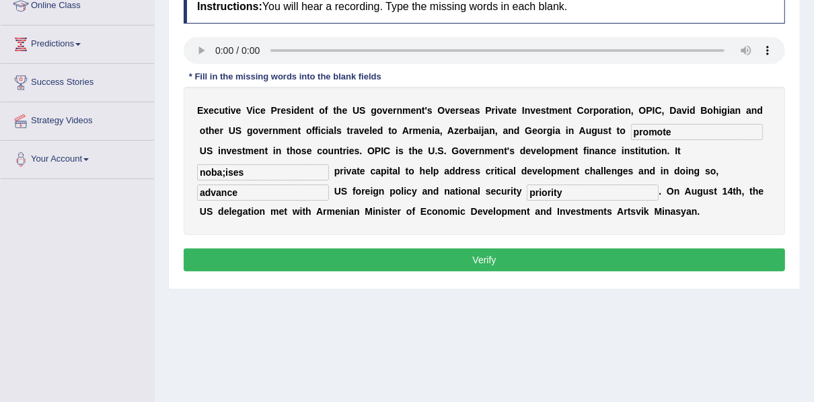
click at [329, 164] on input "noba;ises" at bounding box center [263, 172] width 132 height 16
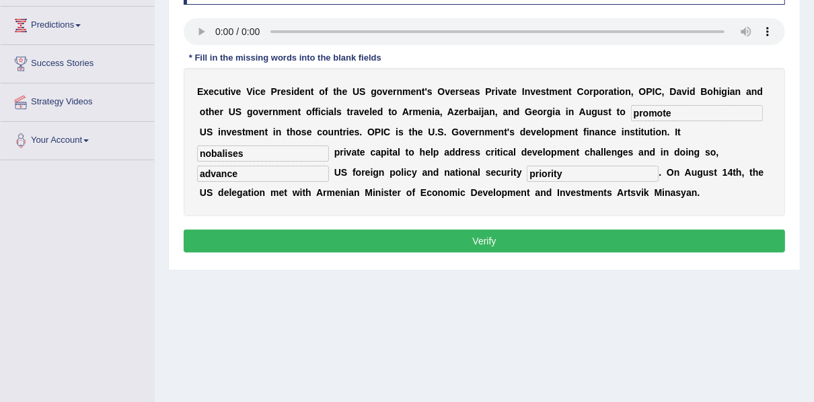
scroll to position [214, 0]
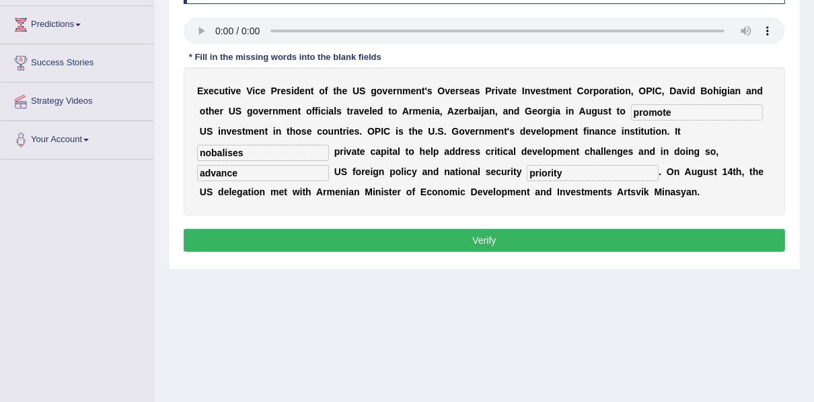
type input "nobalises"
click at [315, 232] on button "Verify" at bounding box center [484, 240] width 601 height 23
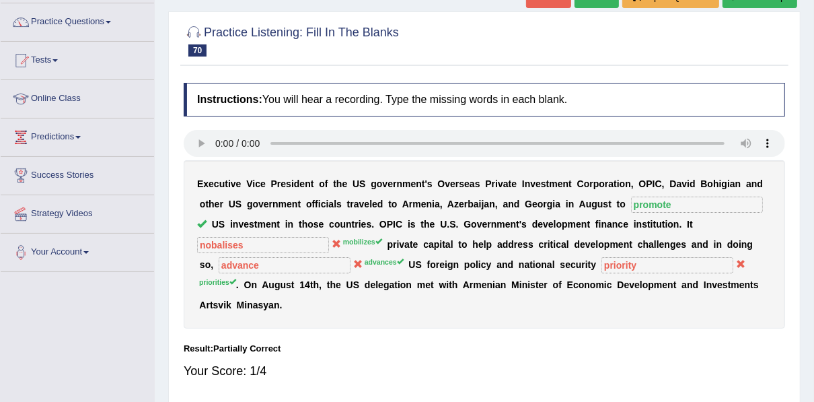
scroll to position [0, 0]
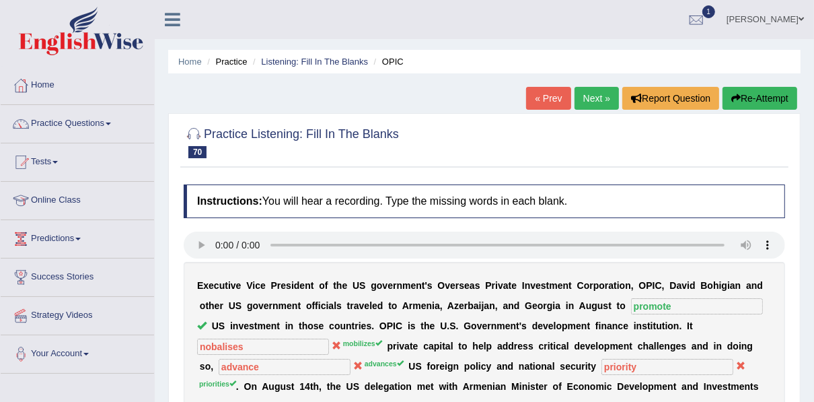
click at [585, 104] on link "Next »" at bounding box center [596, 98] width 44 height 23
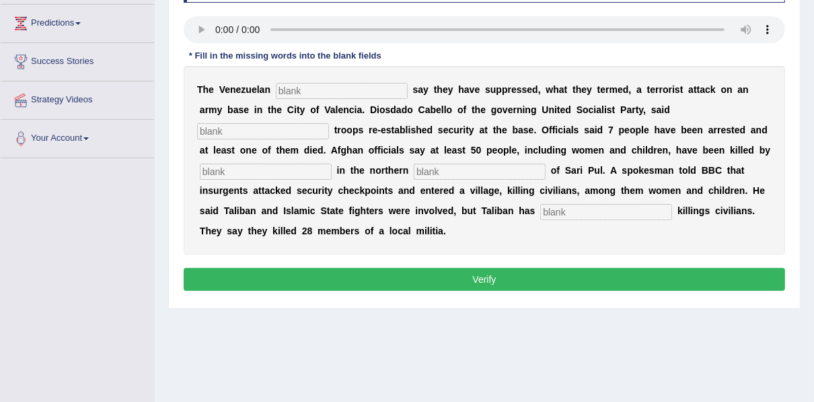
click at [305, 89] on input "text" at bounding box center [342, 91] width 132 height 16
click at [300, 91] on input "text" at bounding box center [342, 91] width 132 height 16
type input "aothiri"
click at [329, 123] on input "text" at bounding box center [263, 131] width 132 height 16
type input "loyal"
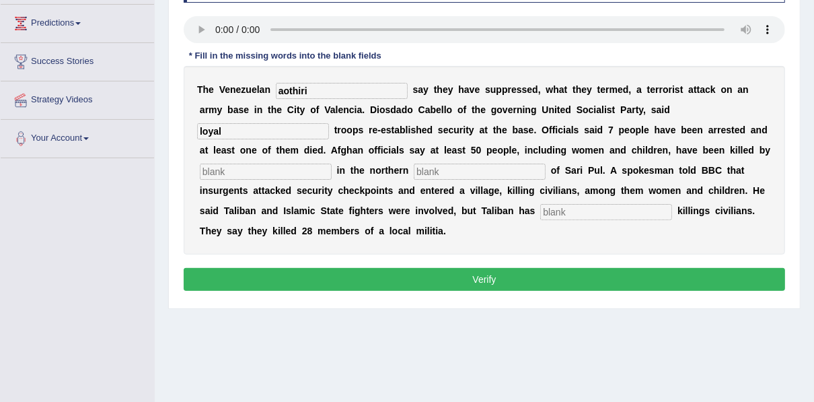
click at [332, 163] on input "text" at bounding box center [266, 171] width 132 height 16
click at [414, 172] on input "text" at bounding box center [480, 171] width 132 height 16
click at [332, 163] on input "mili" at bounding box center [266, 171] width 132 height 16
type input "militants"
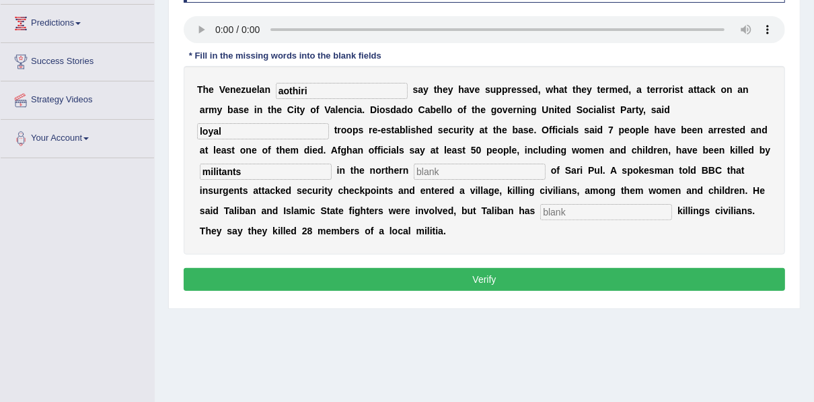
click at [540, 209] on input "text" at bounding box center [606, 212] width 132 height 16
click at [327, 91] on input "aothiri" at bounding box center [342, 91] width 132 height 16
click at [329, 123] on input "loyal" at bounding box center [263, 131] width 132 height 16
click at [414, 174] on input "text" at bounding box center [480, 171] width 132 height 16
type input "provinces"
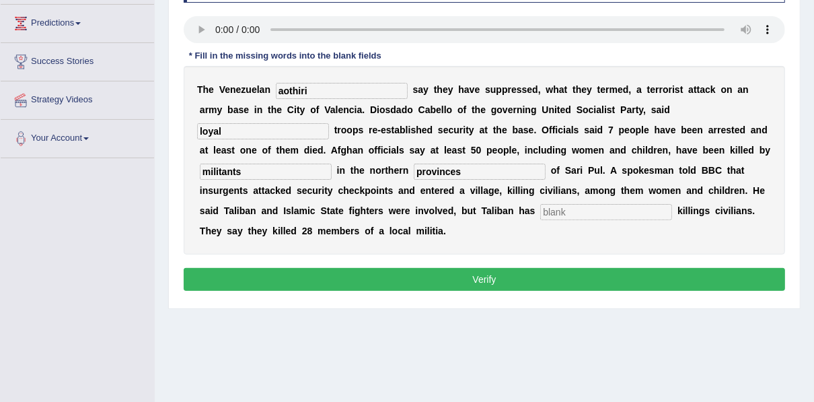
click at [540, 215] on input "text" at bounding box center [606, 212] width 132 height 16
type input "denied"
click at [314, 87] on input "aothiri" at bounding box center [342, 91] width 132 height 16
type input "authorities"
click at [329, 123] on input "loyal" at bounding box center [263, 131] width 132 height 16
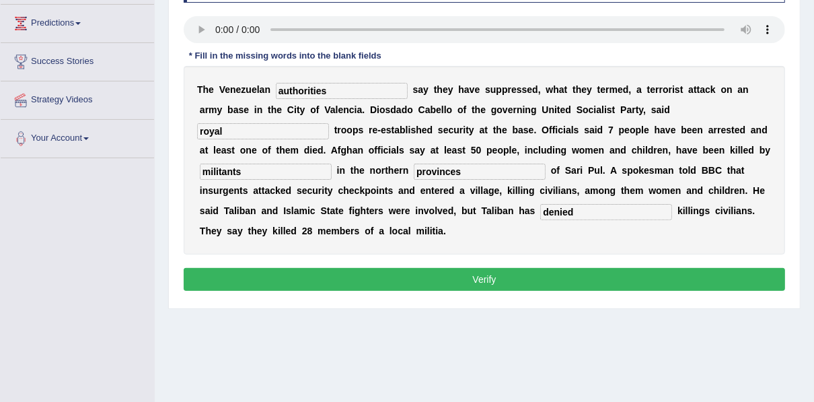
type input "royal"
click at [332, 163] on input "militants" at bounding box center [266, 171] width 132 height 16
type input "millitants"
click at [382, 268] on button "Verify" at bounding box center [484, 279] width 601 height 23
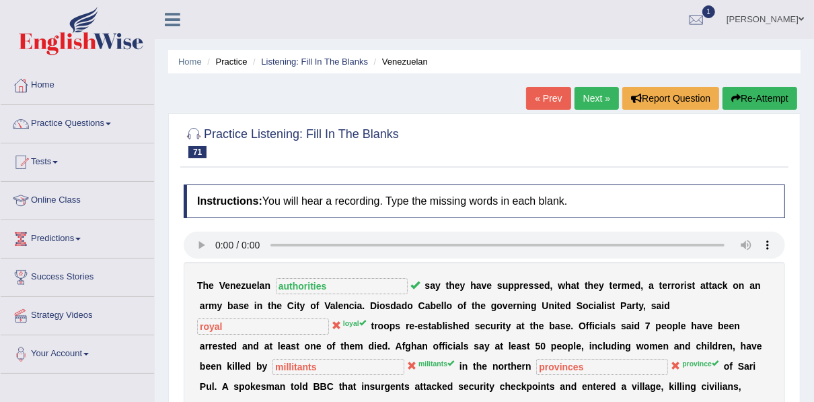
click at [588, 104] on link "Next »" at bounding box center [596, 98] width 44 height 23
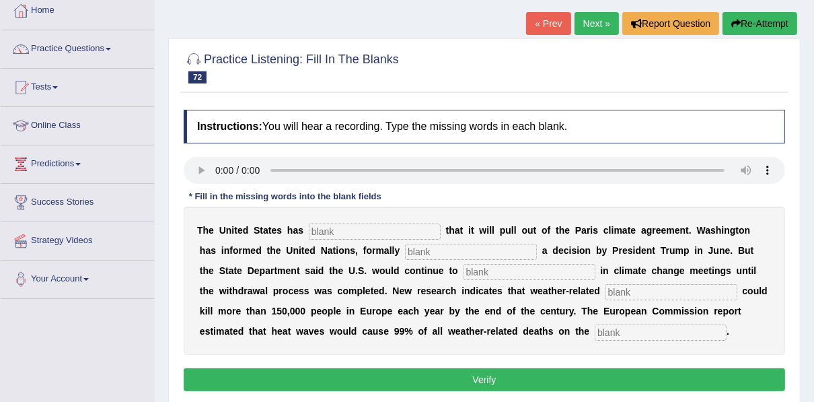
scroll to position [77, 0]
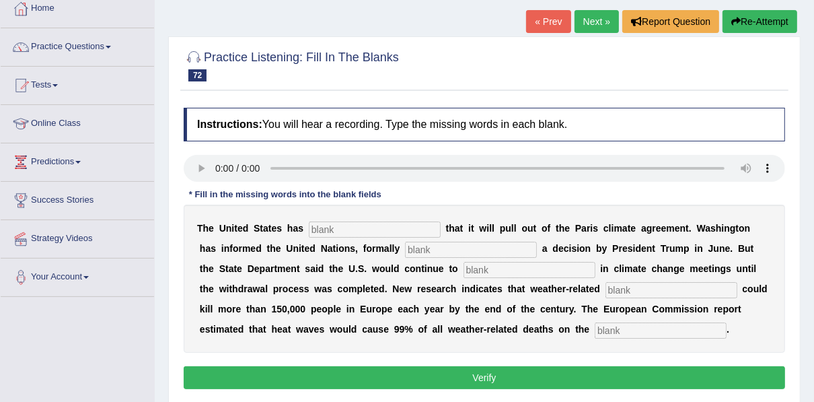
click at [360, 231] on input "text" at bounding box center [375, 229] width 132 height 16
type input "confrimrd"
click at [405, 245] on input "text" at bounding box center [471, 249] width 132 height 16
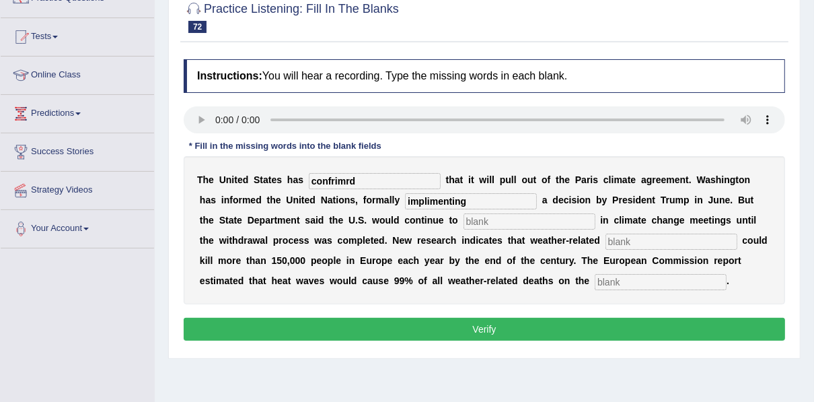
scroll to position [134, 0]
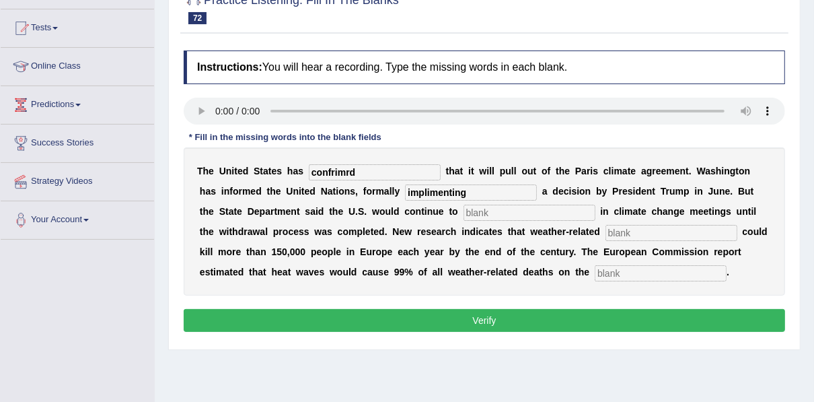
type input "implimenting"
click at [463, 211] on input "text" at bounding box center [529, 212] width 132 height 16
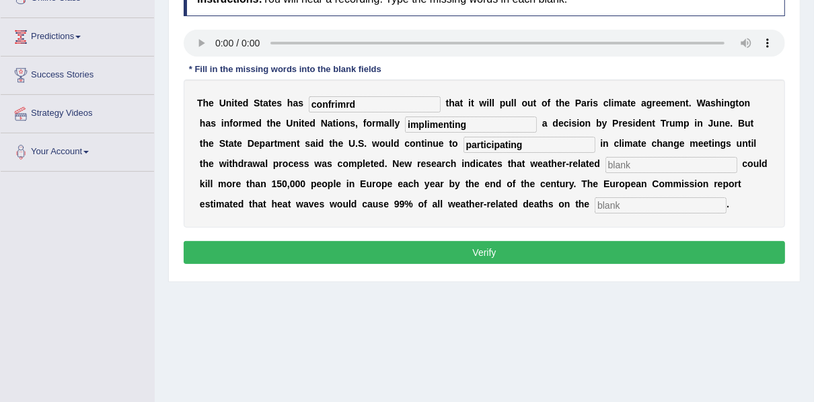
scroll to position [204, 0]
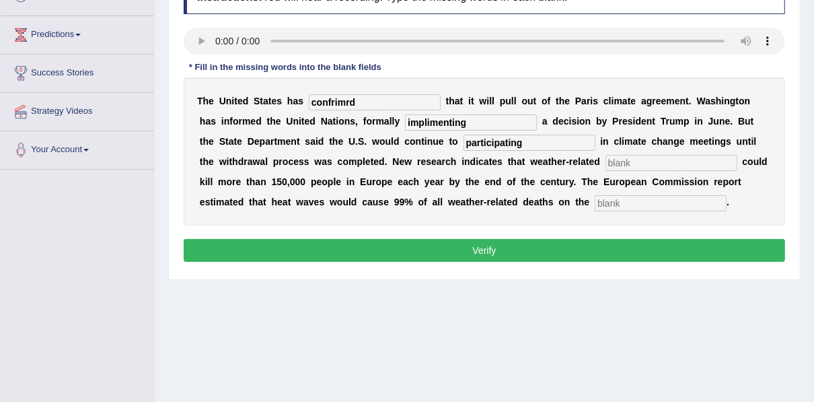
type input "participating"
click at [605, 164] on input "text" at bounding box center [671, 163] width 132 height 16
type input "disasters"
click at [595, 207] on input "text" at bounding box center [661, 203] width 132 height 16
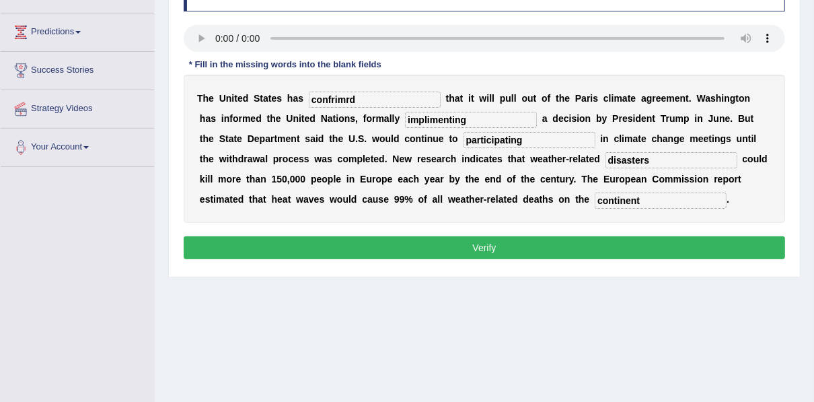
scroll to position [202, 0]
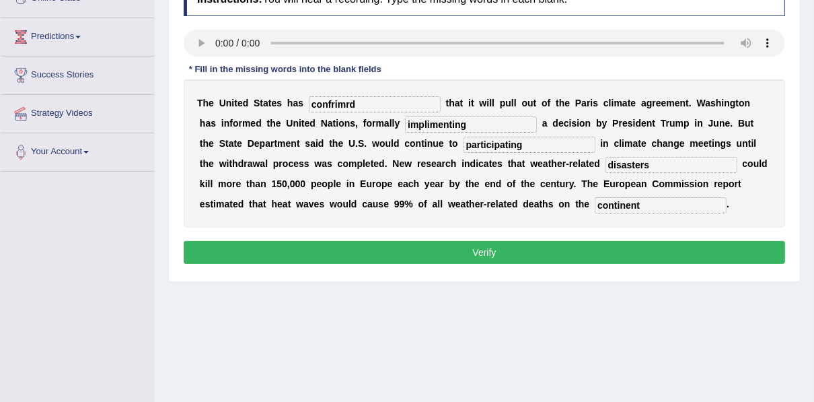
type input "continent"
click at [369, 103] on input "confrimrd" at bounding box center [375, 104] width 132 height 16
type input "confrimrd"
type input "continent"
click at [369, 103] on input "confrimrd" at bounding box center [375, 104] width 132 height 16
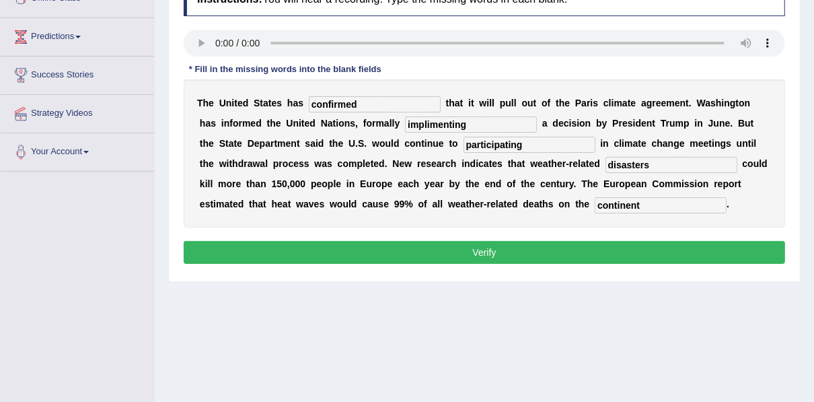
type input "confirmed"
click at [405, 126] on input "implimenting" at bounding box center [471, 124] width 132 height 16
click at [371, 247] on button "Verify" at bounding box center [484, 252] width 601 height 23
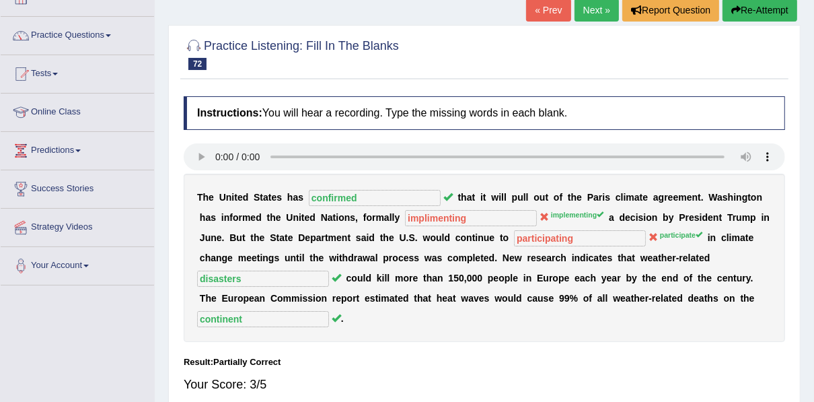
scroll to position [88, 0]
click at [590, 6] on link "Next »" at bounding box center [596, 10] width 44 height 23
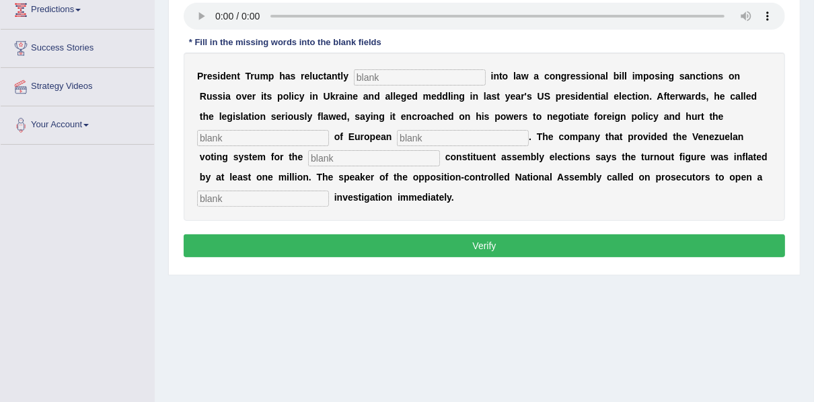
scroll to position [229, 0]
click at [391, 81] on input "text" at bounding box center [420, 77] width 132 height 16
type input "signed"
click at [329, 130] on input "text" at bounding box center [263, 138] width 132 height 16
click at [397, 141] on input "text" at bounding box center [463, 138] width 132 height 16
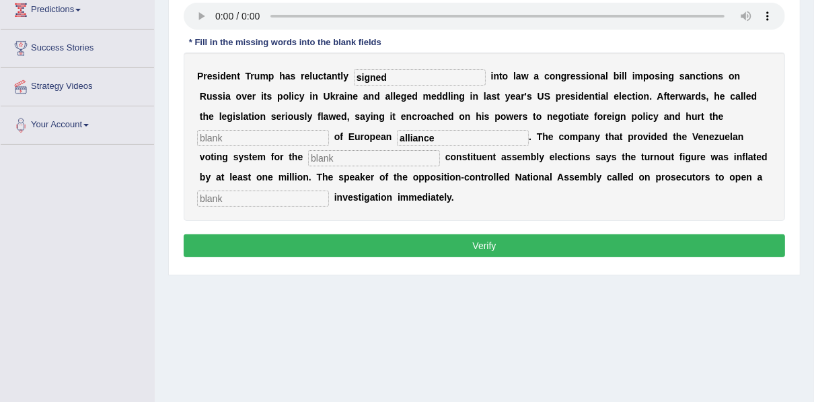
type input "alliance"
click at [329, 130] on input "text" at bounding box center [263, 138] width 132 height 16
click at [440, 150] on input "text" at bounding box center [374, 158] width 132 height 16
type input "legi"
click at [329, 190] on input "text" at bounding box center [263, 198] width 132 height 16
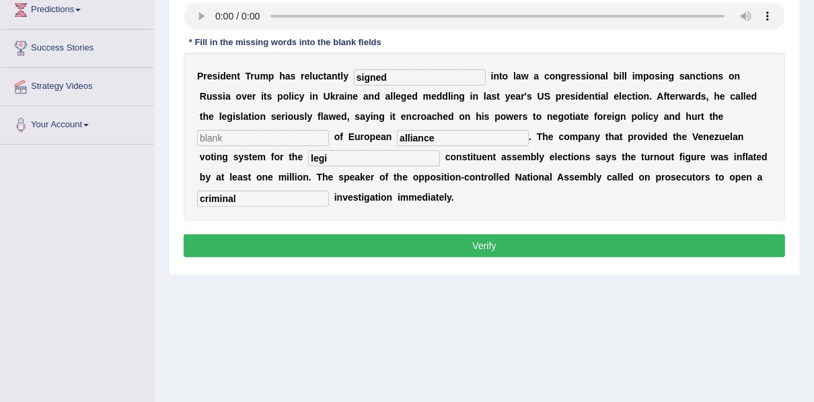
type input "criminal"
click at [329, 130] on input "text" at bounding box center [263, 138] width 132 height 16
click at [440, 150] on input "legi" at bounding box center [374, 158] width 132 height 16
type input "legislative"
click at [329, 130] on input "text" at bounding box center [263, 138] width 132 height 16
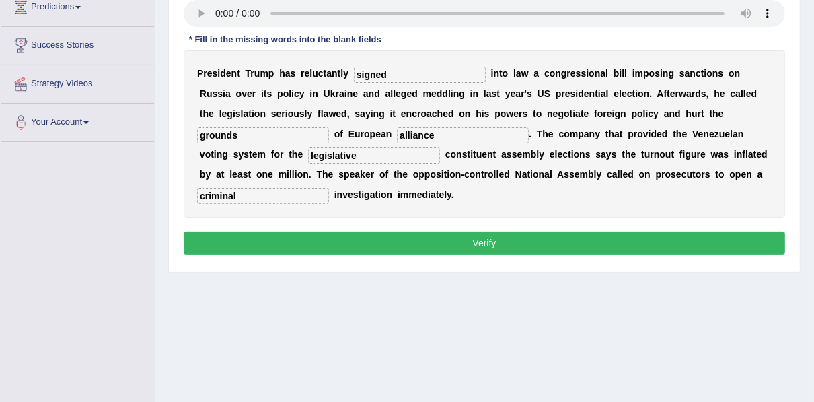
scroll to position [232, 0]
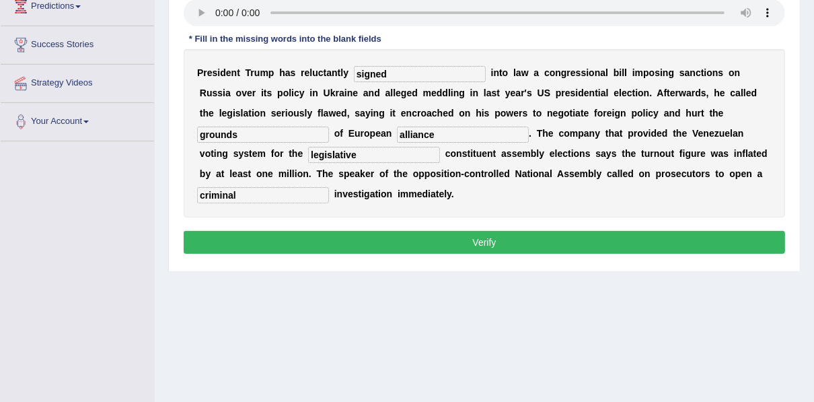
type input "grounds"
click at [507, 231] on button "Verify" at bounding box center [484, 242] width 601 height 23
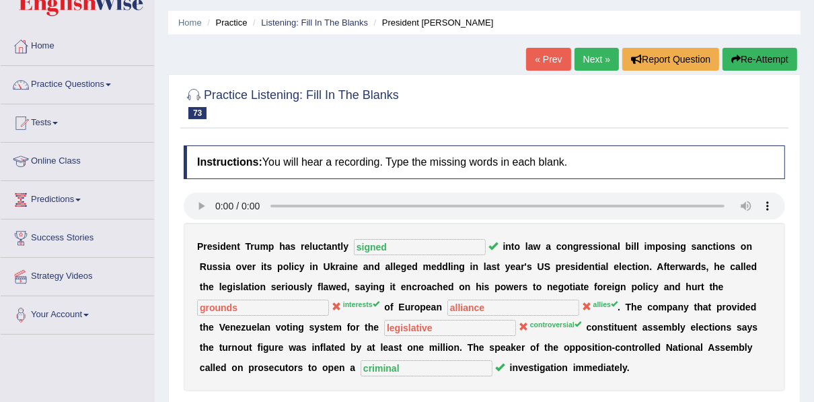
scroll to position [40, 0]
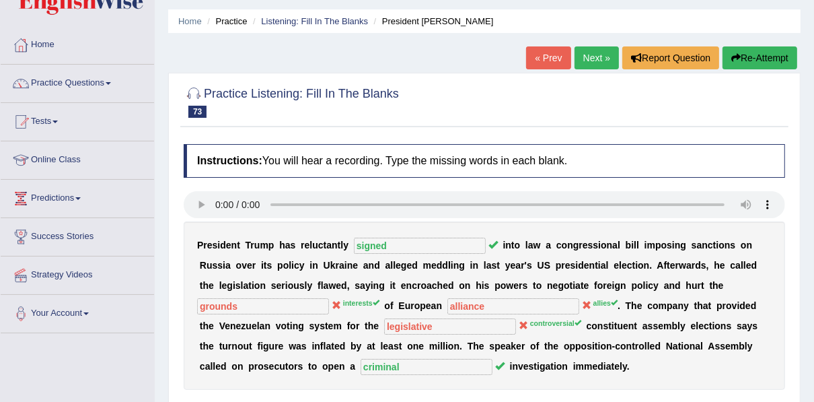
click at [600, 64] on link "Next »" at bounding box center [596, 57] width 44 height 23
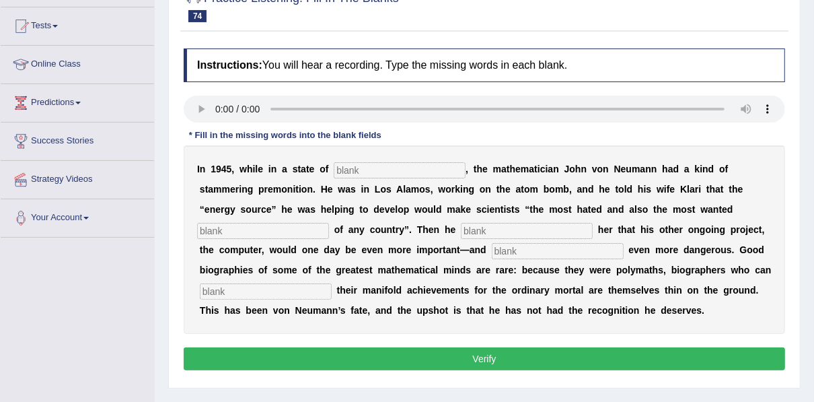
click at [350, 168] on input "text" at bounding box center [400, 170] width 132 height 16
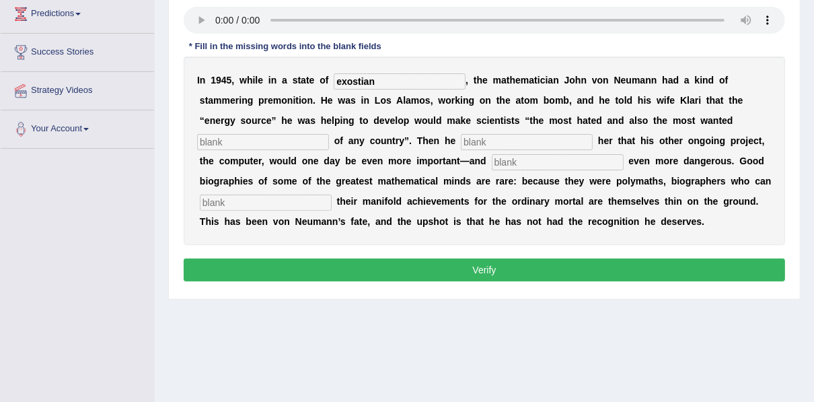
scroll to position [226, 0]
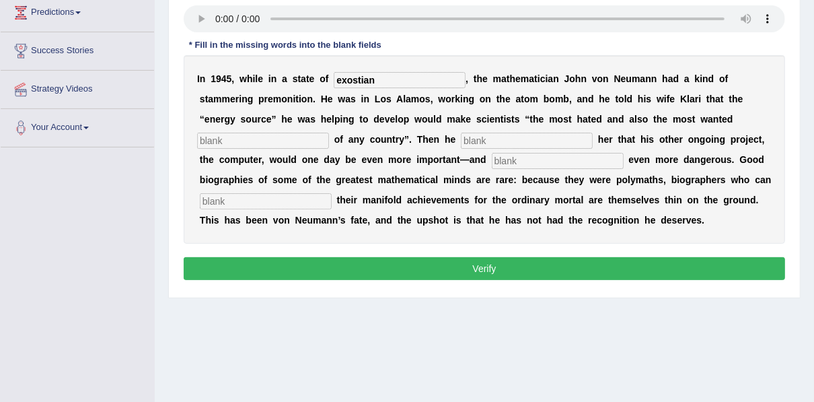
type input "exostian"
click at [329, 132] on input "text" at bounding box center [263, 140] width 132 height 16
type input "citixr"
click at [461, 144] on input "text" at bounding box center [527, 140] width 132 height 16
type input "informrd"
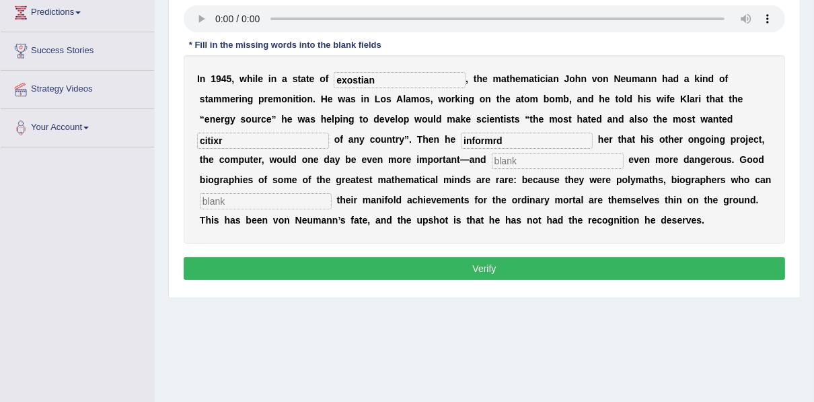
click at [492, 161] on input "text" at bounding box center [558, 161] width 132 height 16
type input "potentialy"
click at [332, 193] on input "text" at bounding box center [266, 201] width 132 height 16
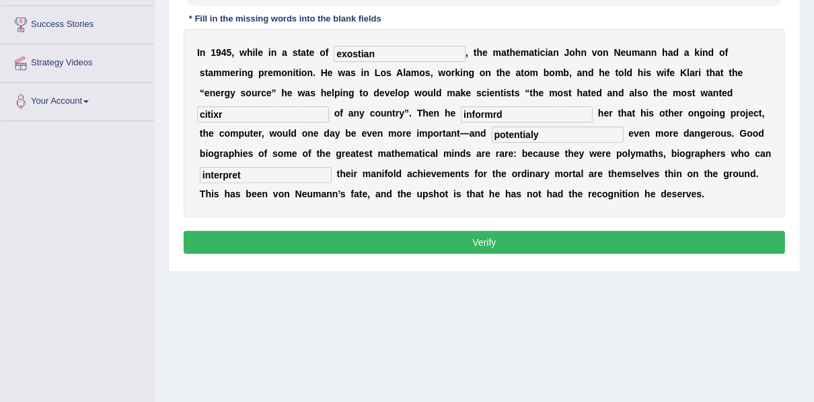
scroll to position [252, 0]
type input "interpret"
click at [461, 113] on input "informrd" at bounding box center [527, 114] width 132 height 16
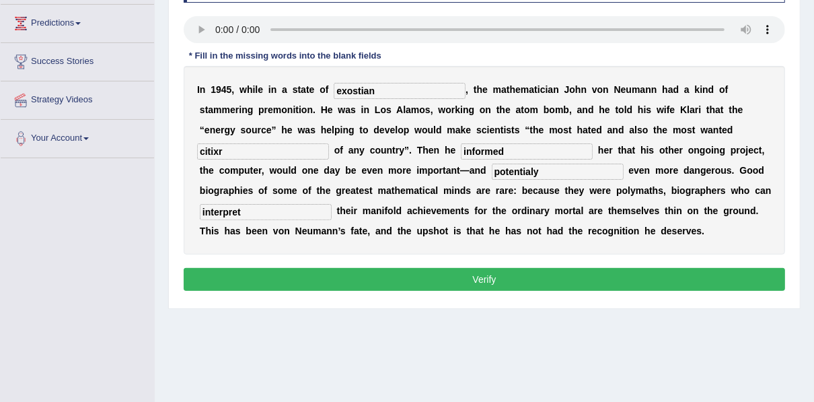
scroll to position [213, 0]
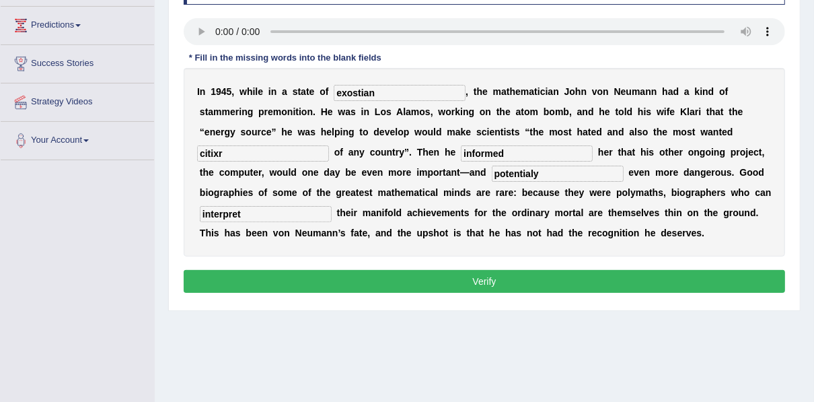
type input "informed"
click at [329, 145] on input "citixr" at bounding box center [263, 153] width 132 height 16
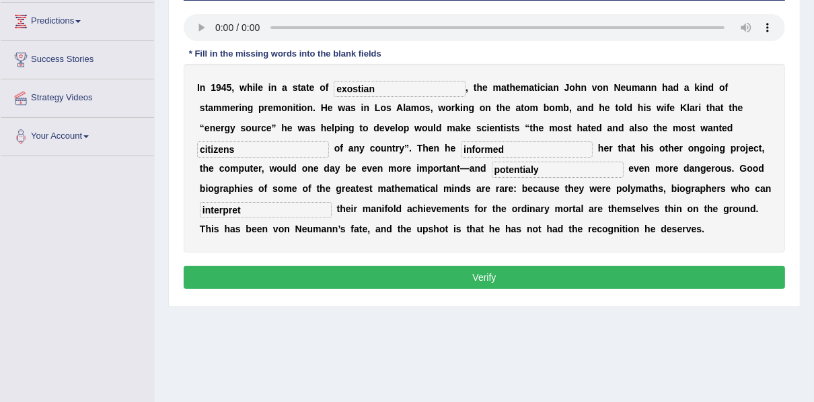
scroll to position [218, 0]
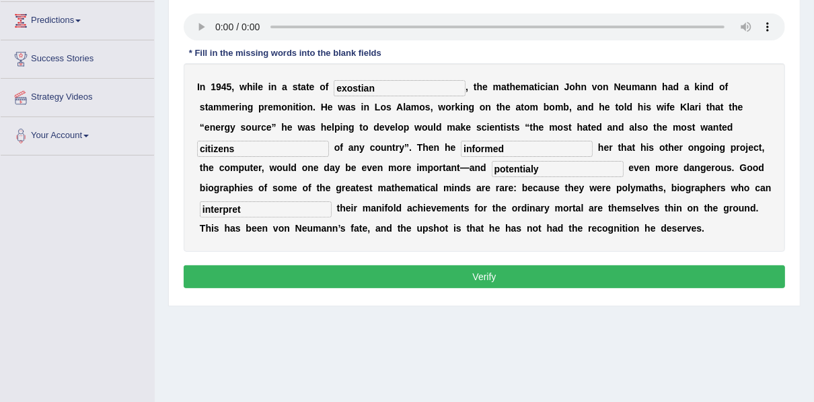
type input "citizens"
click at [371, 89] on input "exostian" at bounding box center [400, 88] width 132 height 16
type input "exhaustian"
click at [360, 283] on button "Verify" at bounding box center [484, 276] width 601 height 23
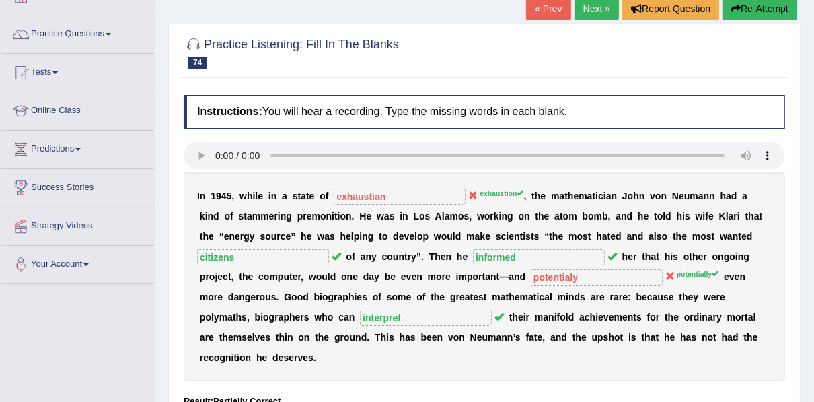
scroll to position [4, 0]
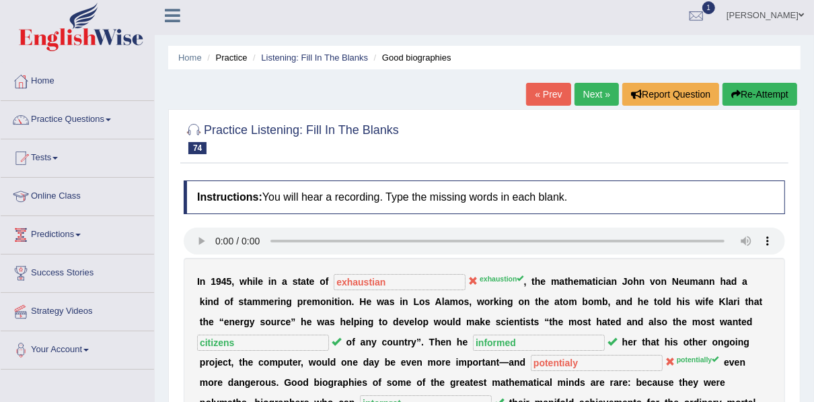
click at [592, 86] on link "Next »" at bounding box center [596, 94] width 44 height 23
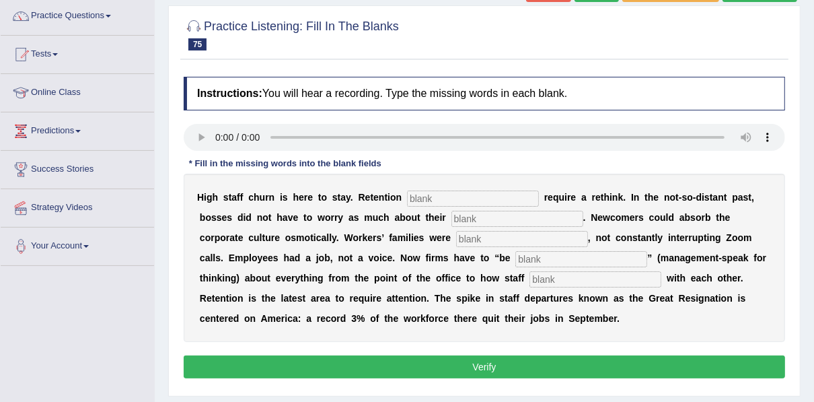
click at [421, 198] on input "text" at bounding box center [473, 198] width 132 height 16
type input "dstrategies"
click at [451, 219] on input "text" at bounding box center [517, 219] width 132 height 16
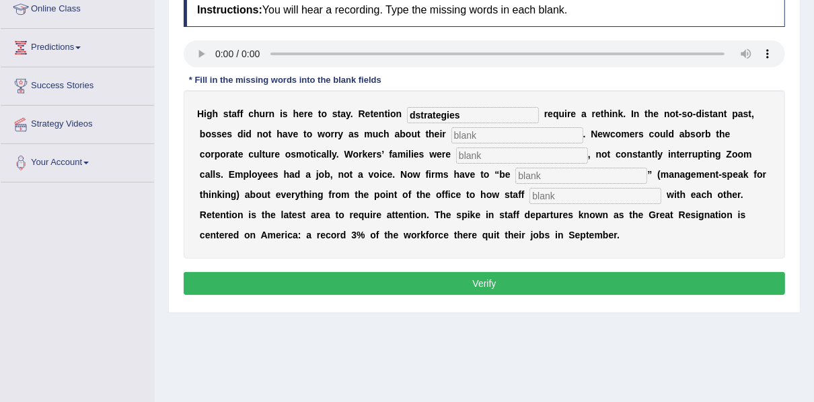
scroll to position [192, 0]
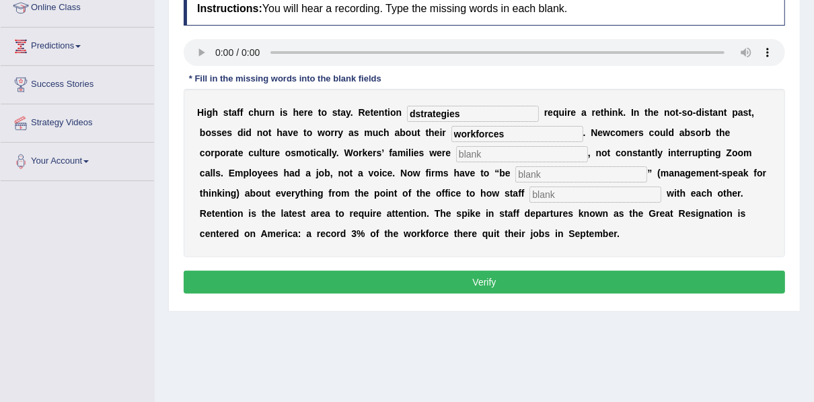
type input "workforces"
click at [456, 155] on input "text" at bounding box center [522, 154] width 132 height 16
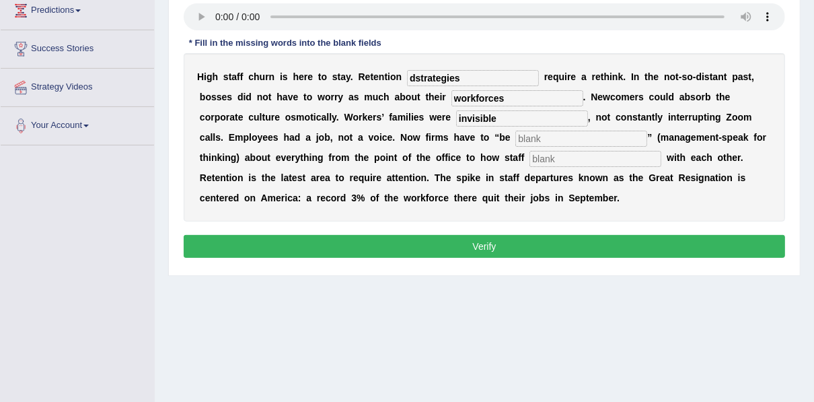
scroll to position [230, 0]
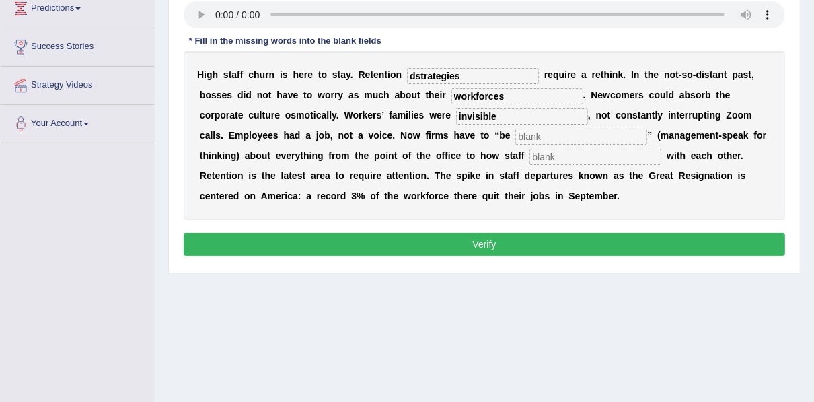
type input "invisible"
click at [515, 137] on input "text" at bounding box center [581, 136] width 132 height 16
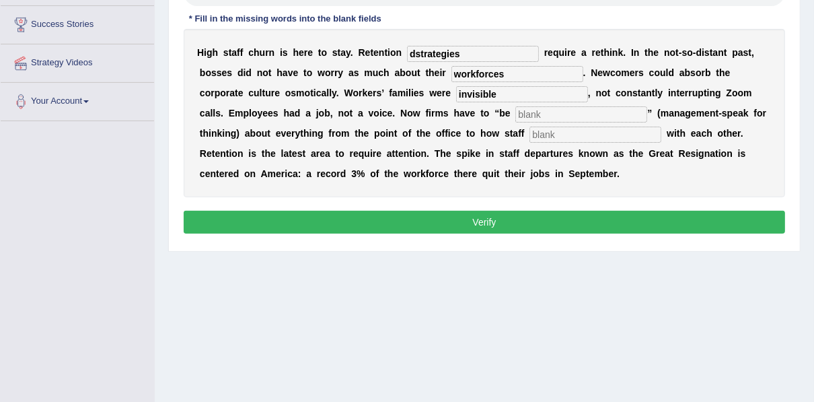
scroll to position [253, 0]
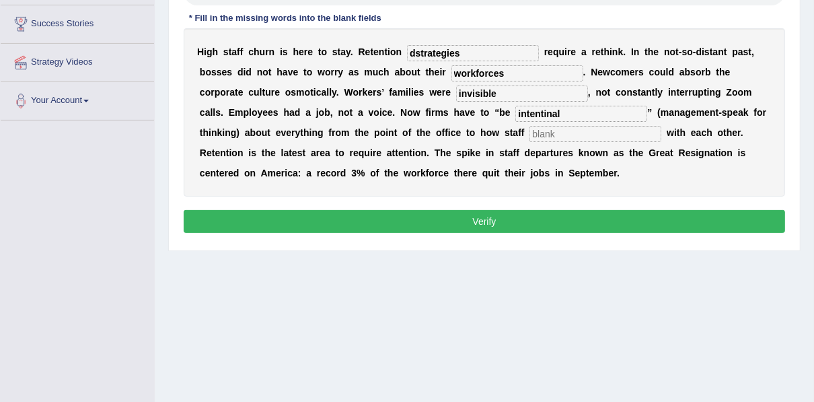
type input "intentinal"
click at [529, 137] on input "text" at bounding box center [595, 134] width 132 height 16
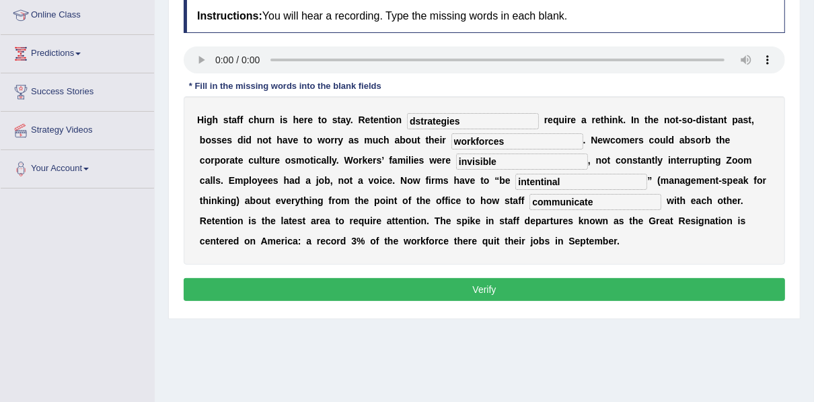
scroll to position [185, 0]
type input "communicate"
click at [407, 119] on input "dstrategies" at bounding box center [473, 121] width 132 height 16
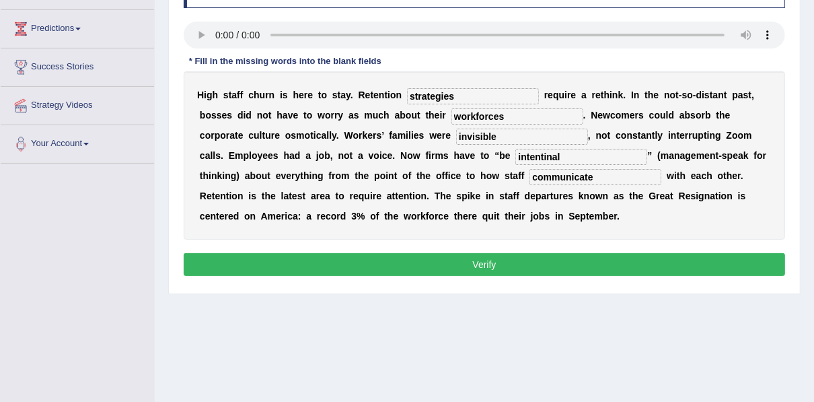
scroll to position [211, 0]
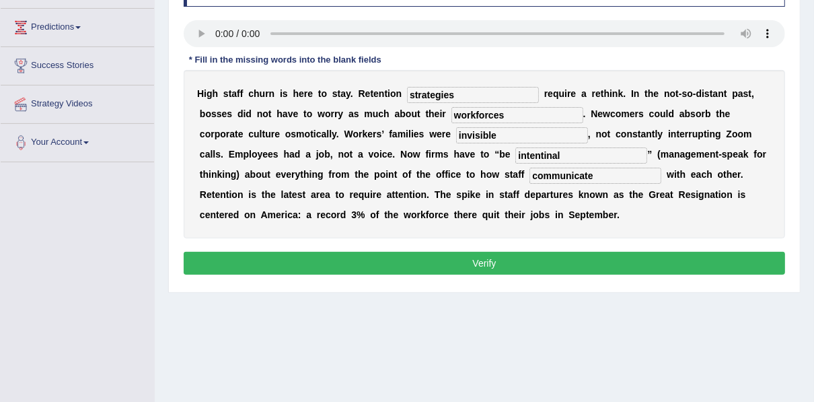
type input "strategies"
click at [515, 155] on input "intentinal" at bounding box center [581, 155] width 132 height 16
type input "intentional"
click at [354, 262] on button "Verify" at bounding box center [484, 263] width 601 height 23
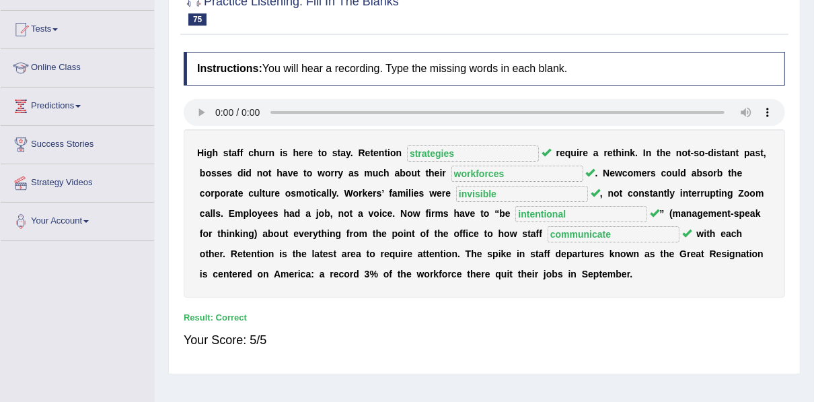
scroll to position [25, 0]
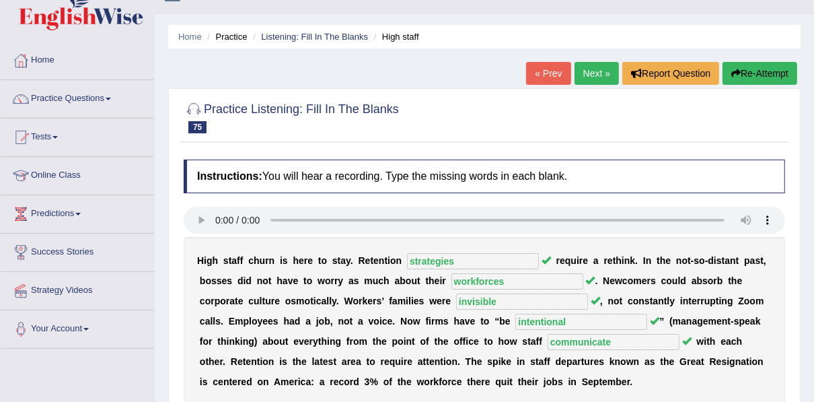
click at [597, 72] on link "Next »" at bounding box center [596, 73] width 44 height 23
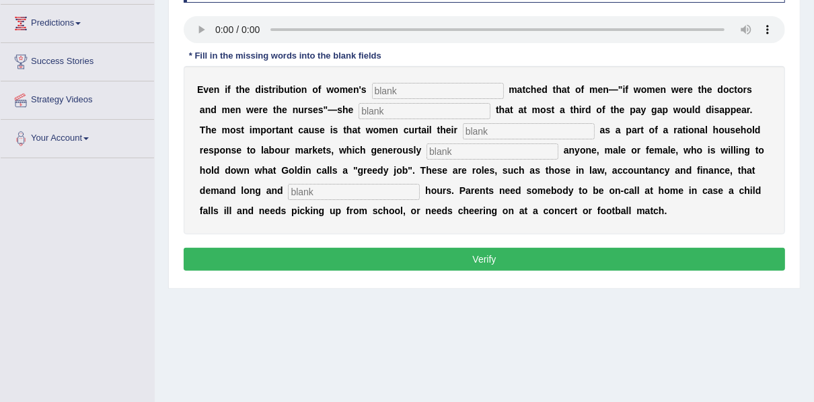
scroll to position [215, 0]
click at [406, 91] on input "text" at bounding box center [438, 91] width 132 height 16
type input "occupations"
click at [358, 110] on input "text" at bounding box center [424, 111] width 132 height 16
type input "calculates"
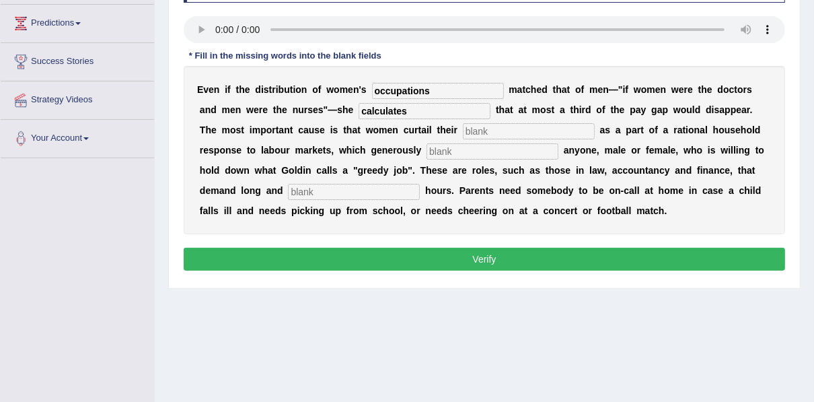
click at [463, 127] on input "text" at bounding box center [529, 131] width 132 height 16
type input "carriers"
click at [426, 150] on input "text" at bounding box center [492, 151] width 132 height 16
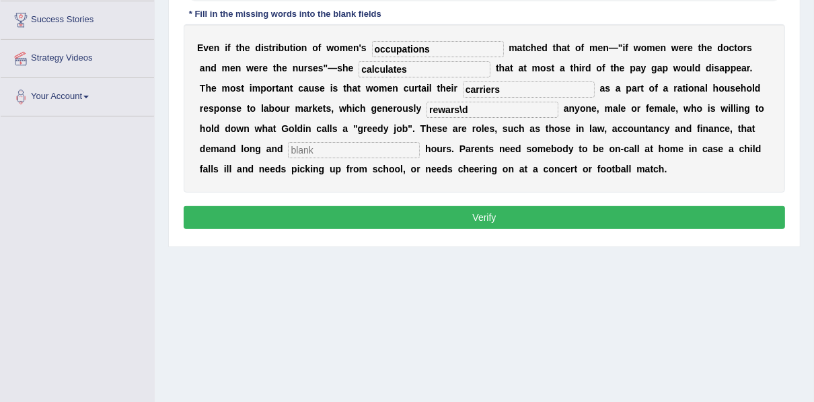
scroll to position [262, 0]
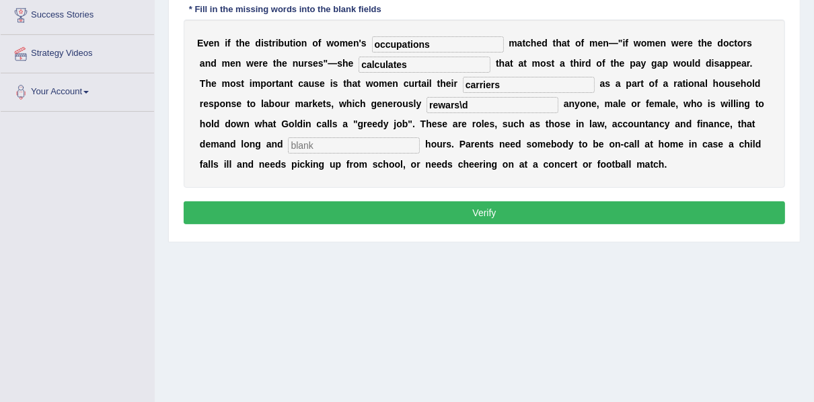
type input "rewars\d"
click at [420, 137] on input "text" at bounding box center [354, 145] width 132 height 16
type input "unpredictable"
click at [426, 106] on input "rewars\d" at bounding box center [492, 105] width 132 height 16
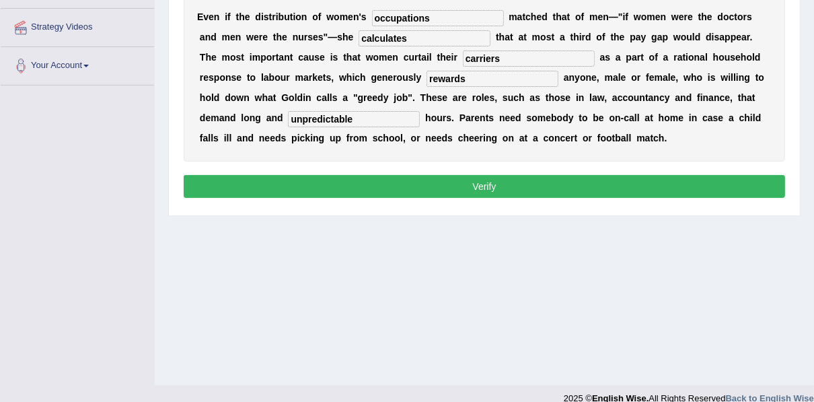
scroll to position [289, 0]
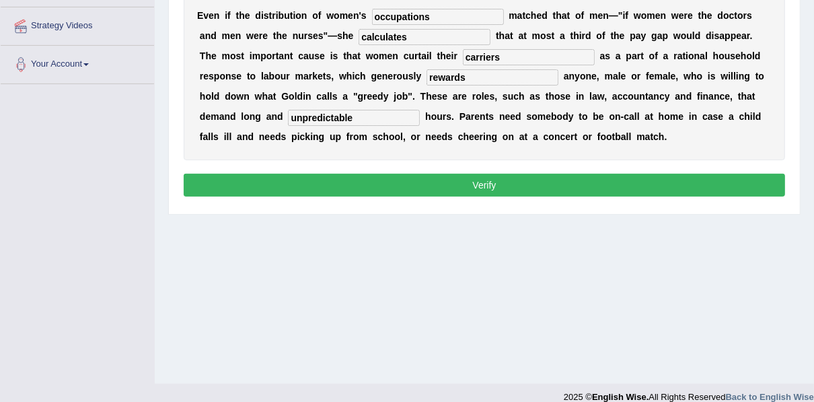
type input "rewards"
click at [506, 191] on button "Verify" at bounding box center [484, 185] width 601 height 23
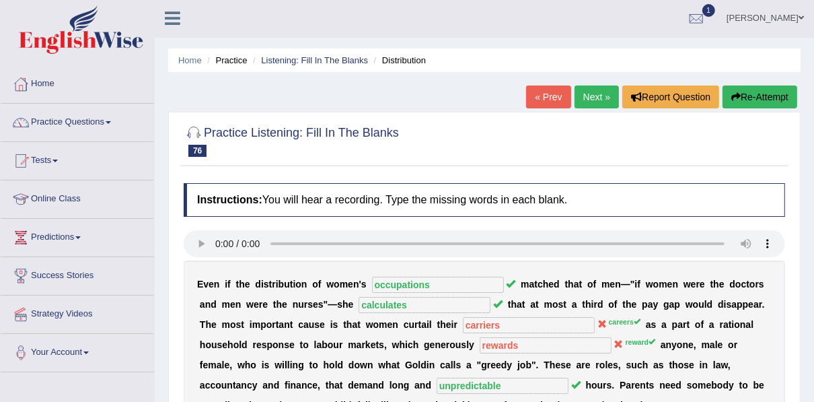
scroll to position [0, 0]
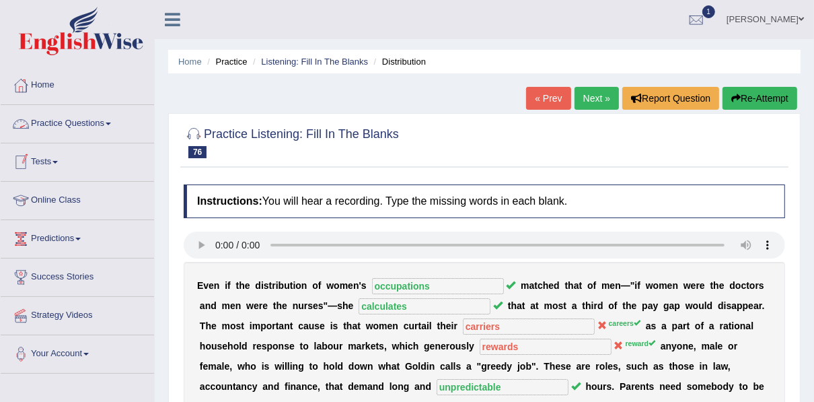
click at [54, 126] on link "Practice Questions" at bounding box center [77, 122] width 153 height 34
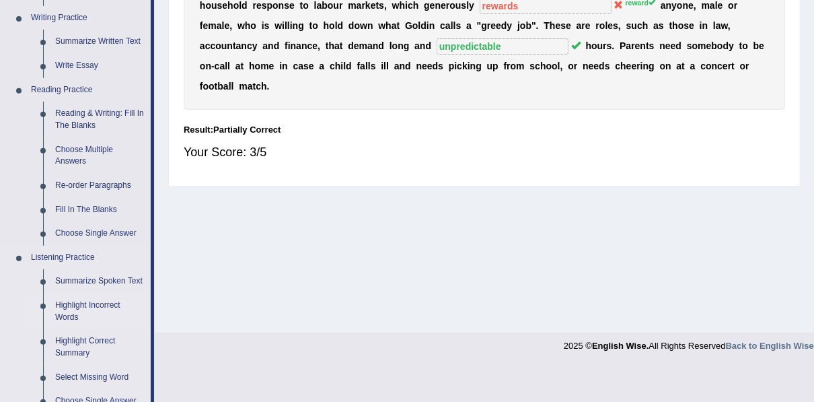
scroll to position [323, 0]
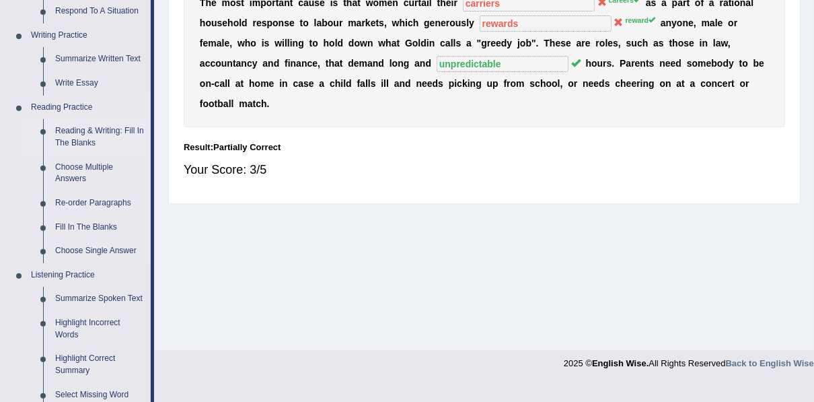
click at [85, 130] on link "Reading & Writing: Fill In The Blanks" at bounding box center [100, 137] width 102 height 36
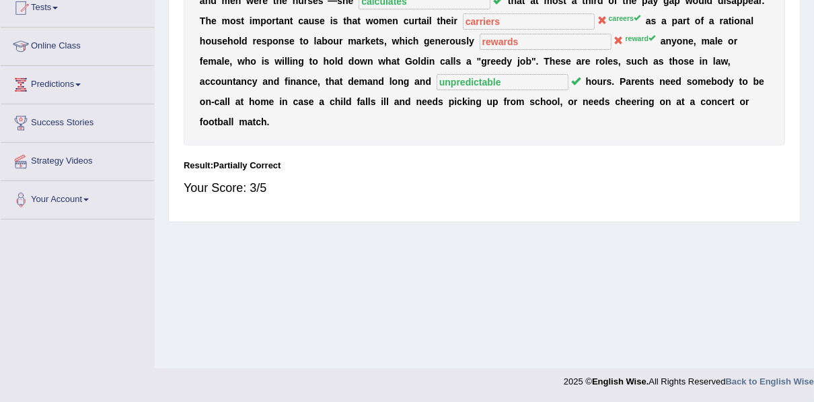
scroll to position [182, 0]
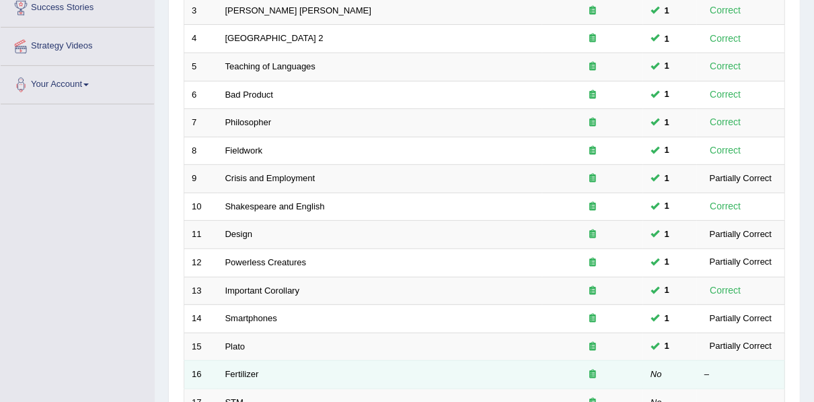
scroll to position [430, 0]
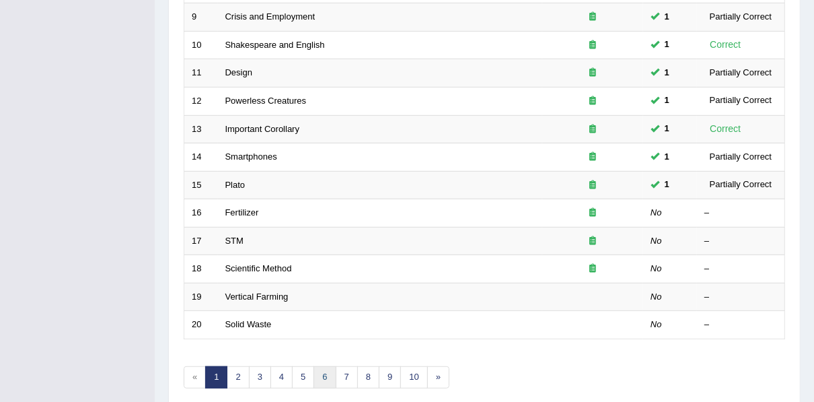
click at [320, 368] on link "6" at bounding box center [324, 377] width 22 height 22
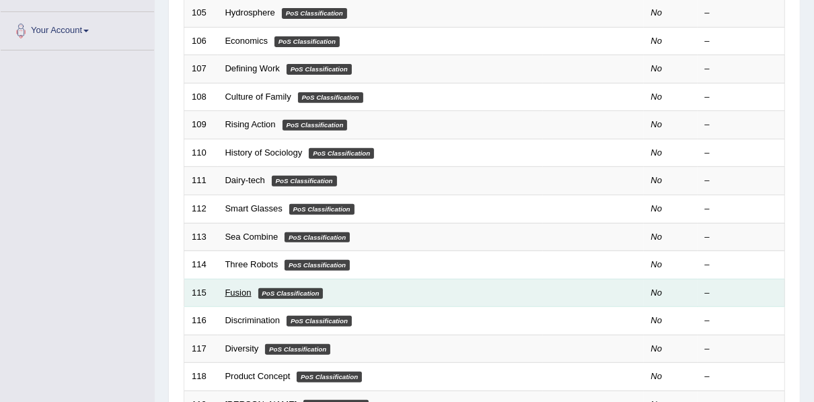
click at [233, 289] on link "Fusion" at bounding box center [238, 292] width 26 height 10
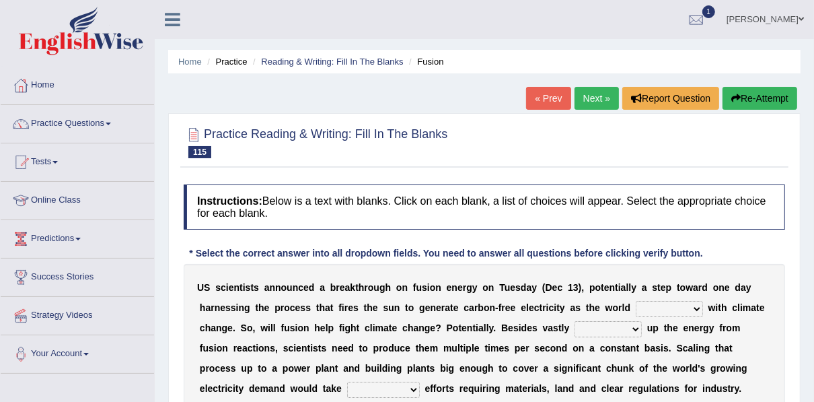
scroll to position [108, 0]
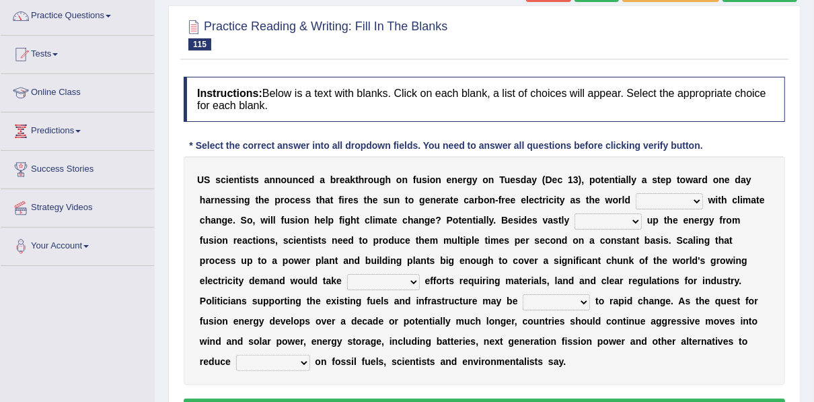
click at [636, 197] on select "disagrees struggles combines compares" at bounding box center [669, 201] width 67 height 16
select select "struggles"
click at [636, 193] on select "disagrees struggles combines compares" at bounding box center [669, 201] width 67 height 16
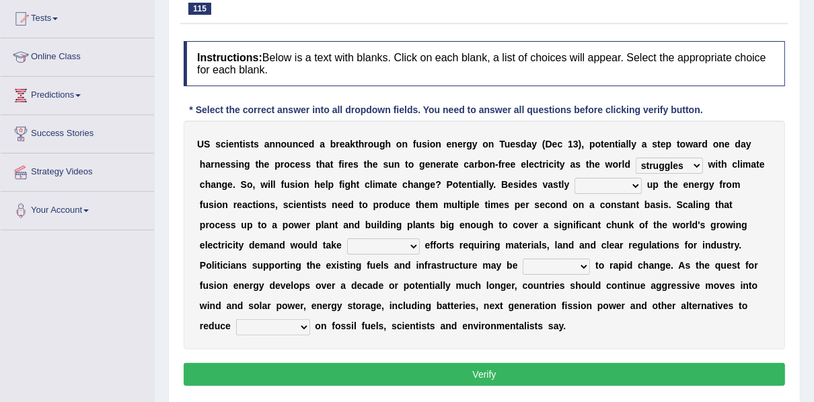
scroll to position [161, 0]
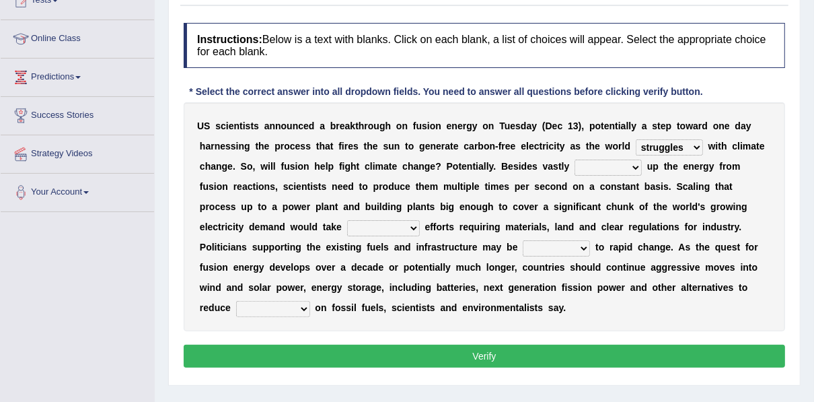
click at [574, 167] on select "declining receding retaining ramping" at bounding box center [607, 167] width 67 height 16
select select "ramping"
click at [574, 159] on select "declining receding retaining ramping" at bounding box center [607, 167] width 67 height 16
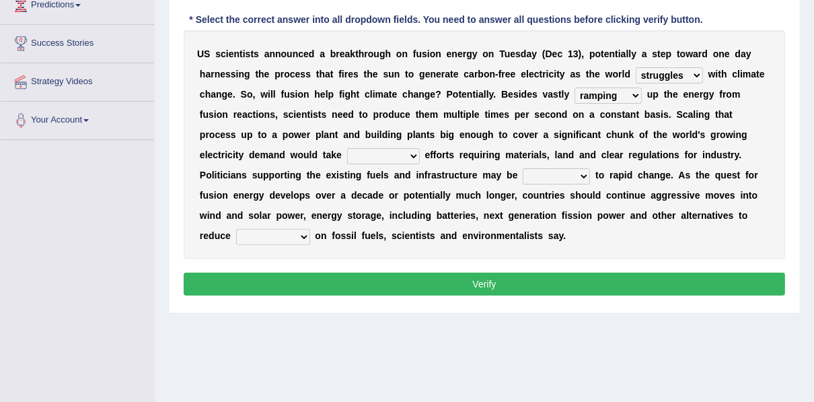
scroll to position [269, 0]
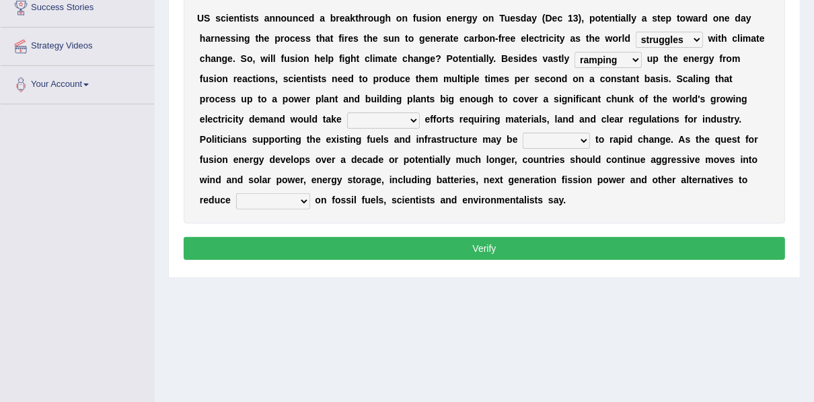
click at [420, 112] on select "mental limited futile momentous" at bounding box center [383, 120] width 73 height 16
select select "futile"
click at [420, 112] on select "mental limited futile momentous" at bounding box center [383, 120] width 73 height 16
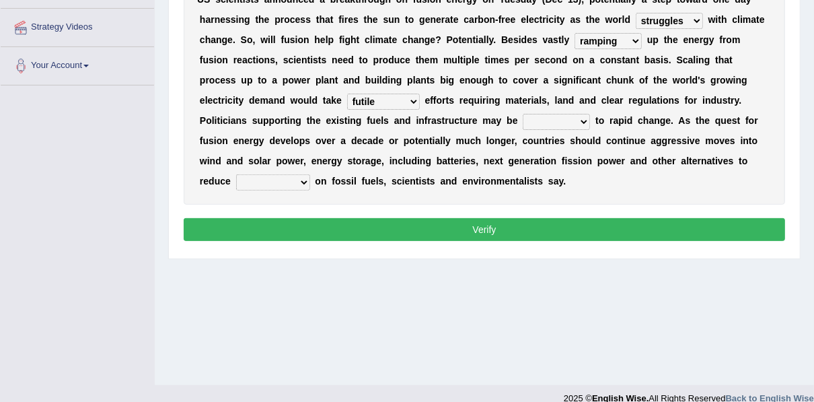
scroll to position [305, 0]
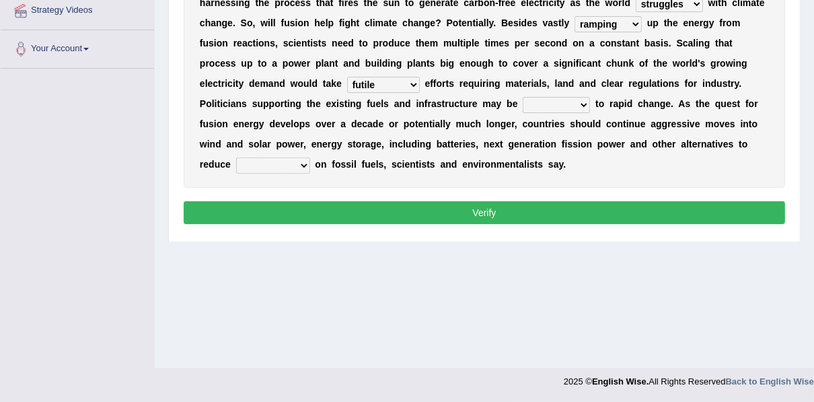
click at [523, 108] on select "rebellious resistant hospitable receptive" at bounding box center [556, 105] width 67 height 16
select select "receptive"
click at [523, 97] on select "rebellious resistant hospitable receptive" at bounding box center [556, 105] width 67 height 16
click at [310, 157] on select "comments research influence dependence" at bounding box center [273, 165] width 74 height 16
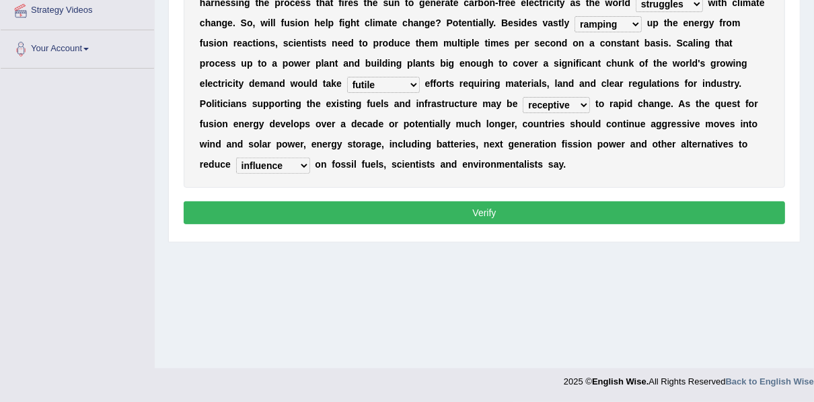
click at [310, 157] on select "comments research influence dependence" at bounding box center [273, 165] width 74 height 16
select select "dependence"
click at [310, 157] on select "comments research influence dependence" at bounding box center [273, 165] width 74 height 16
click at [451, 201] on button "Verify" at bounding box center [484, 212] width 601 height 23
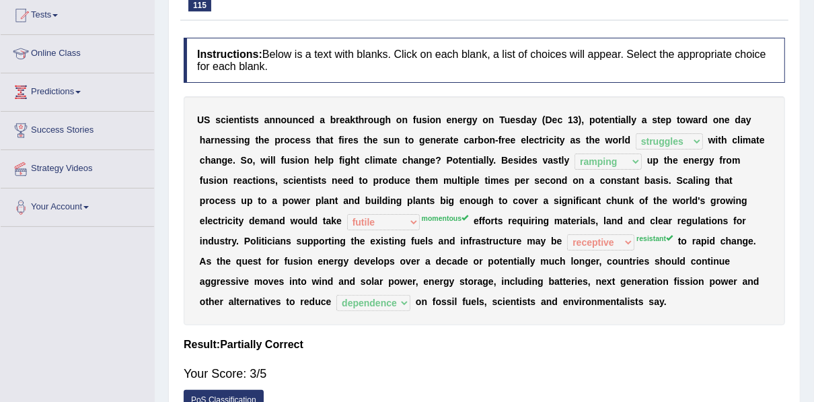
scroll to position [89, 0]
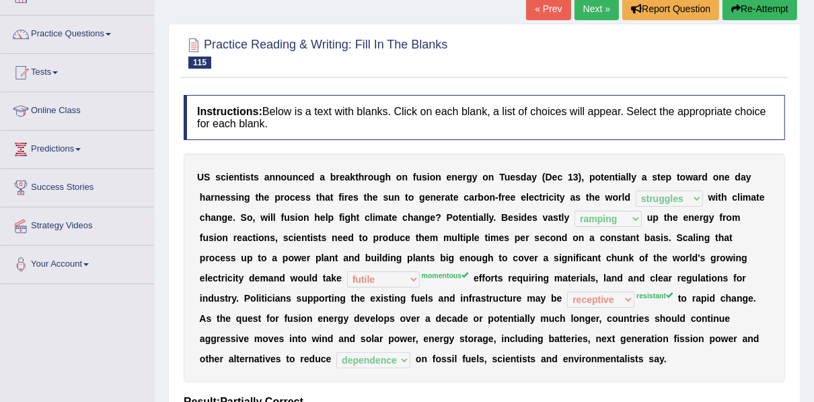
click at [599, 12] on link "Next »" at bounding box center [596, 8] width 44 height 23
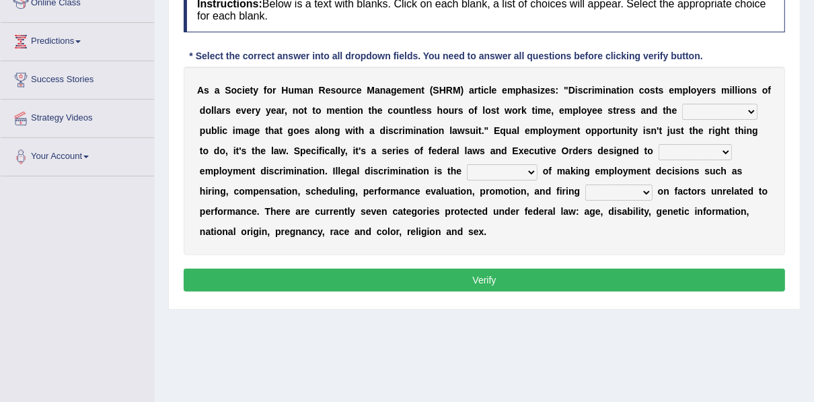
click at [682, 112] on select "constructive negative responsive imaginative" at bounding box center [719, 112] width 75 height 16
click at [682, 104] on select "constructive negative responsive imaginative" at bounding box center [719, 112] width 75 height 16
click at [682, 112] on select "constructive negative responsive imaginative" at bounding box center [719, 112] width 75 height 16
select select "constructive"
click at [682, 104] on select "constructive negative responsive imaginative" at bounding box center [719, 112] width 75 height 16
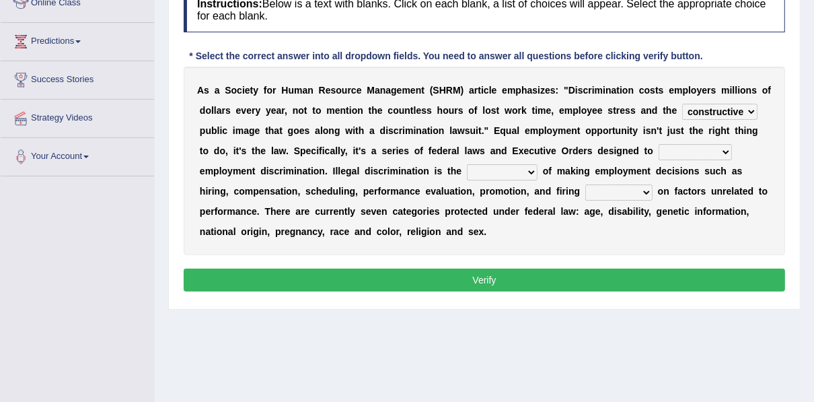
scroll to position [251, 0]
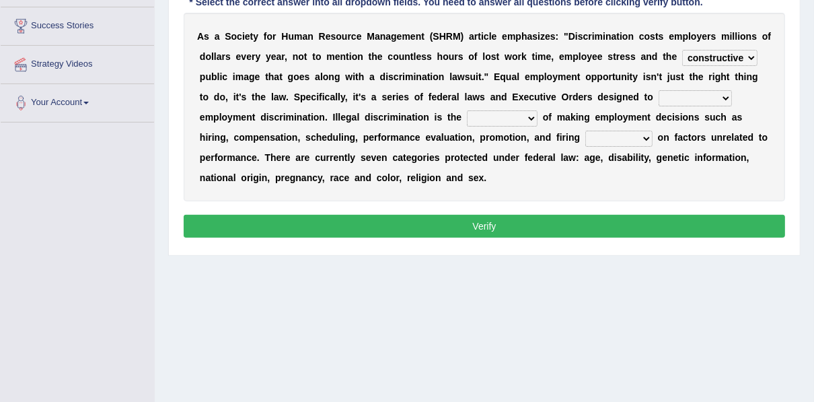
click at [658, 98] on select "eliminate subordinate alternate illuminate" at bounding box center [694, 98] width 73 height 16
select select "subordinate"
click at [658, 90] on select "eliminate subordinate alternate illuminate" at bounding box center [694, 98] width 73 height 16
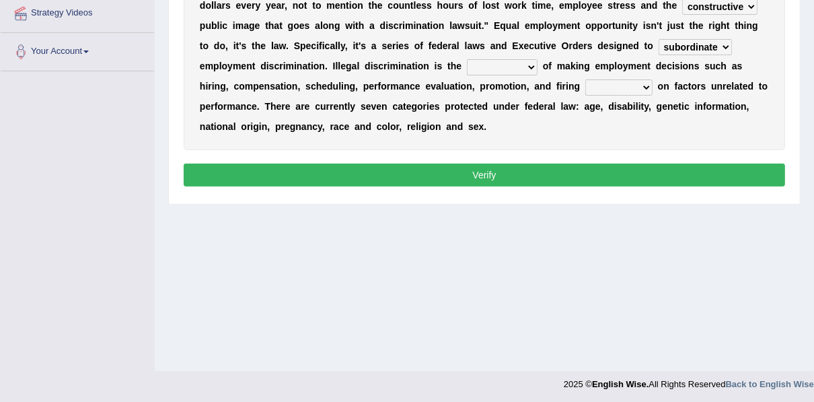
scroll to position [305, 0]
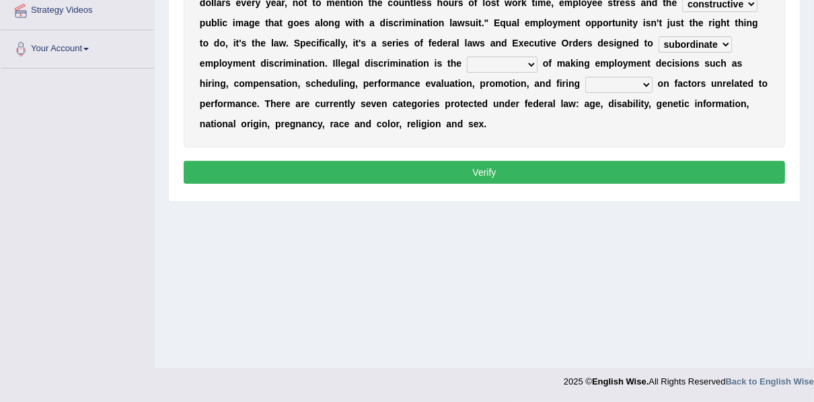
click at [467, 63] on select "practice partition trajectory accomplice" at bounding box center [502, 64] width 71 height 16
select select "practice"
click at [467, 56] on select "practice partition trajectory accomplice" at bounding box center [502, 64] width 71 height 16
click at [585, 86] on select "based basis base basing" at bounding box center [618, 85] width 67 height 16
select select "based"
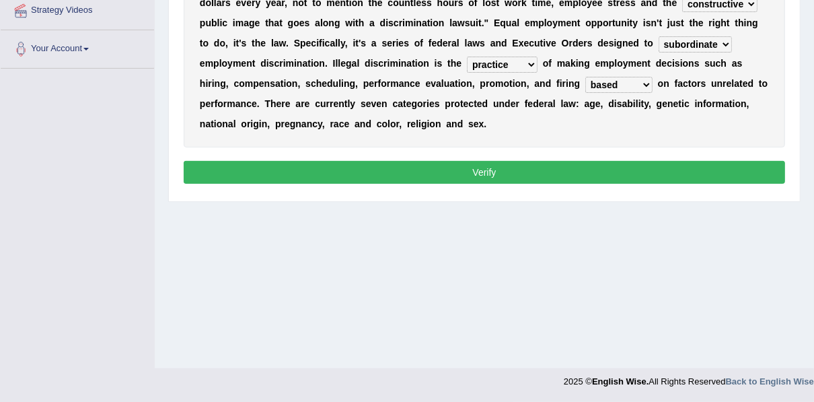
click at [585, 77] on select "based basis base basing" at bounding box center [618, 85] width 67 height 16
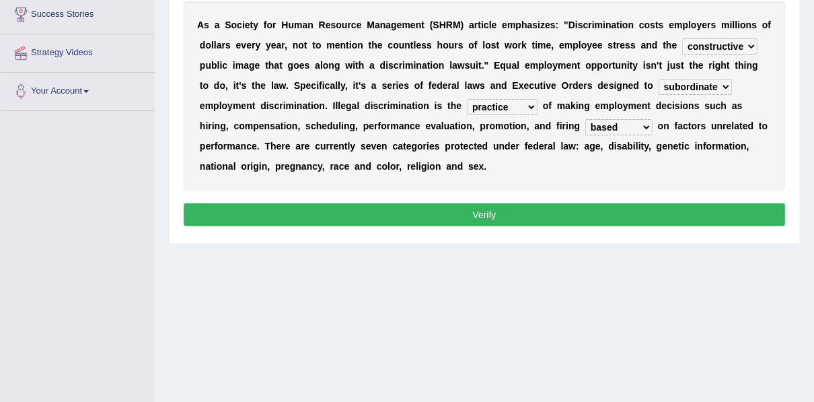
scroll to position [251, 0]
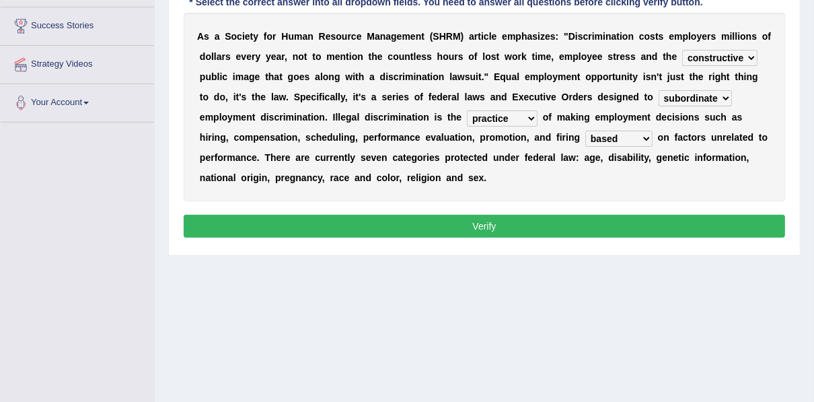
click at [658, 96] on select "eliminate subordinate alternate illuminate" at bounding box center [694, 98] width 73 height 16
select select "eliminate"
click at [658, 90] on select "eliminate subordinate alternate illuminate" at bounding box center [694, 98] width 73 height 16
click at [562, 215] on button "Verify" at bounding box center [484, 226] width 601 height 23
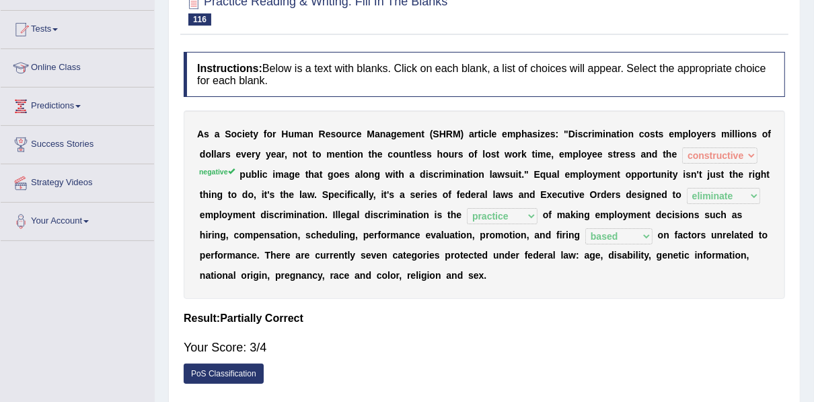
scroll to position [0, 0]
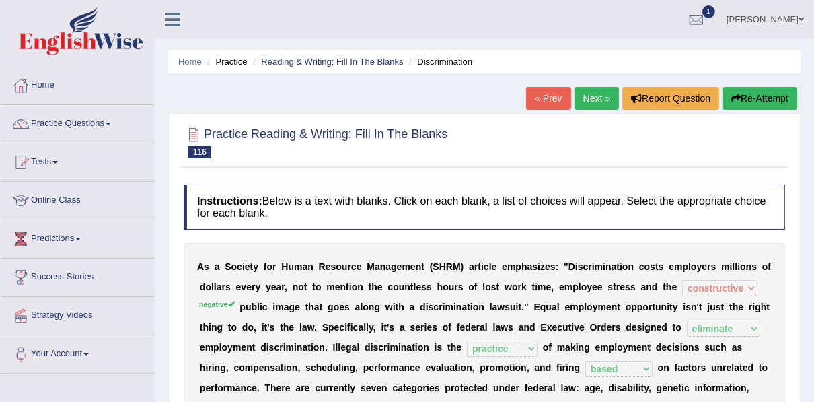
click at [596, 95] on link "Next »" at bounding box center [596, 98] width 44 height 23
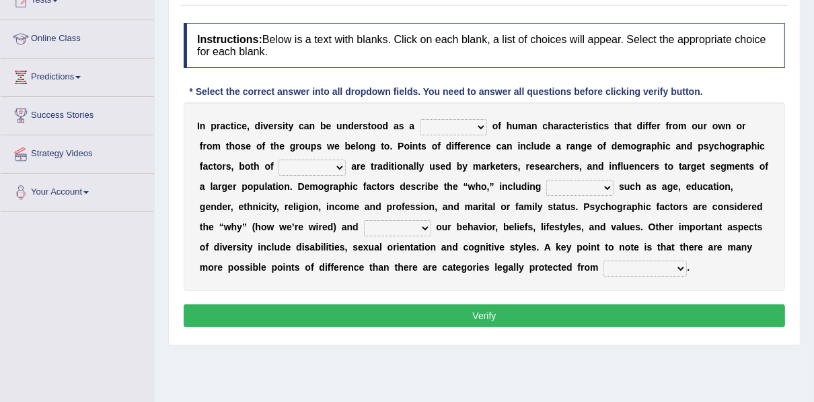
click at [432, 124] on select "sense hoard range set" at bounding box center [453, 127] width 67 height 16
select select "sense"
click at [420, 119] on select "sense hoard range set" at bounding box center [453, 127] width 67 height 16
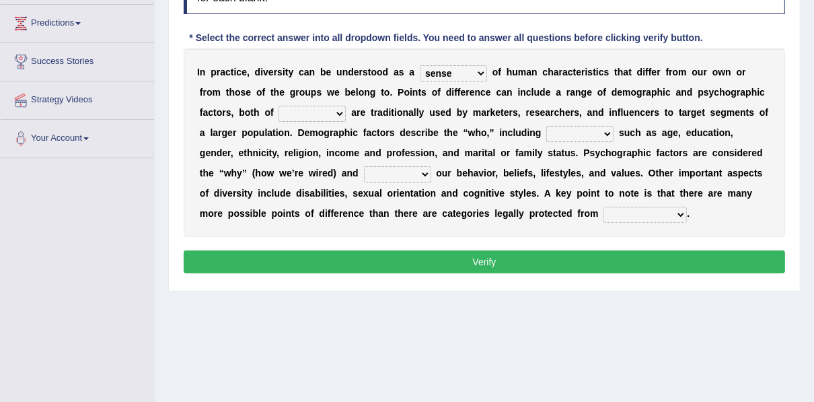
click at [278, 112] on select "them who whom which" at bounding box center [311, 114] width 67 height 16
select select "them"
click at [278, 106] on select "them who whom which" at bounding box center [311, 114] width 67 height 16
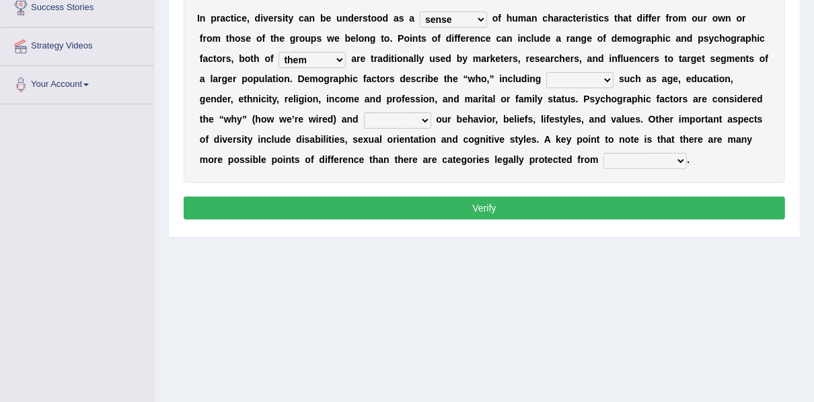
click at [546, 77] on select "baits straits traits gaits" at bounding box center [579, 80] width 67 height 16
select select "traits"
click at [546, 72] on select "baits straits traits gaits" at bounding box center [579, 80] width 67 height 16
click at [364, 123] on select "project reflect reject deject" at bounding box center [397, 120] width 67 height 16
select select "reflect"
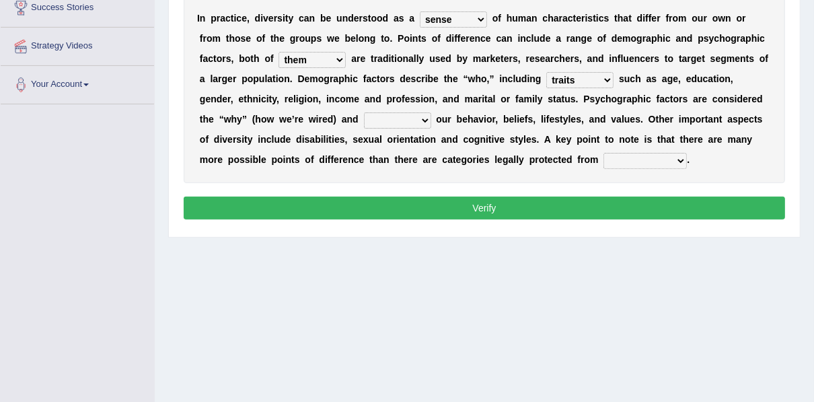
click at [364, 112] on select "project reflect reject deject" at bounding box center [397, 120] width 67 height 16
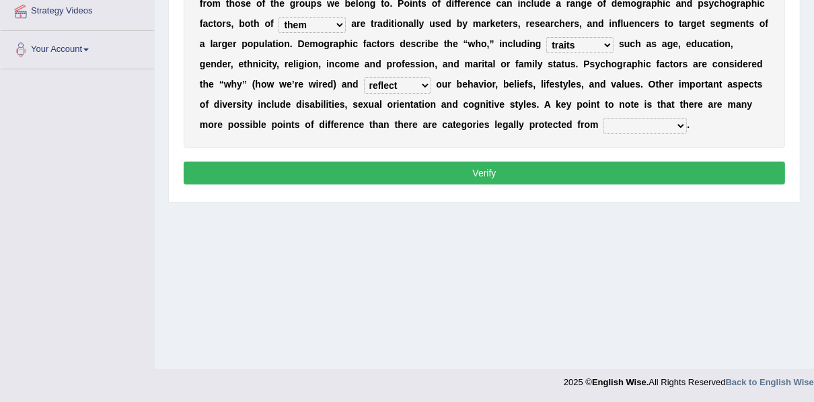
scroll to position [305, 0]
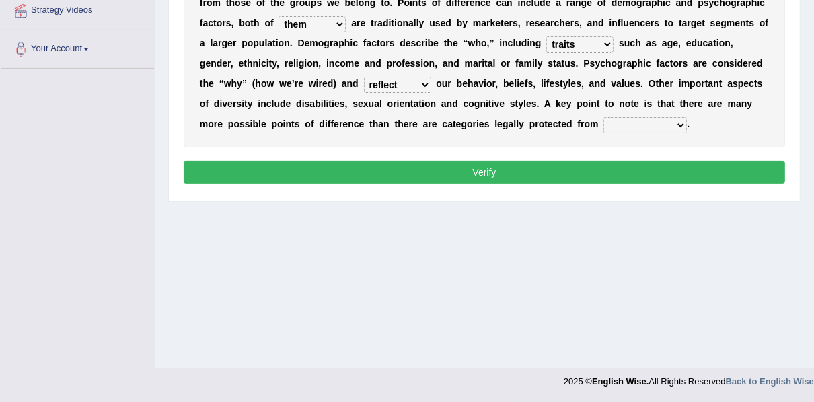
click at [603, 126] on select "confrontation degradation discrimination contamination" at bounding box center [644, 125] width 83 height 16
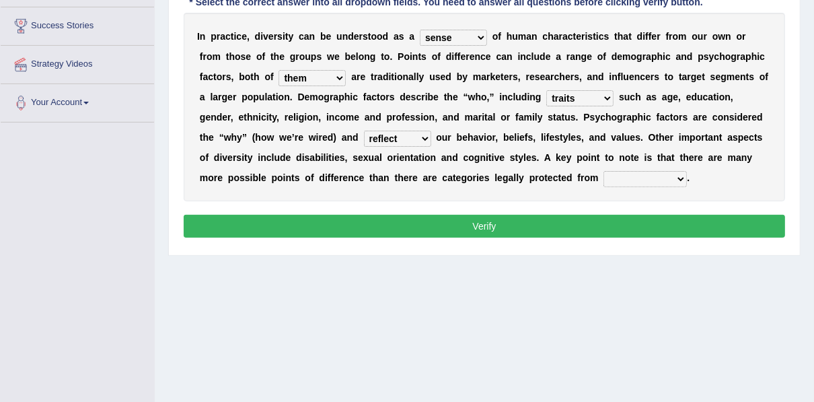
click at [603, 178] on select "confrontation degradation discrimination contamination" at bounding box center [644, 179] width 83 height 16
select select "confrontation"
click at [603, 171] on select "confrontation degradation discrimination contamination" at bounding box center [644, 179] width 83 height 16
click at [392, 228] on button "Verify" at bounding box center [484, 226] width 601 height 23
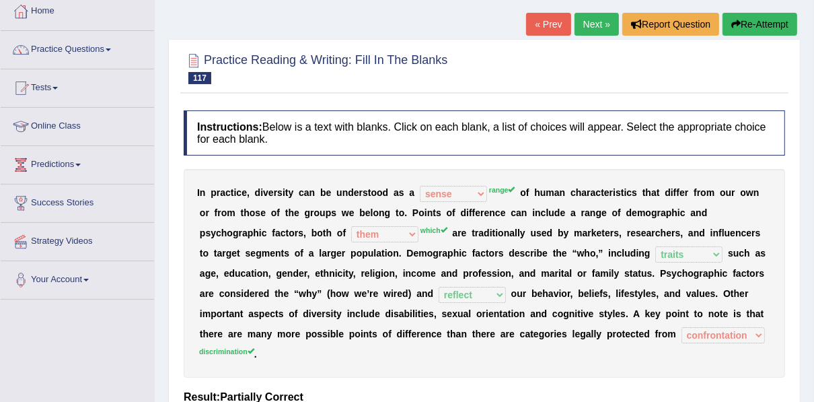
scroll to position [0, 0]
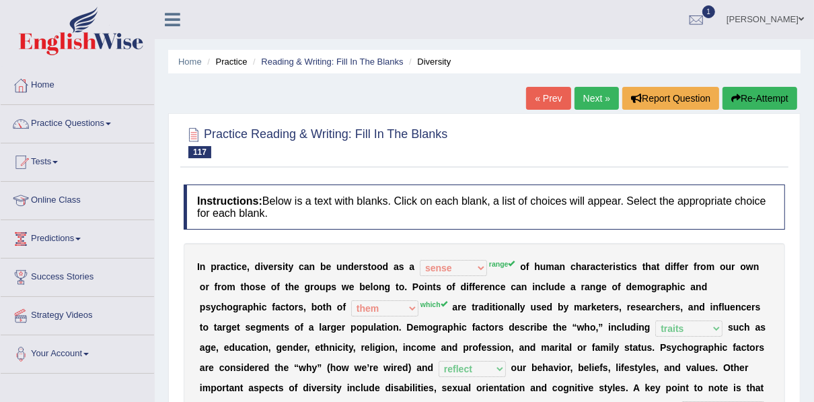
click at [593, 103] on link "Next »" at bounding box center [596, 98] width 44 height 23
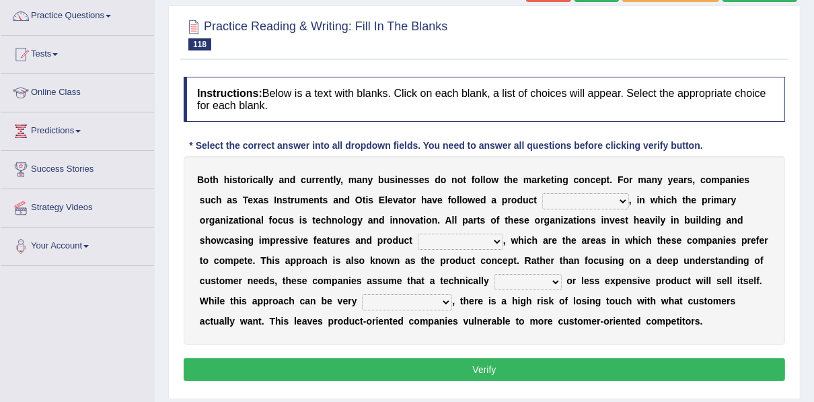
click at [542, 199] on select "temptation orientation documentation consultation" at bounding box center [585, 201] width 87 height 16
select select "orientation"
click at [542, 193] on select "temptation orientation documentation consultation" at bounding box center [585, 201] width 87 height 16
click at [542, 202] on select "temptation orientation documentation consultation" at bounding box center [585, 201] width 87 height 16
click at [540, 220] on b "r" at bounding box center [541, 220] width 3 height 11
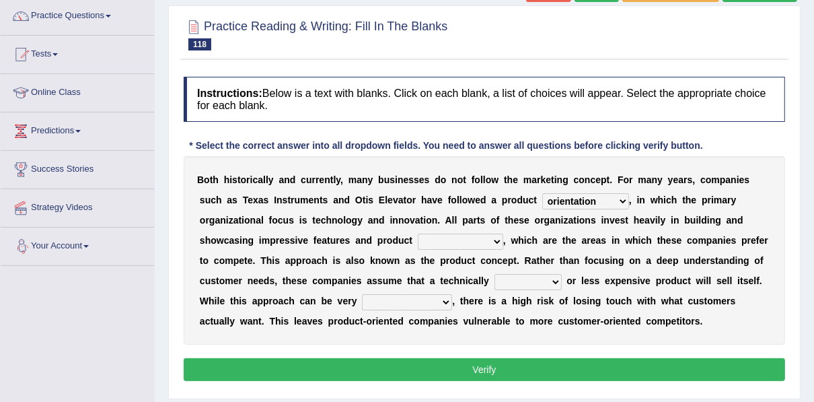
click at [418, 237] on select "advances circumstances allowances tolerances" at bounding box center [460, 241] width 85 height 16
click at [418, 233] on select "advances circumstances allowances tolerances" at bounding box center [460, 241] width 85 height 16
click at [418, 239] on select "advances circumstances allowances tolerances" at bounding box center [460, 241] width 85 height 16
click at [418, 233] on select "advances circumstances allowances tolerances" at bounding box center [460, 241] width 85 height 16
click at [418, 238] on select "advances circumstances allowances tolerances" at bounding box center [460, 241] width 85 height 16
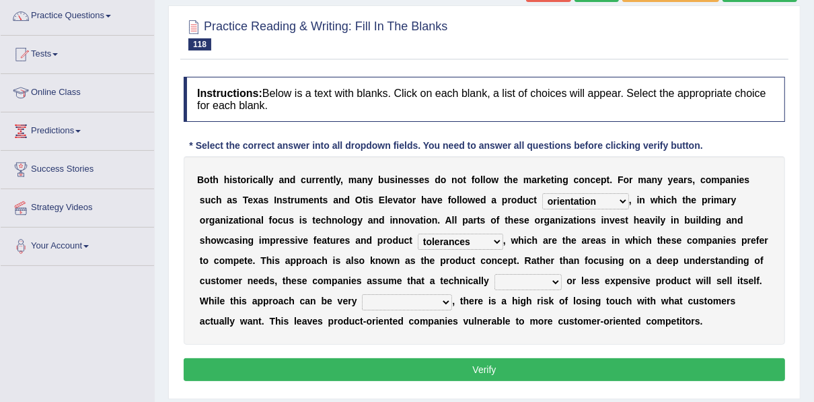
select select "advances"
click at [418, 233] on select "advances circumstances allowances tolerances" at bounding box center [460, 241] width 85 height 16
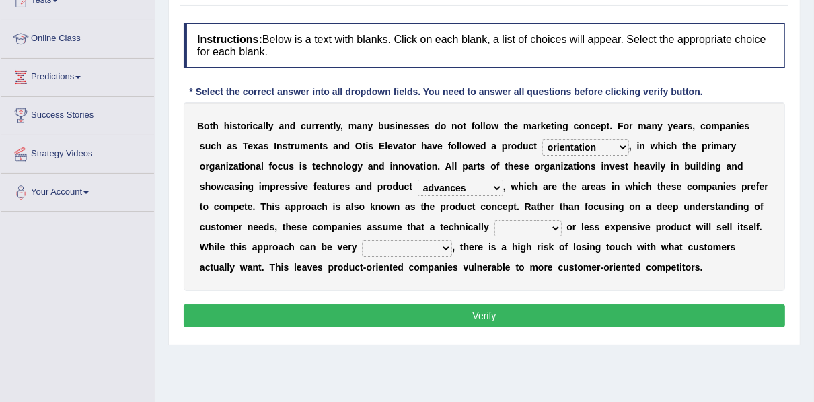
scroll to position [215, 0]
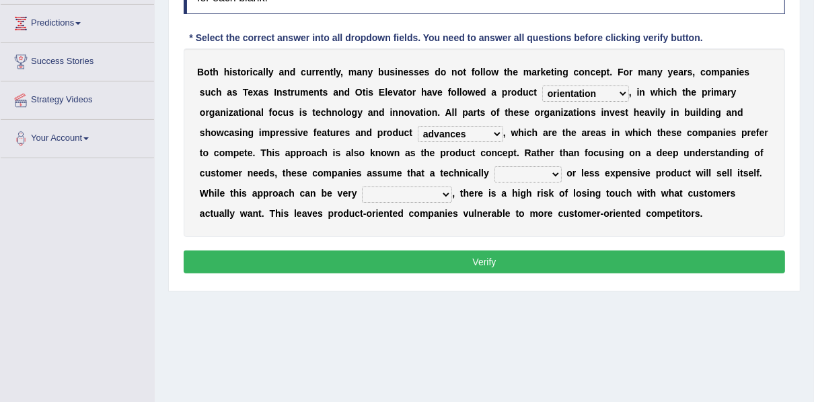
click at [494, 175] on select "inferior interior superior ulterior" at bounding box center [527, 174] width 67 height 16
select select "superior"
click at [494, 166] on select "inferior interior superior ulterior" at bounding box center [527, 174] width 67 height 16
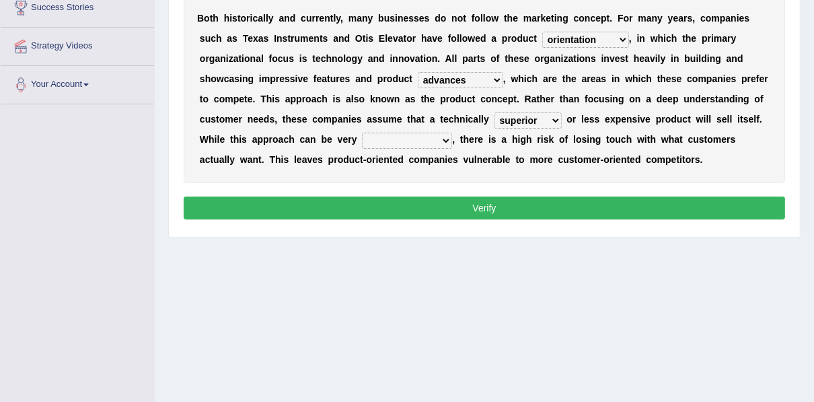
click at [452, 132] on select "profitable insurmountable comfortable transmittable" at bounding box center [407, 140] width 90 height 16
select select "profitable"
click at [452, 132] on select "profitable insurmountable comfortable transmittable" at bounding box center [407, 140] width 90 height 16
click at [580, 208] on button "Verify" at bounding box center [484, 207] width 601 height 23
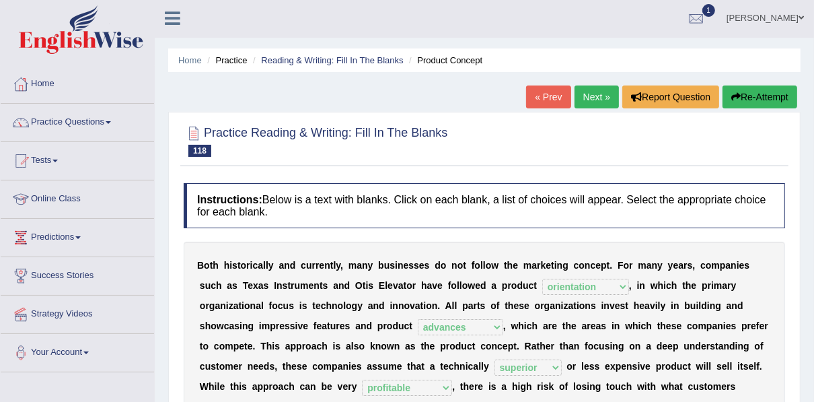
scroll to position [0, 0]
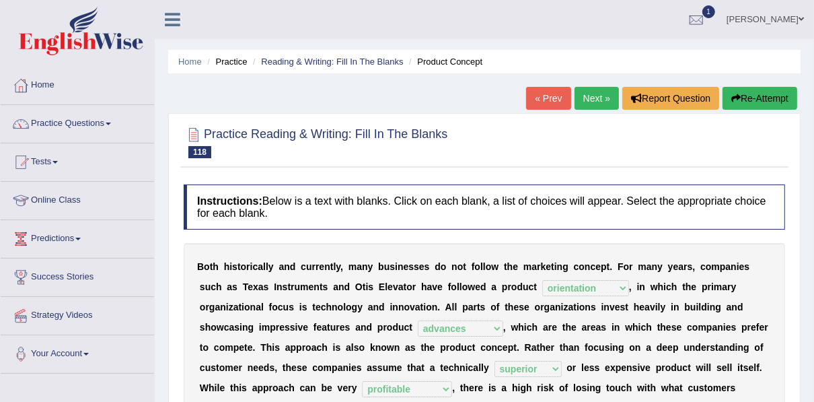
click at [588, 95] on link "Next »" at bounding box center [596, 98] width 44 height 23
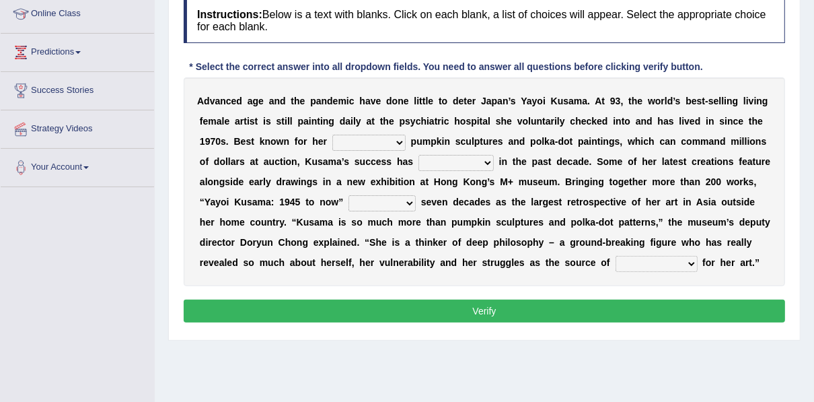
click at [332, 141] on select "signed signal synthesized signature" at bounding box center [368, 143] width 73 height 16
select select "signed"
click at [332, 135] on select "signed signal synthesized signature" at bounding box center [368, 143] width 73 height 16
click at [418, 163] on select "flourished skyrocketed discouraged occupied" at bounding box center [455, 163] width 75 height 16
select select "flourished"
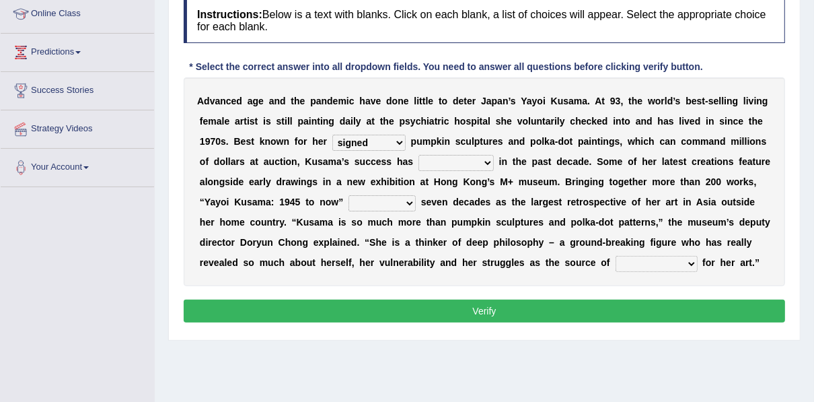
click at [418, 155] on select "flourished skyrocketed discouraged occupied" at bounding box center [455, 163] width 75 height 16
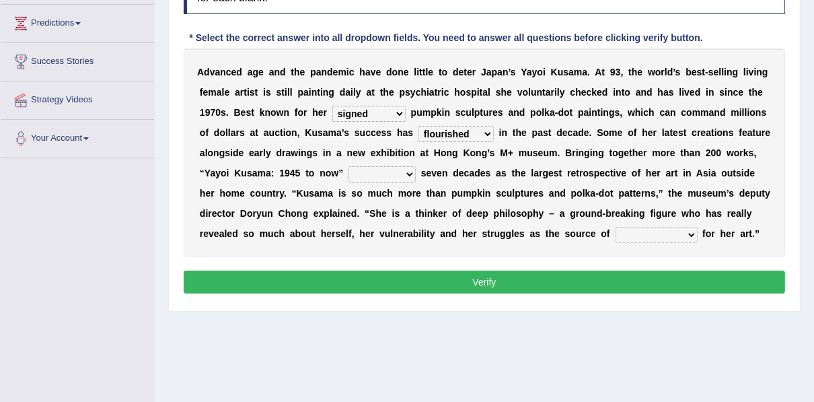
scroll to position [240, 0]
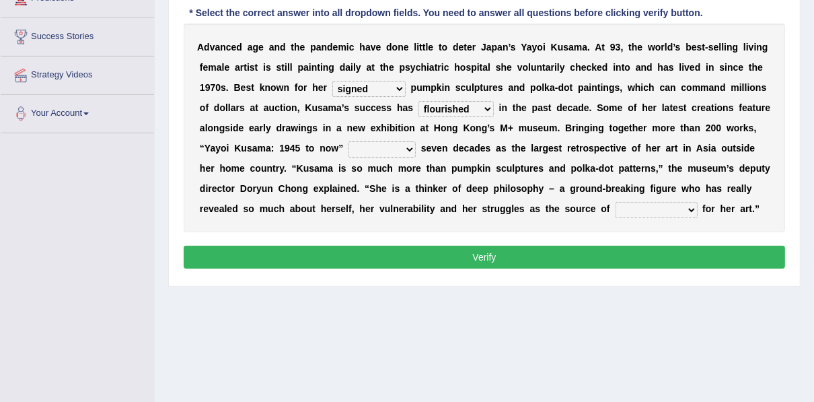
click at [348, 149] on select "extends spans vulgarizes strains" at bounding box center [381, 149] width 67 height 16
select select "extends"
click at [348, 141] on select "extends spans vulgarizes strains" at bounding box center [381, 149] width 67 height 16
click at [348, 153] on select "extends spans vulgarizes strains" at bounding box center [381, 149] width 67 height 16
click at [428, 152] on div "A d v a n c e d a g e a n d t h e p a n d e m i c h a v e d o n e l i t t l e t…" at bounding box center [484, 128] width 601 height 208
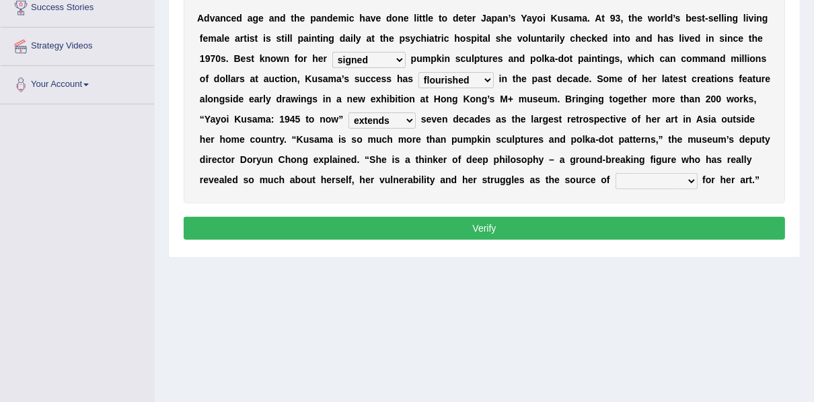
scroll to position [294, 0]
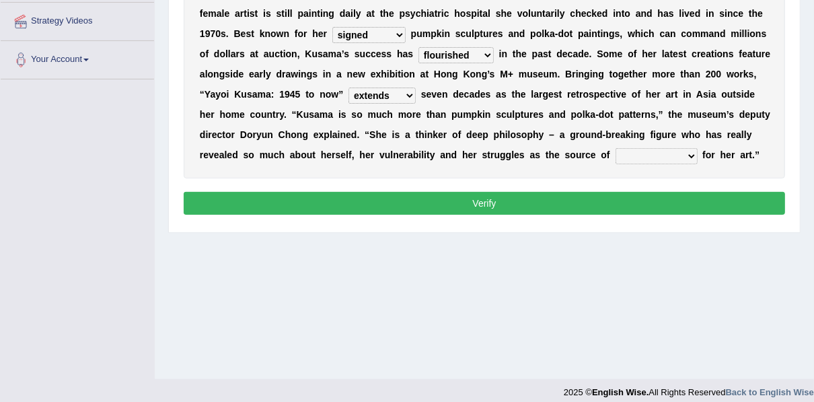
click at [615, 153] on select "respiration Inspiration transliteration concentration" at bounding box center [656, 156] width 82 height 16
click at [615, 148] on select "respiration Inspiration transliteration concentration" at bounding box center [656, 156] width 82 height 16
click at [615, 161] on select "respiration Inspiration transliteration concentration" at bounding box center [656, 156] width 82 height 16
select select "Inspiration"
click at [615, 148] on select "respiration Inspiration transliteration concentration" at bounding box center [656, 156] width 82 height 16
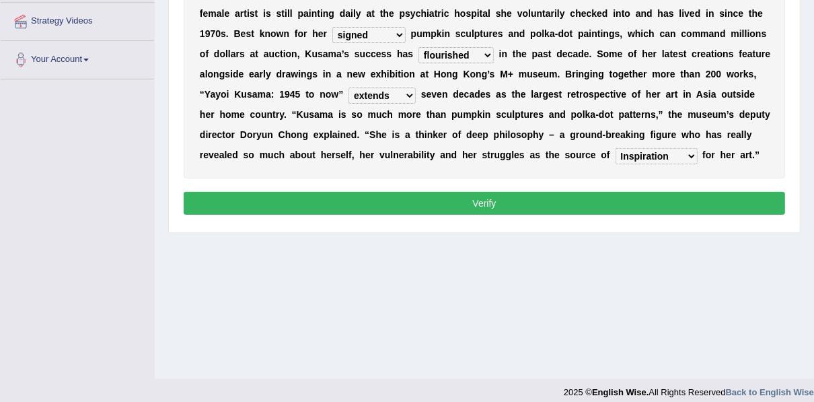
click at [383, 198] on button "Verify" at bounding box center [484, 203] width 601 height 23
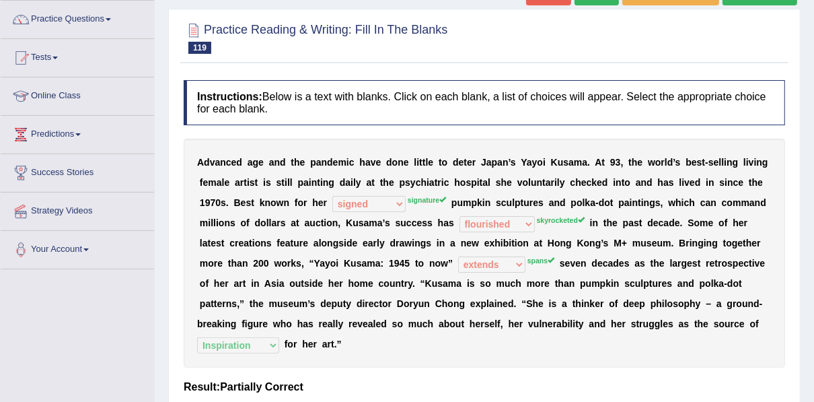
scroll to position [79, 0]
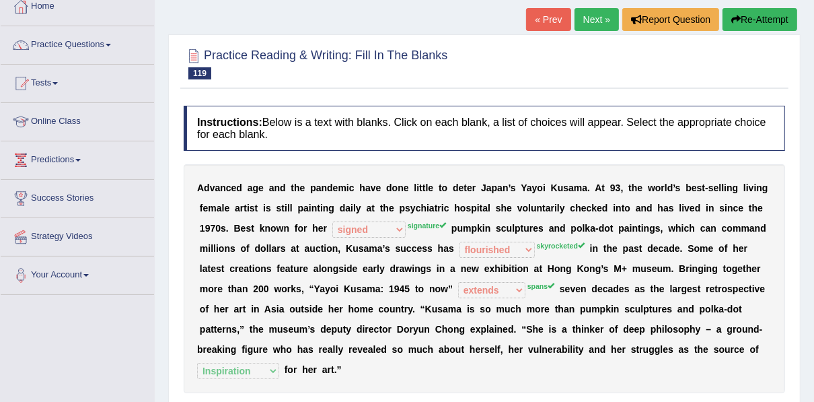
click at [586, 21] on link "Next »" at bounding box center [596, 19] width 44 height 23
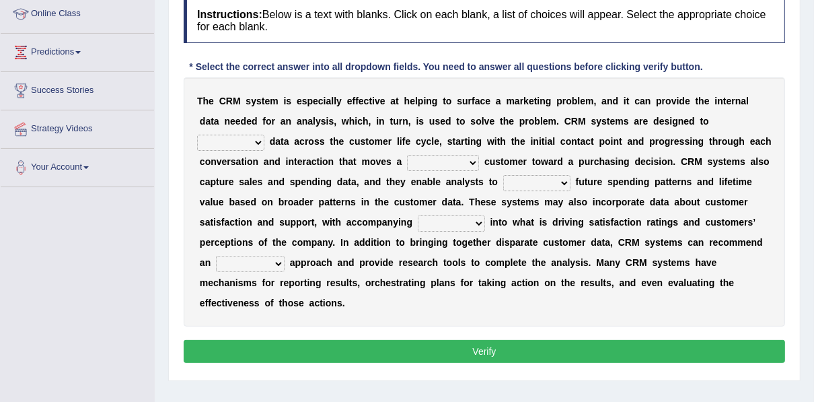
click at [264, 135] on select "venture capture feature rapture" at bounding box center [230, 143] width 67 height 16
select select "capture"
click at [264, 135] on select "venture capture feature rapture" at bounding box center [230, 143] width 67 height 16
click at [407, 163] on select "prospective respective convective reflective" at bounding box center [443, 163] width 72 height 16
click at [407, 155] on select "prospective respective convective reflective" at bounding box center [443, 163] width 72 height 16
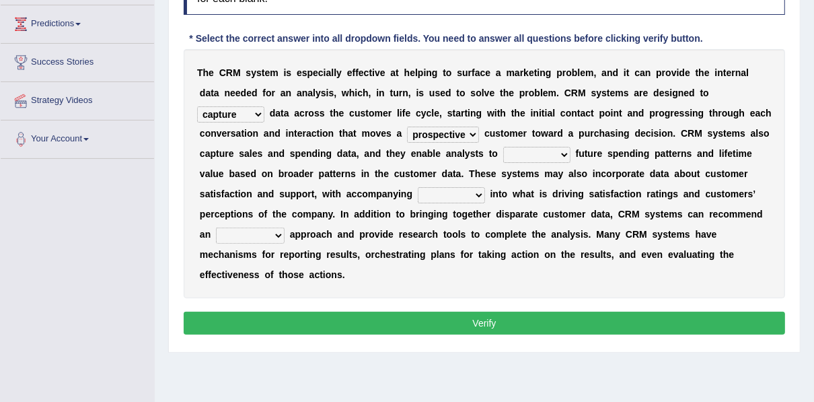
scroll to position [240, 0]
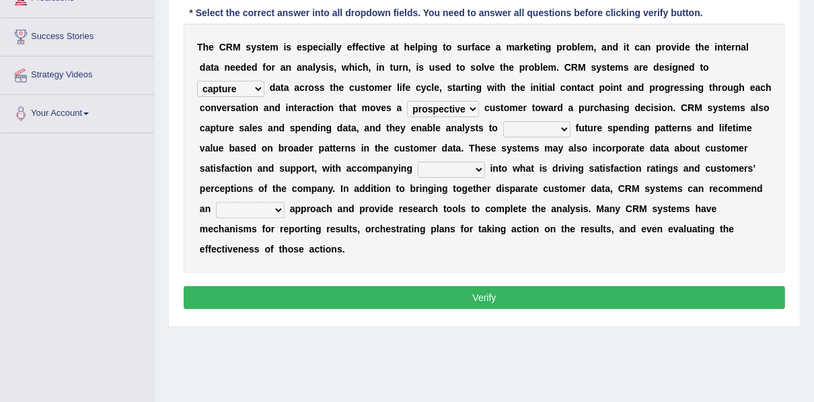
click at [407, 110] on select "prospective respective convective reflective" at bounding box center [443, 109] width 72 height 16
select select "respective"
click at [407, 101] on select "prospective respective convective reflective" at bounding box center [443, 109] width 72 height 16
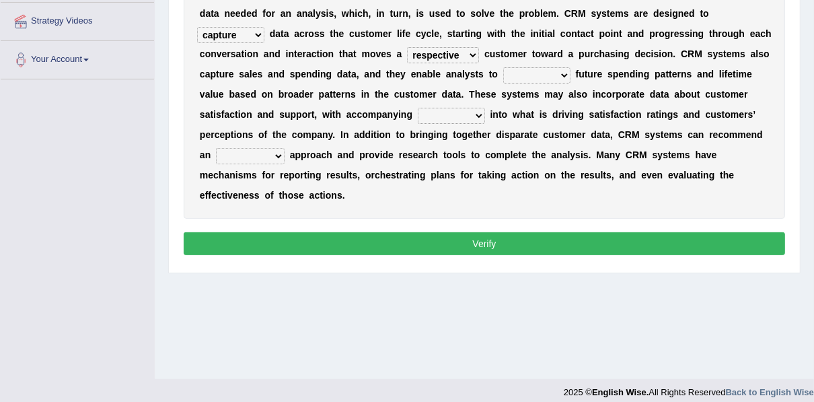
click at [503, 73] on select "descend reject deject project" at bounding box center [536, 75] width 67 height 16
click at [503, 67] on select "descend reject deject project" at bounding box center [536, 75] width 67 height 16
click at [503, 73] on select "descend reject deject project" at bounding box center [536, 75] width 67 height 16
select select "descend"
click at [503, 67] on select "descend reject deject project" at bounding box center [536, 75] width 67 height 16
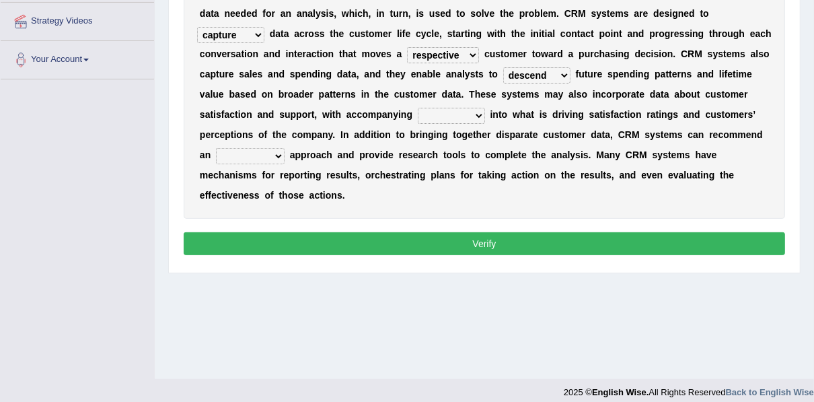
click at [418, 118] on select "insights plights aughts highlights" at bounding box center [451, 116] width 67 height 16
select select "insights"
click at [418, 108] on select "insights plights aughts highlights" at bounding box center [451, 116] width 67 height 16
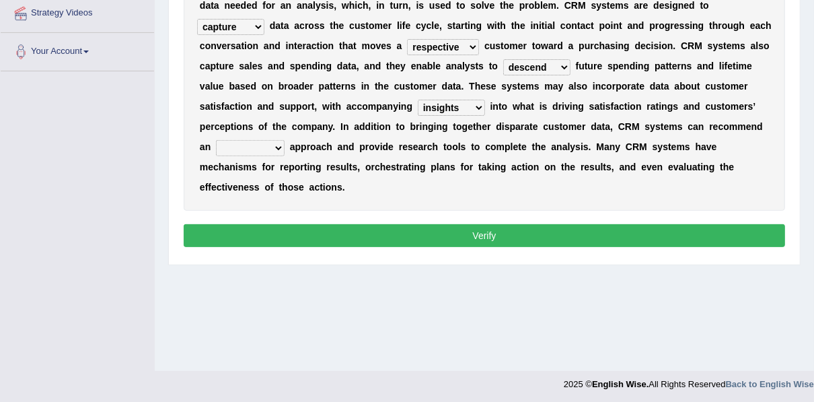
scroll to position [305, 0]
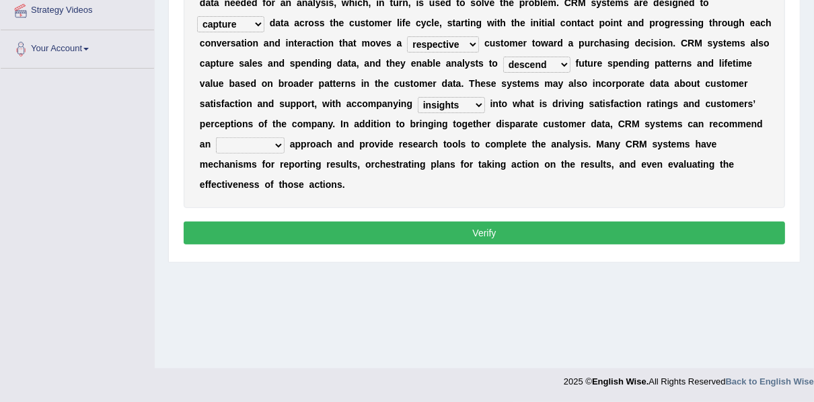
click at [284, 137] on select "uncritical apolitical analytical impractical" at bounding box center [250, 145] width 69 height 16
select select "analytical"
click at [284, 137] on select "uncritical apolitical analytical impractical" at bounding box center [250, 145] width 69 height 16
click at [594, 221] on button "Verify" at bounding box center [484, 232] width 601 height 23
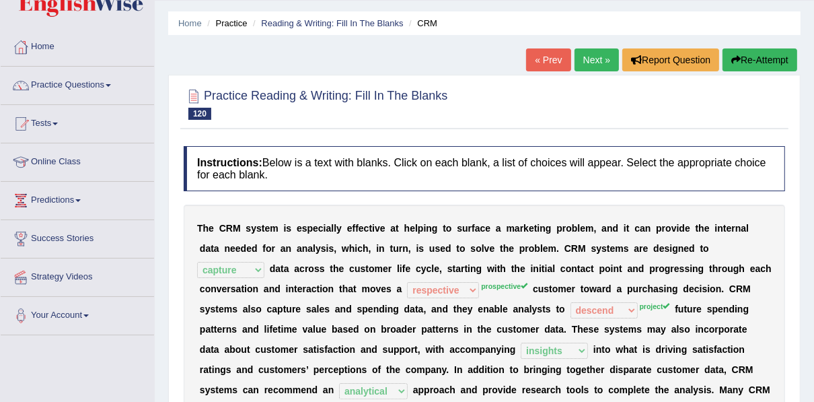
scroll to position [36, 0]
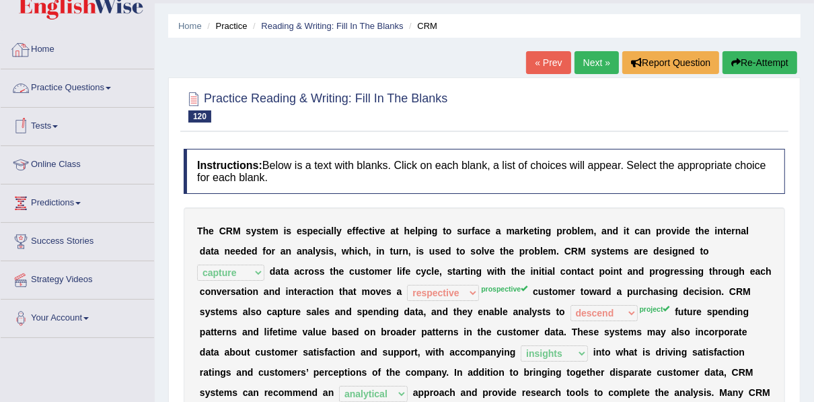
click at [91, 85] on link "Practice Questions" at bounding box center [77, 86] width 153 height 34
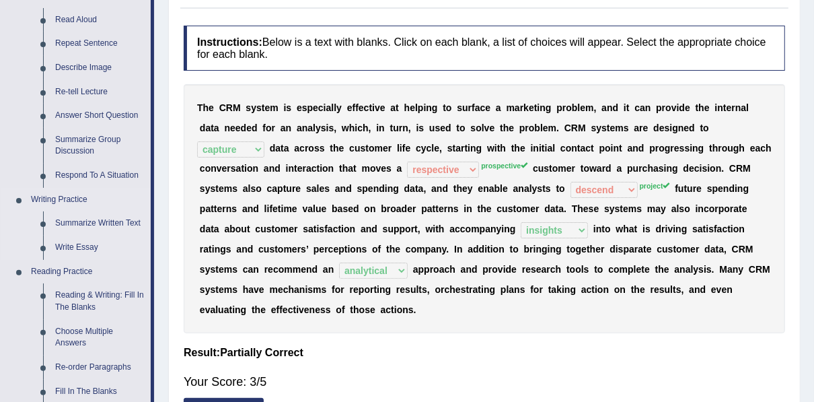
scroll to position [161, 0]
